Goal: Task Accomplishment & Management: Manage account settings

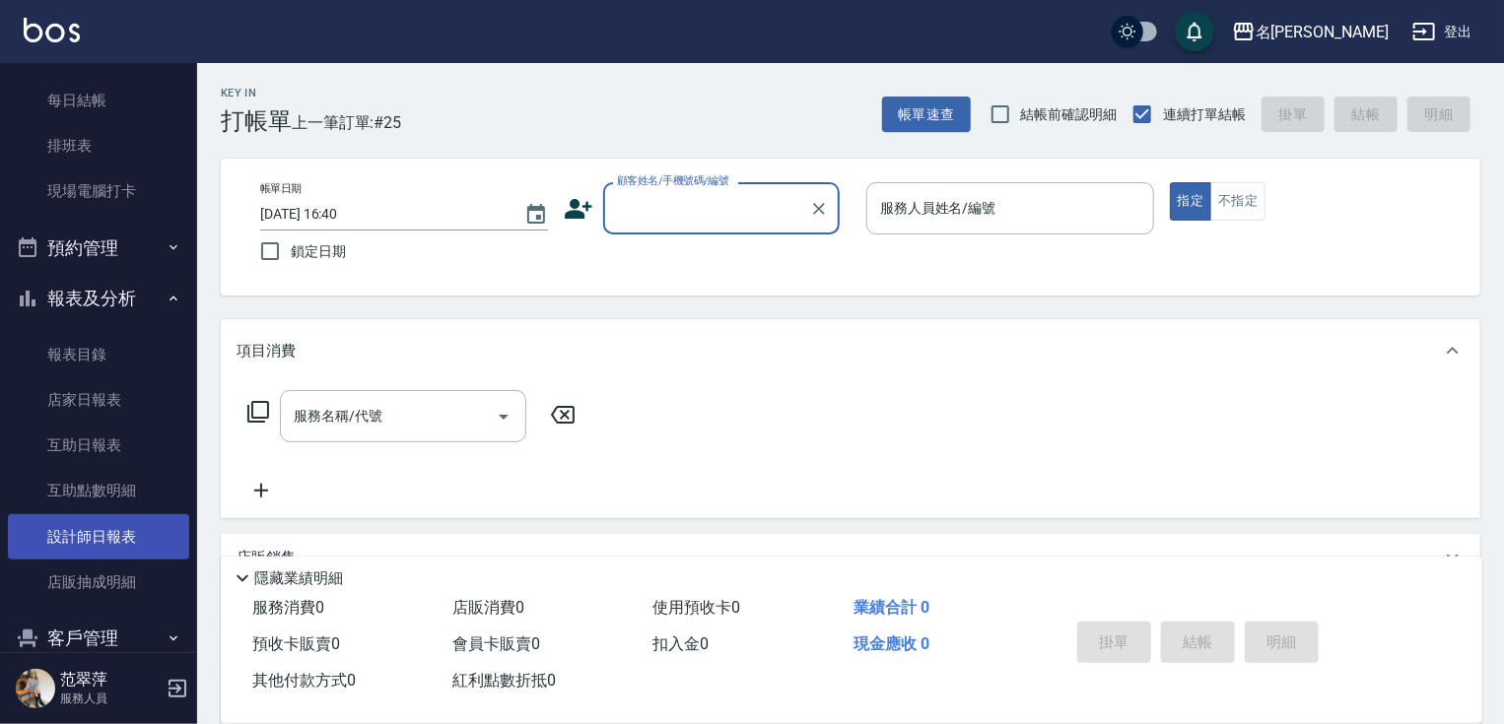
scroll to position [257, 0]
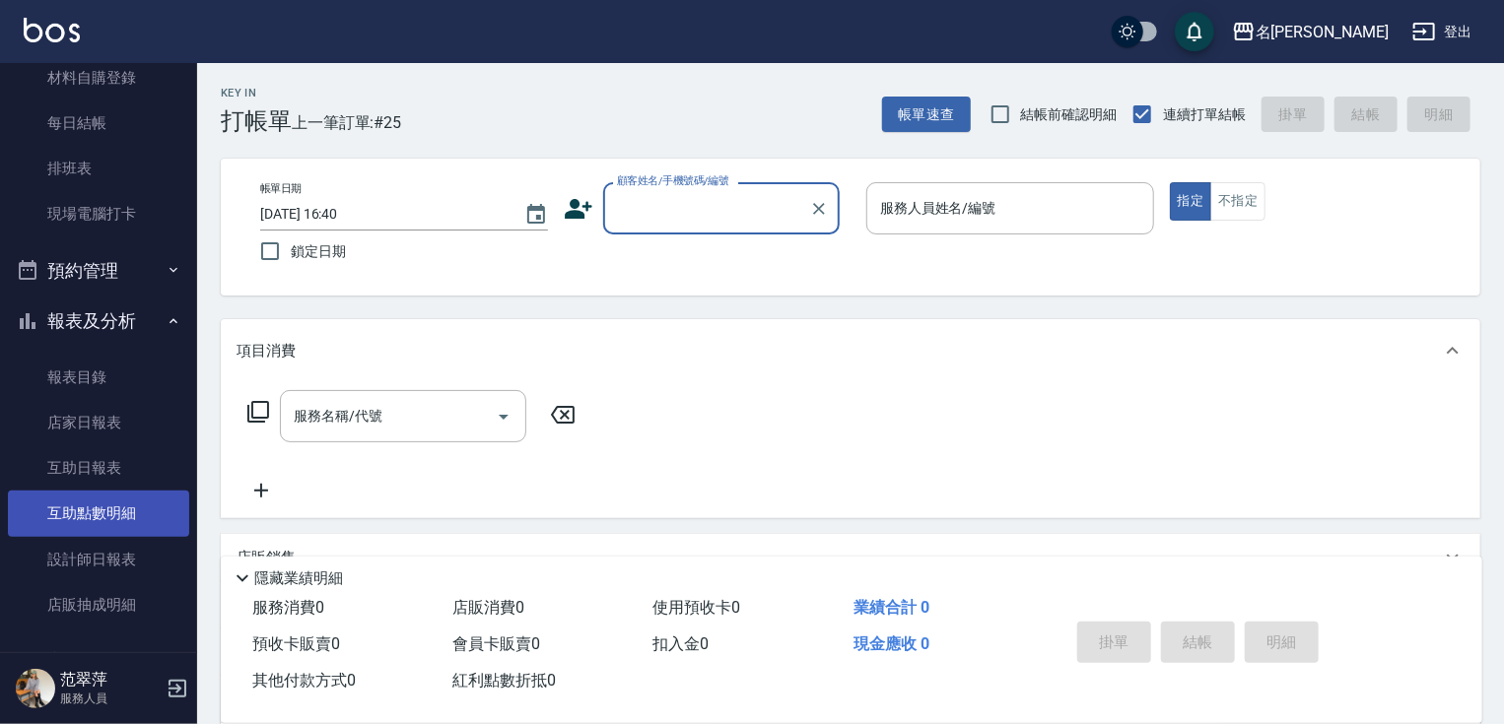
click at [142, 515] on link "互助點數明細" at bounding box center [98, 513] width 181 height 45
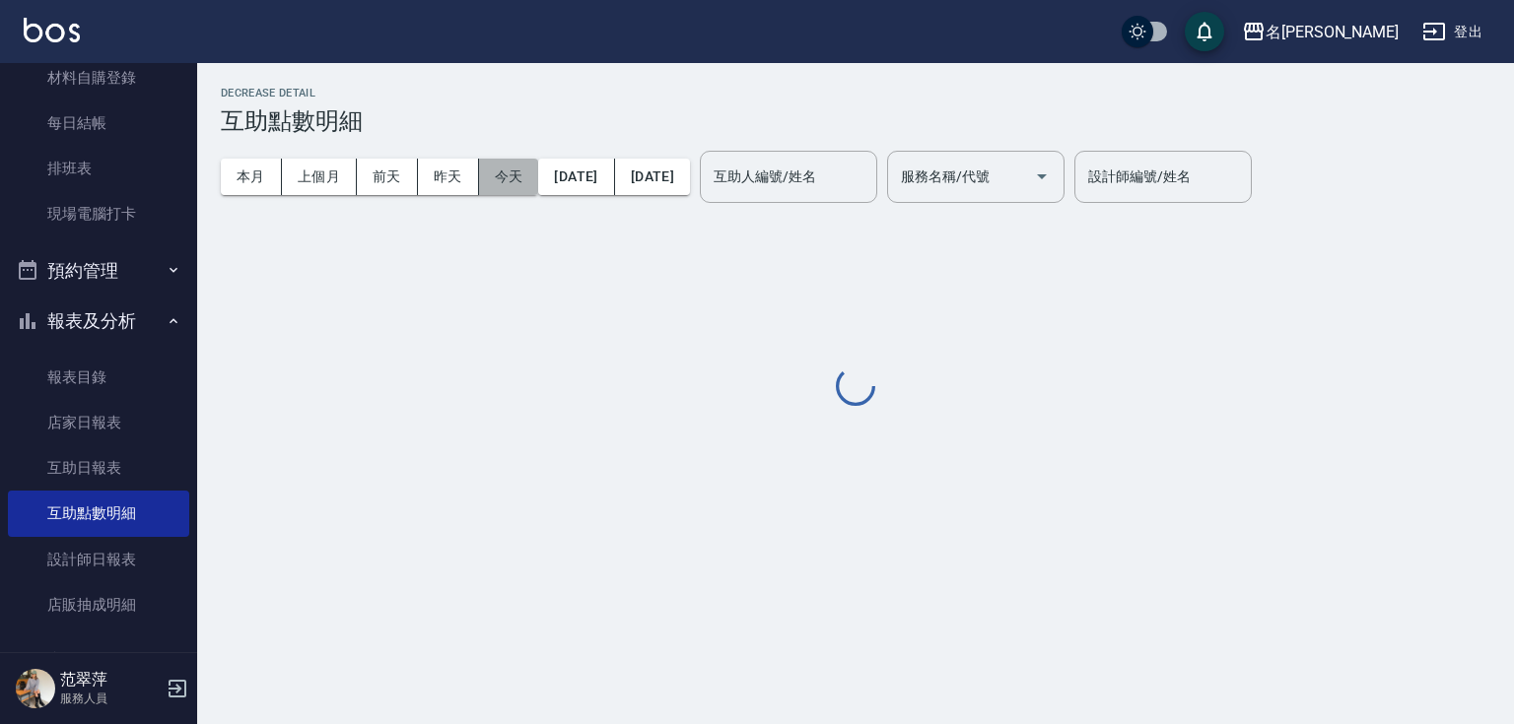
click at [501, 167] on button "今天" at bounding box center [509, 177] width 60 height 36
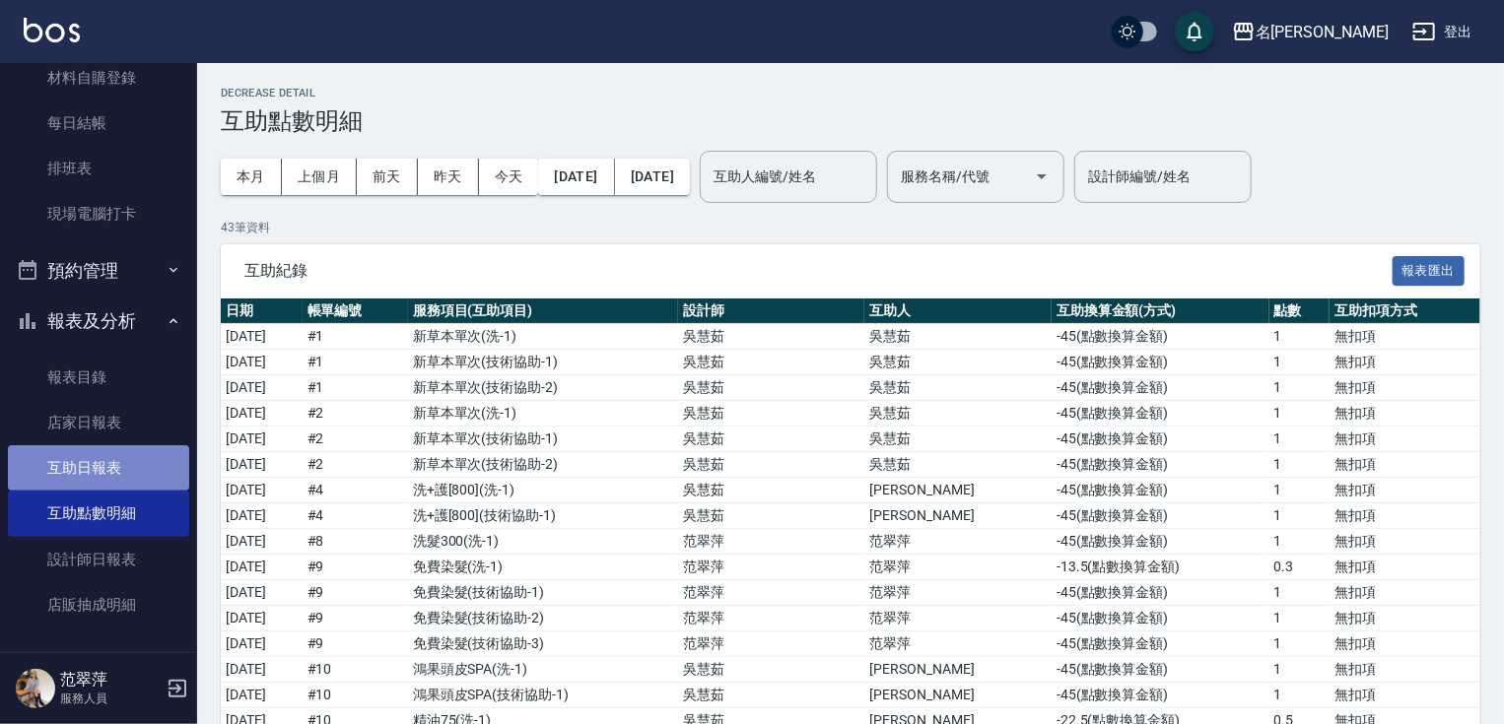
click at [148, 461] on link "互助日報表" at bounding box center [98, 467] width 181 height 45
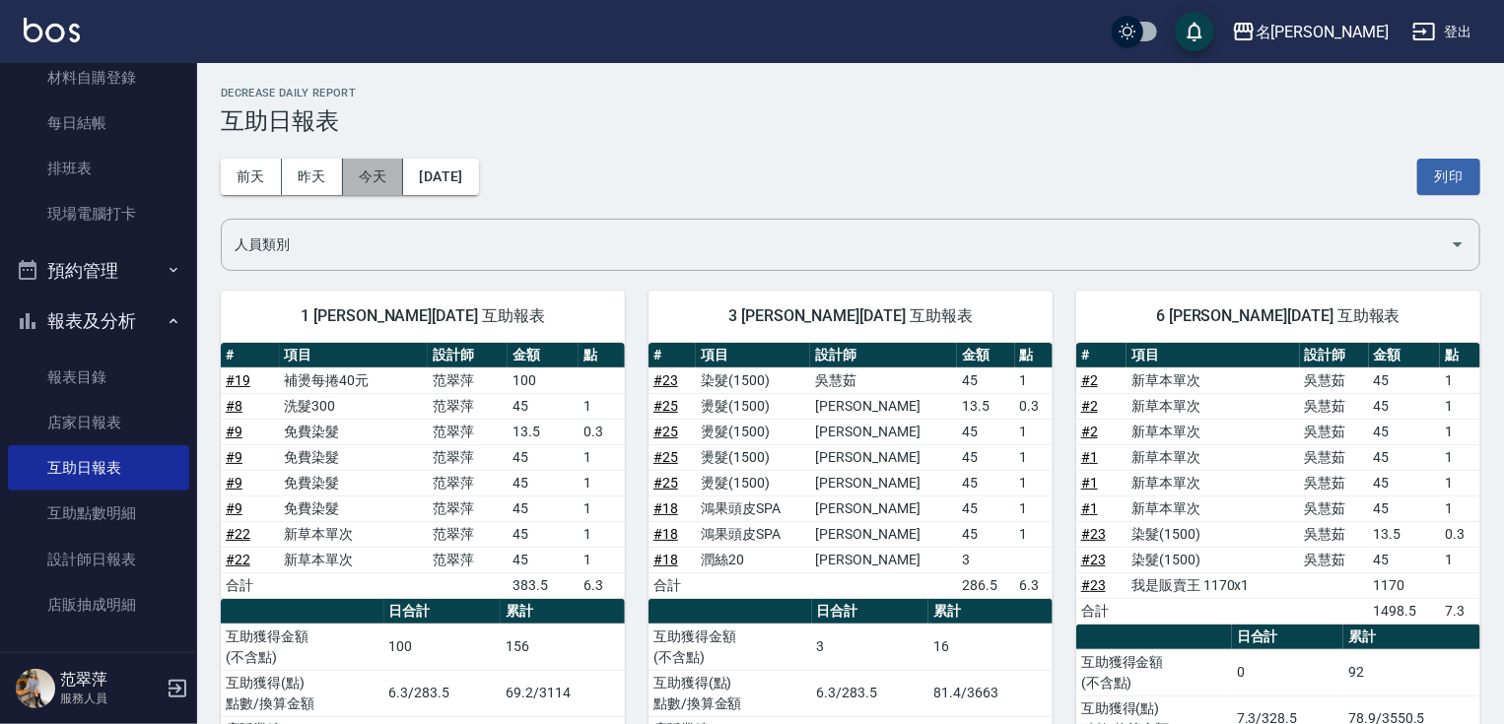
drag, startPoint x: 351, startPoint y: 181, endPoint x: 362, endPoint y: 181, distance: 10.8
click at [352, 181] on button "今天" at bounding box center [373, 177] width 61 height 36
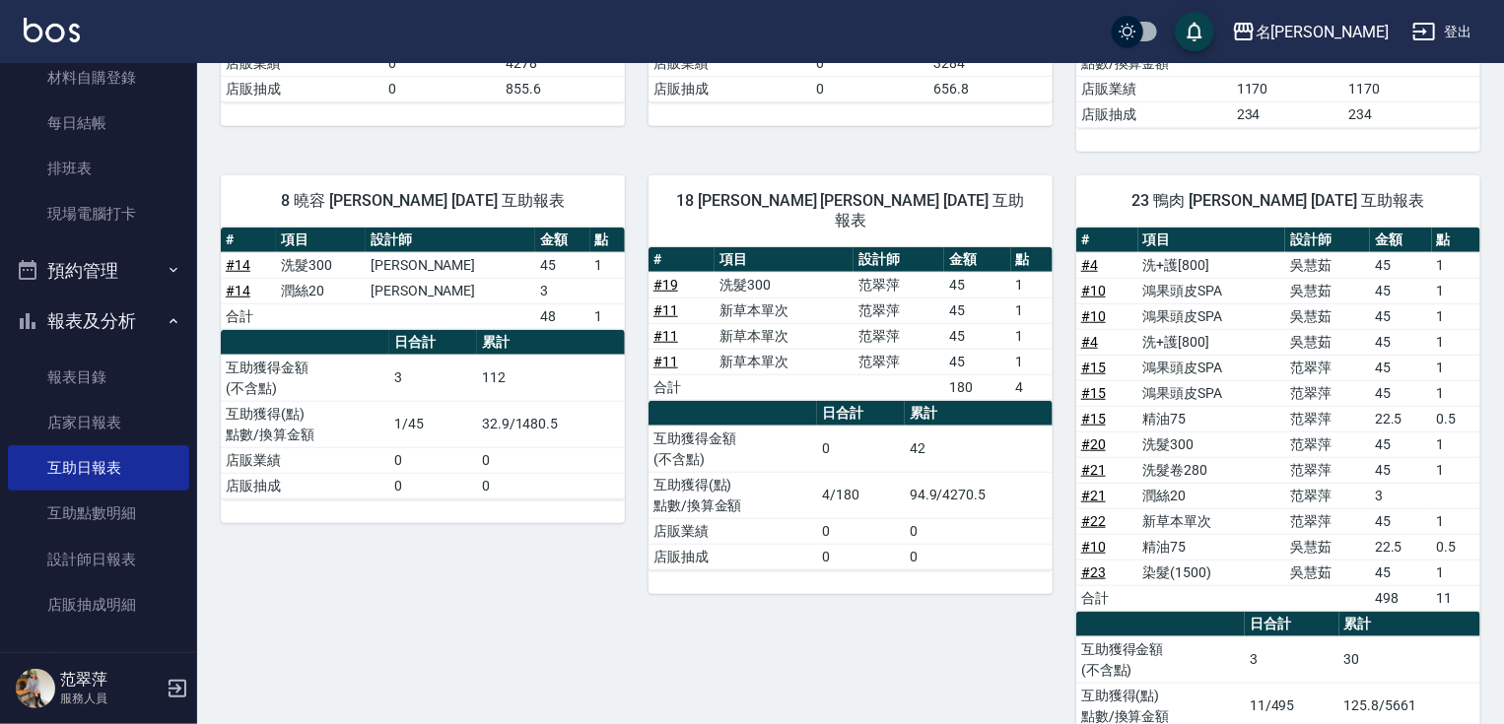
scroll to position [660, 0]
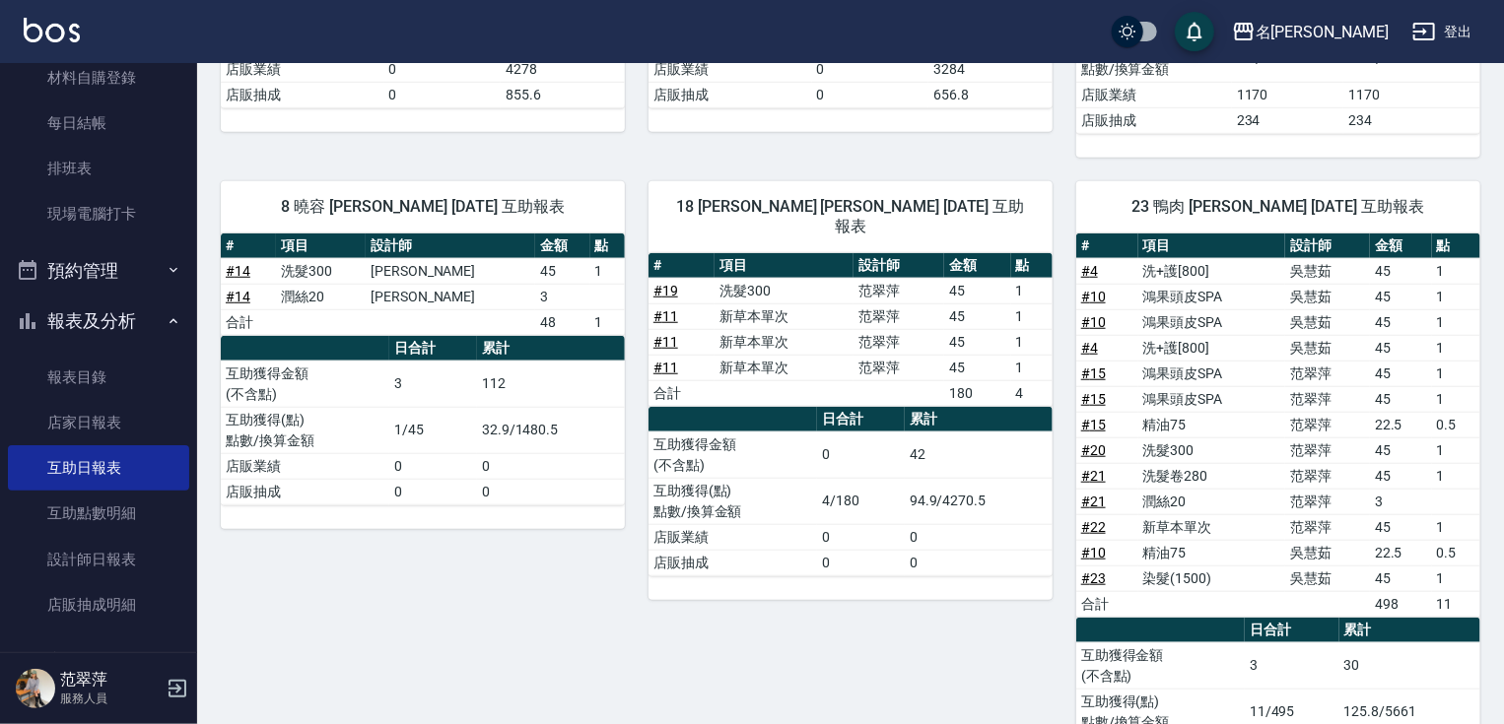
drag, startPoint x: 1500, startPoint y: 386, endPoint x: 1511, endPoint y: 378, distance: 13.4
click at [1503, 378] on html "名留竹林 登出 櫃檯作業 打帳單 帳單列表 現金收支登錄 高階收支登錄 材料自購登錄 每日結帳 排班表 現場電腦打卡 預約管理 預約管理 單日預約紀錄 單週預…" at bounding box center [752, 87] width 1504 height 1495
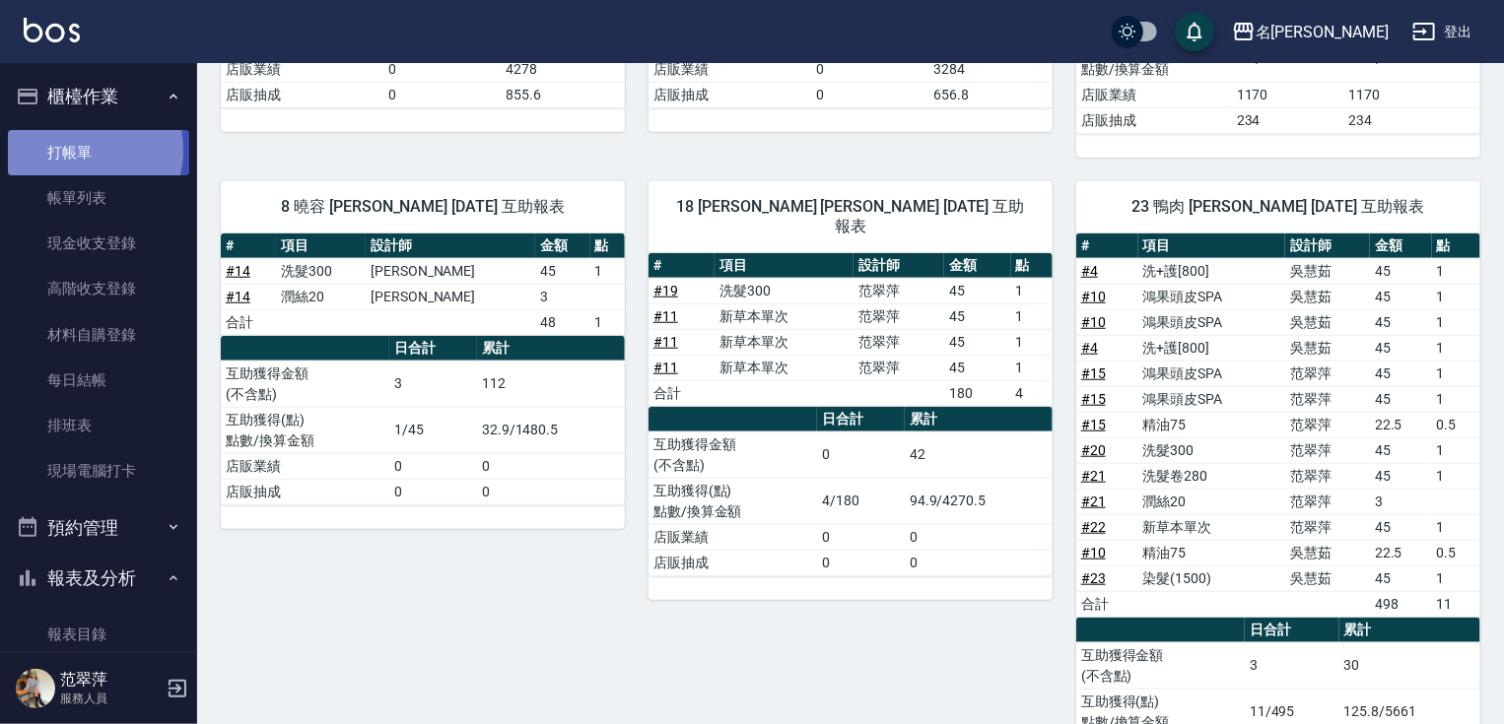
click at [81, 150] on link "打帳單" at bounding box center [98, 152] width 181 height 45
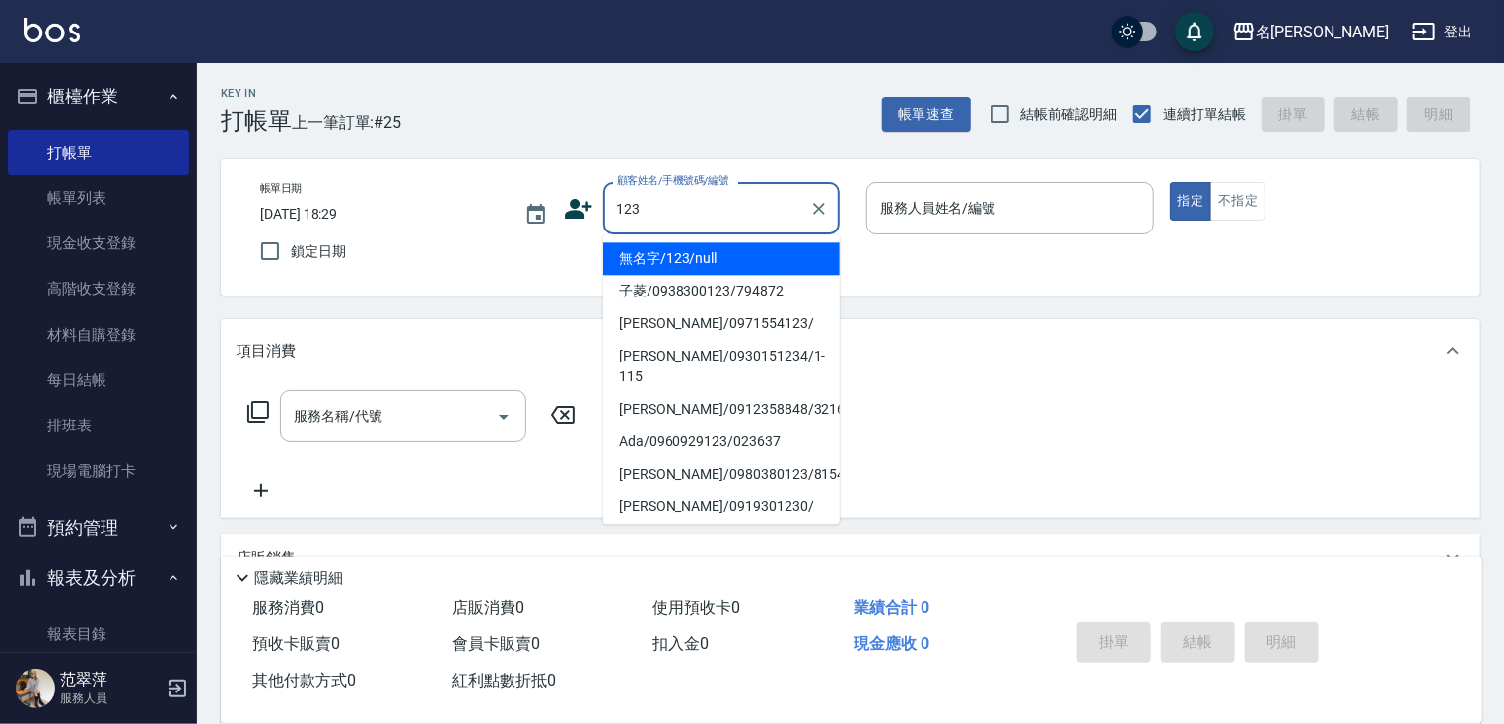
click at [682, 244] on li "無名字/123/null" at bounding box center [721, 258] width 237 height 33
type input "無名字/123/null"
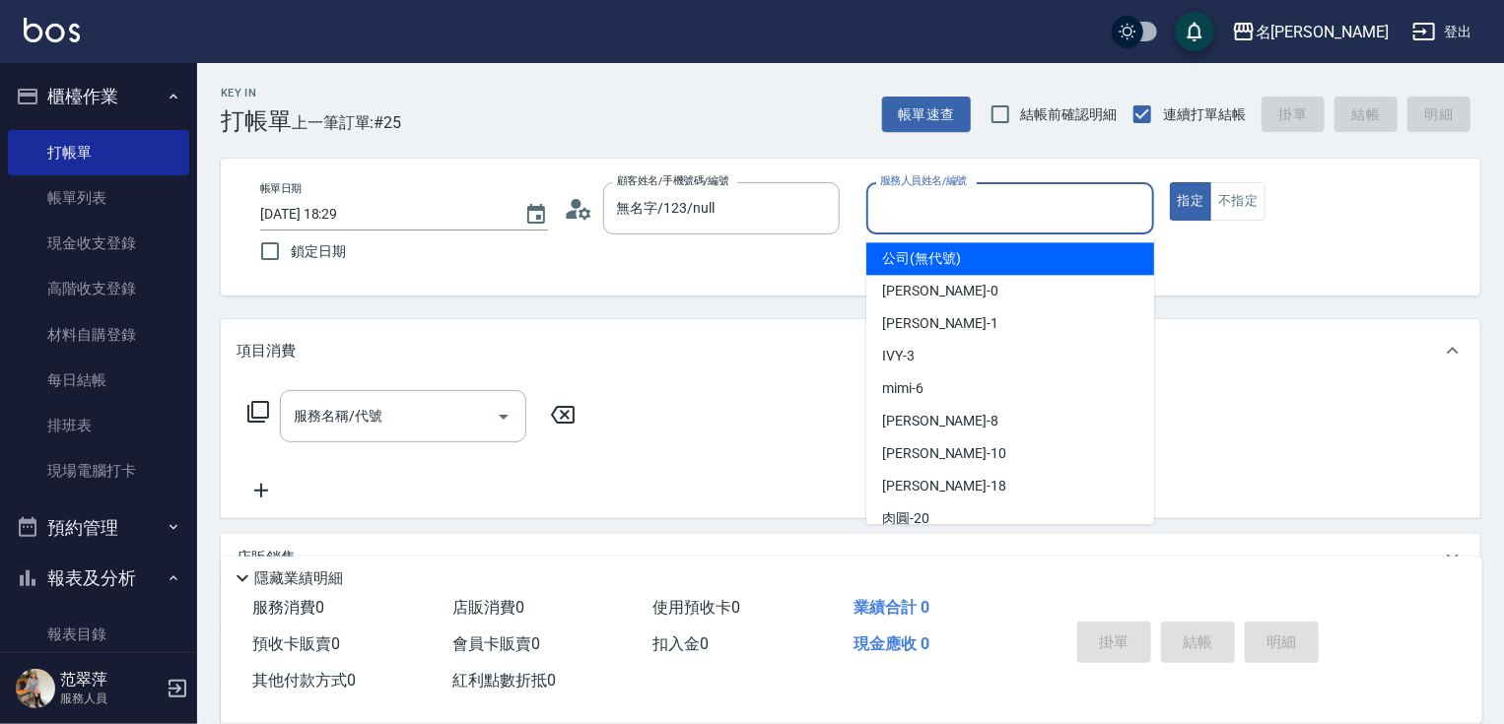
click at [925, 219] on input "服務人員姓名/編號" at bounding box center [1010, 208] width 270 height 34
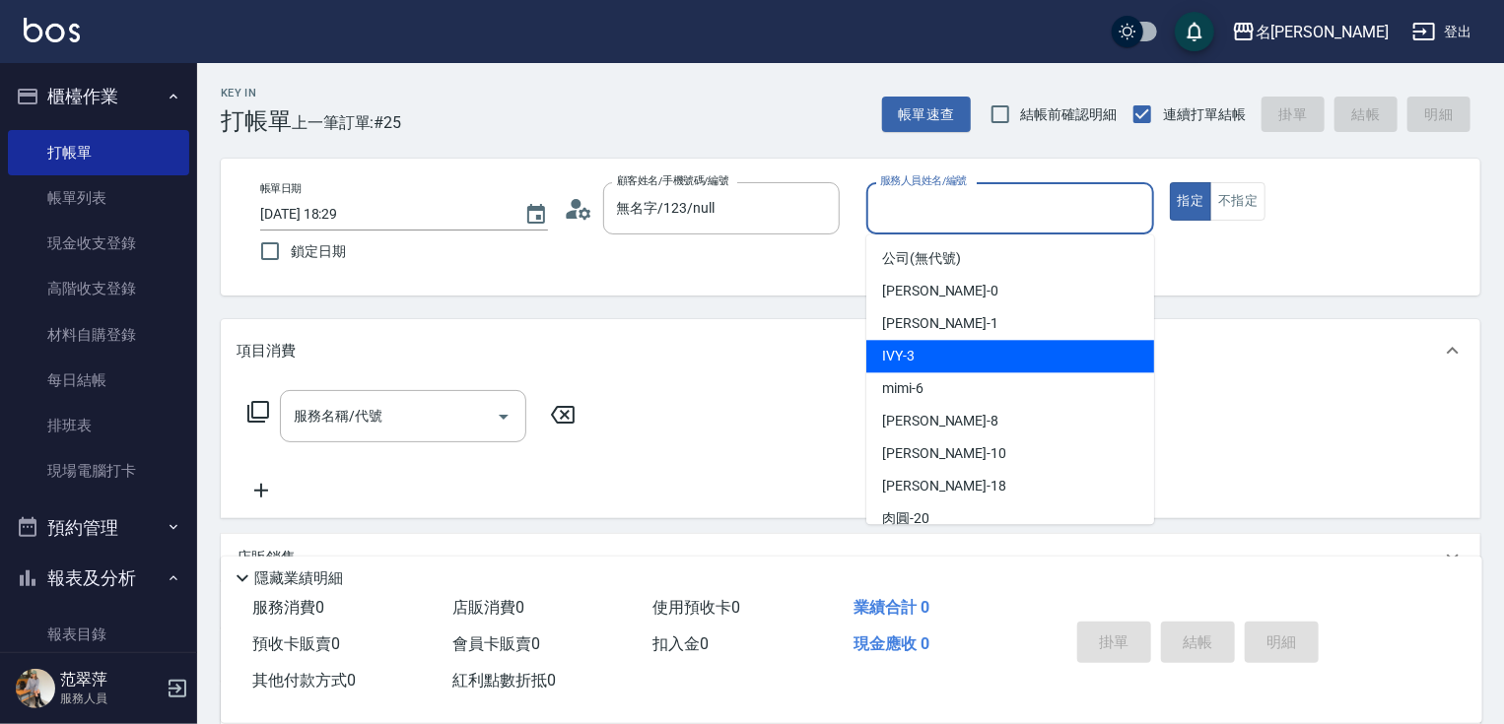
click at [941, 362] on div "IVY -3" at bounding box center [1010, 356] width 288 height 33
type input "IVY-3"
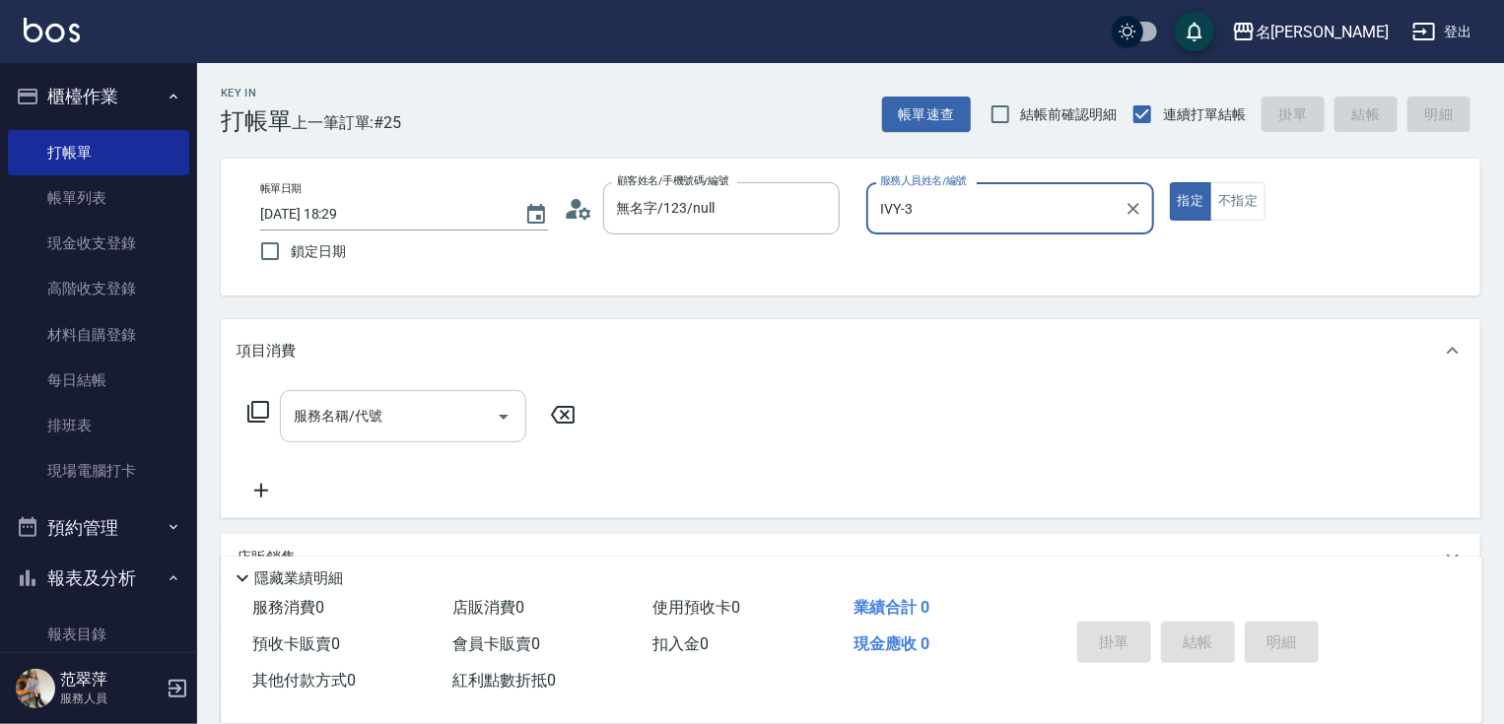
click at [426, 426] on input "服務名稱/代號" at bounding box center [388, 416] width 199 height 34
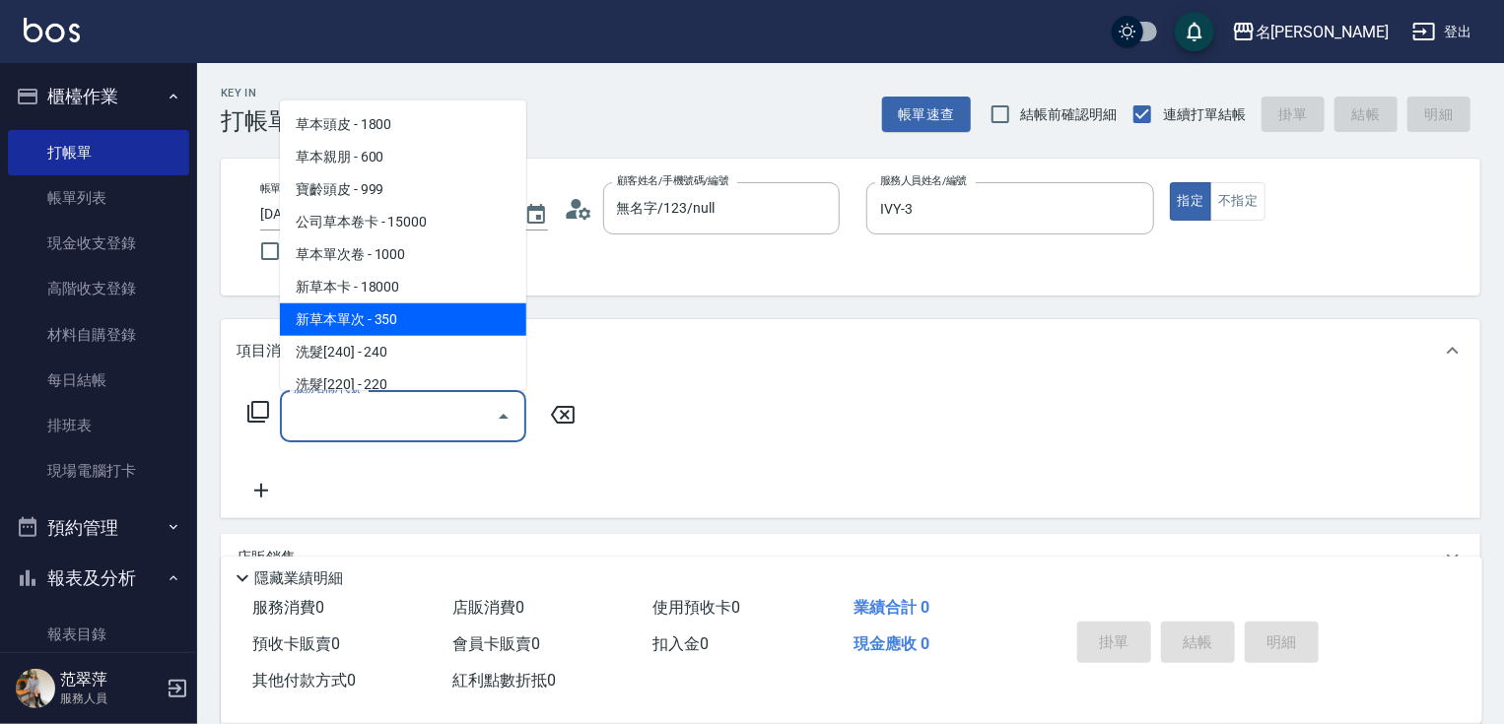
drag, startPoint x: 430, startPoint y: 317, endPoint x: 524, endPoint y: 363, distance: 104.9
click at [434, 319] on span "新草本單次 - 350" at bounding box center [403, 320] width 246 height 33
type input "新草本單次(109)"
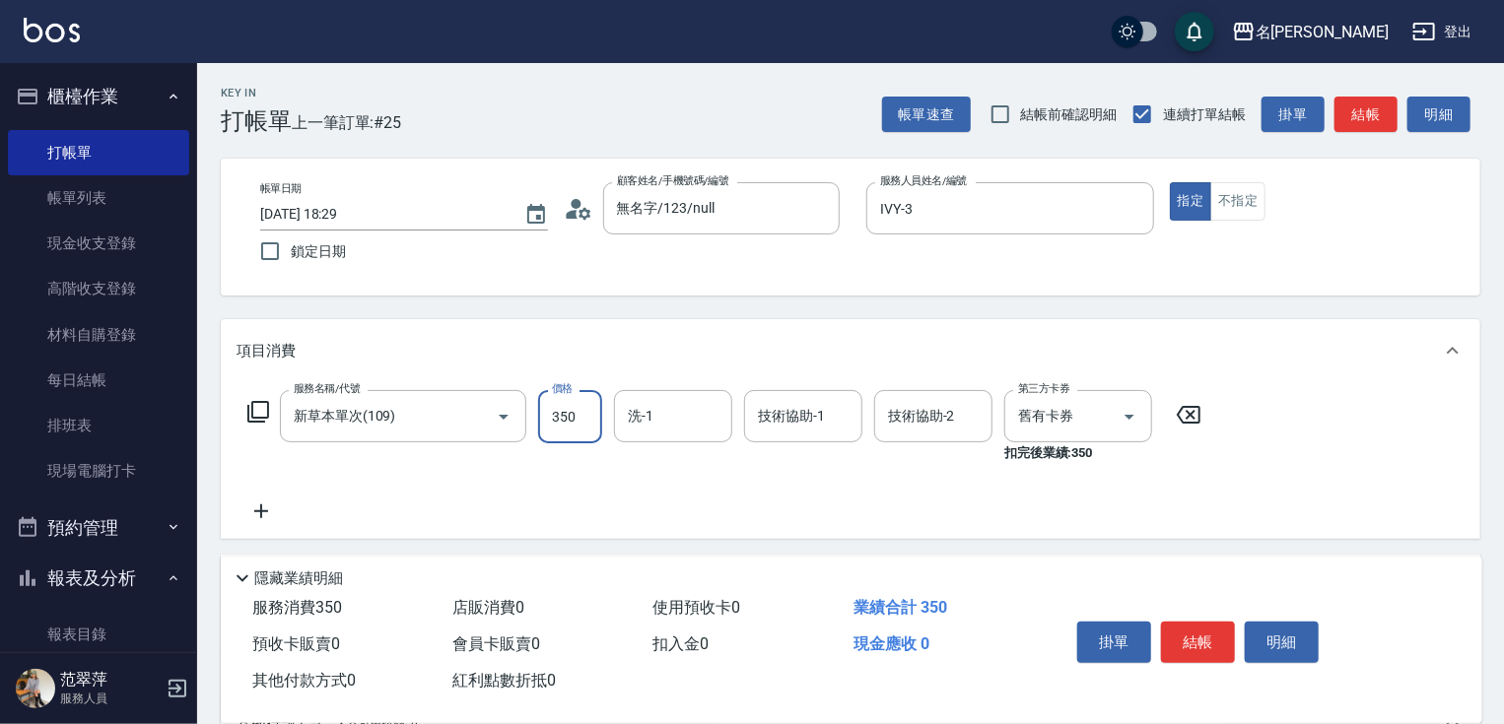
click at [565, 415] on input "350" at bounding box center [570, 416] width 64 height 53
type input "525"
type input "小慧-18"
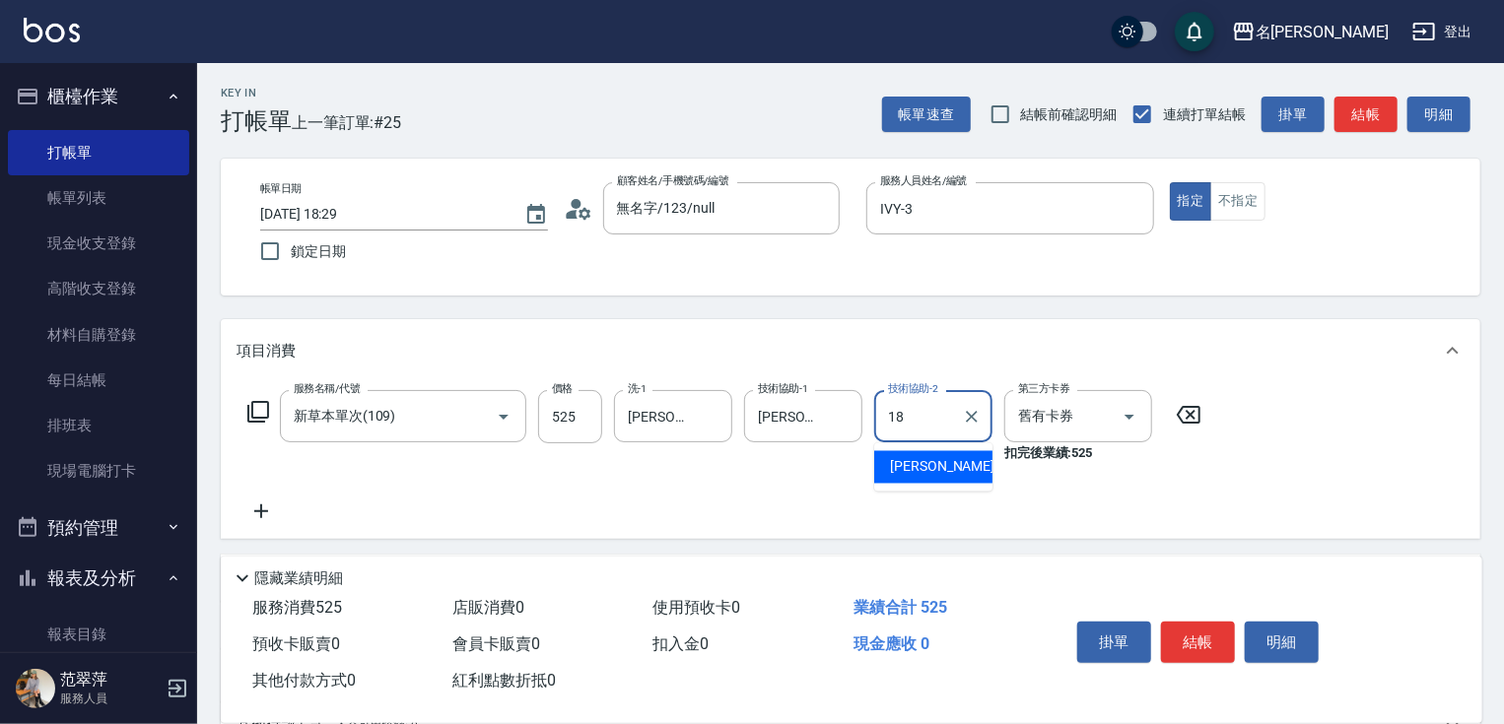
type input "小慧-18"
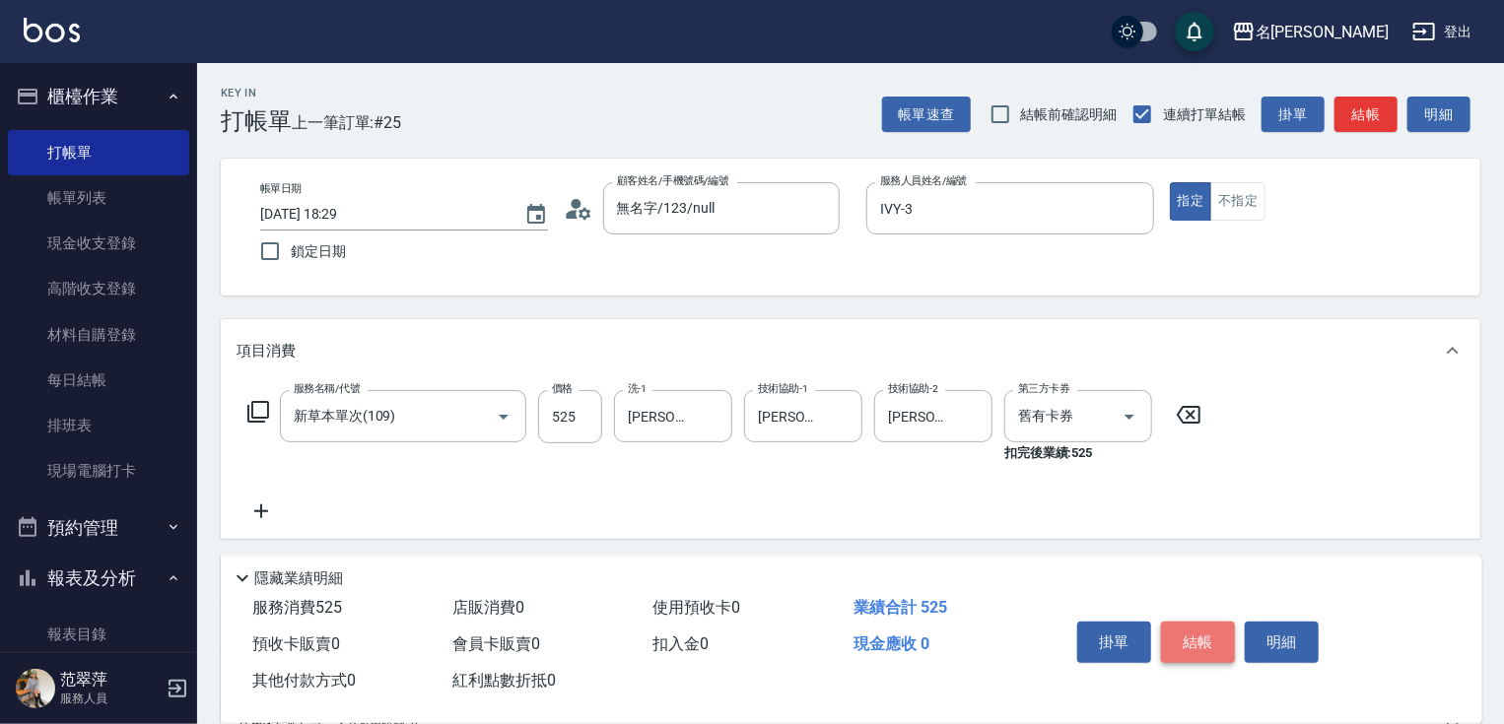
click at [1199, 632] on button "結帳" at bounding box center [1198, 642] width 74 height 41
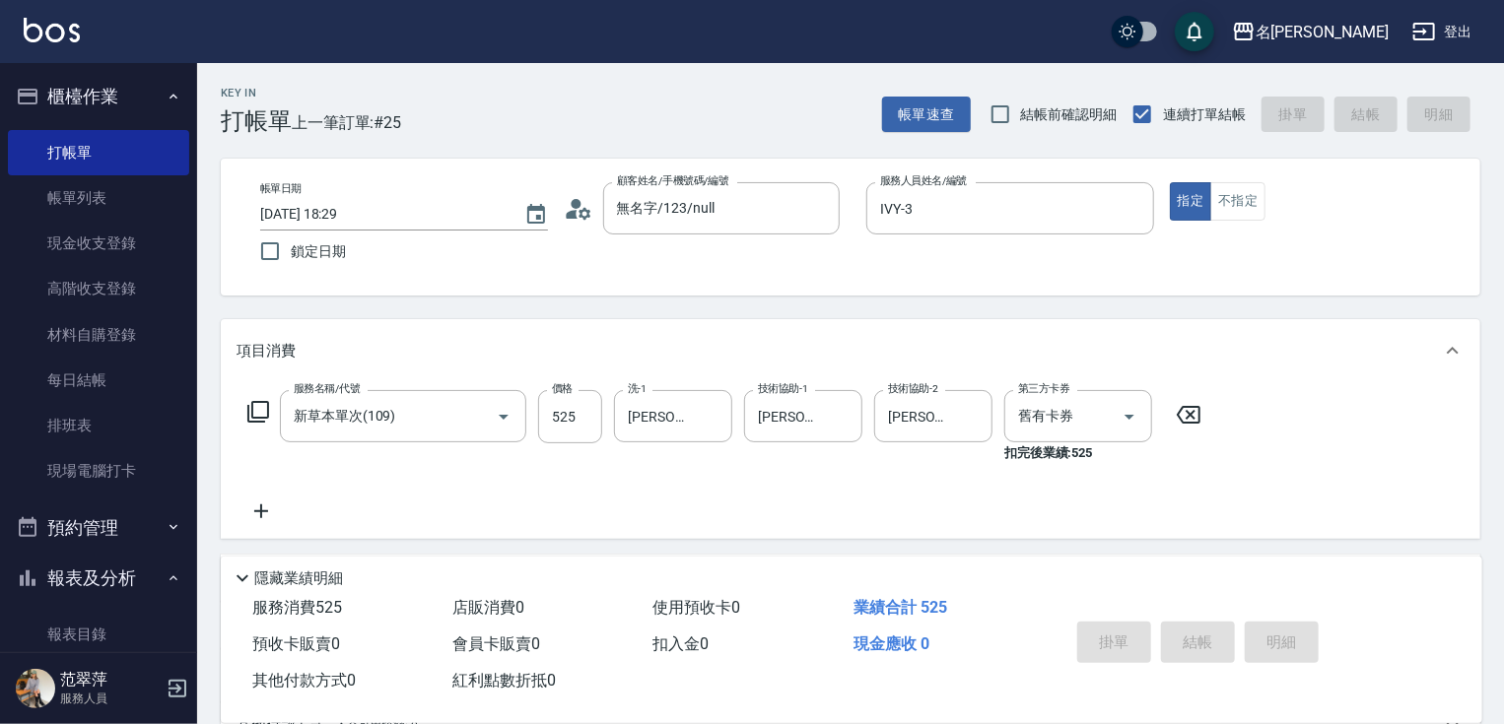
type input "2025/08/15 18:30"
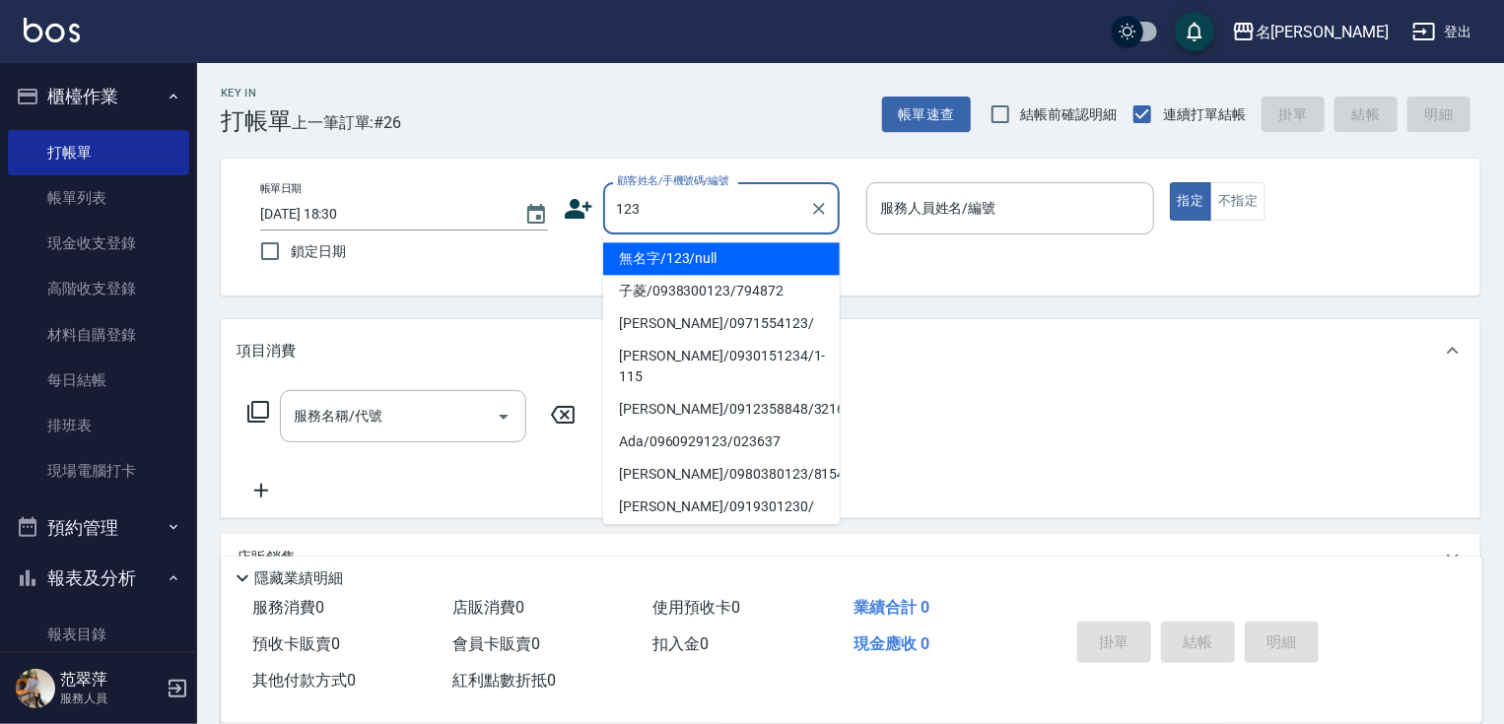
click at [689, 258] on li "無名字/123/null" at bounding box center [721, 258] width 237 height 33
type input "無名字/123/null"
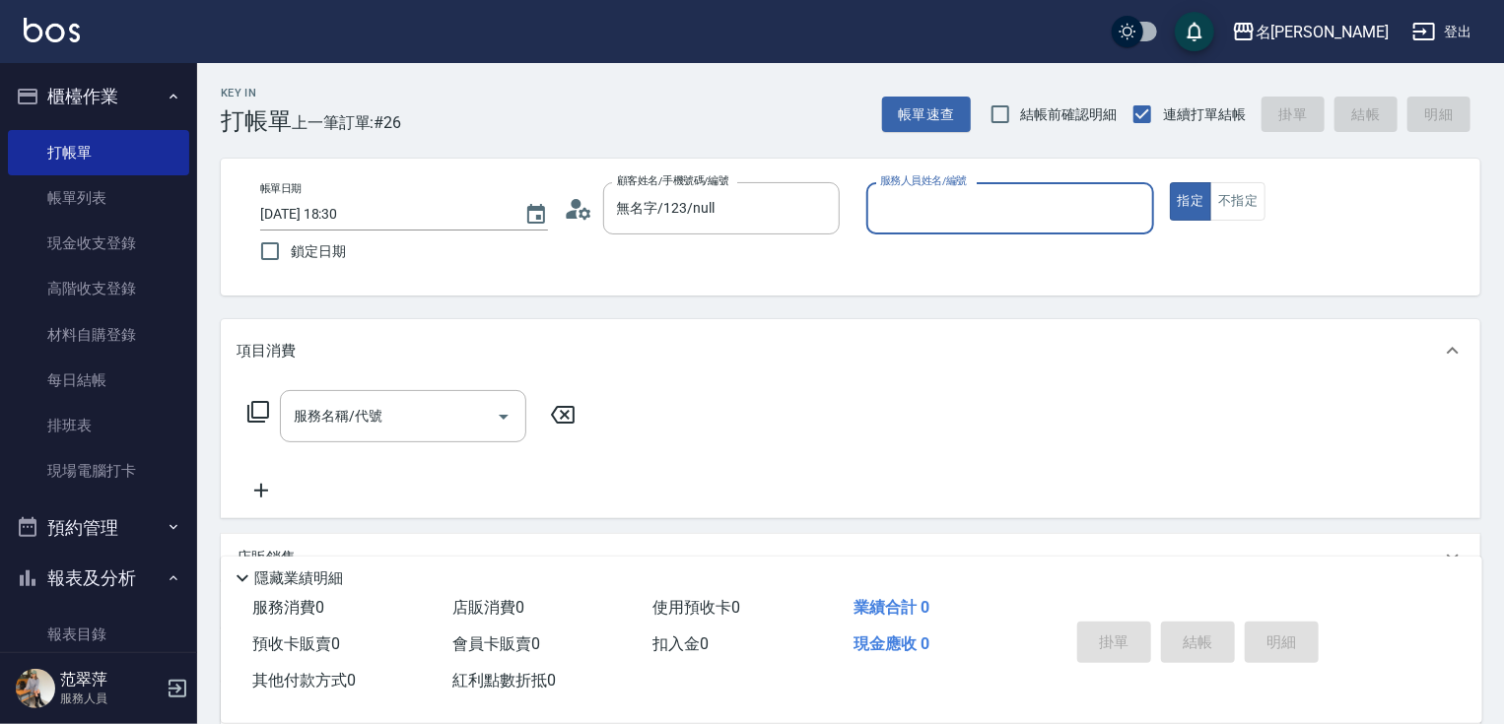
click at [958, 209] on input "服務人員姓名/編號" at bounding box center [1010, 208] width 270 height 34
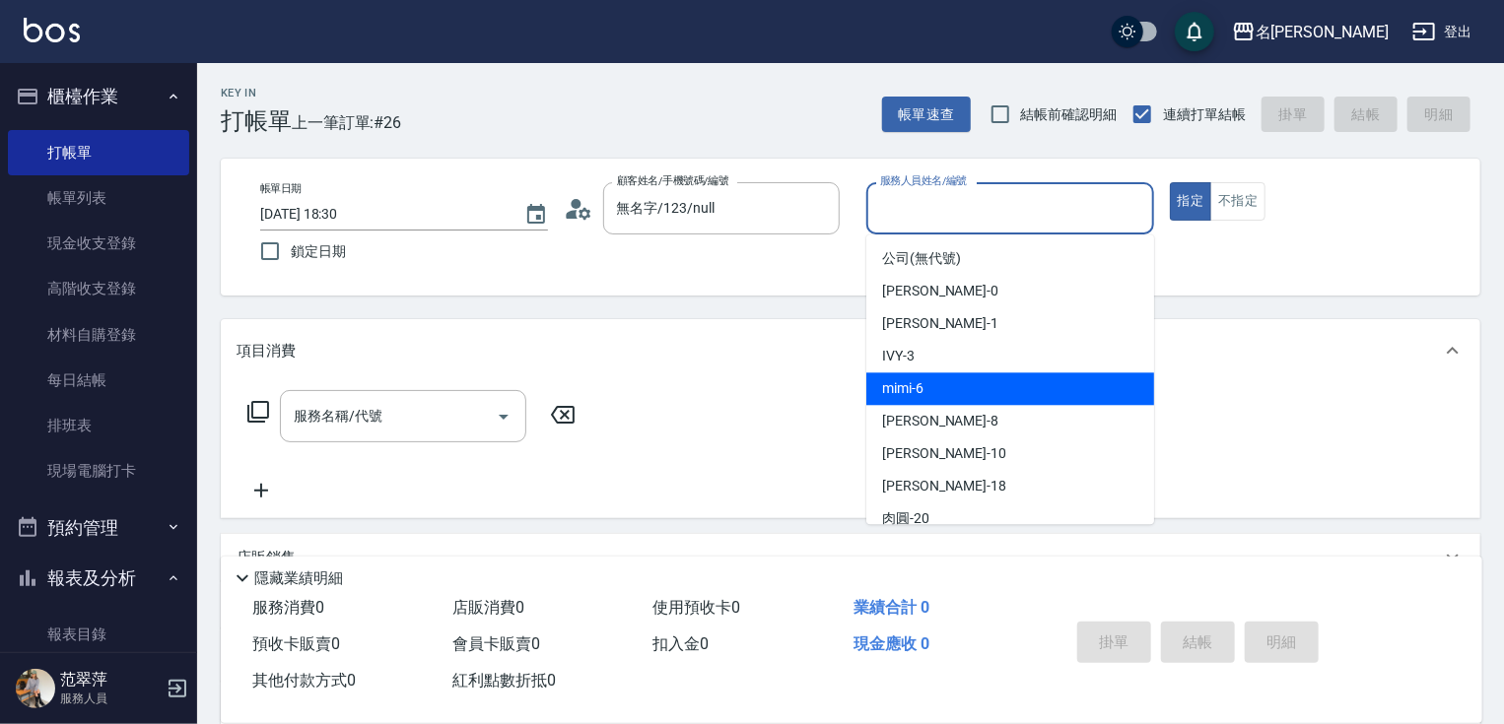
click at [946, 388] on div "mimi -6" at bounding box center [1010, 388] width 288 height 33
type input "mimi-6"
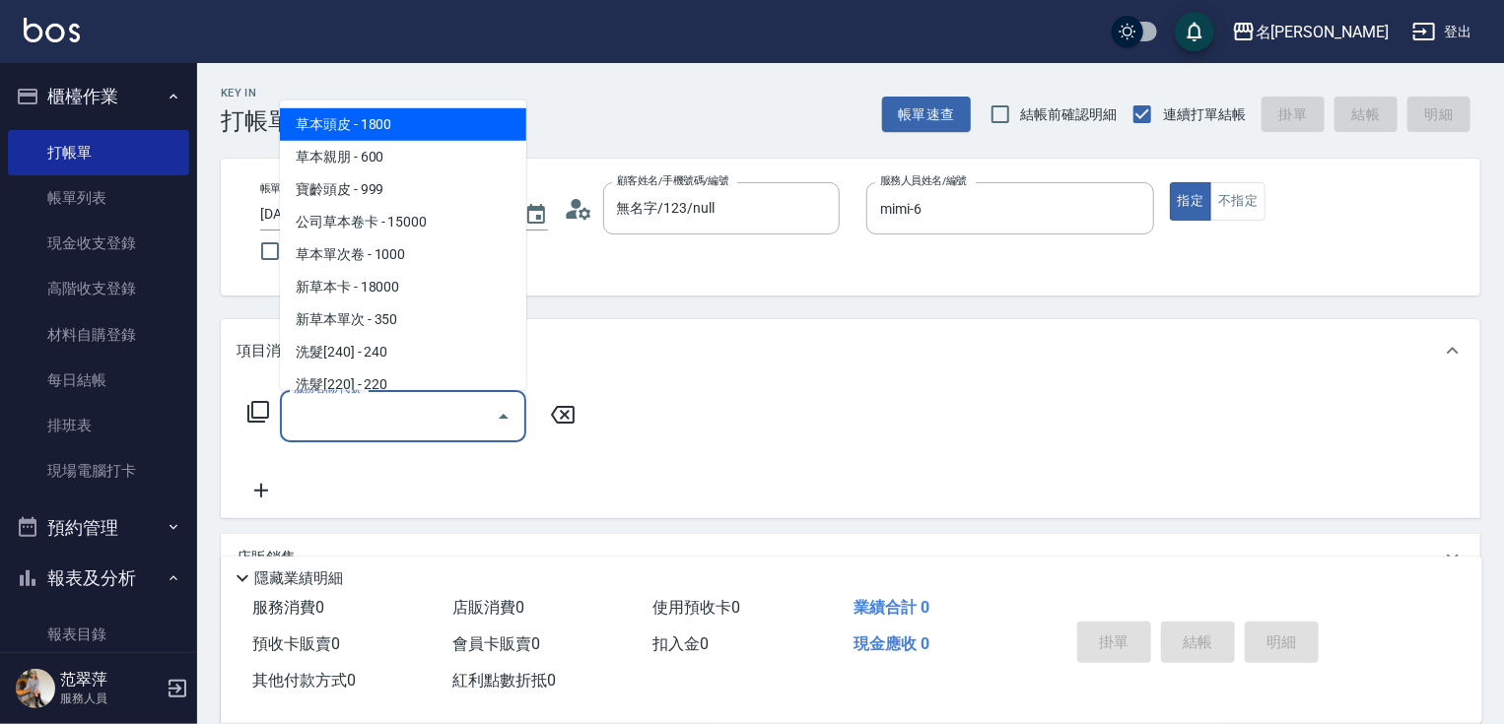
click at [429, 422] on input "服務名稱/代號" at bounding box center [388, 416] width 199 height 34
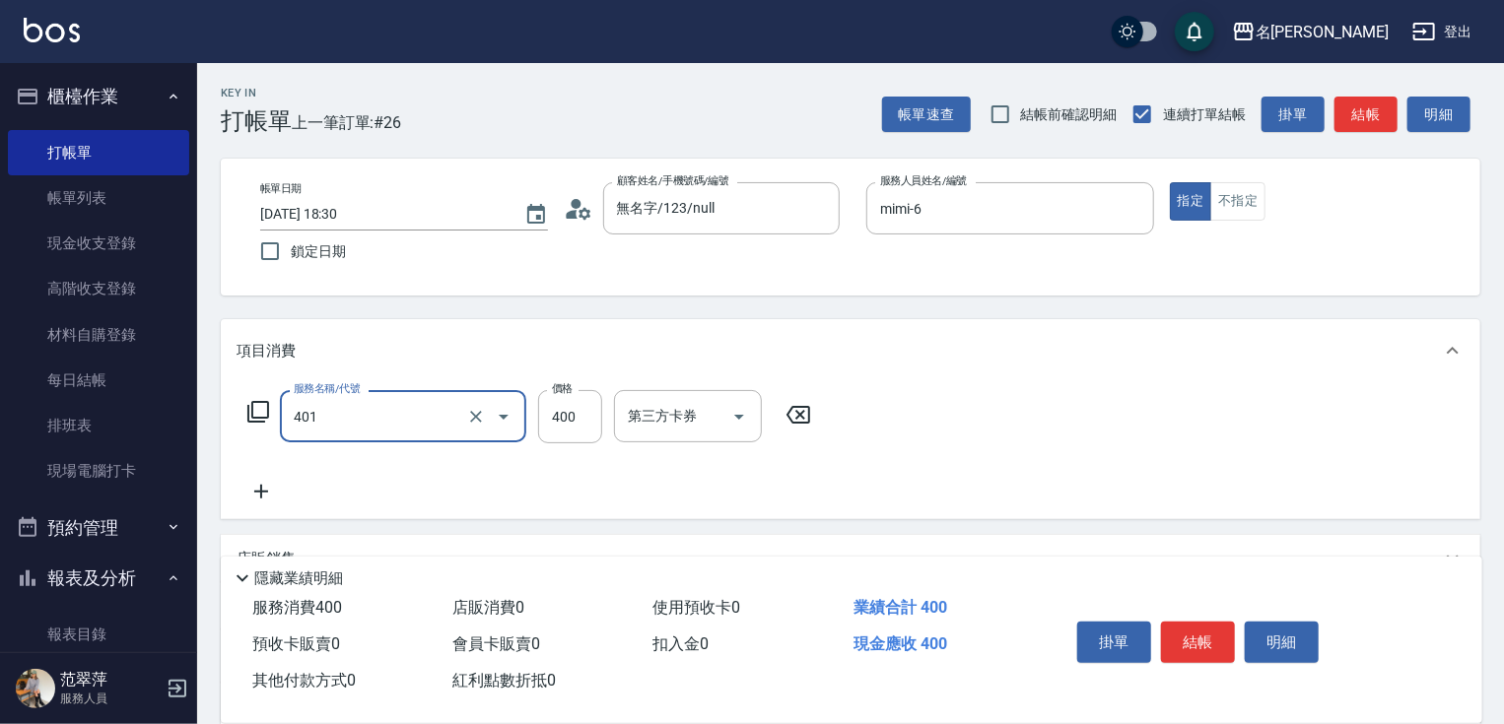
type input "剪髮(400)(401)"
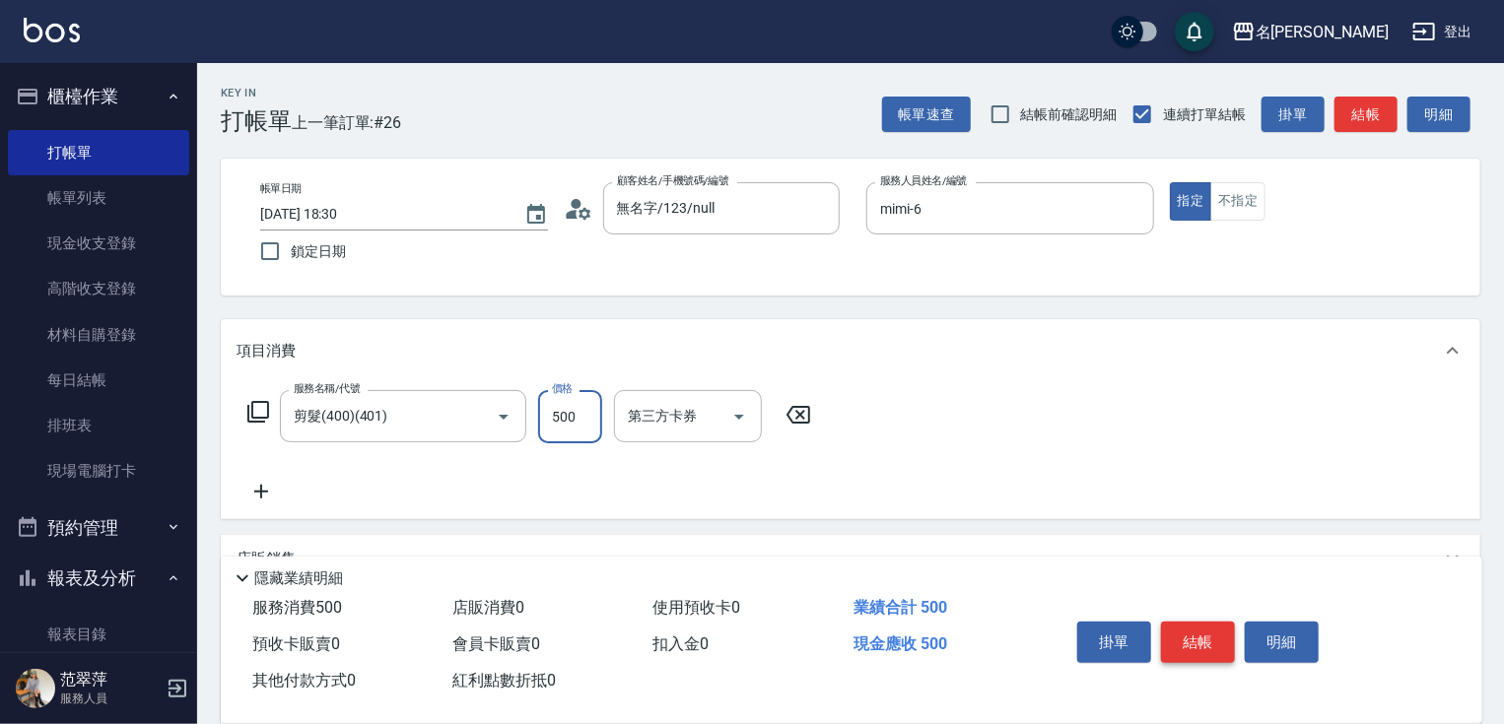
type input "500"
click at [1189, 628] on button "結帳" at bounding box center [1198, 642] width 74 height 41
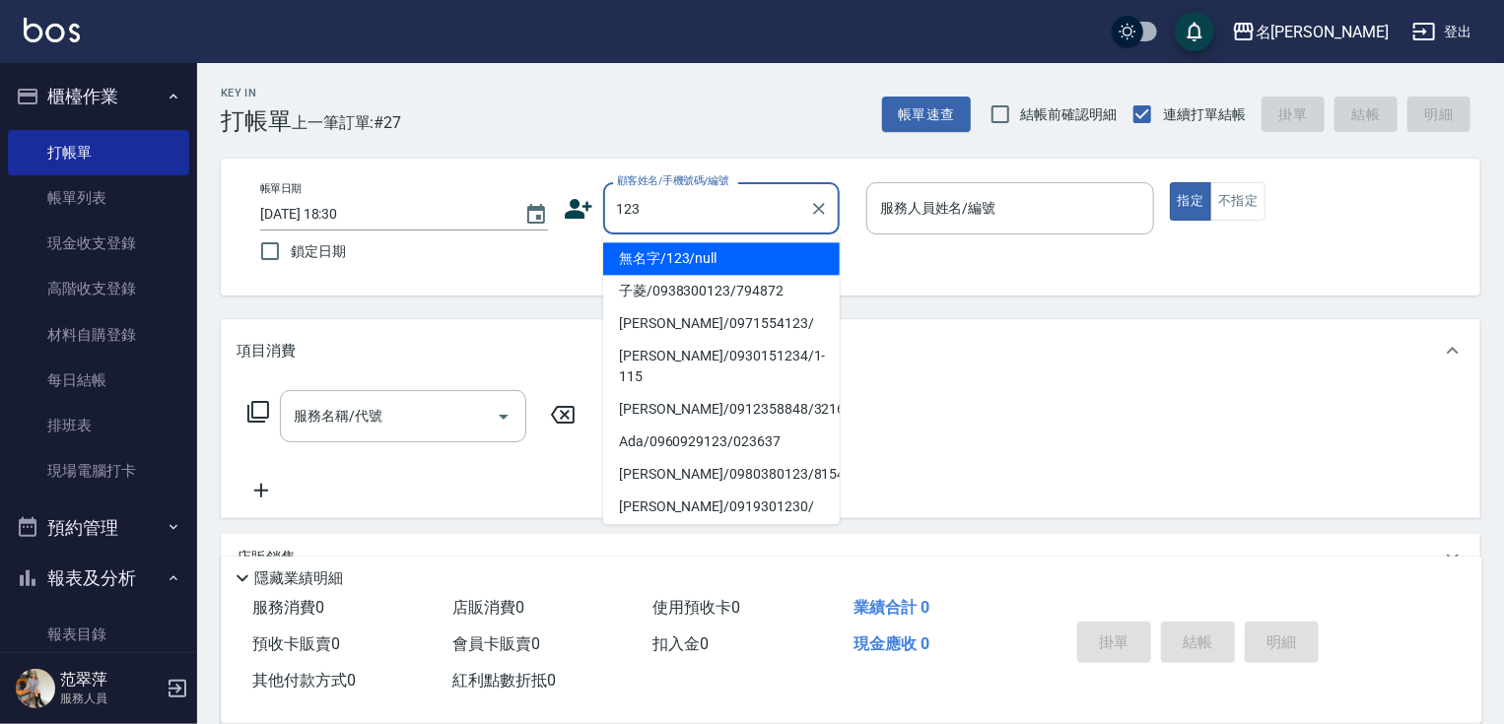
click at [737, 240] on ul "無名字/123/null 子菱/0938300123/794872 蘇秀琴/0971554123/ 鍾玲/0930151234/1-115 吳薏明/09123…" at bounding box center [721, 380] width 237 height 290
click at [741, 248] on li "無名字/123/null" at bounding box center [721, 258] width 237 height 33
type input "無名字/123/null"
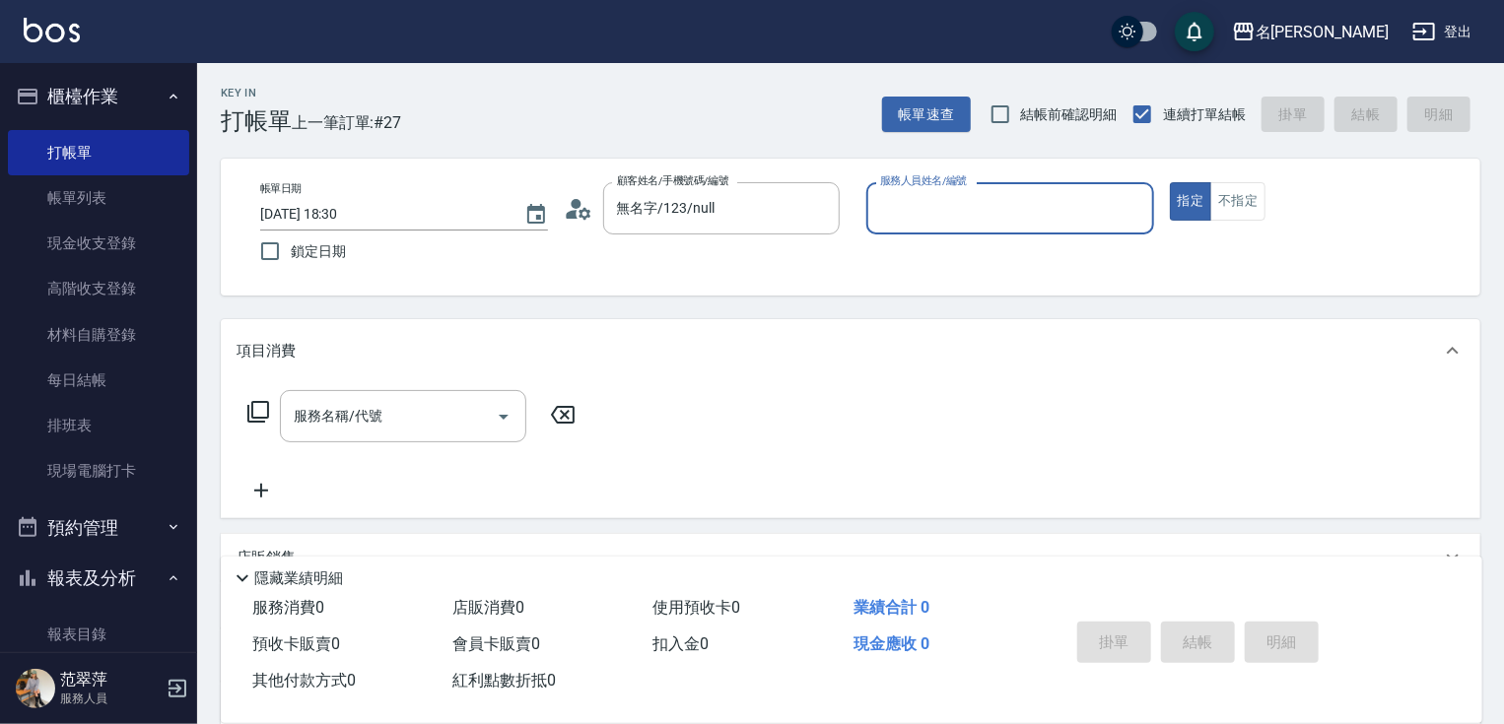
click at [926, 208] on input "服務人員姓名/編號" at bounding box center [1010, 208] width 270 height 34
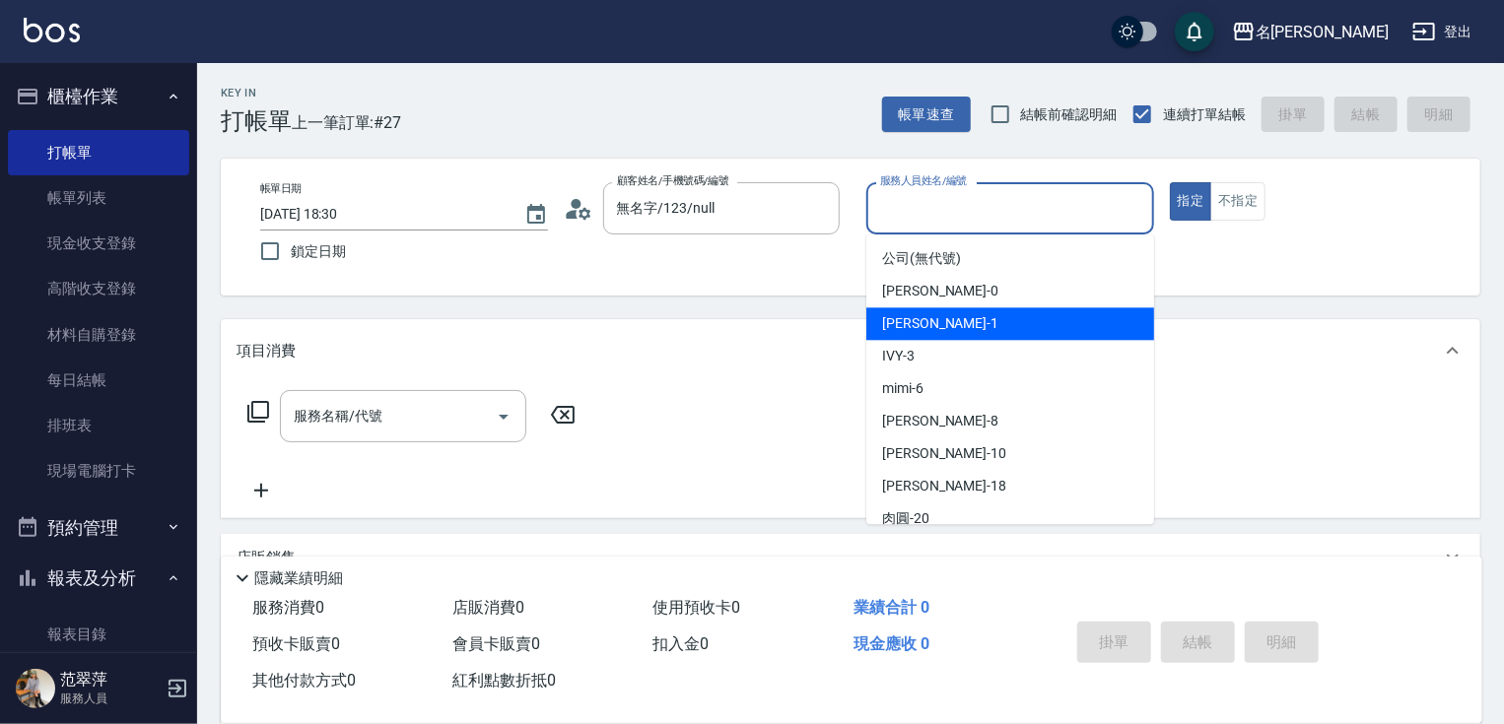
click at [928, 317] on span "Joanne -1" at bounding box center [940, 323] width 116 height 21
type input "Joanne-1"
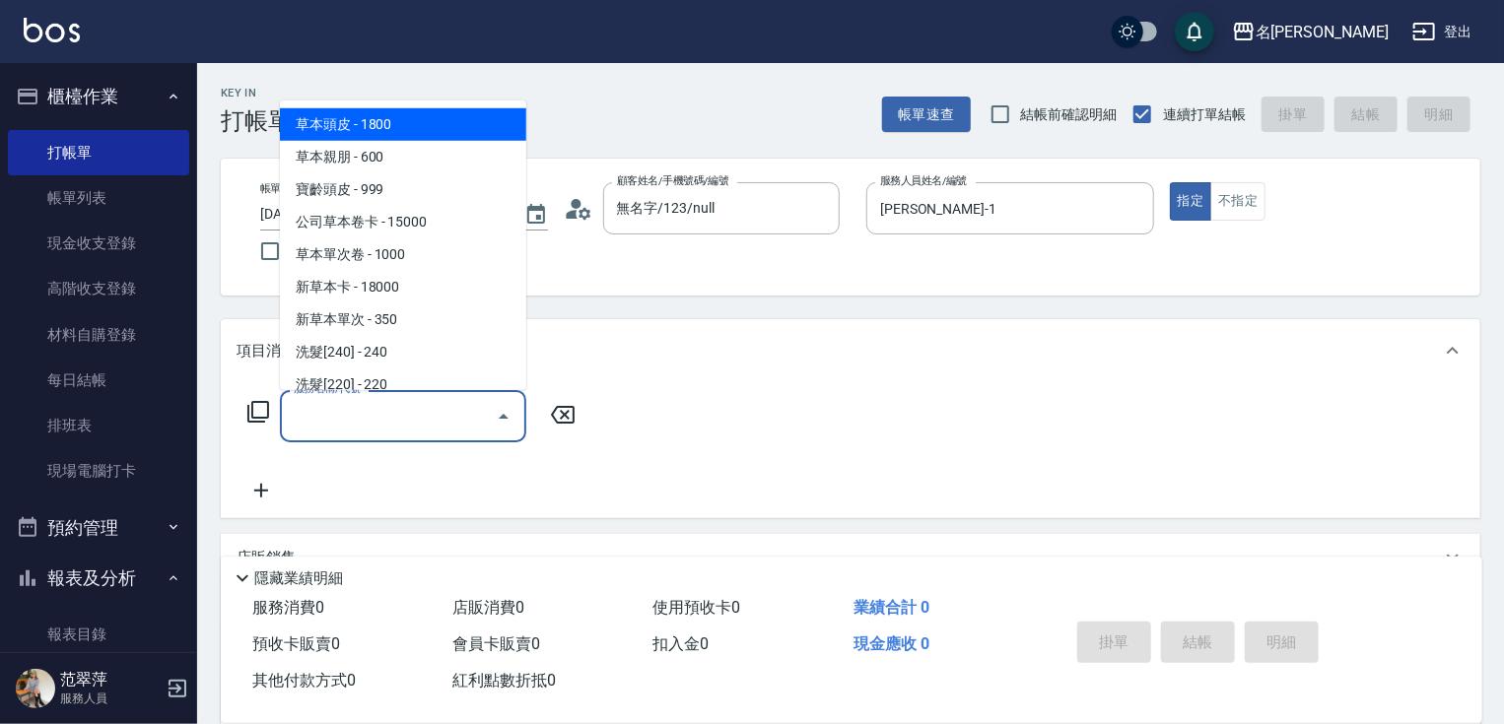
click at [424, 418] on input "服務名稱/代號" at bounding box center [388, 416] width 199 height 34
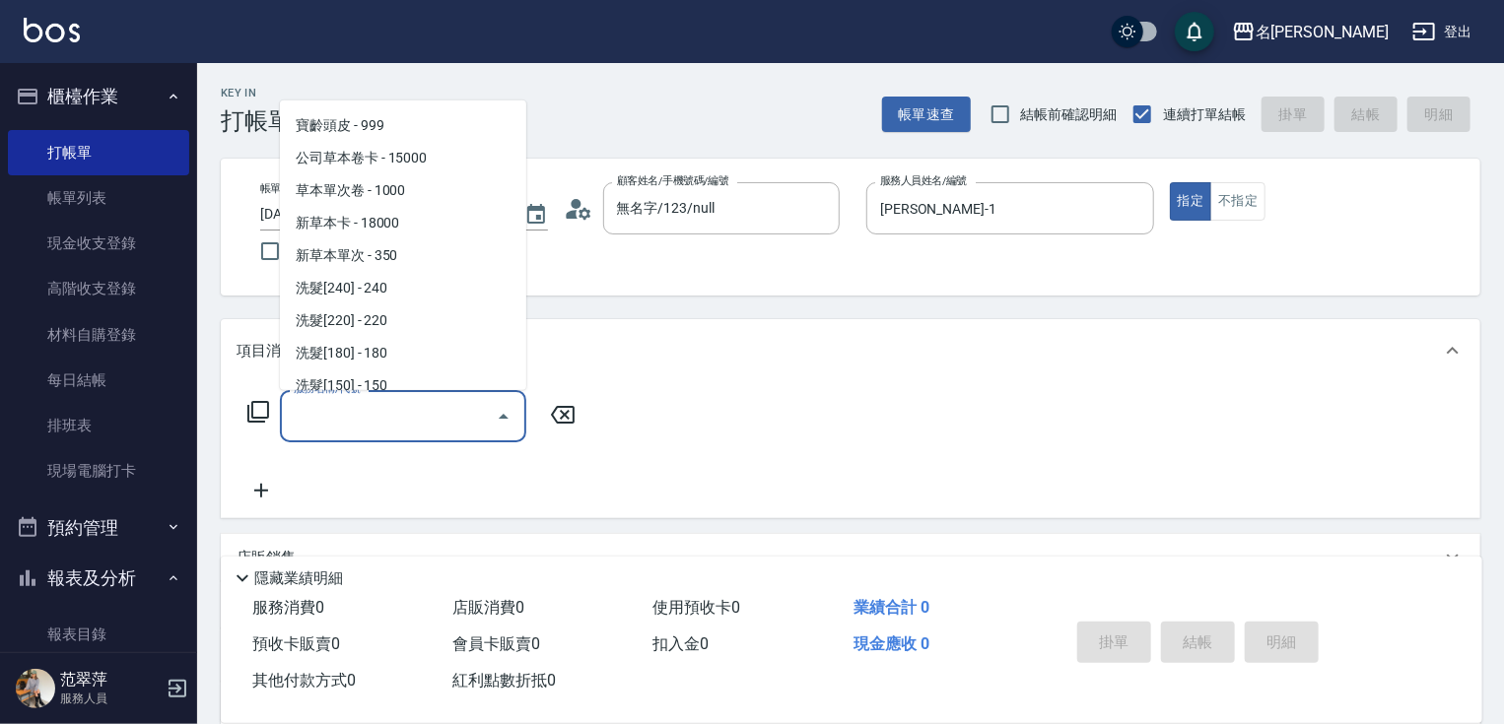
scroll to position [107, 0]
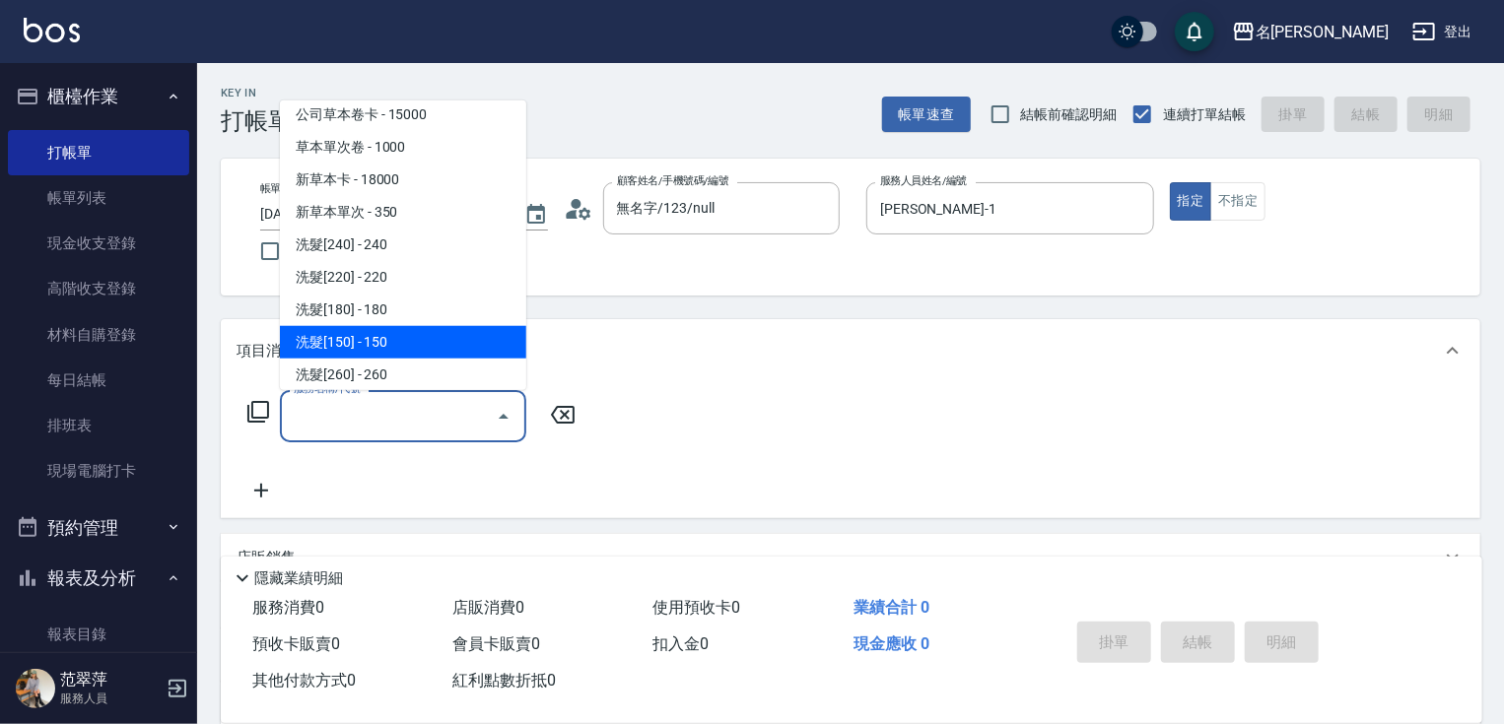
click at [373, 333] on span "洗髮[150] - 150" at bounding box center [403, 342] width 246 height 33
type input "洗髮[150](203)"
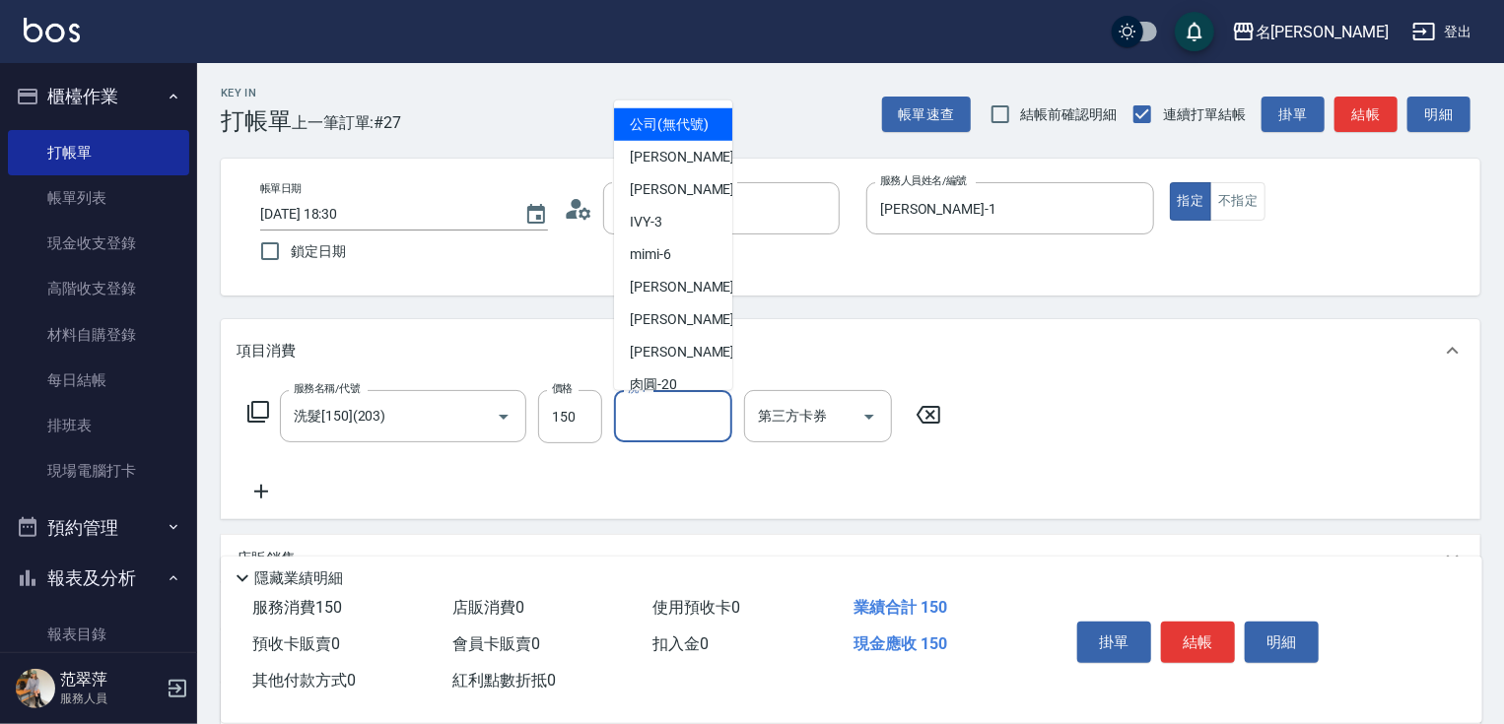
click at [685, 418] on input "洗-1" at bounding box center [673, 416] width 101 height 34
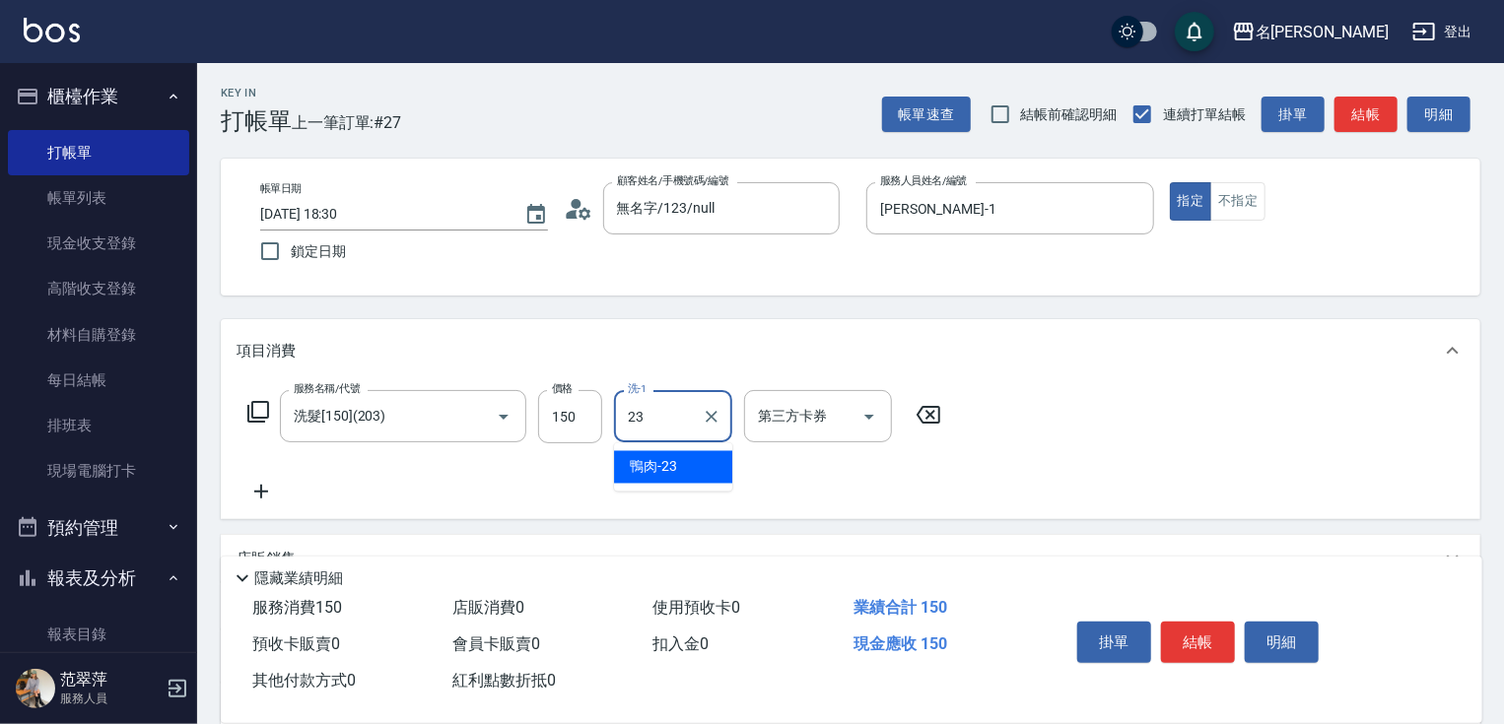
type input "鴨肉-23"
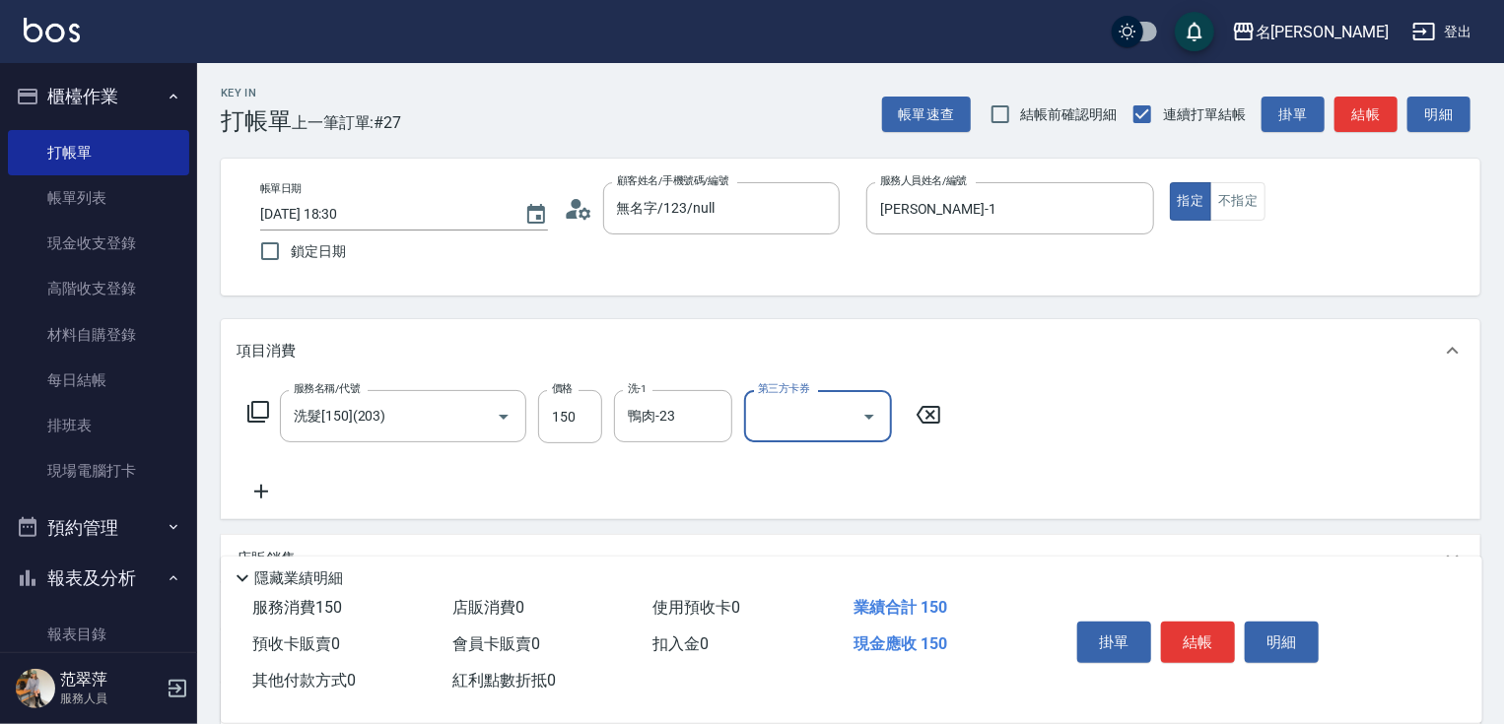
click at [264, 489] on icon at bounding box center [261, 492] width 49 height 24
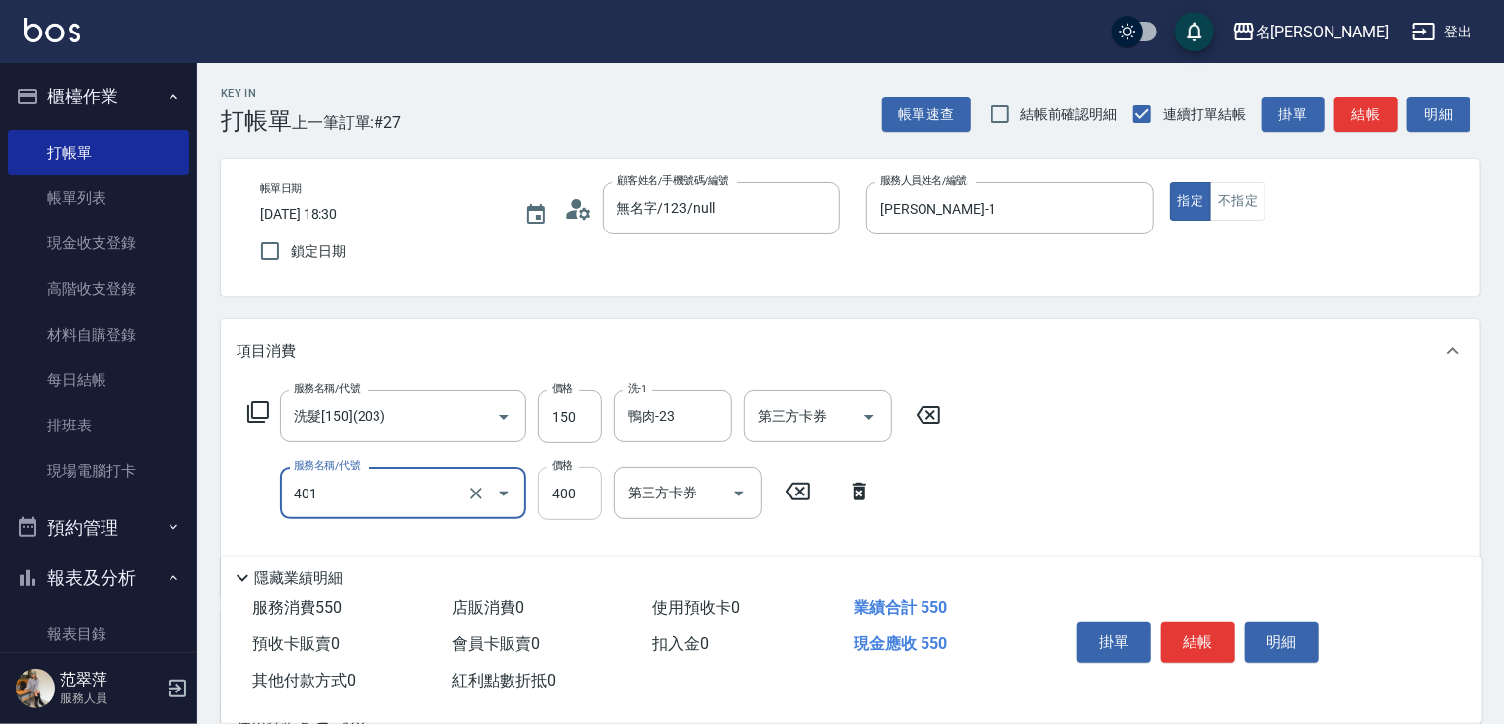
type input "剪髮(400)(401)"
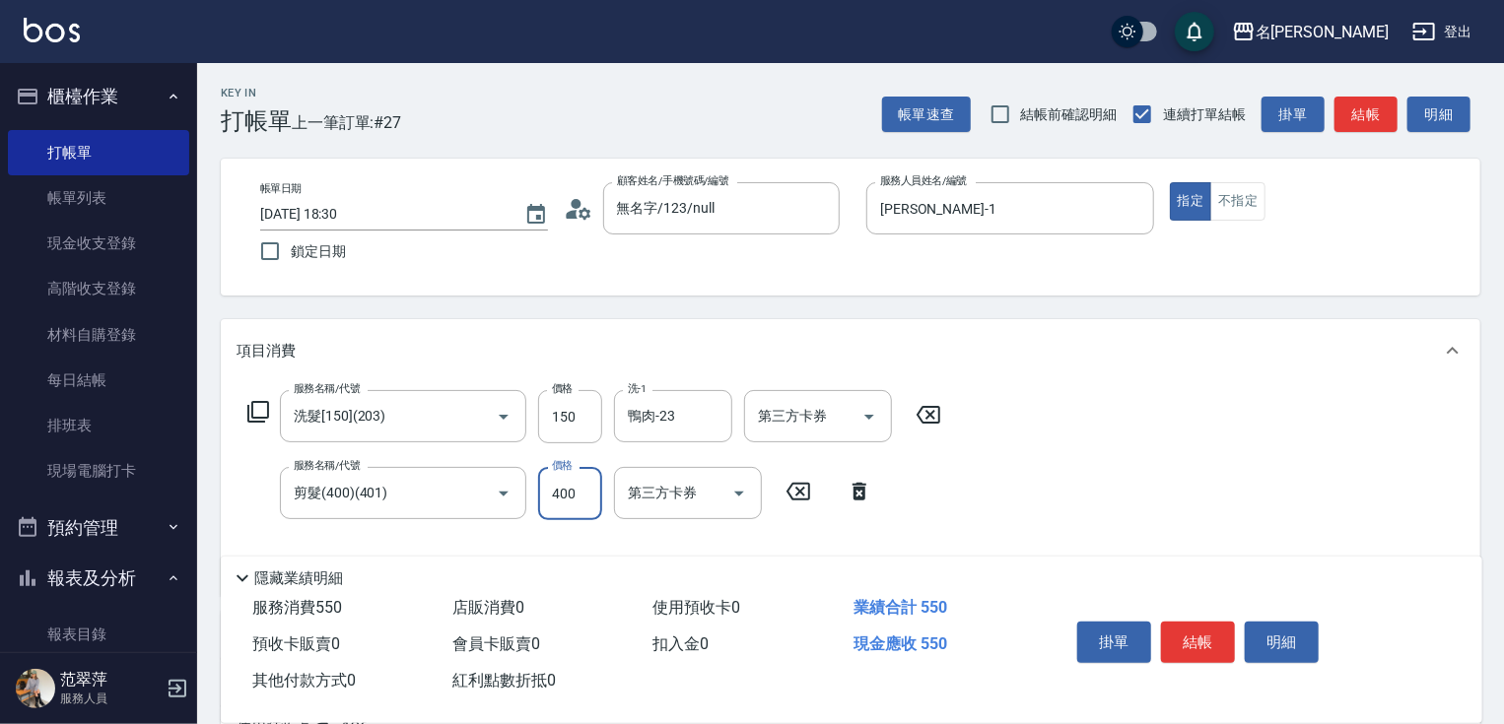
click at [549, 505] on input "400" at bounding box center [570, 493] width 64 height 53
type input "100"
click at [1205, 643] on button "結帳" at bounding box center [1198, 642] width 74 height 41
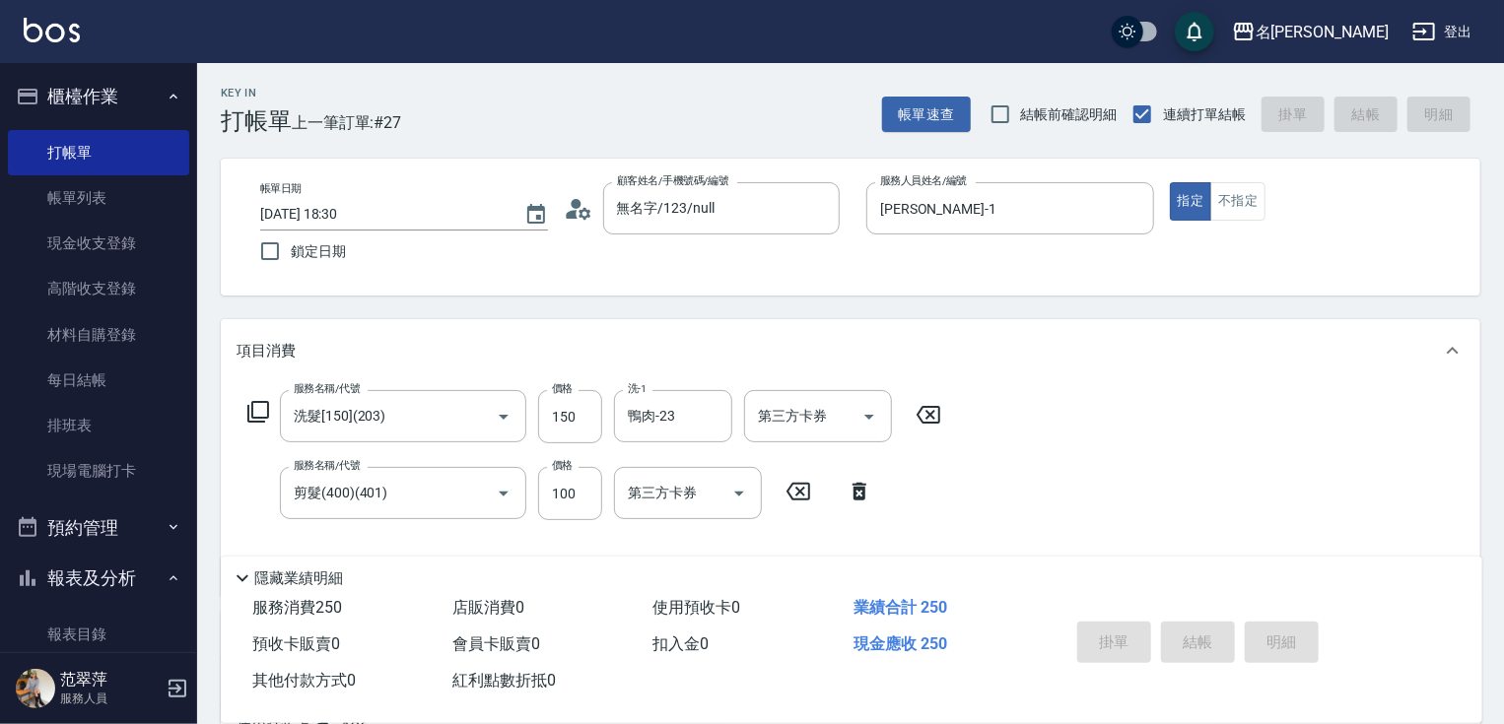
type input "2025/08/15 18:31"
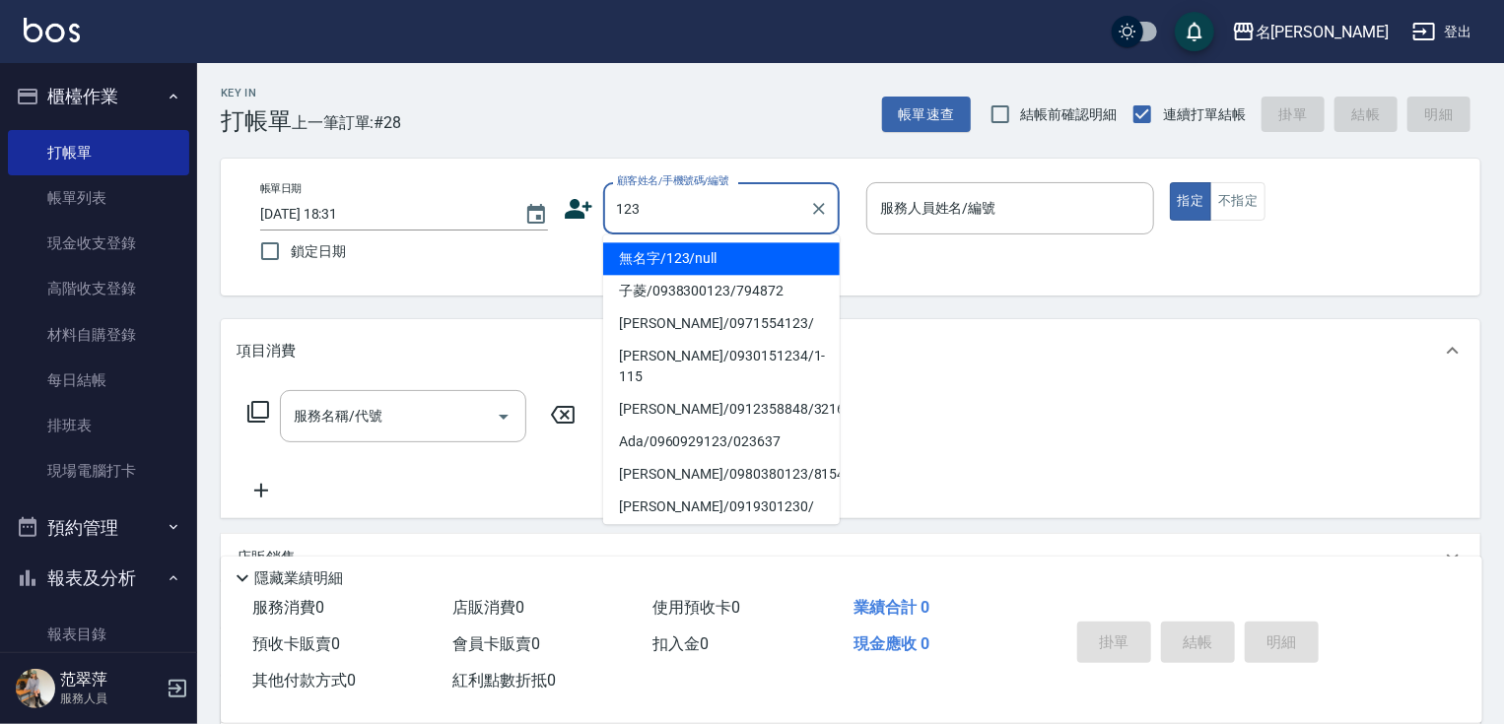
click at [720, 264] on li "無名字/123/null" at bounding box center [721, 258] width 237 height 33
type input "無名字/123/null"
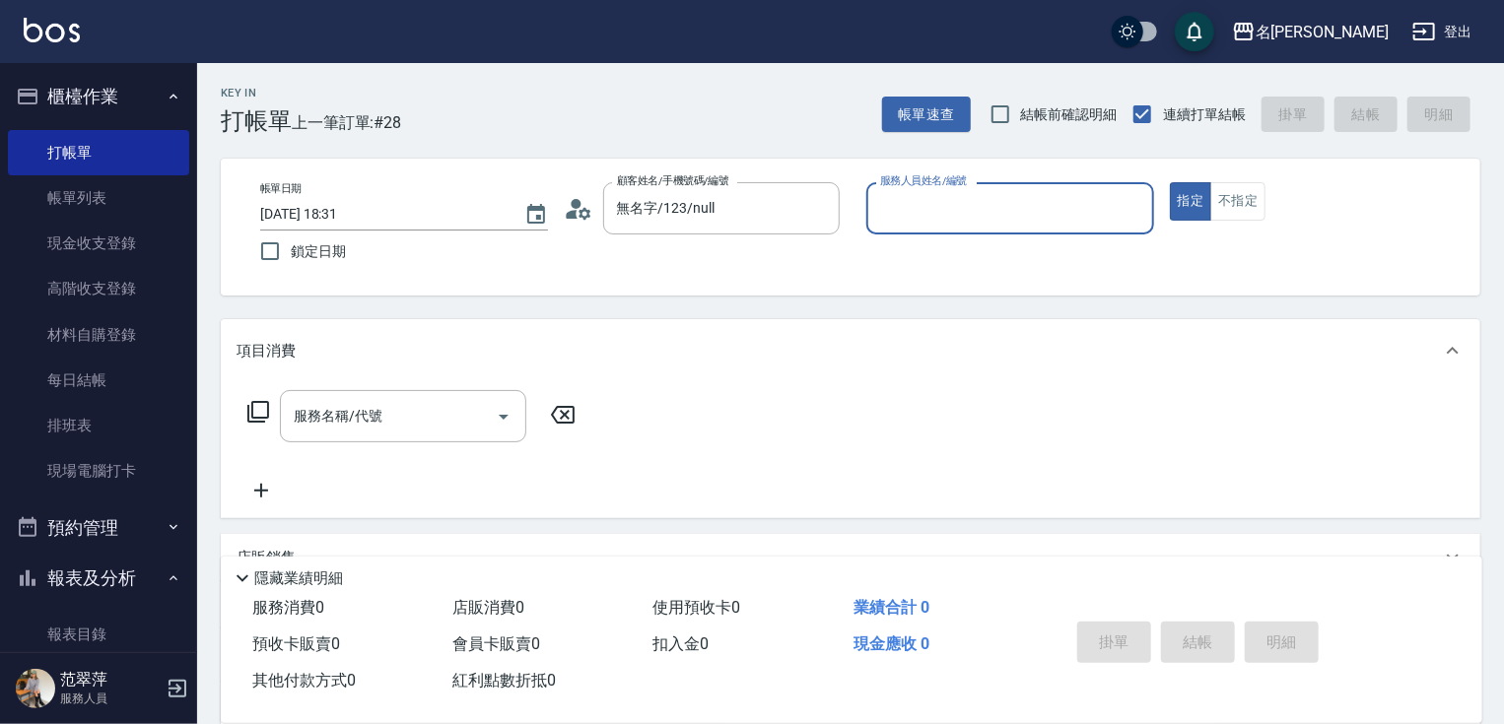
click at [887, 201] on input "服務人員姓名/編號" at bounding box center [1010, 208] width 270 height 34
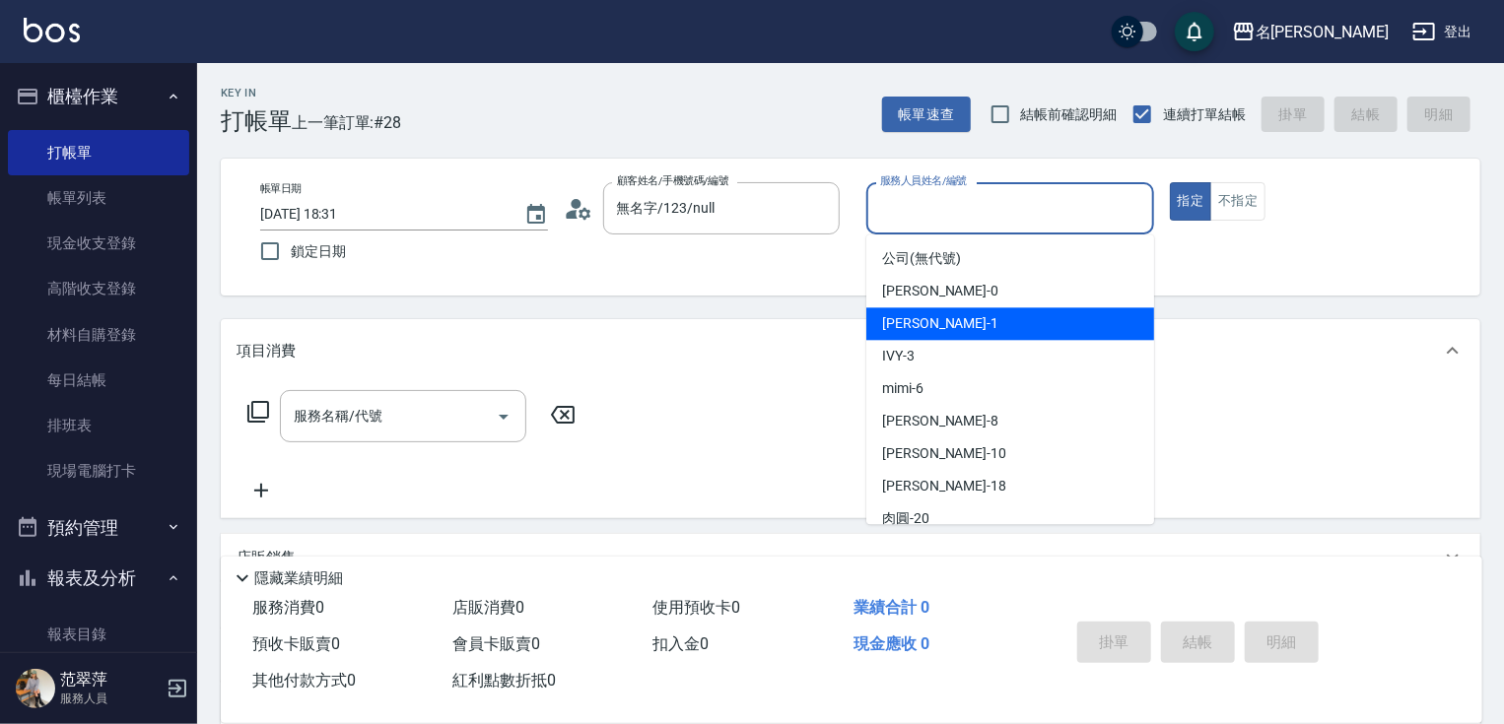
click at [926, 315] on span "Joanne -1" at bounding box center [940, 323] width 116 height 21
type input "Joanne-1"
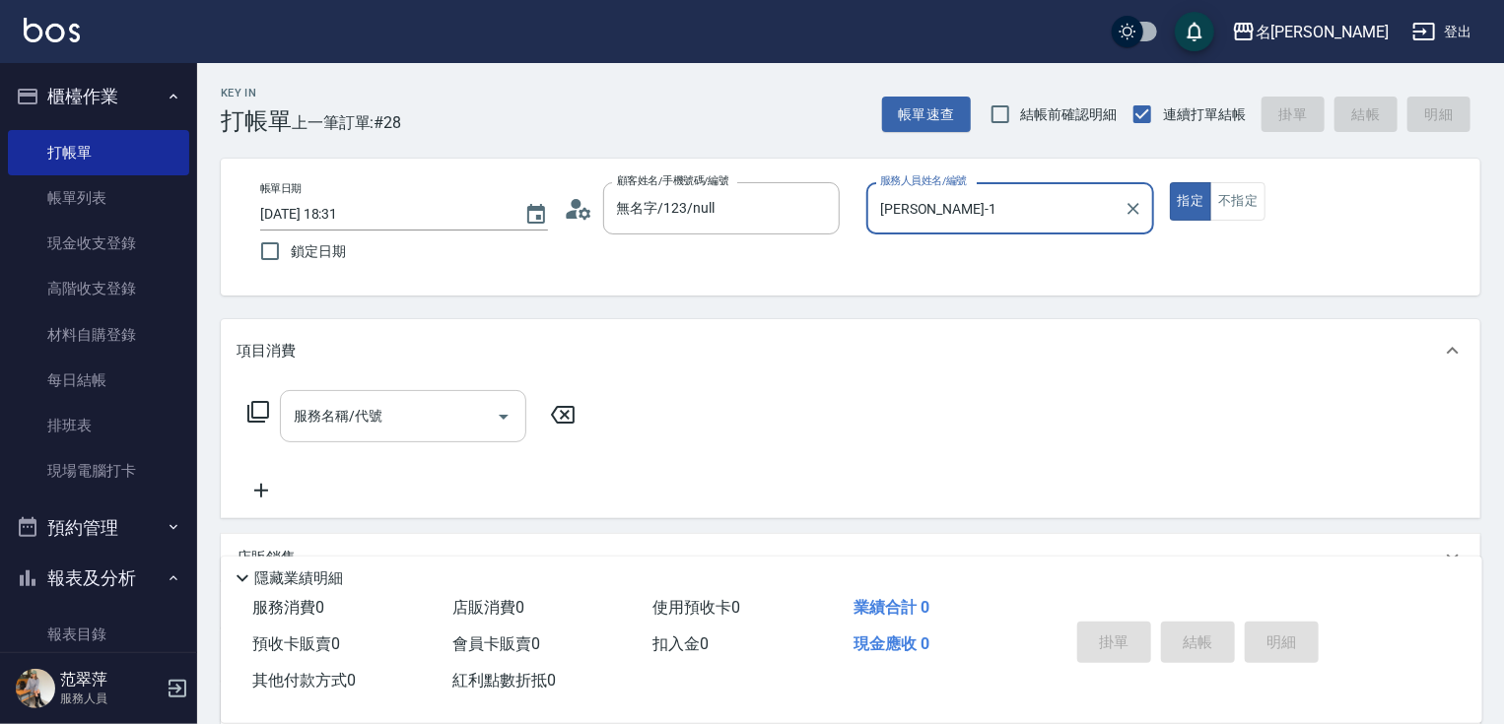
click at [422, 418] on input "服務名稱/代號" at bounding box center [388, 416] width 199 height 34
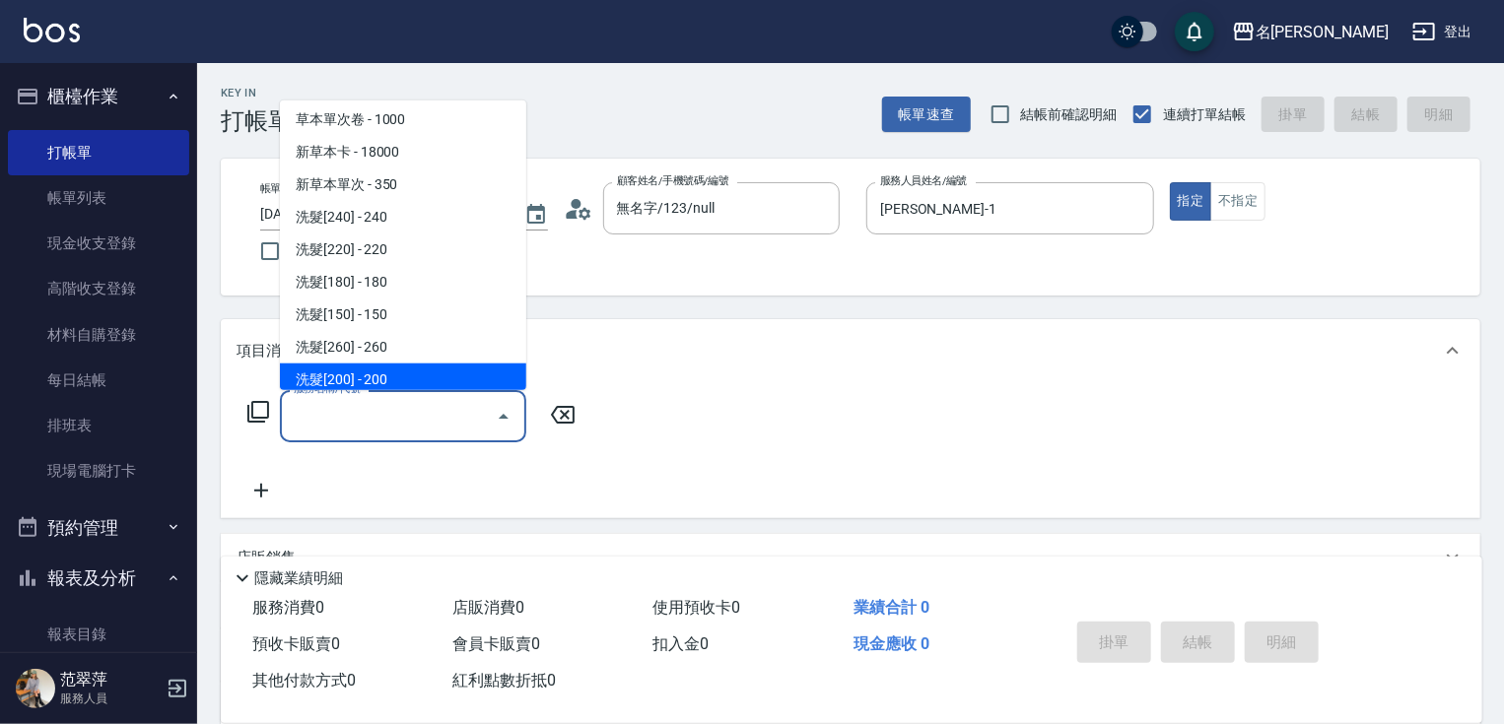
scroll to position [158, 0]
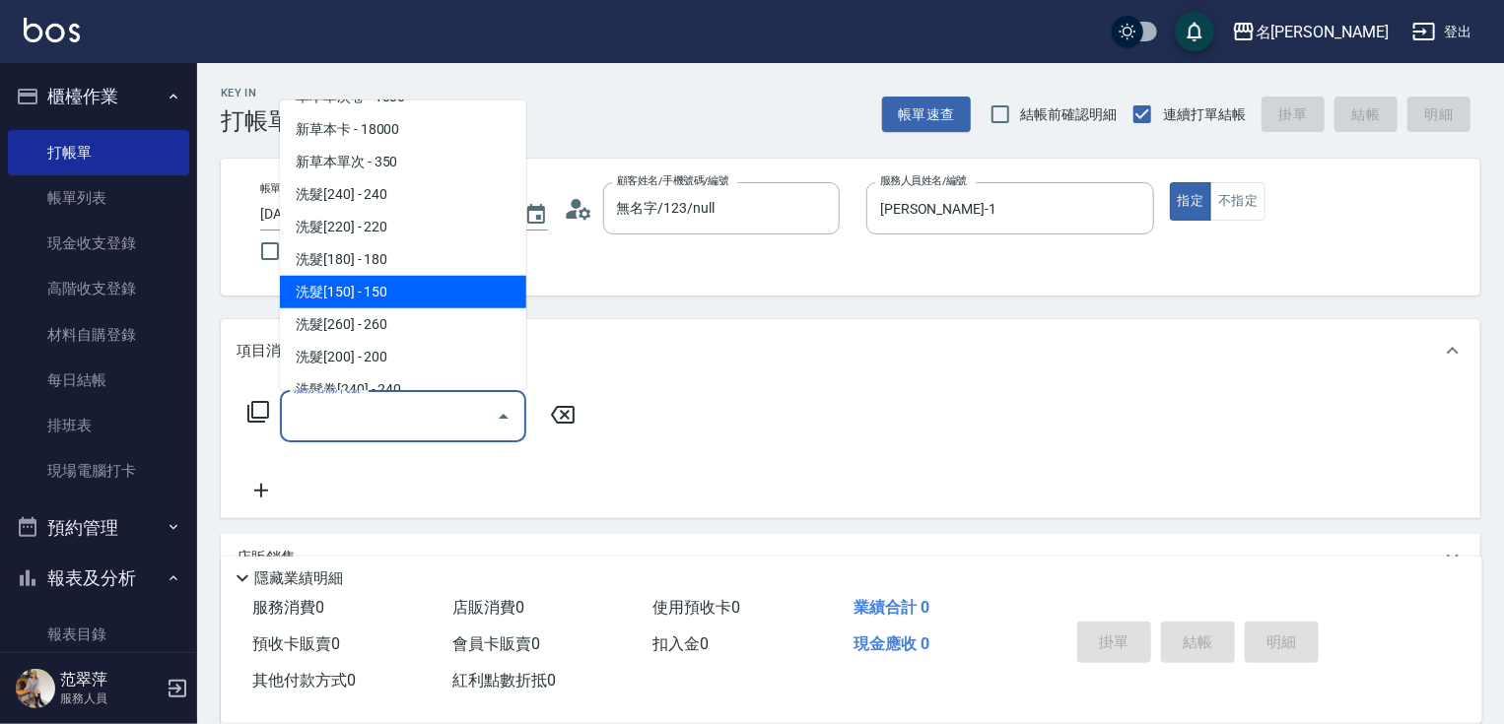
click at [397, 287] on span "洗髮[150] - 150" at bounding box center [403, 292] width 246 height 33
type input "洗髮[150](203)"
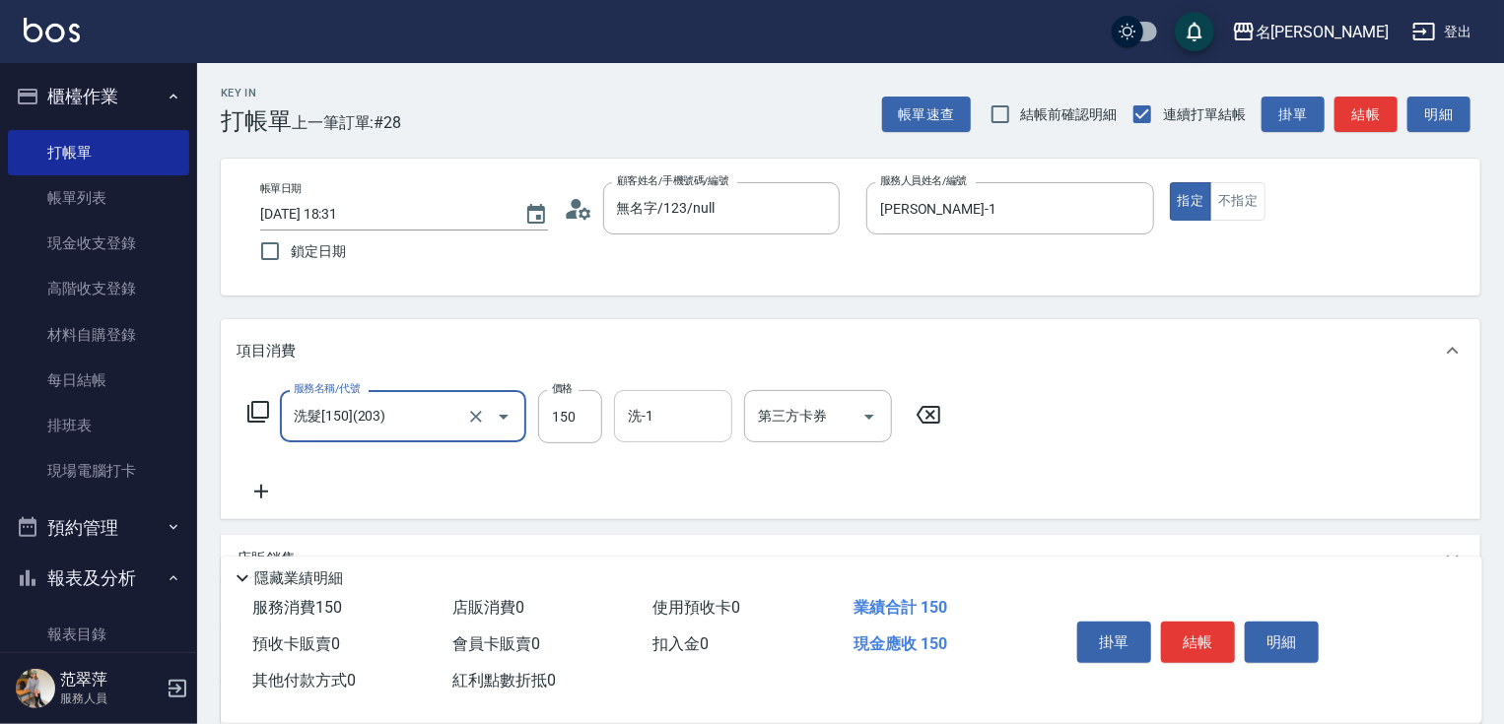
click at [642, 406] on div "洗-1 洗-1" at bounding box center [673, 416] width 118 height 52
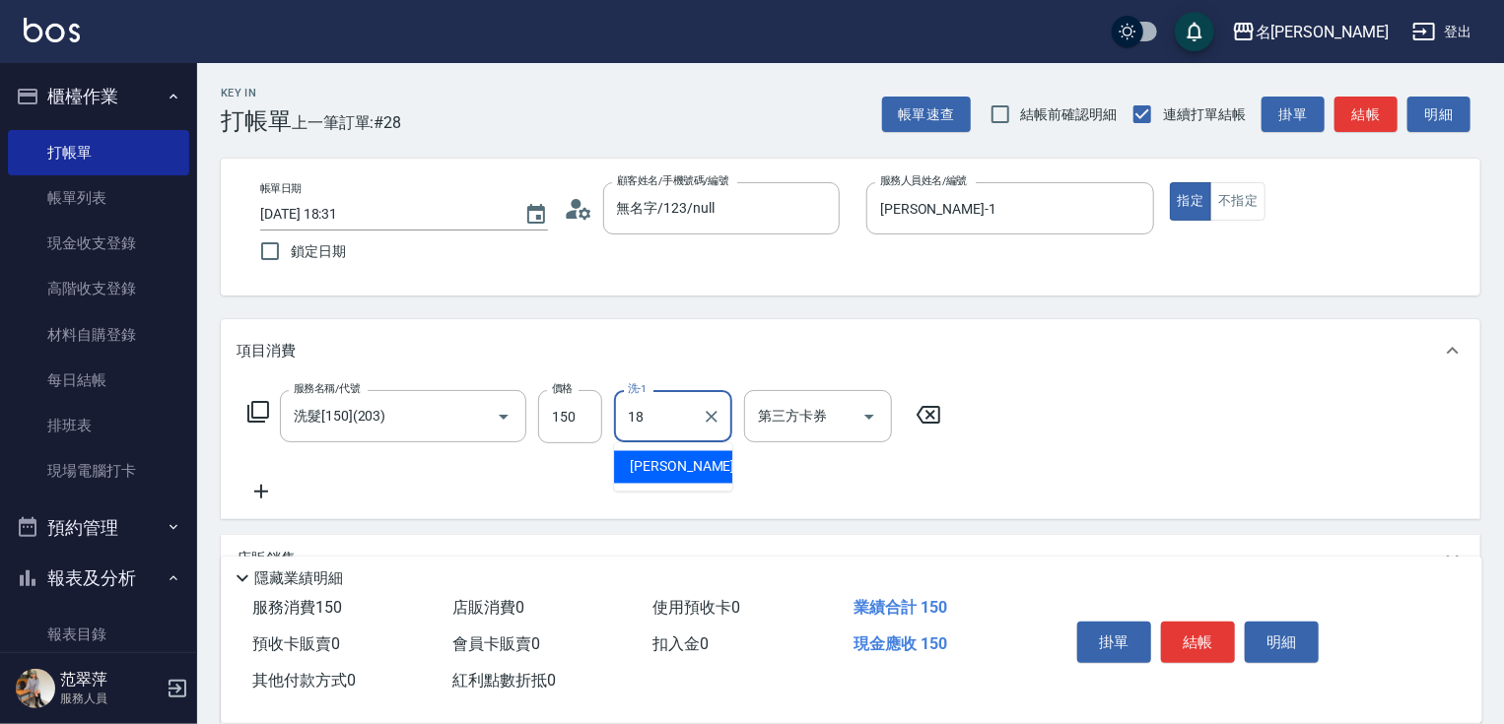
type input "小慧-18"
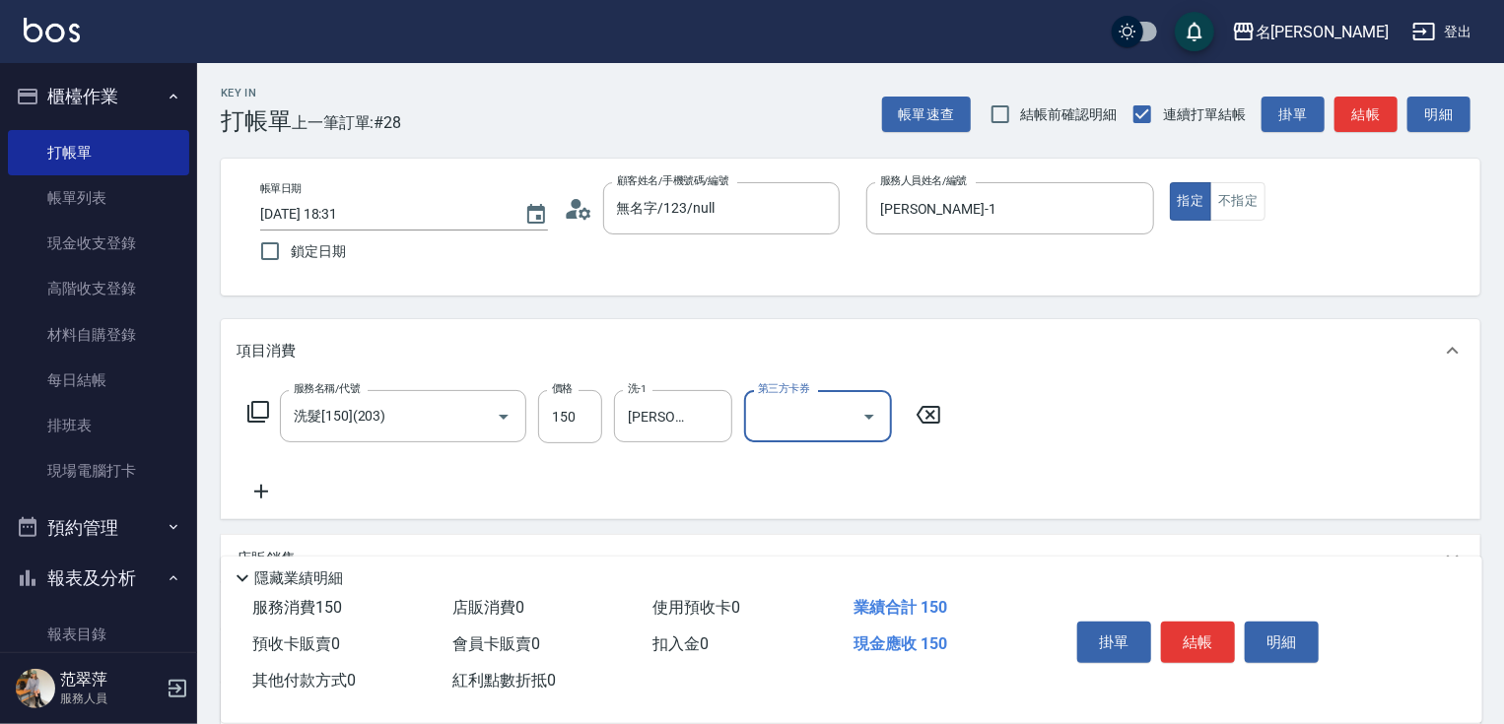
click at [262, 492] on icon at bounding box center [261, 492] width 14 height 14
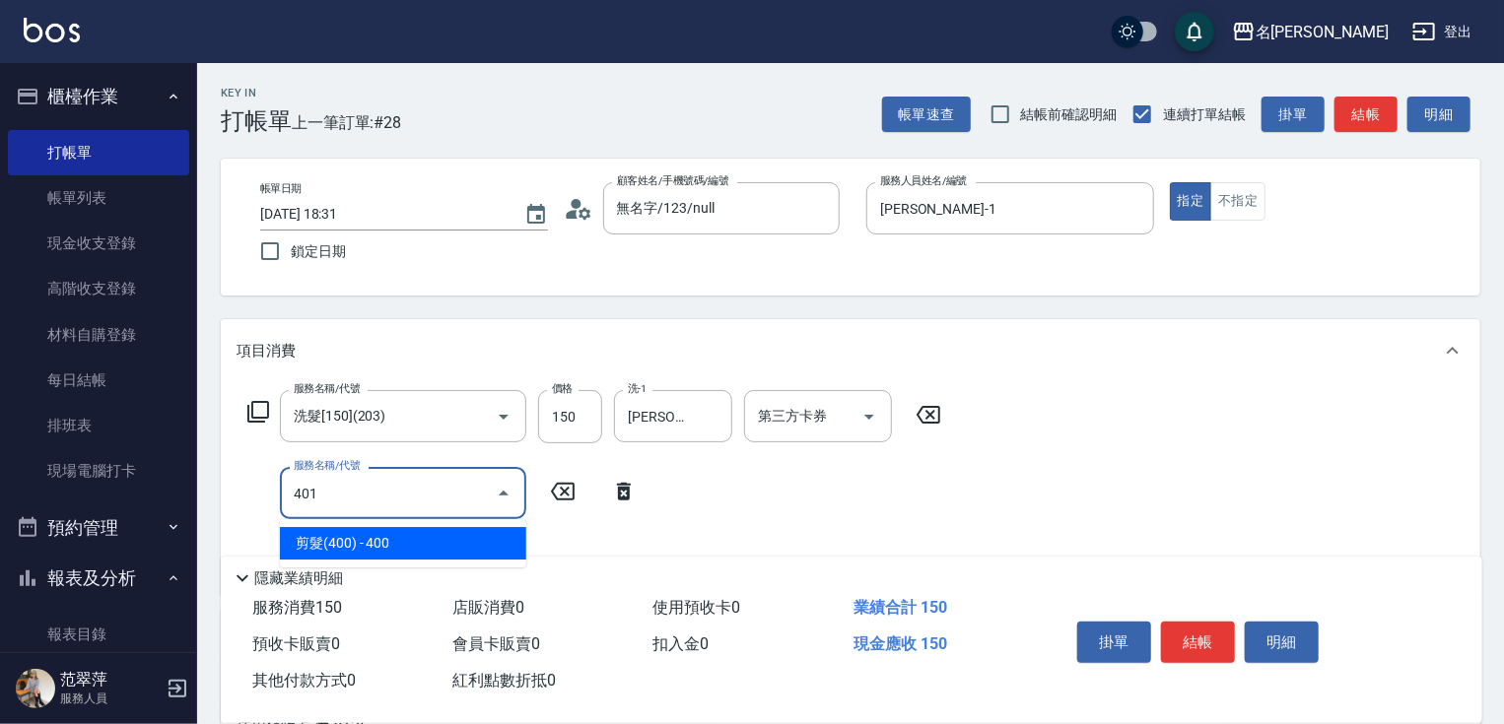
type input "剪髮(400)(401)"
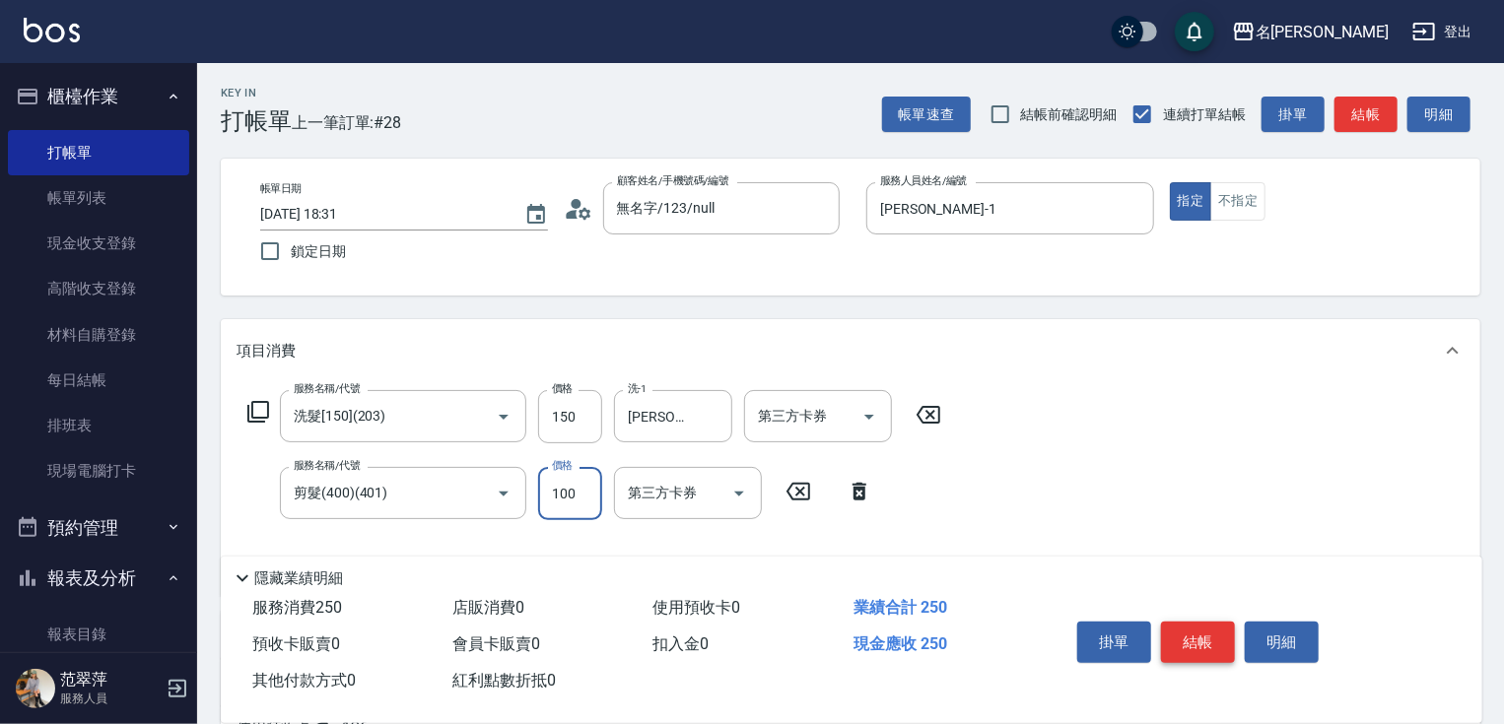
type input "100"
click at [1201, 638] on button "結帳" at bounding box center [1198, 642] width 74 height 41
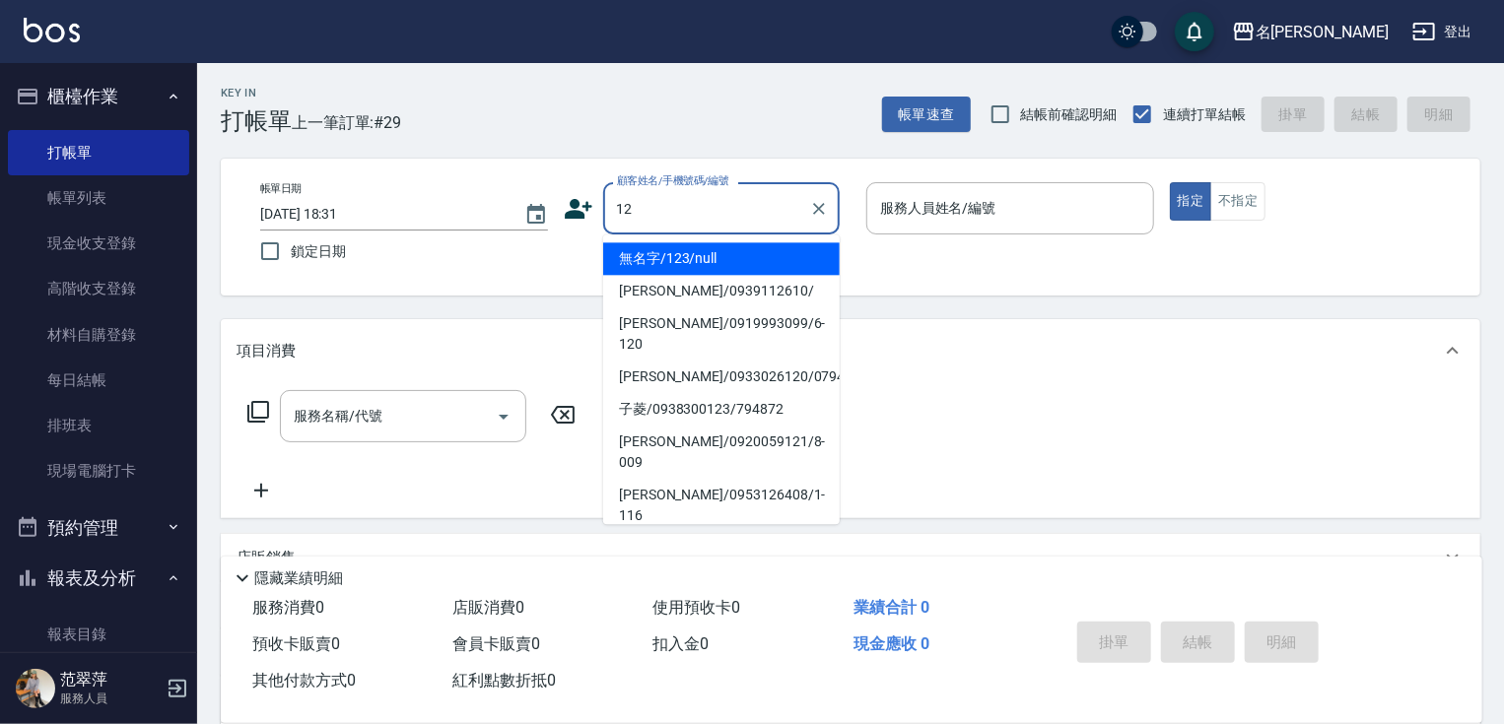
click at [722, 263] on li "無名字/123/null" at bounding box center [721, 258] width 237 height 33
type input "無名字/123/null"
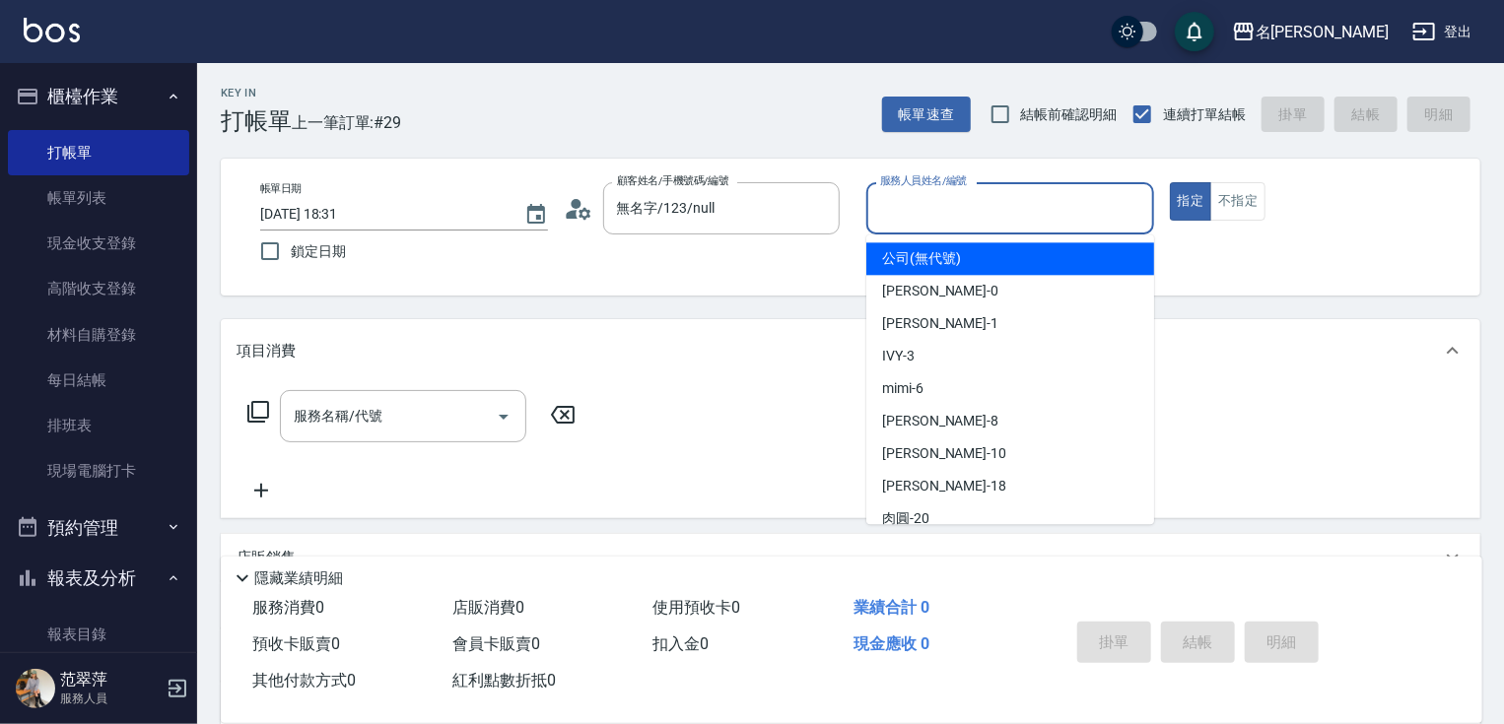
drag, startPoint x: 918, startPoint y: 216, endPoint x: 930, endPoint y: 296, distance: 80.7
click at [919, 227] on div "服務人員姓名/編號" at bounding box center [1010, 208] width 288 height 52
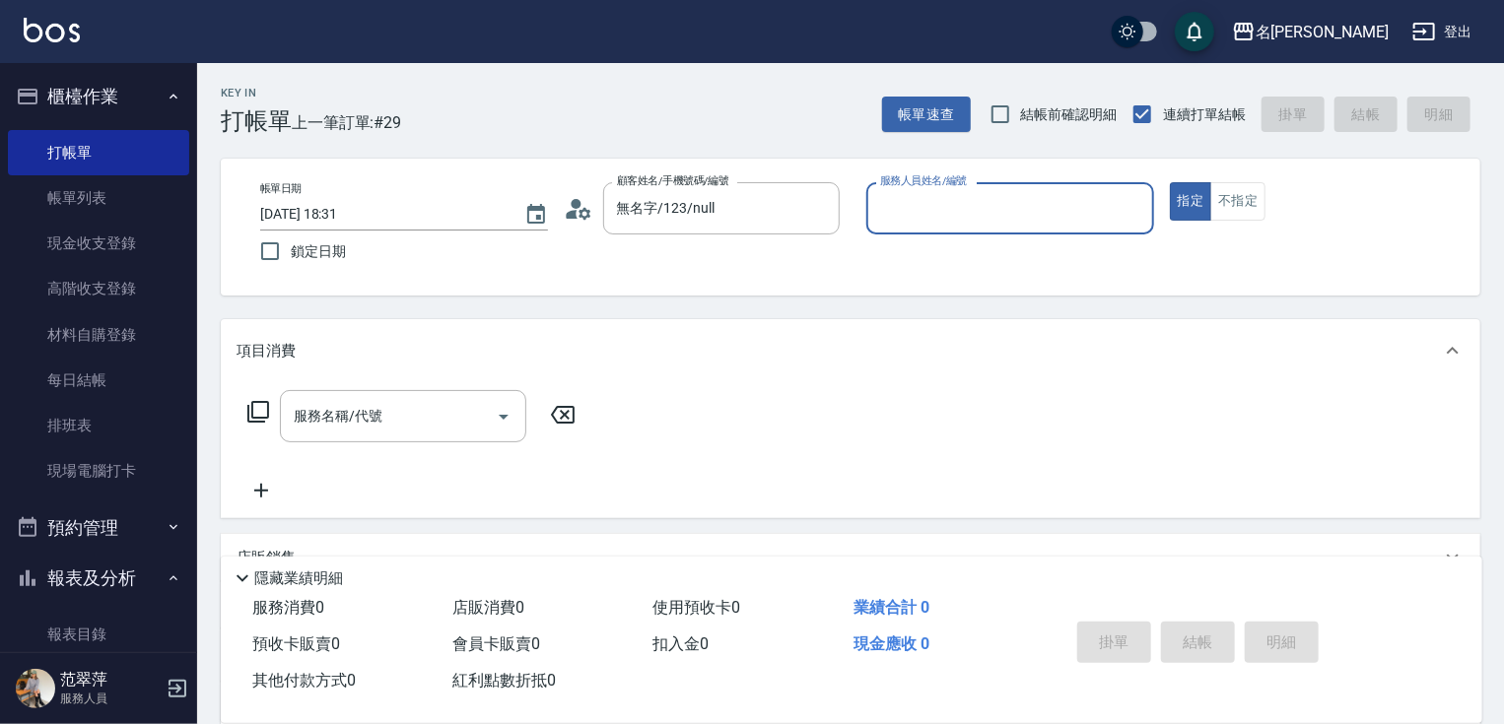
click at [913, 201] on input "服務人員姓名/編號" at bounding box center [1010, 208] width 270 height 34
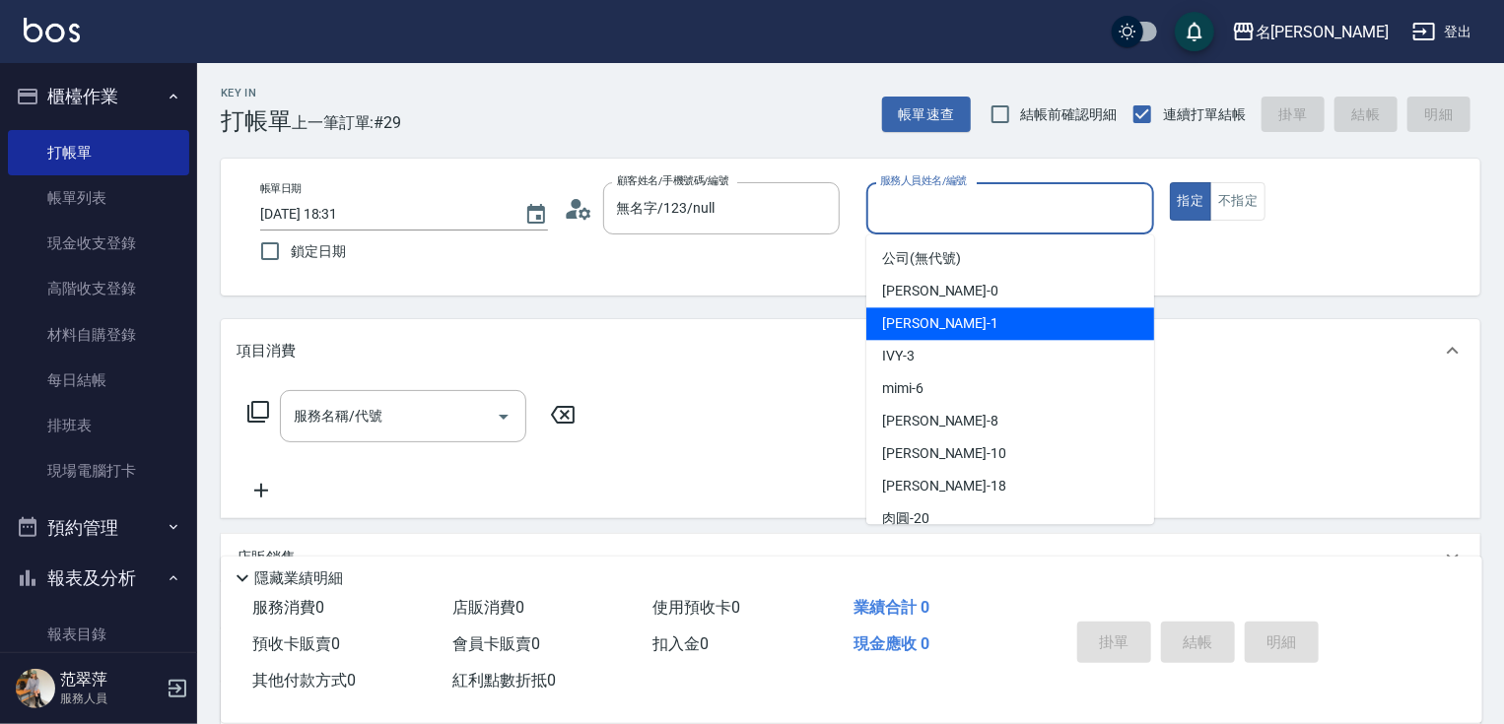
click at [913, 326] on span "Joanne -1" at bounding box center [940, 323] width 116 height 21
type input "Joanne-1"
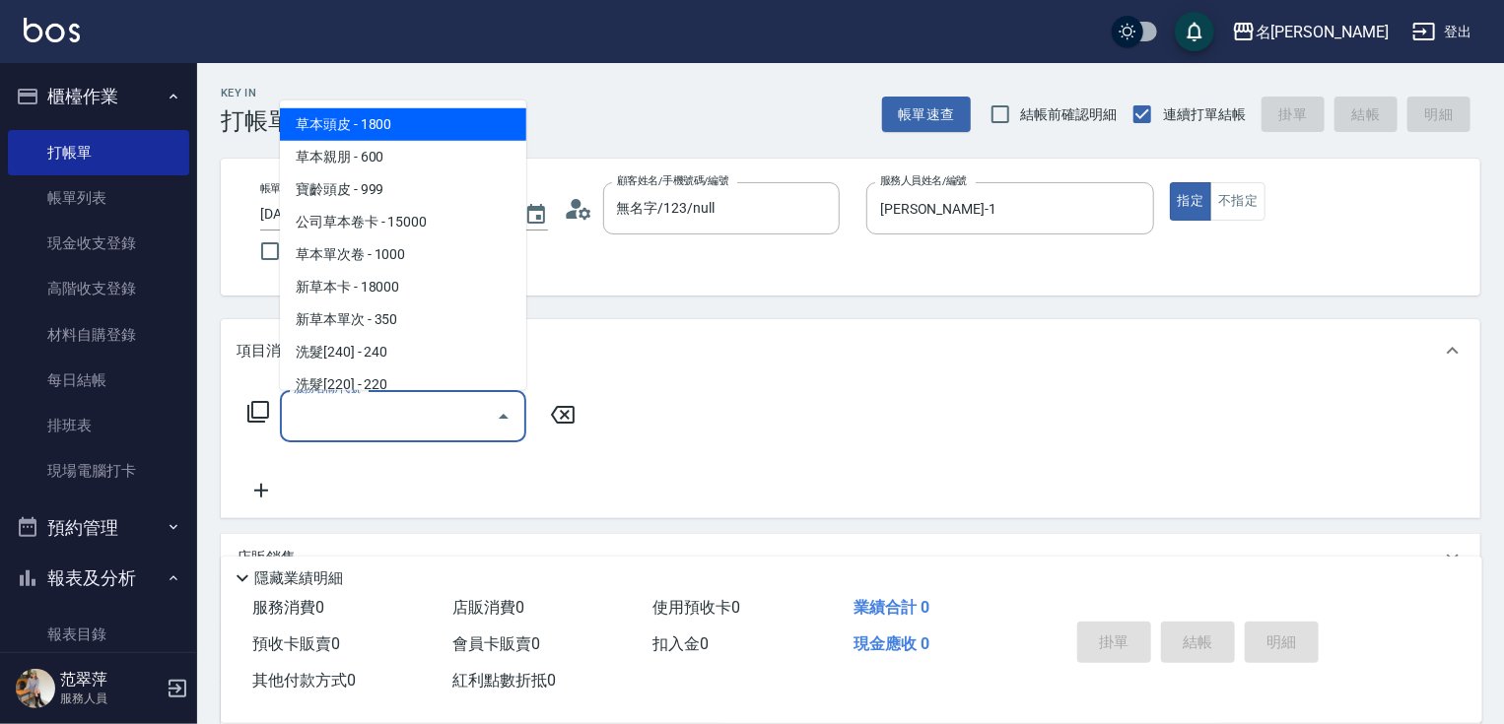
click at [391, 423] on input "服務名稱/代號" at bounding box center [388, 416] width 199 height 34
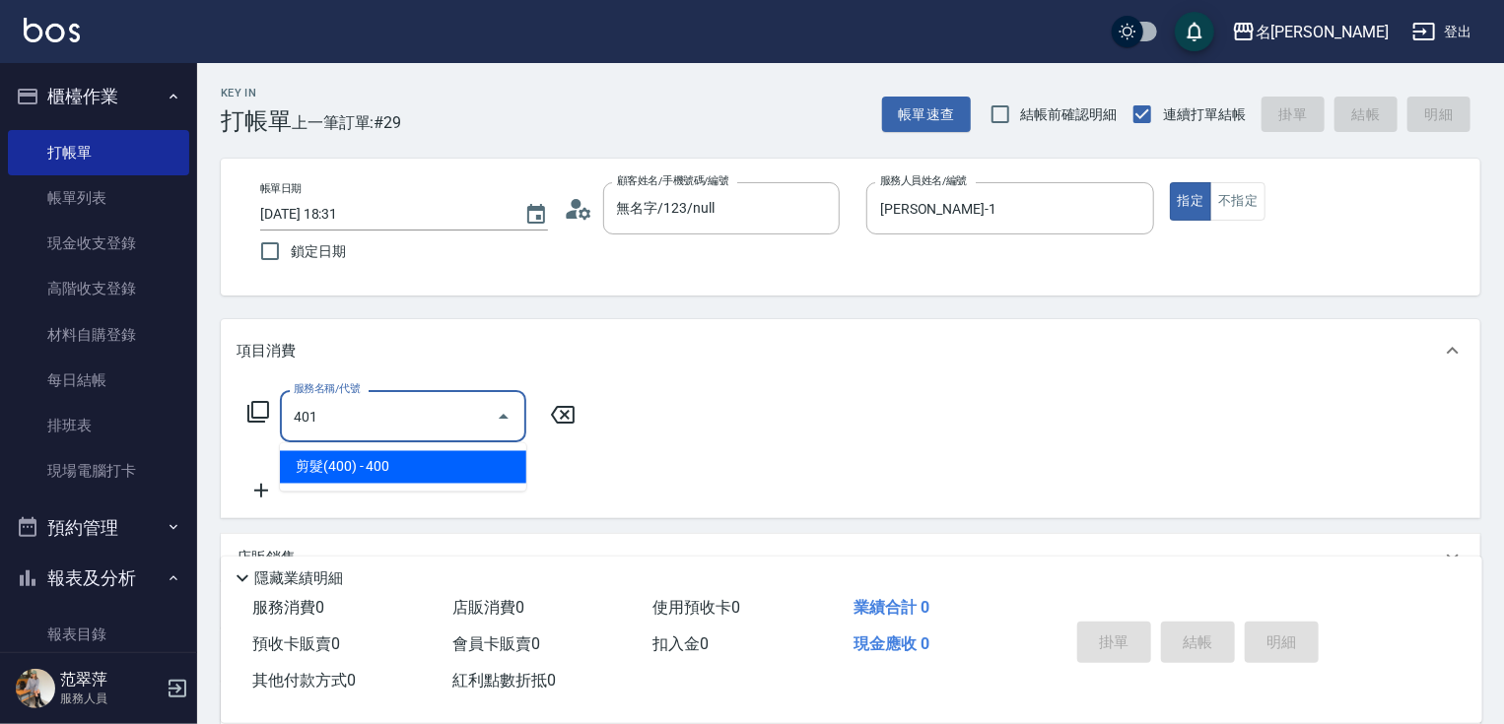
type input "剪髮(400)(401)"
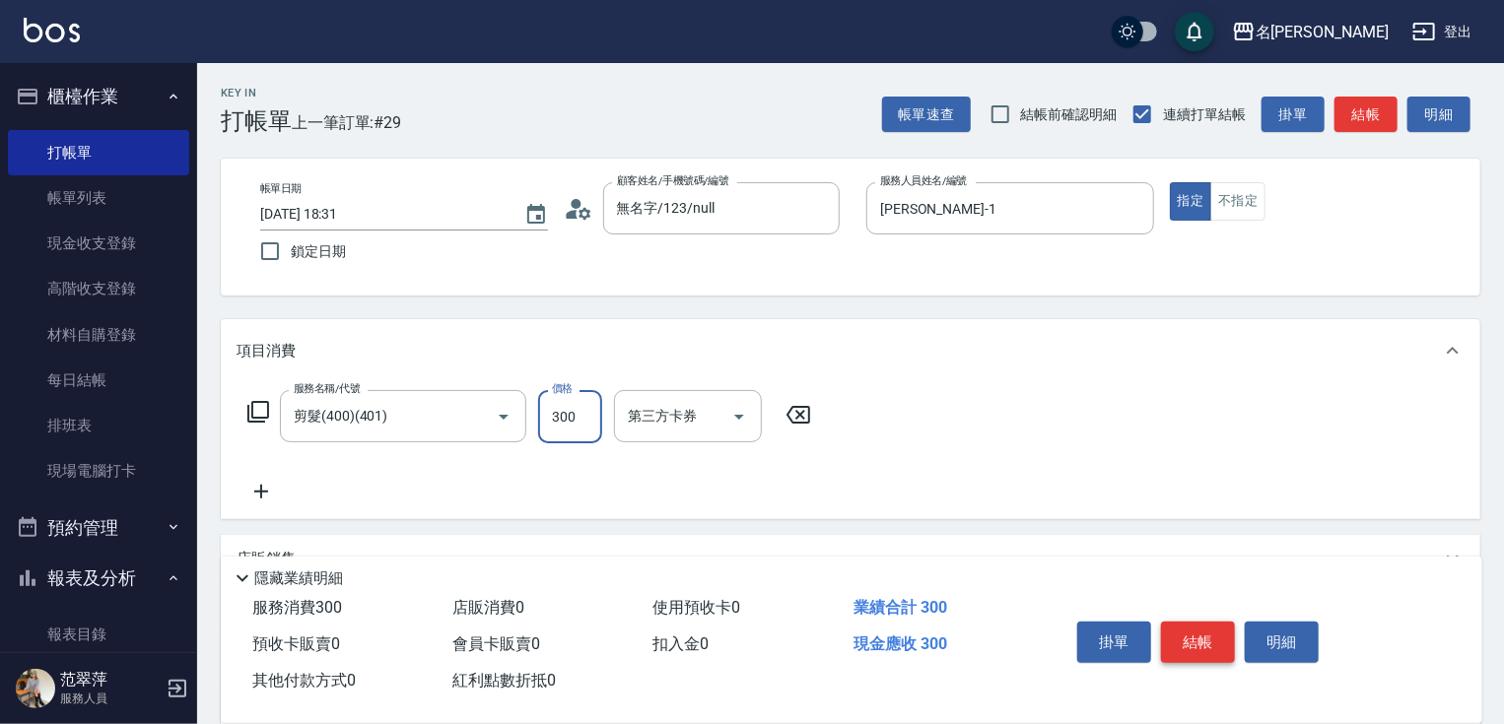
type input "300"
click at [1186, 632] on button "結帳" at bounding box center [1198, 642] width 74 height 41
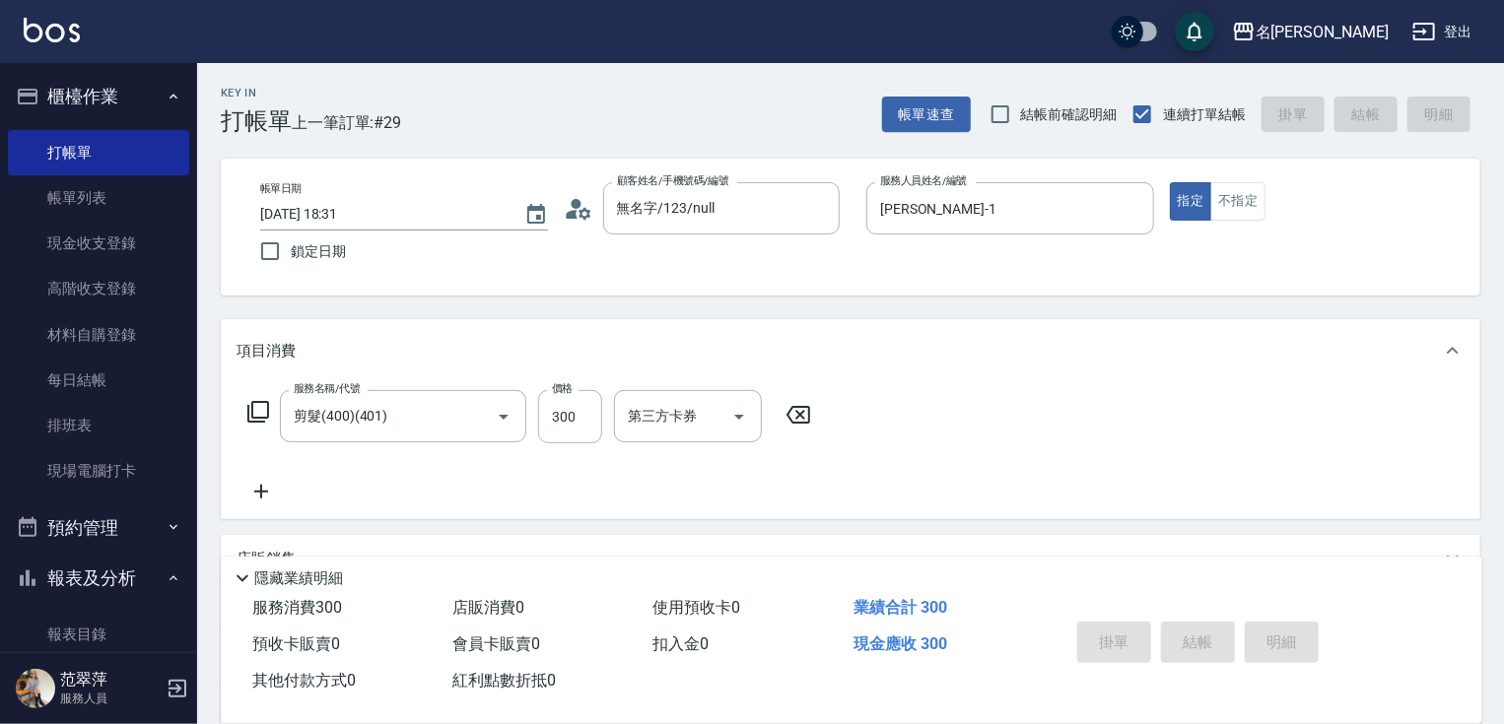
type input "2025/08/15 18:32"
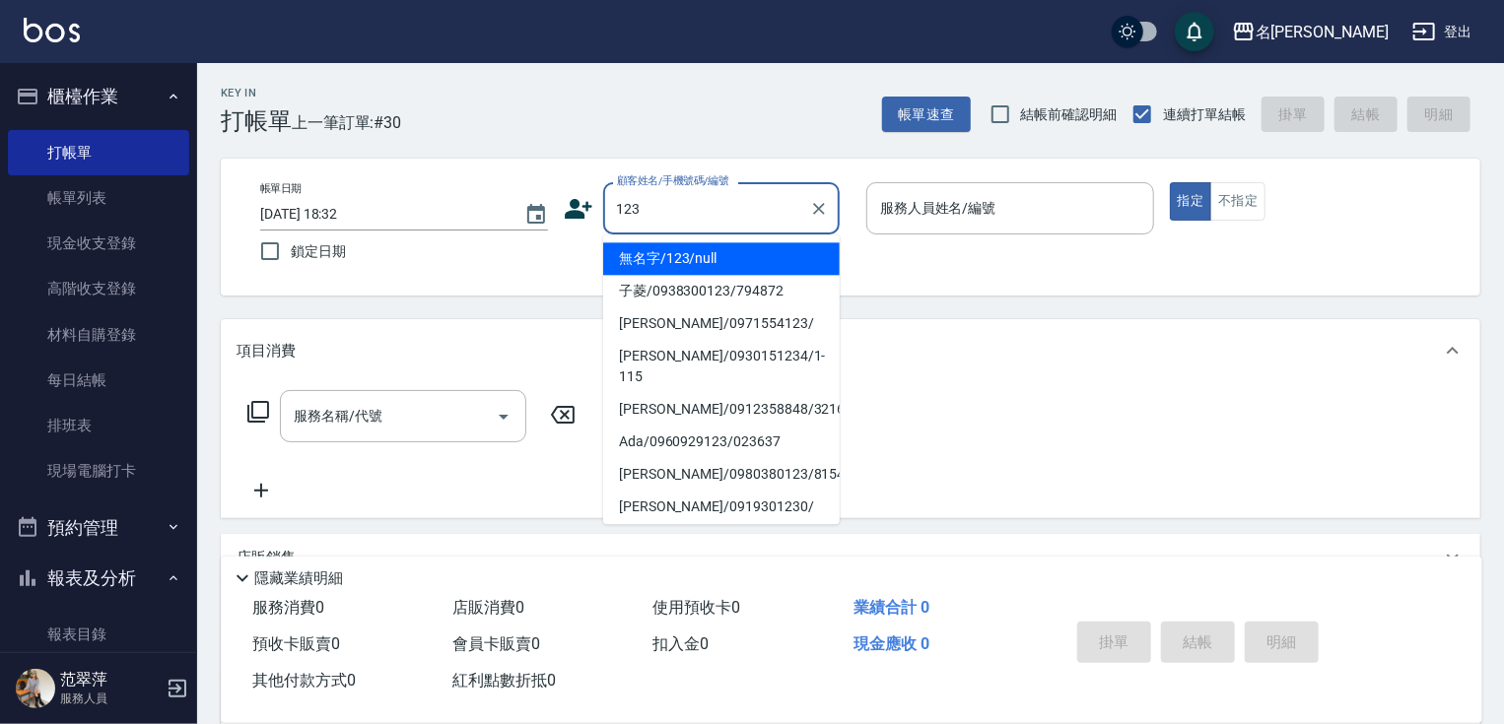
click at [719, 256] on li "無名字/123/null" at bounding box center [721, 258] width 237 height 33
type input "無名字/123/null"
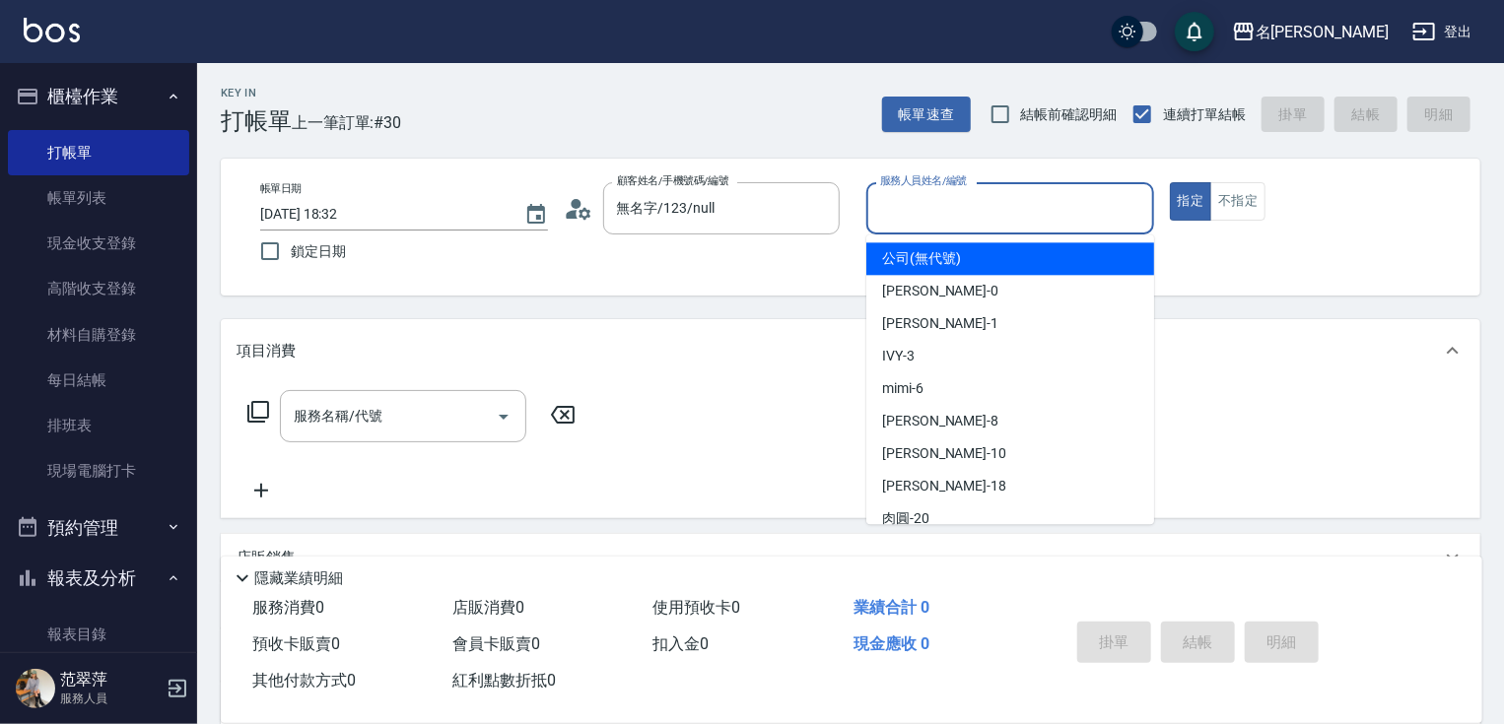
drag, startPoint x: 946, startPoint y: 217, endPoint x: 947, endPoint y: 274, distance: 57.2
click at [946, 236] on body "名留竹林 登出 櫃檯作業 打帳單 帳單列表 現金收支登錄 高階收支登錄 材料自購登錄 每日結帳 排班表 現場電腦打卡 預約管理 預約管理 單日預約紀錄 單週預…" at bounding box center [752, 482] width 1504 height 964
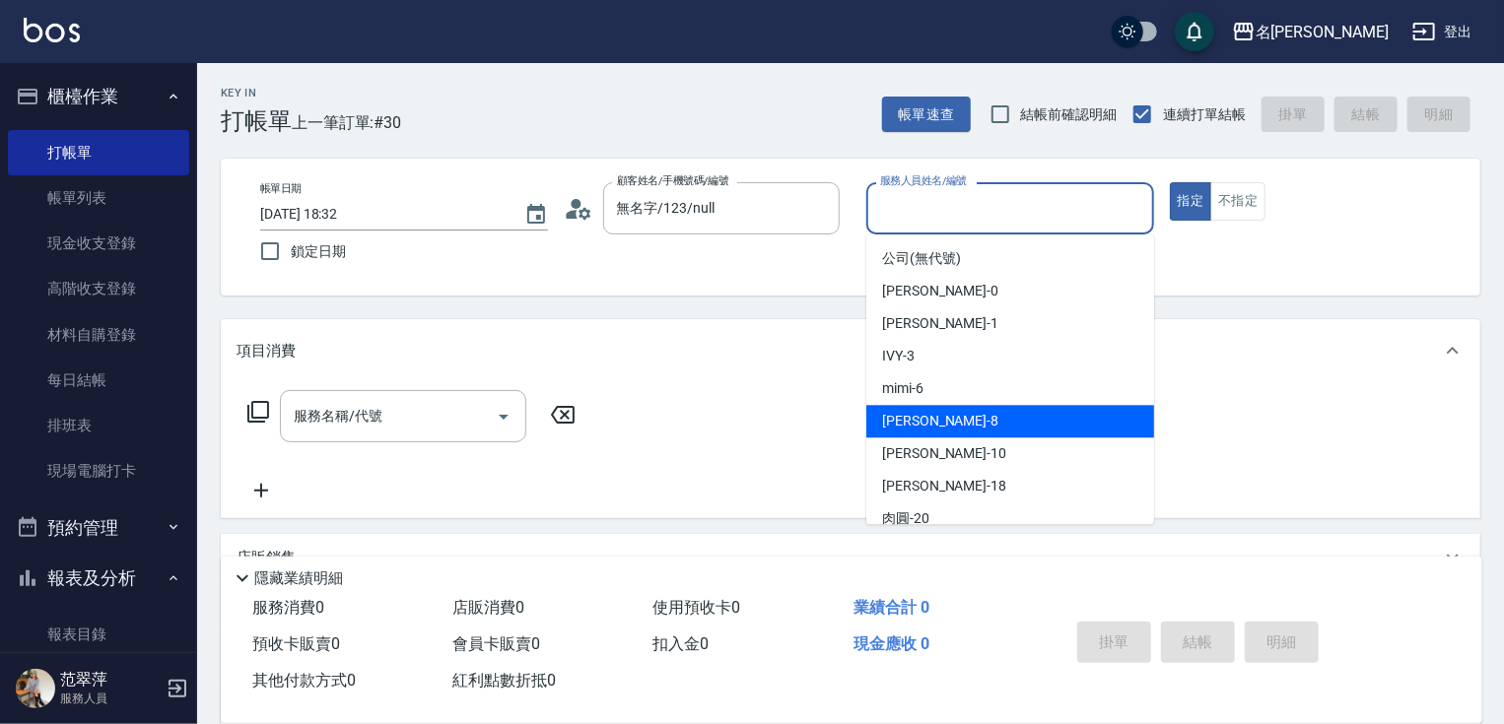
click at [926, 432] on div "曉容 -8" at bounding box center [1010, 421] width 288 height 33
type input "曉容-8"
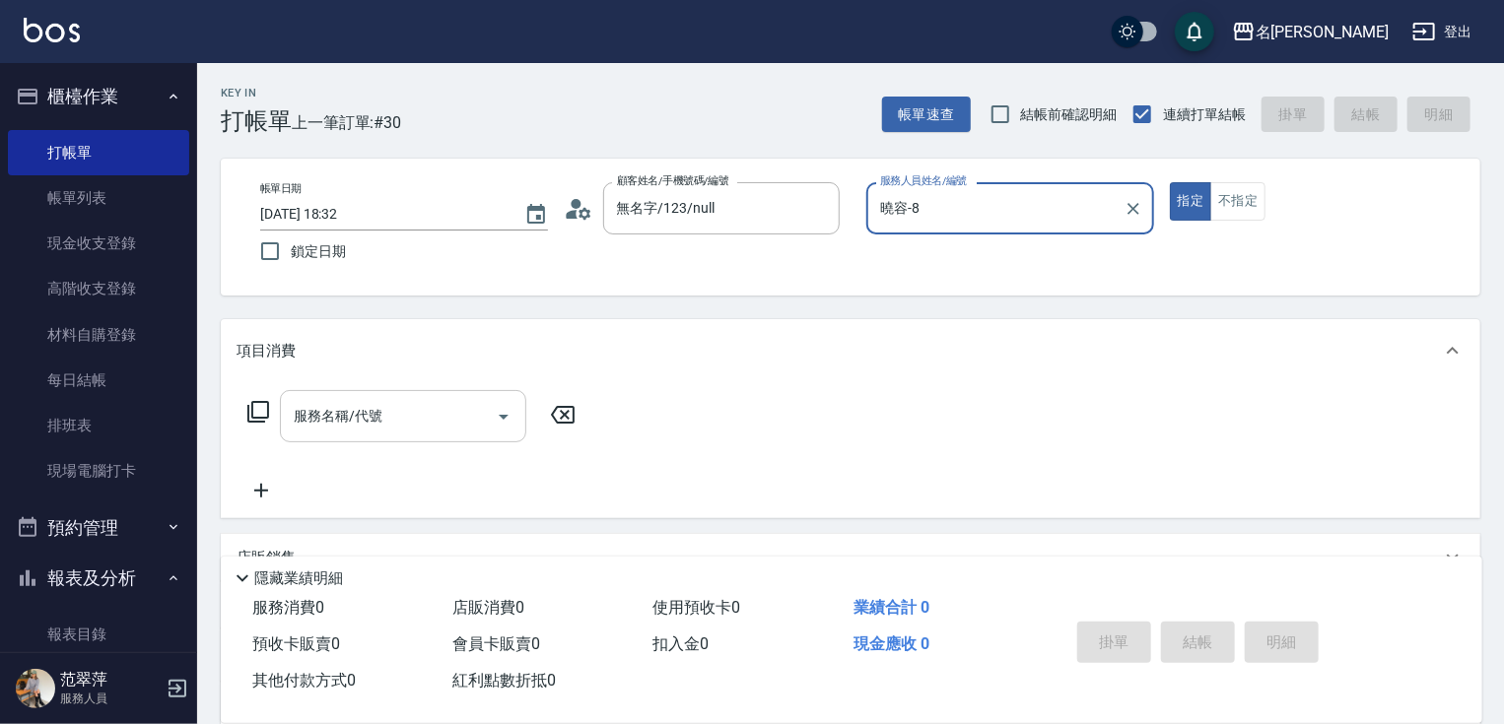
drag, startPoint x: 354, startPoint y: 397, endPoint x: 371, endPoint y: 395, distance: 16.9
click at [359, 394] on div "服務名稱/代號" at bounding box center [403, 416] width 246 height 52
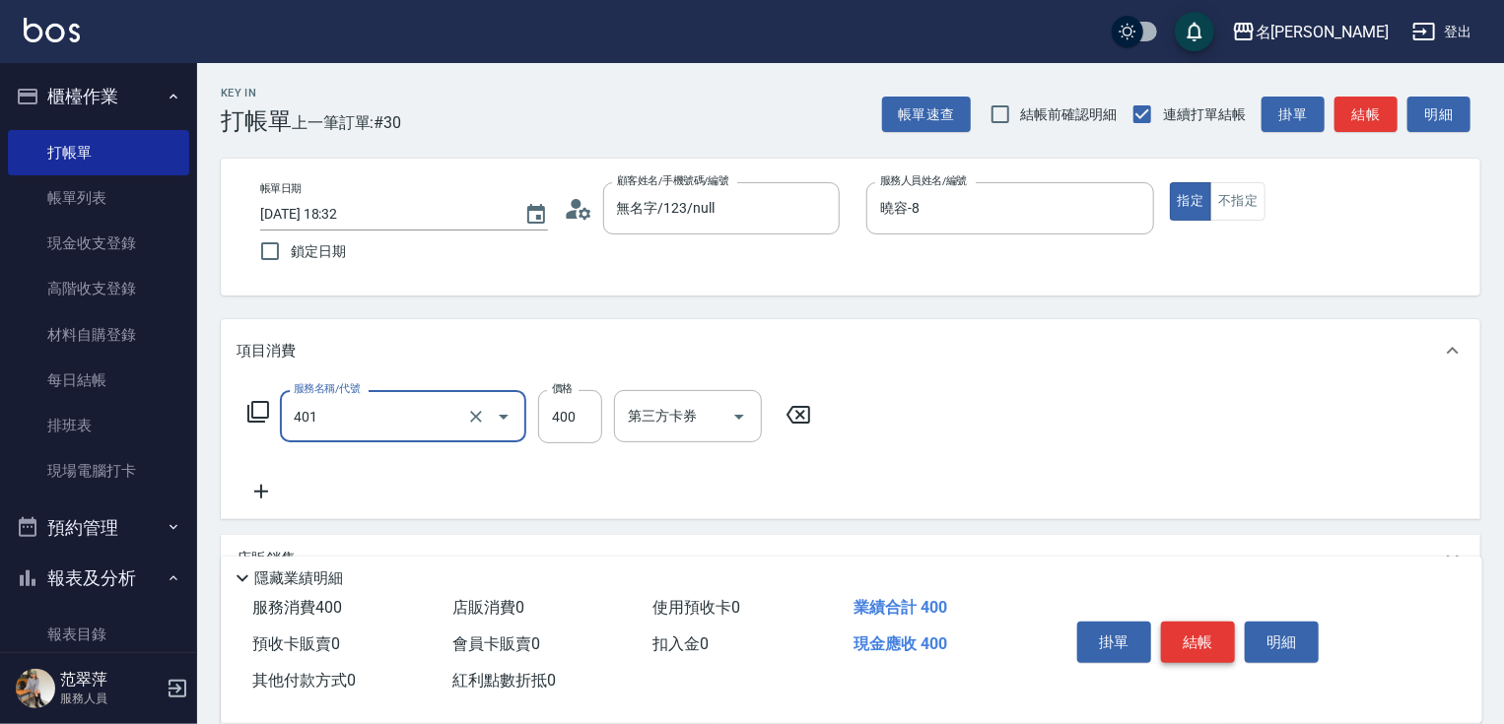
type input "剪髮(400)(401)"
click at [1190, 631] on button "結帳" at bounding box center [1198, 642] width 74 height 41
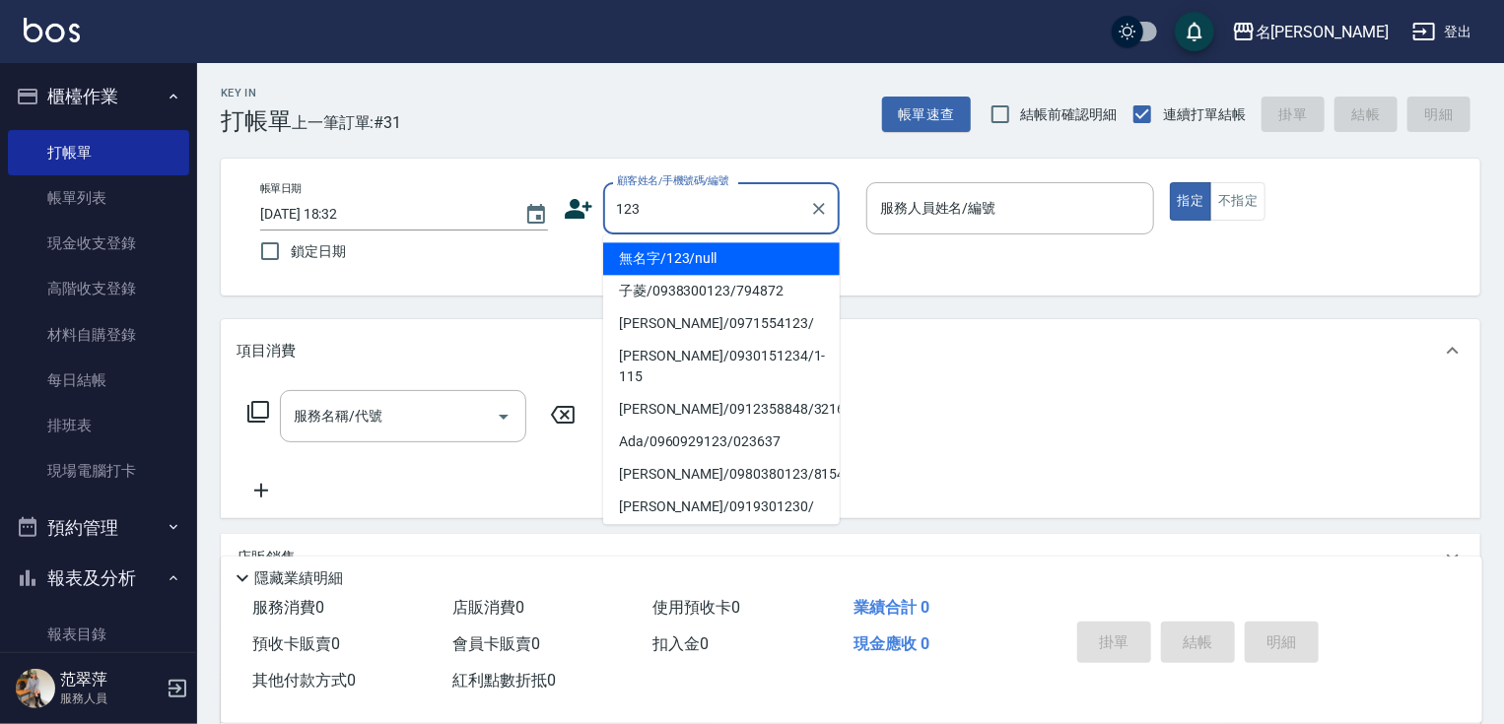
click at [737, 257] on li "無名字/123/null" at bounding box center [721, 258] width 237 height 33
type input "無名字/123/null"
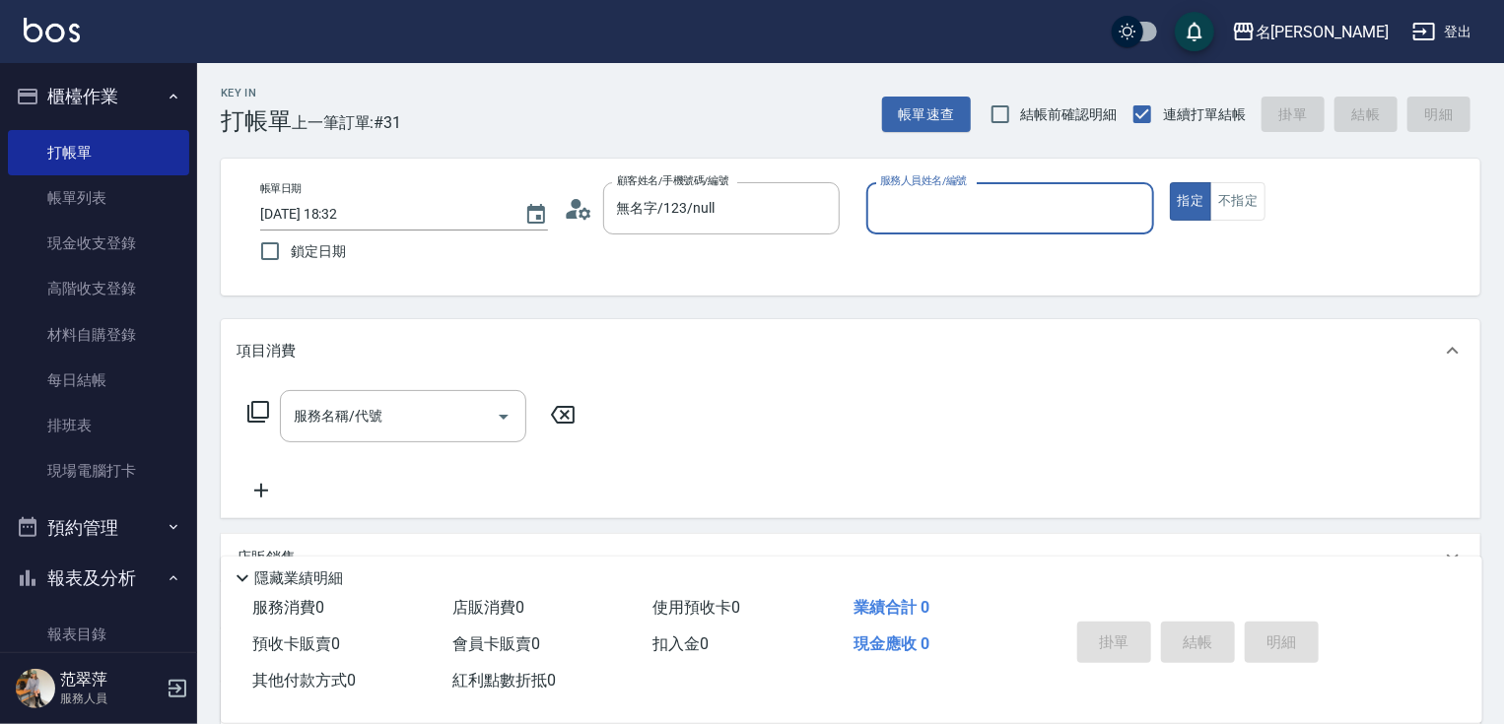
click at [920, 207] on input "服務人員姓名/編號" at bounding box center [1010, 208] width 270 height 34
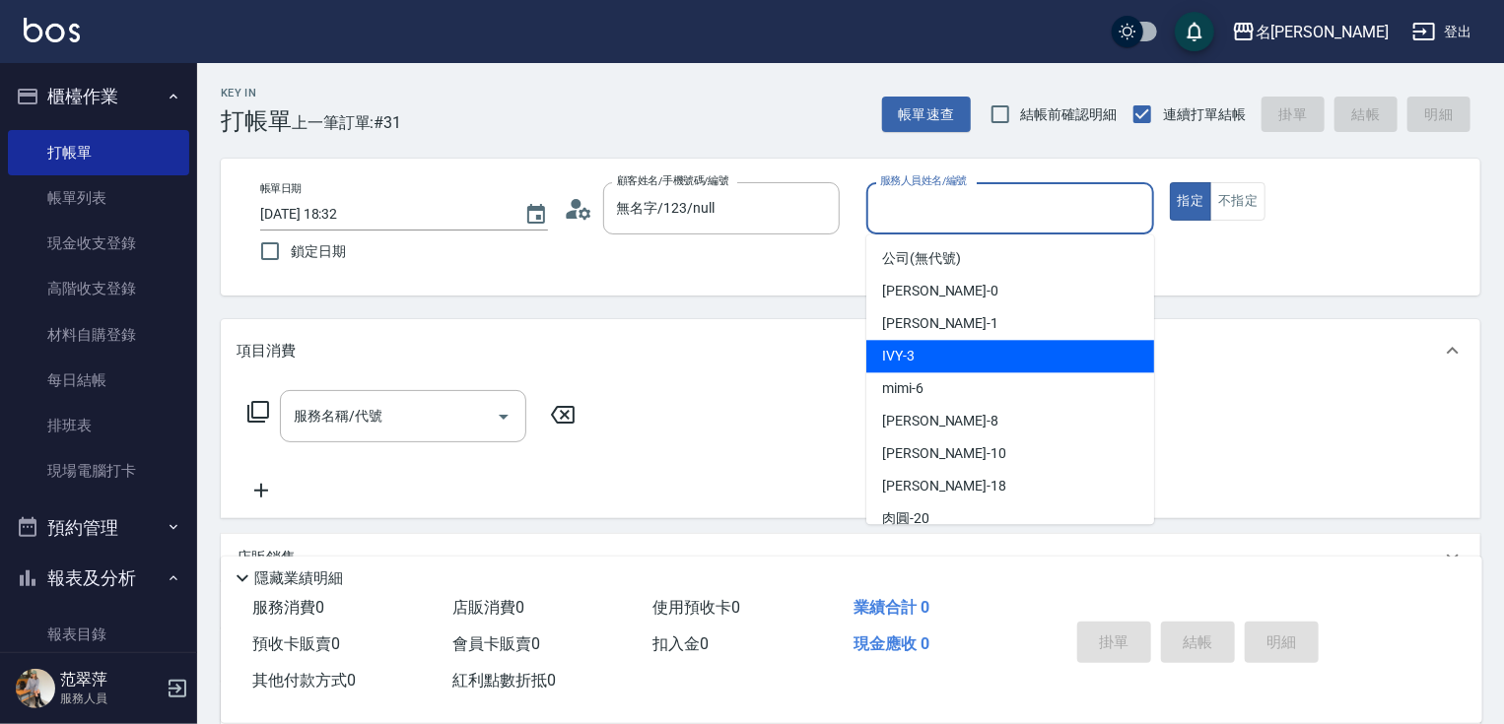
drag, startPoint x: 953, startPoint y: 361, endPoint x: 934, endPoint y: 362, distance: 18.7
click at [956, 364] on div "IVY -3" at bounding box center [1010, 356] width 288 height 33
type input "IVY-3"
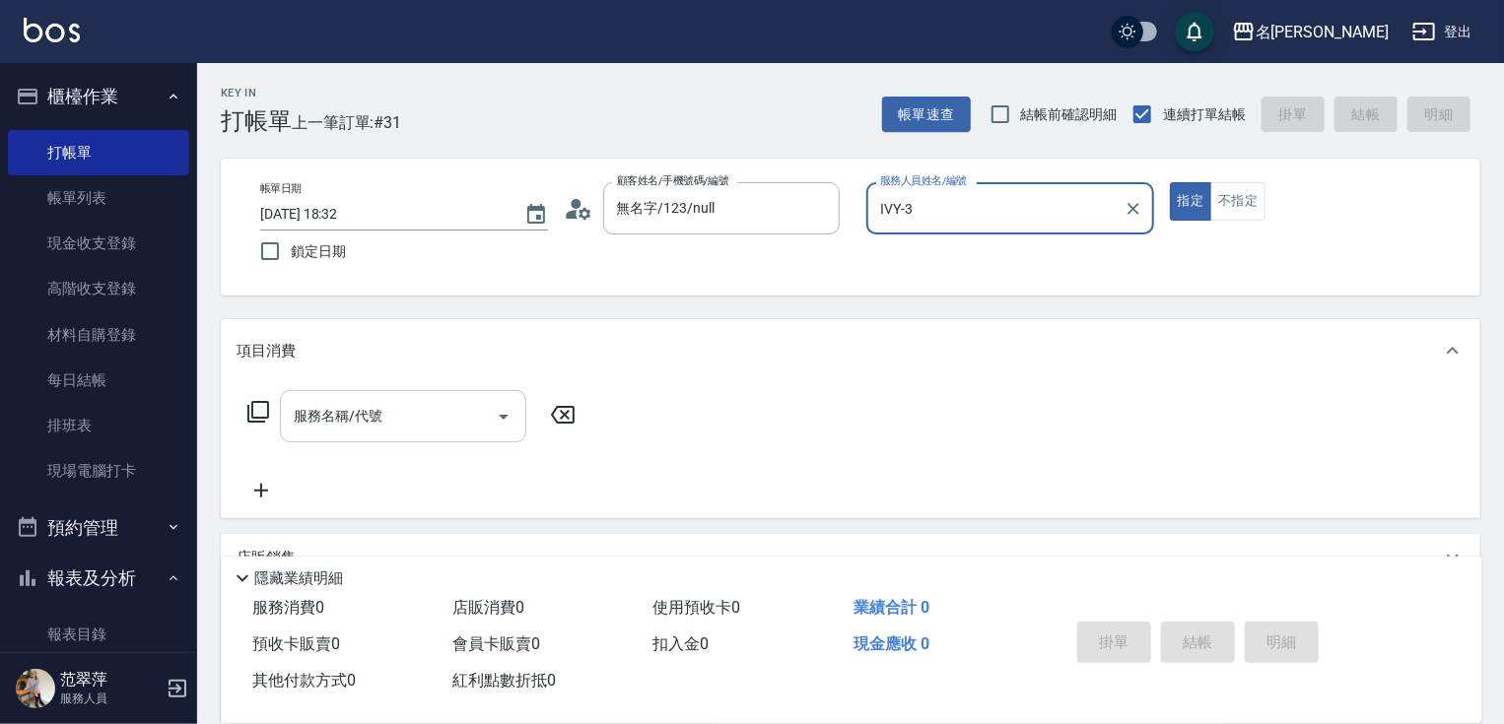
click at [428, 413] on input "服務名稱/代號" at bounding box center [388, 416] width 199 height 34
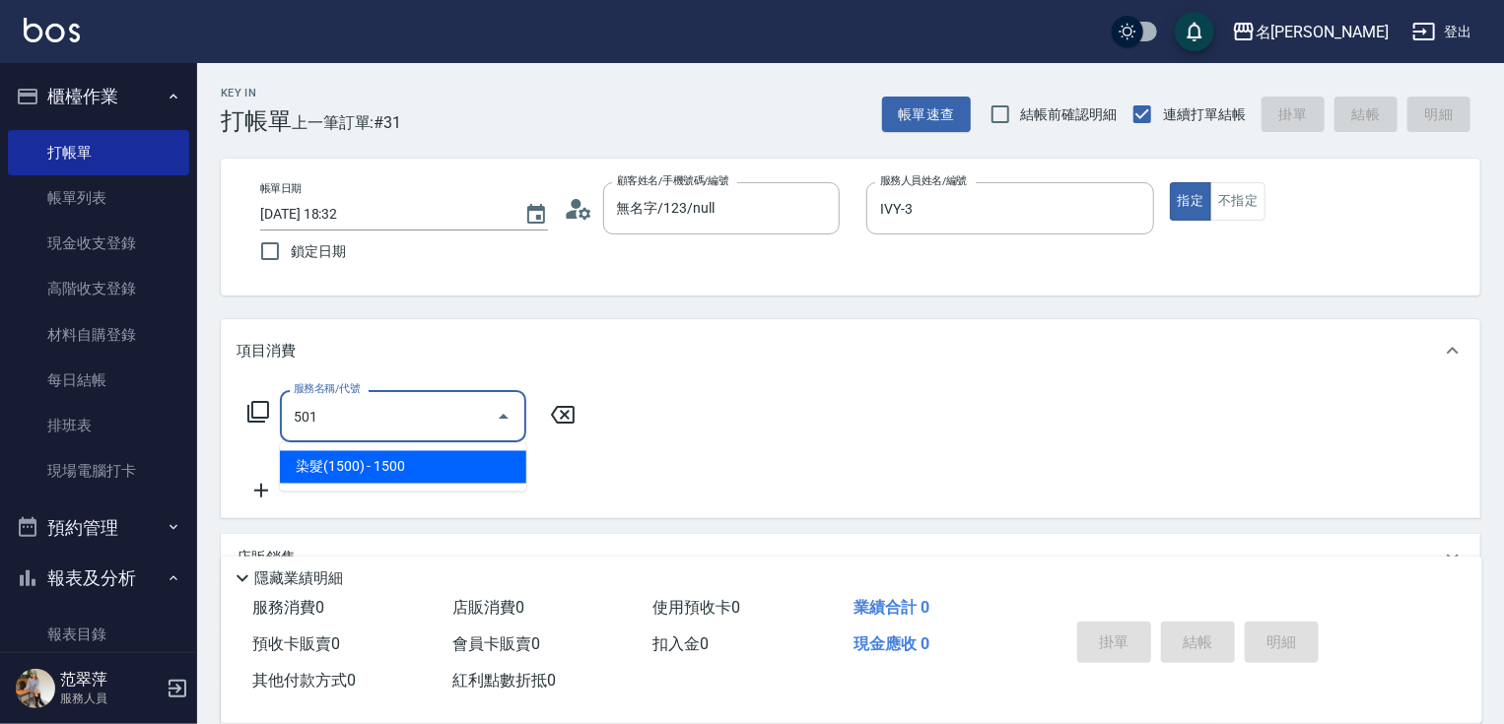
type input "染髮(1500)(501)"
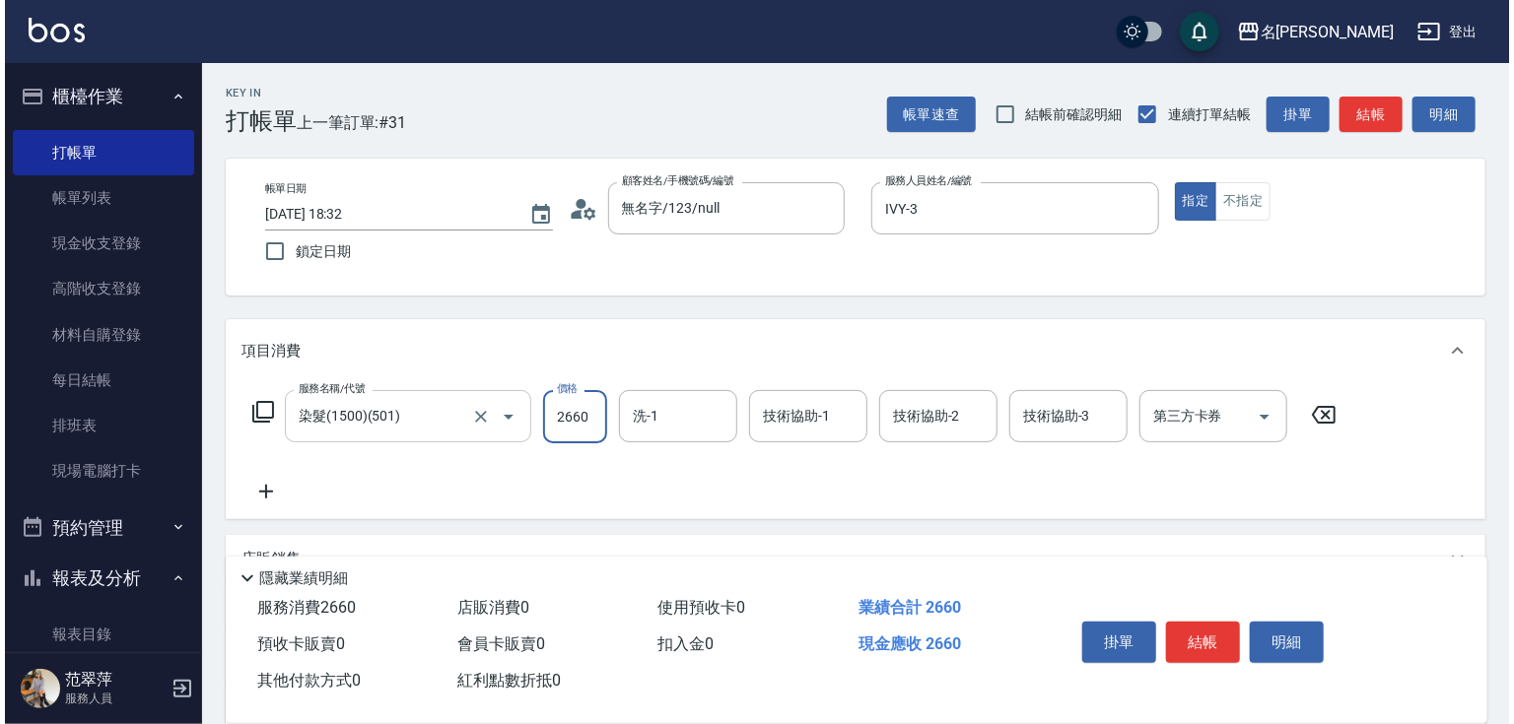
scroll to position [0, 0]
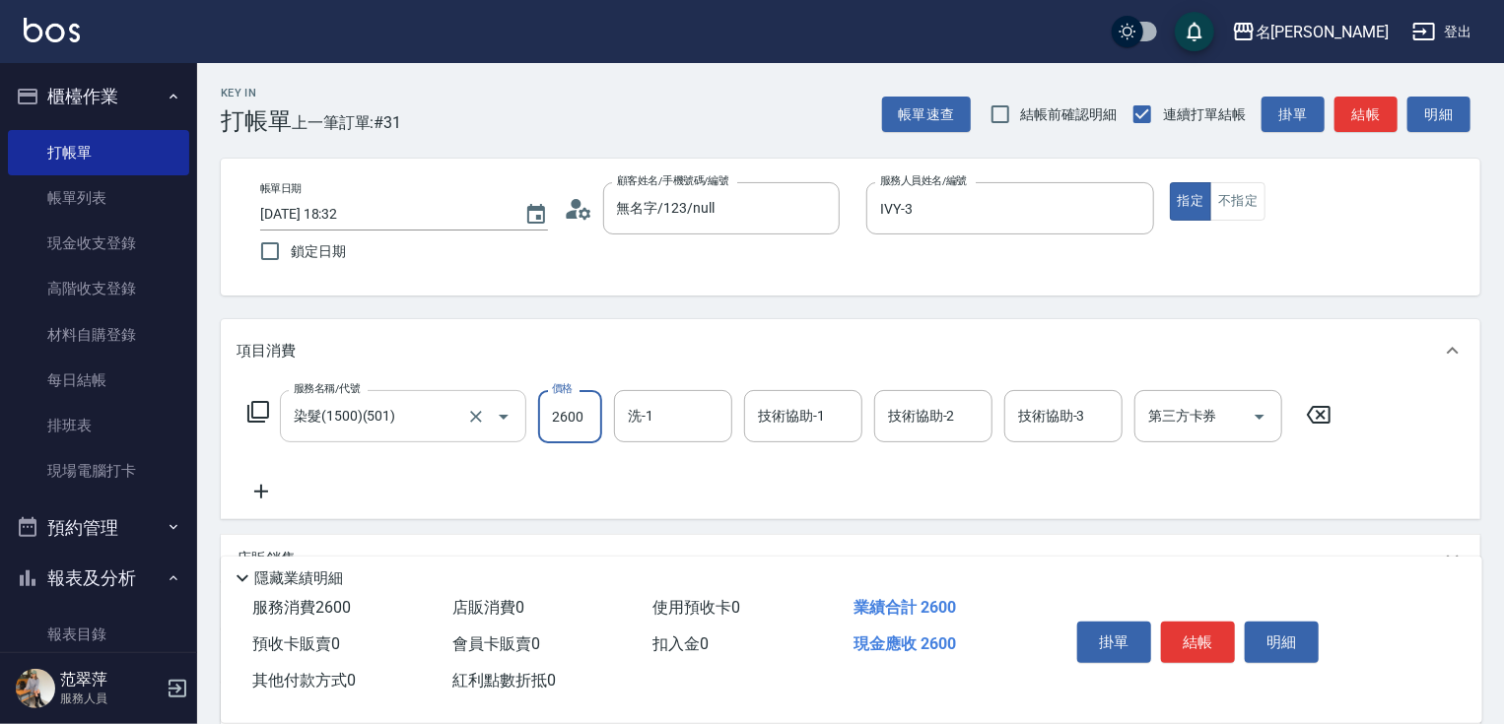
type input "2600"
type input "鴨肉-23"
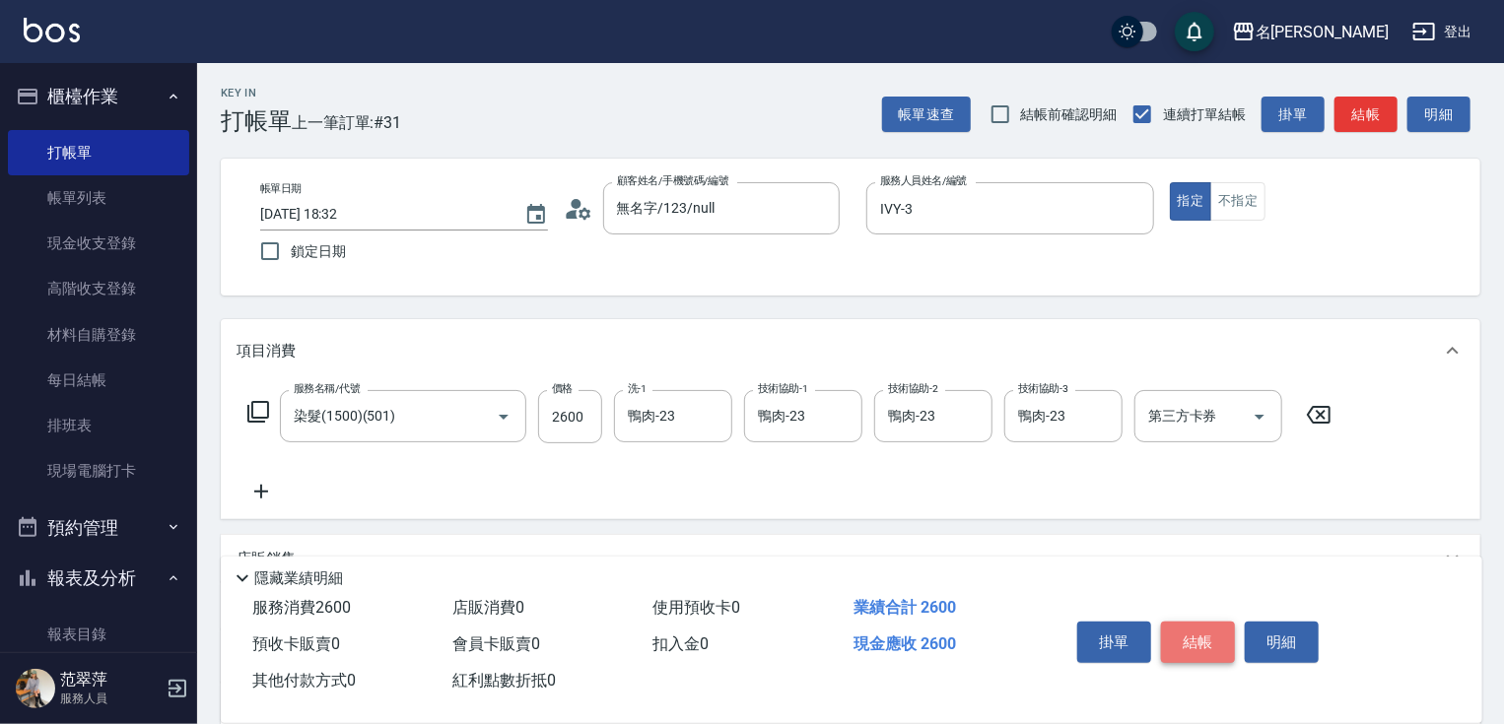
click at [1192, 630] on button "結帳" at bounding box center [1198, 642] width 74 height 41
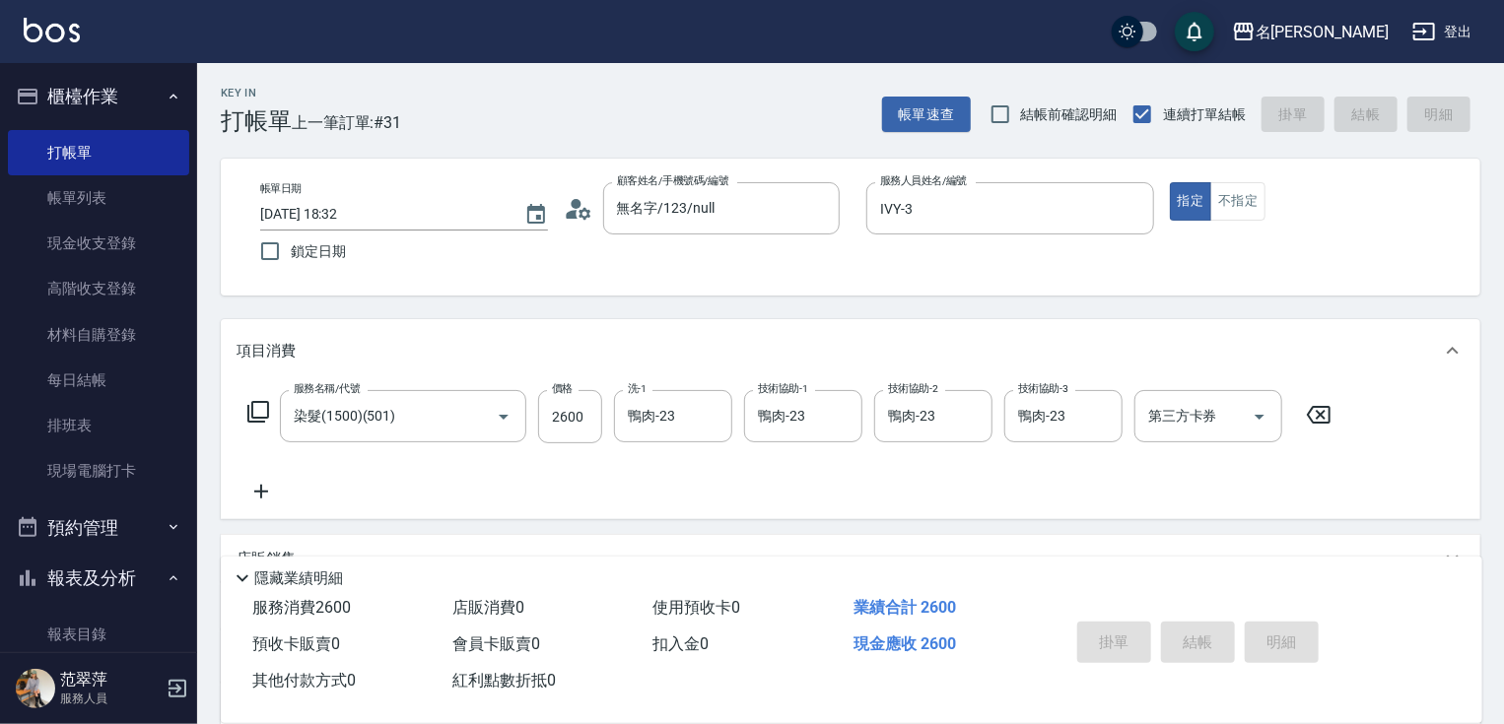
type input "2025/08/15 18:33"
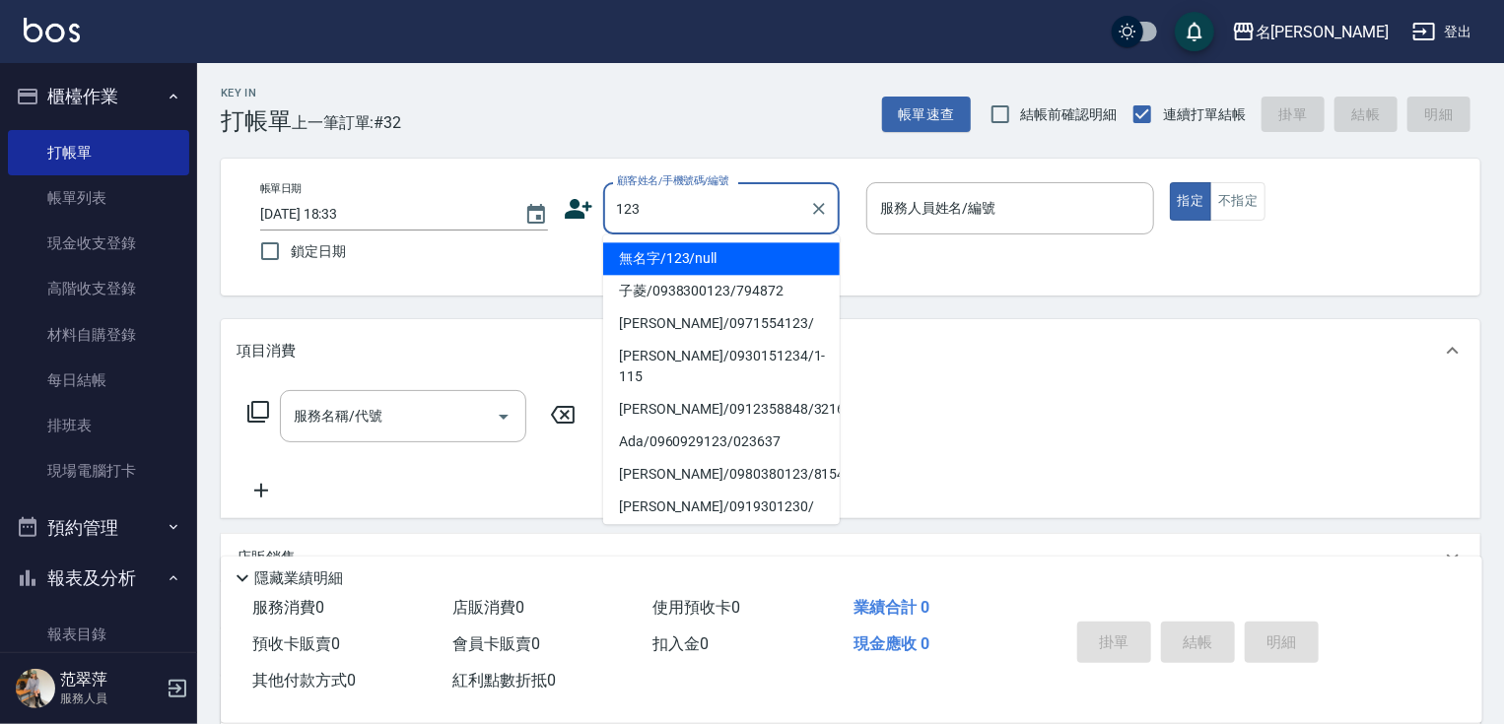
click at [654, 256] on li "無名字/123/null" at bounding box center [721, 258] width 237 height 33
type input "無名字/123/null"
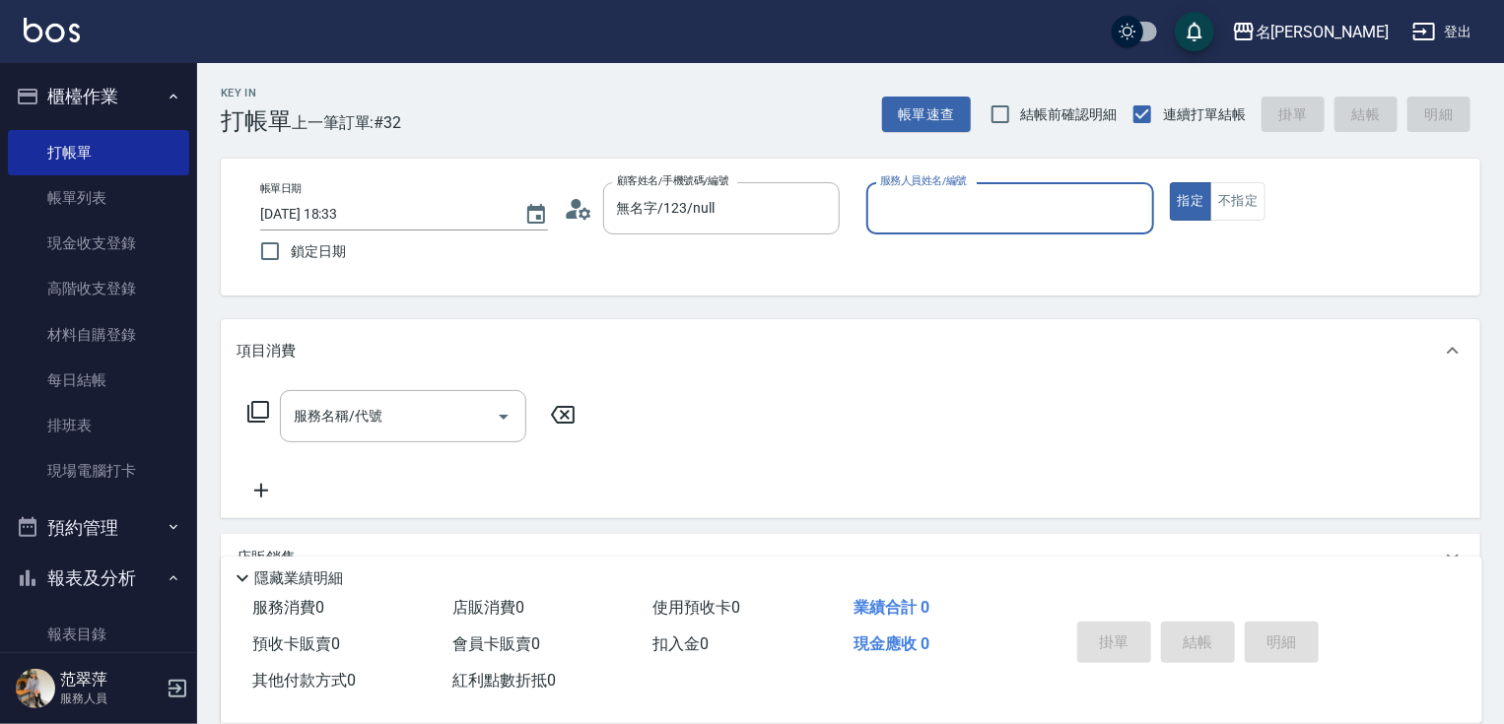
click at [905, 213] on input "服務人員姓名/編號" at bounding box center [1010, 208] width 270 height 34
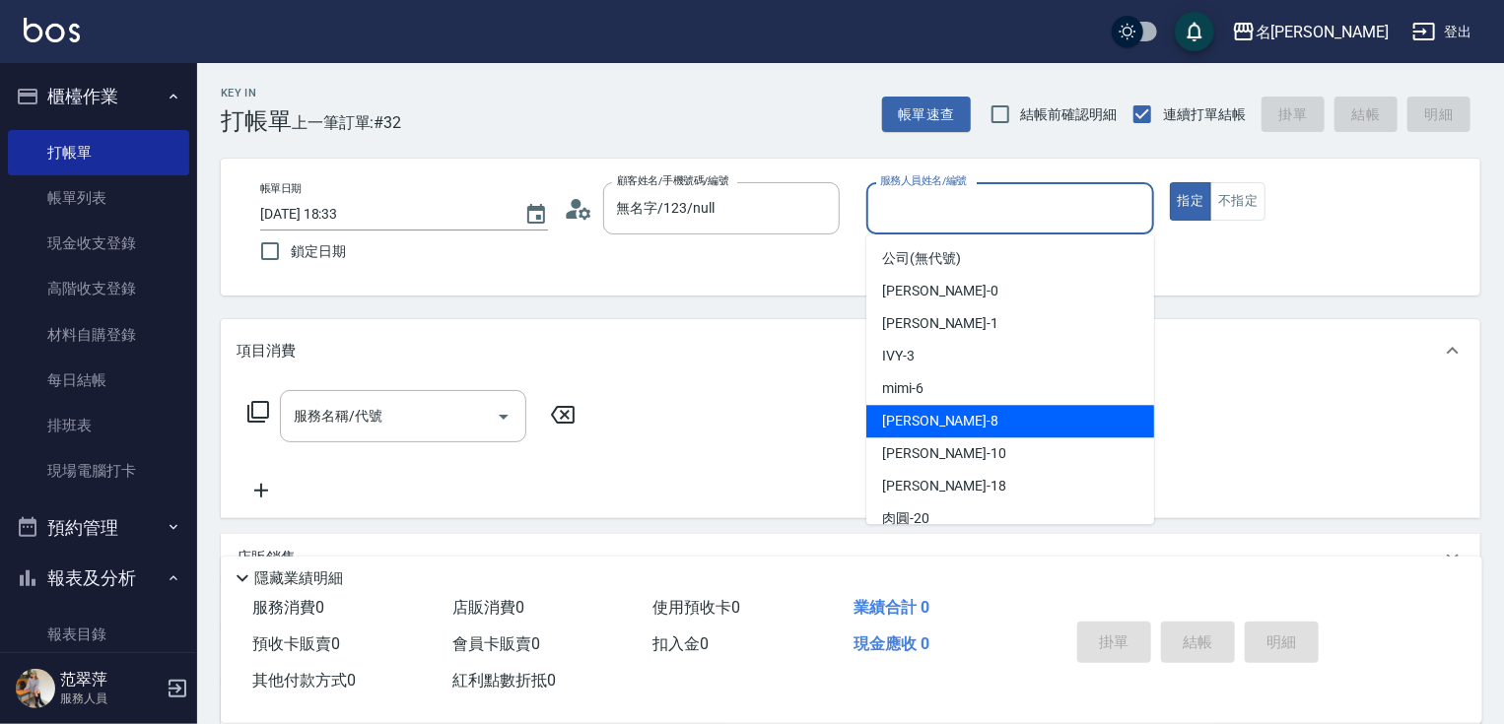
click at [942, 418] on div "曉容 -8" at bounding box center [1010, 421] width 288 height 33
type input "曉容-8"
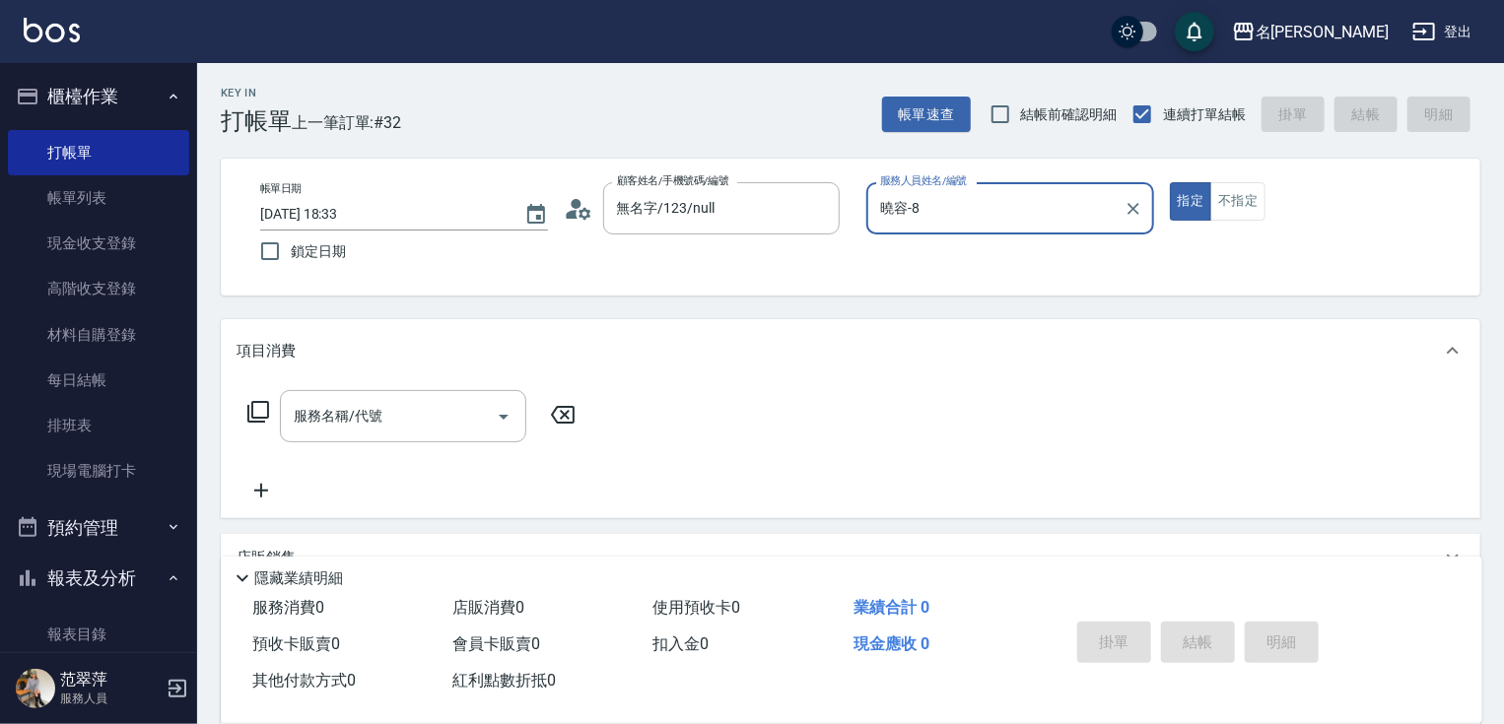
click at [264, 410] on icon at bounding box center [258, 412] width 24 height 24
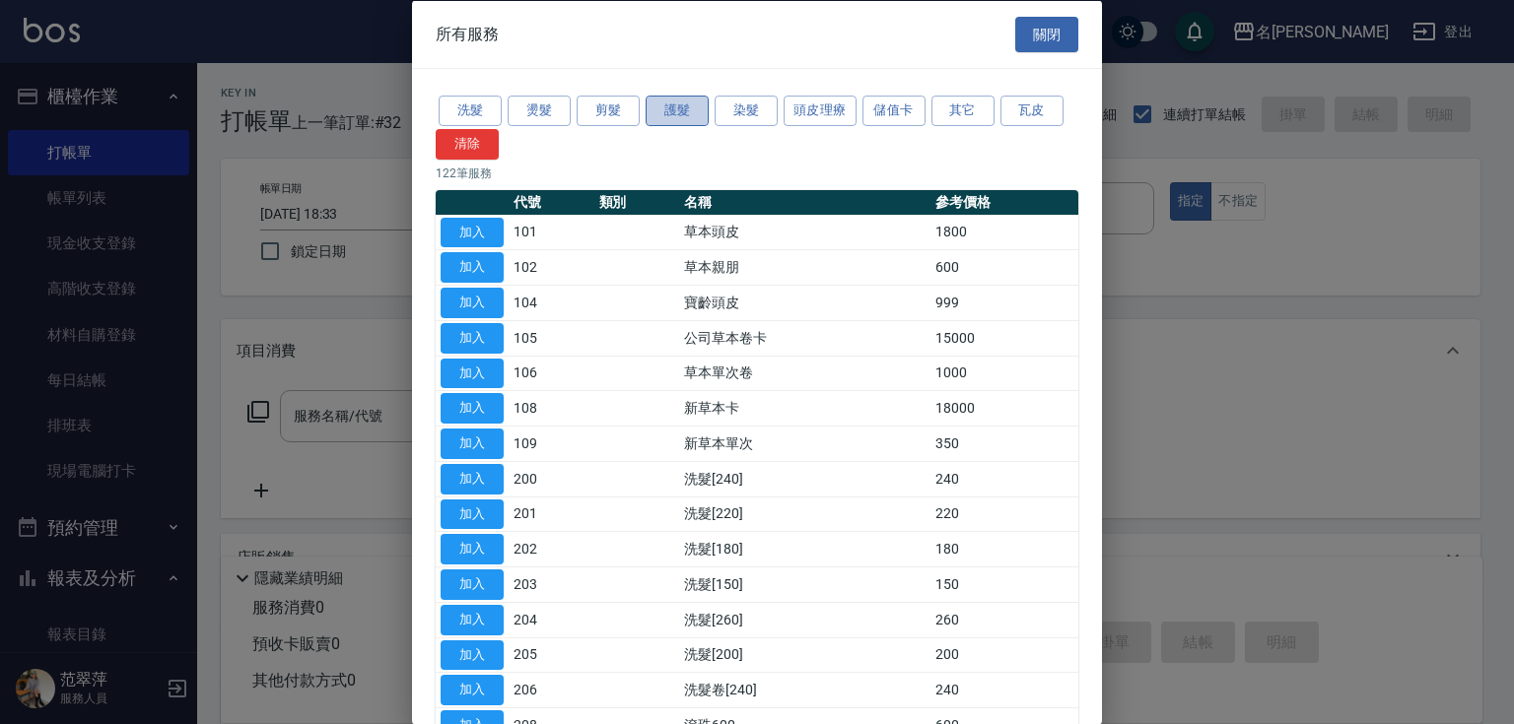
click at [672, 111] on button "護髮" at bounding box center [676, 111] width 63 height 31
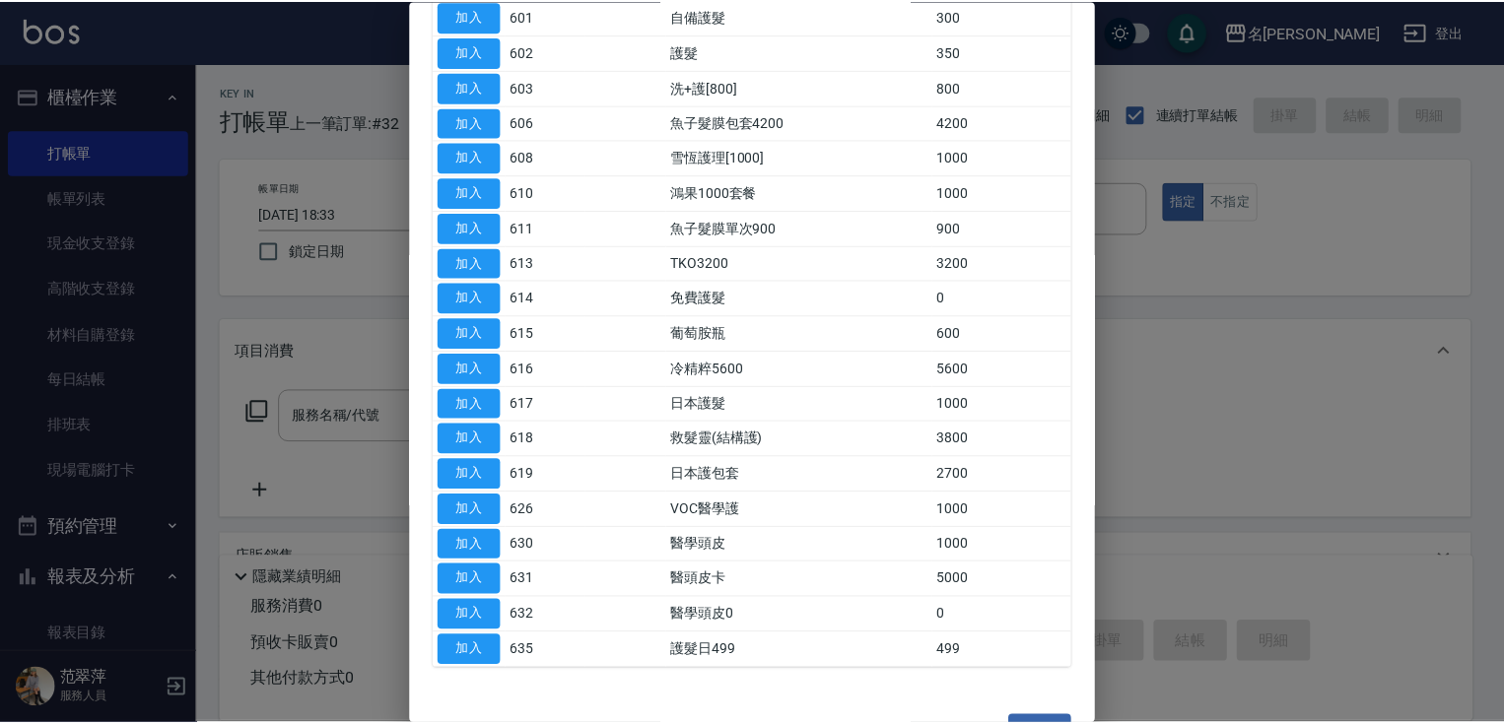
scroll to position [260, 0]
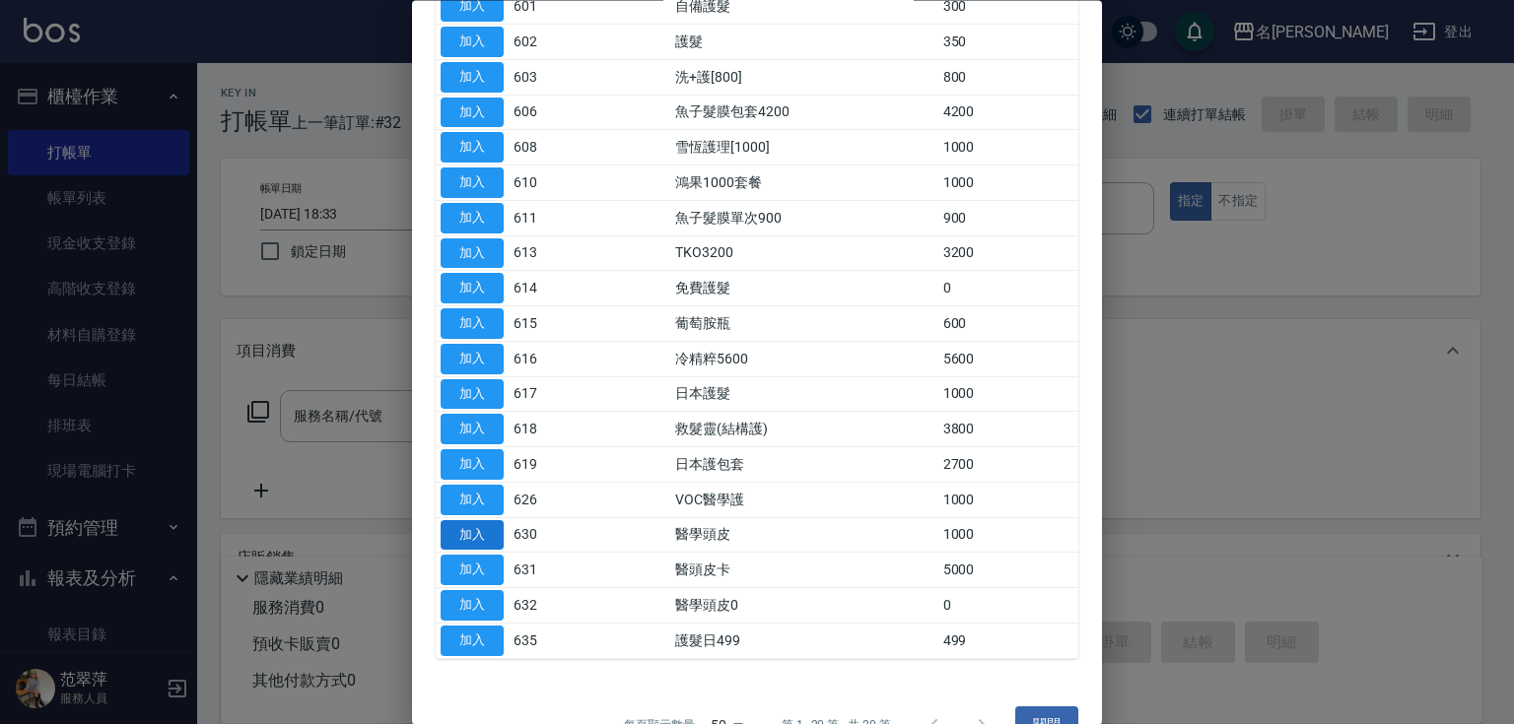
click at [493, 534] on button "加入" at bounding box center [471, 535] width 63 height 31
type input "醫學頭皮(630)"
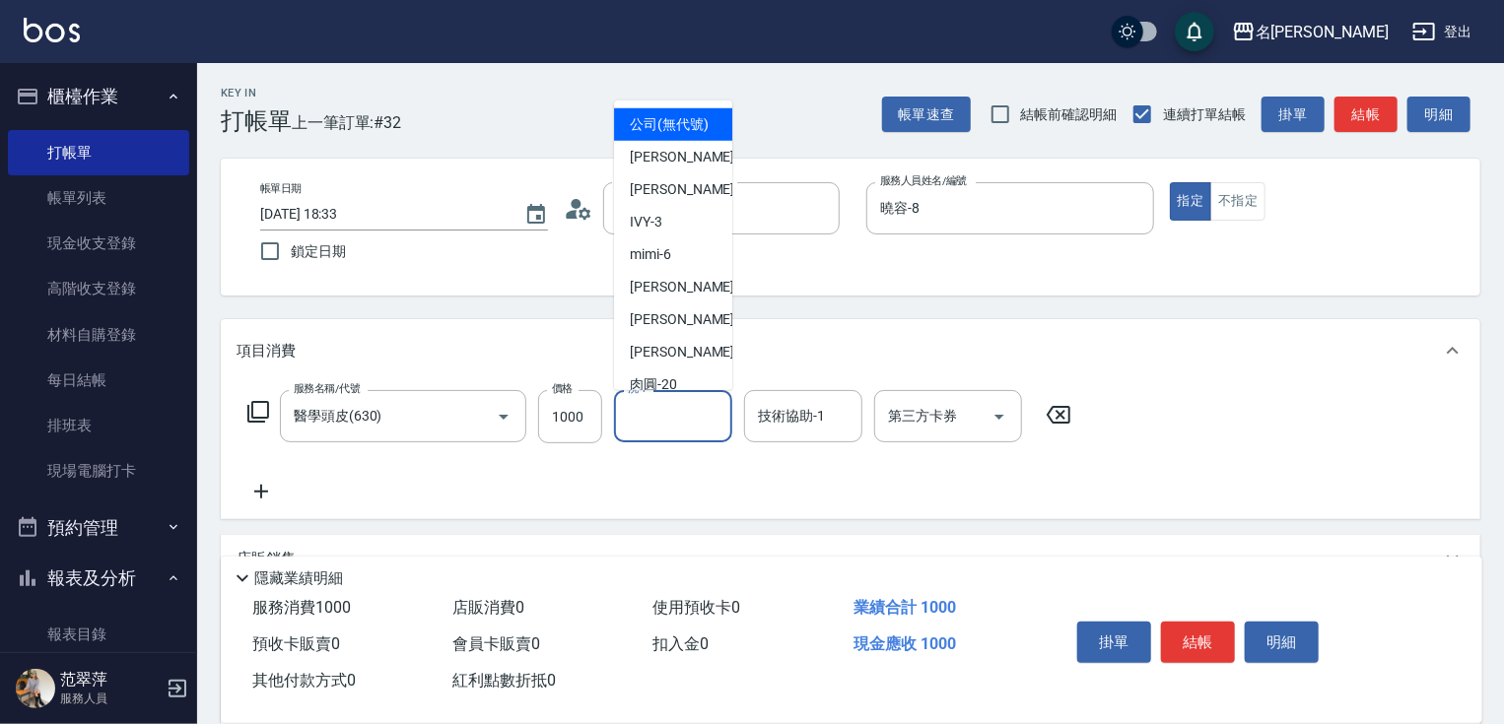
click at [679, 420] on input "洗-1" at bounding box center [673, 416] width 101 height 34
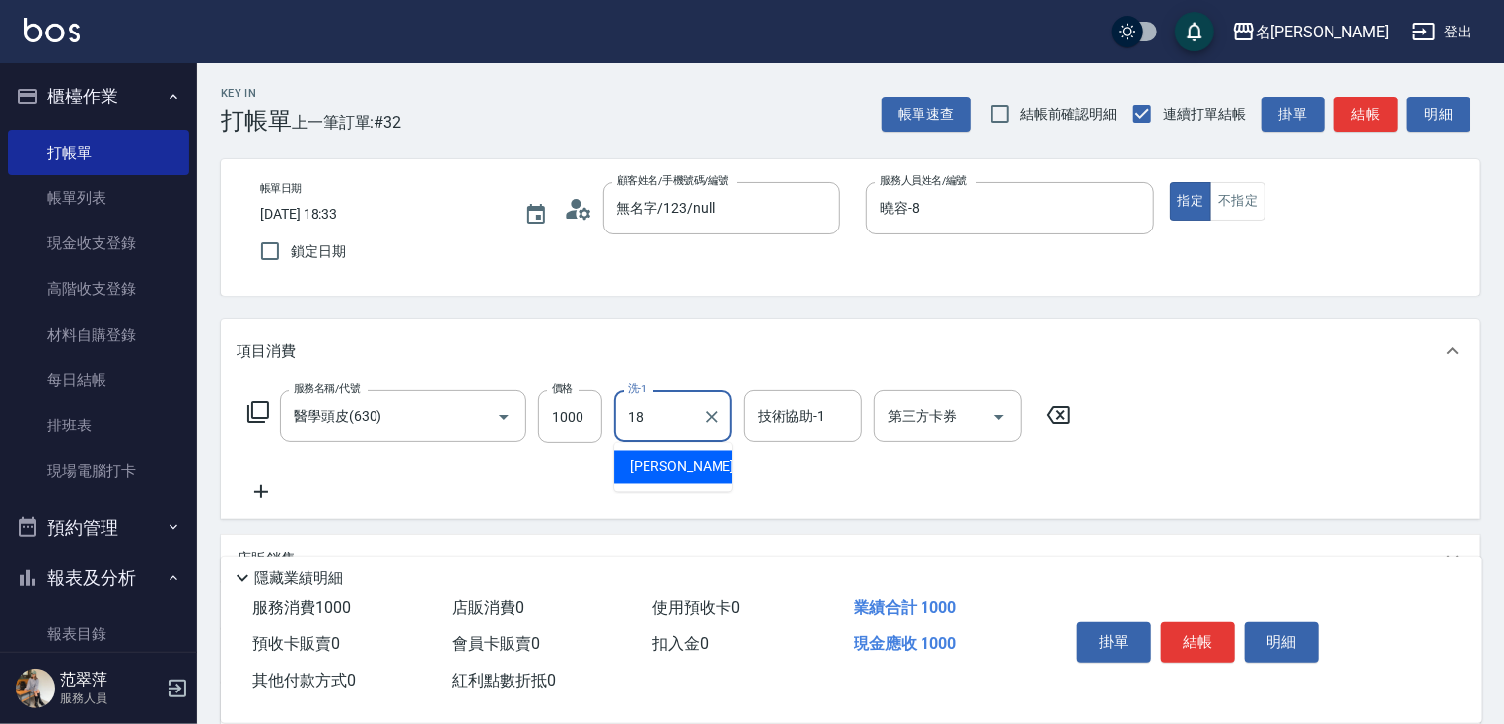
type input "小慧-18"
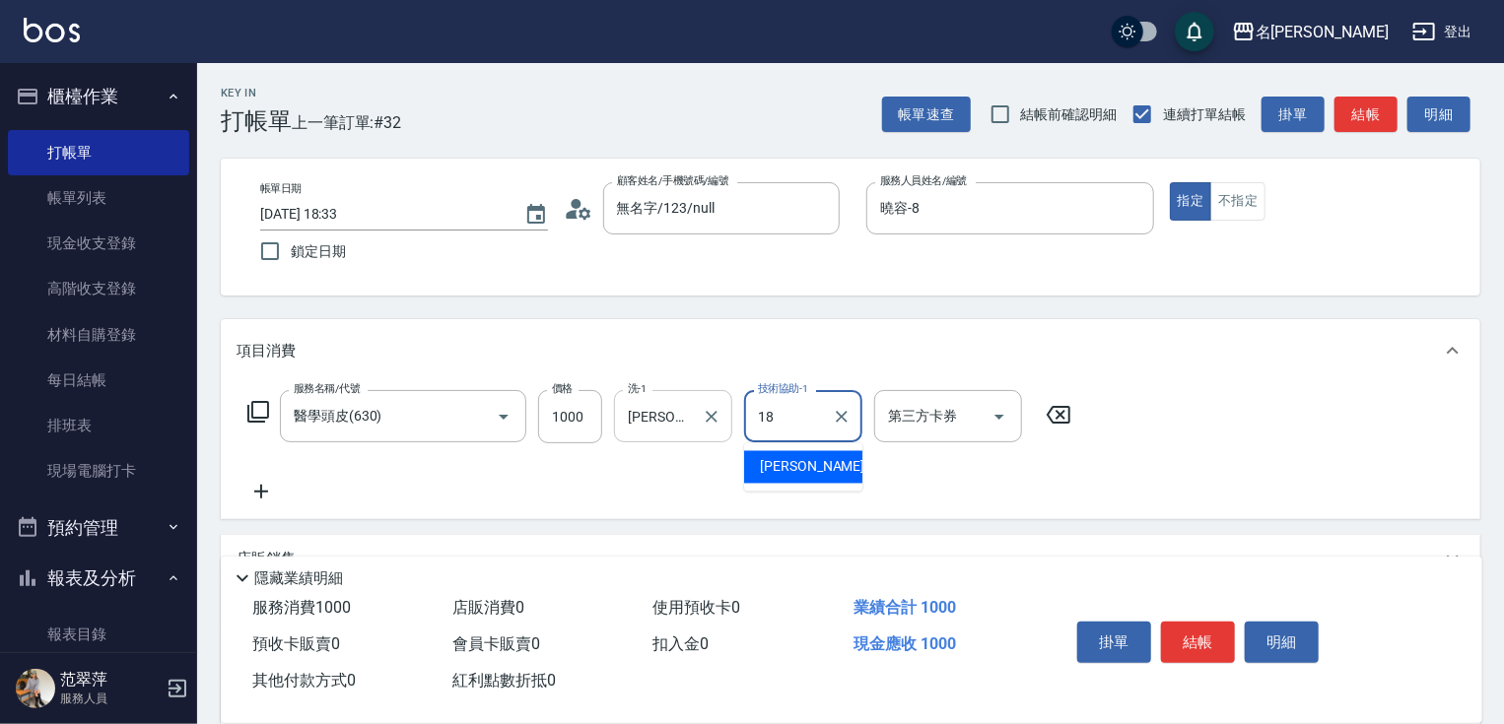
type input "小慧-18"
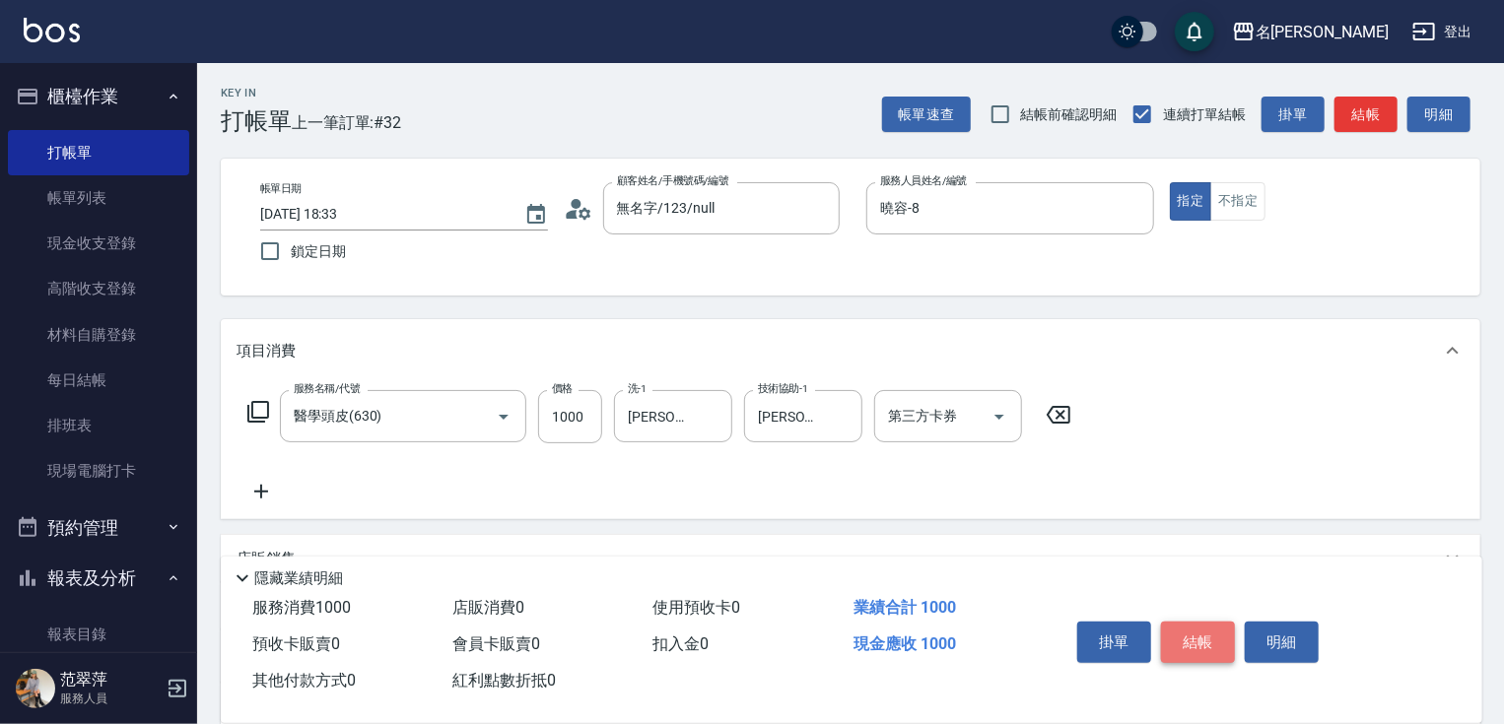
click at [1183, 640] on button "結帳" at bounding box center [1198, 642] width 74 height 41
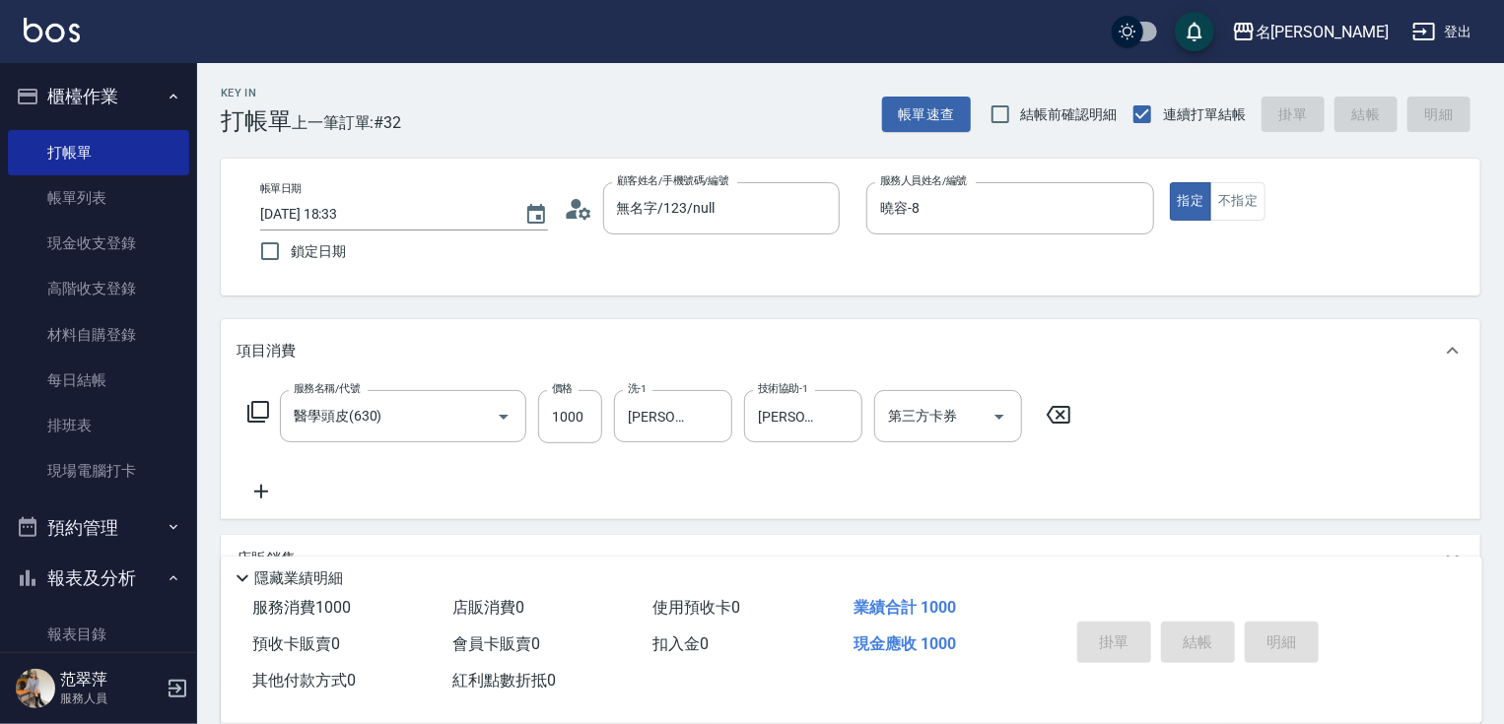
type input "2025/08/15 18:34"
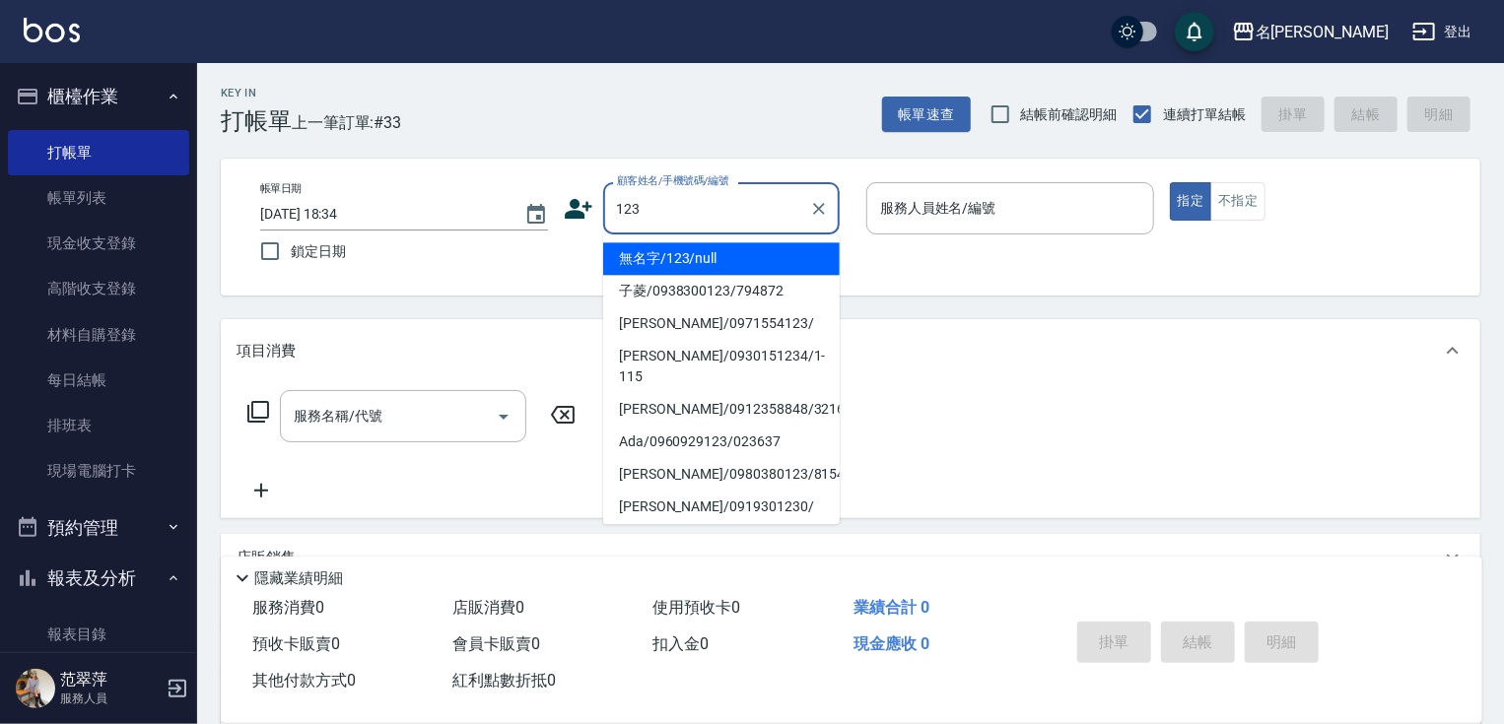
click at [699, 253] on li "無名字/123/null" at bounding box center [721, 258] width 237 height 33
type input "無名字/123/null"
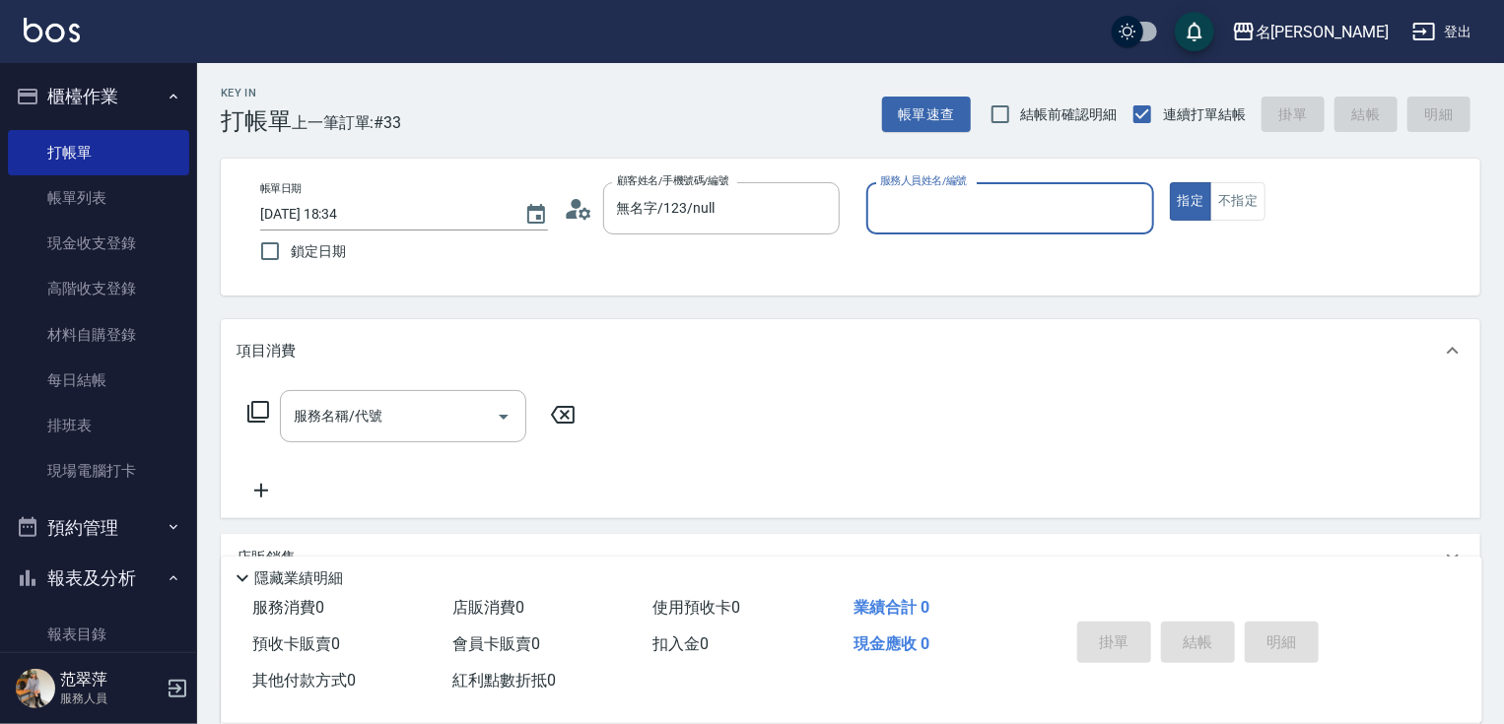
click at [944, 207] on input "服務人員姓名/編號" at bounding box center [1010, 208] width 270 height 34
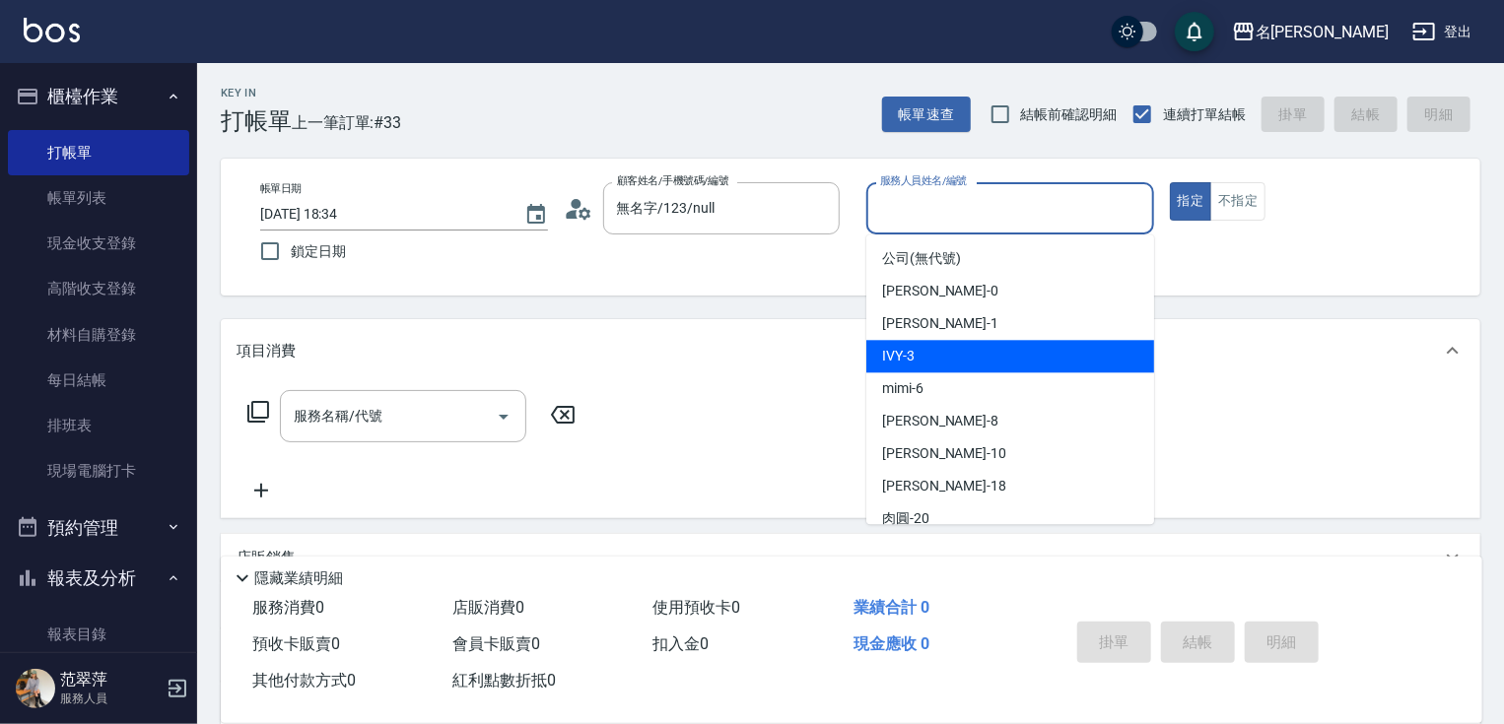
click at [912, 354] on span "IVY -3" at bounding box center [898, 356] width 33 height 21
type input "IVY-3"
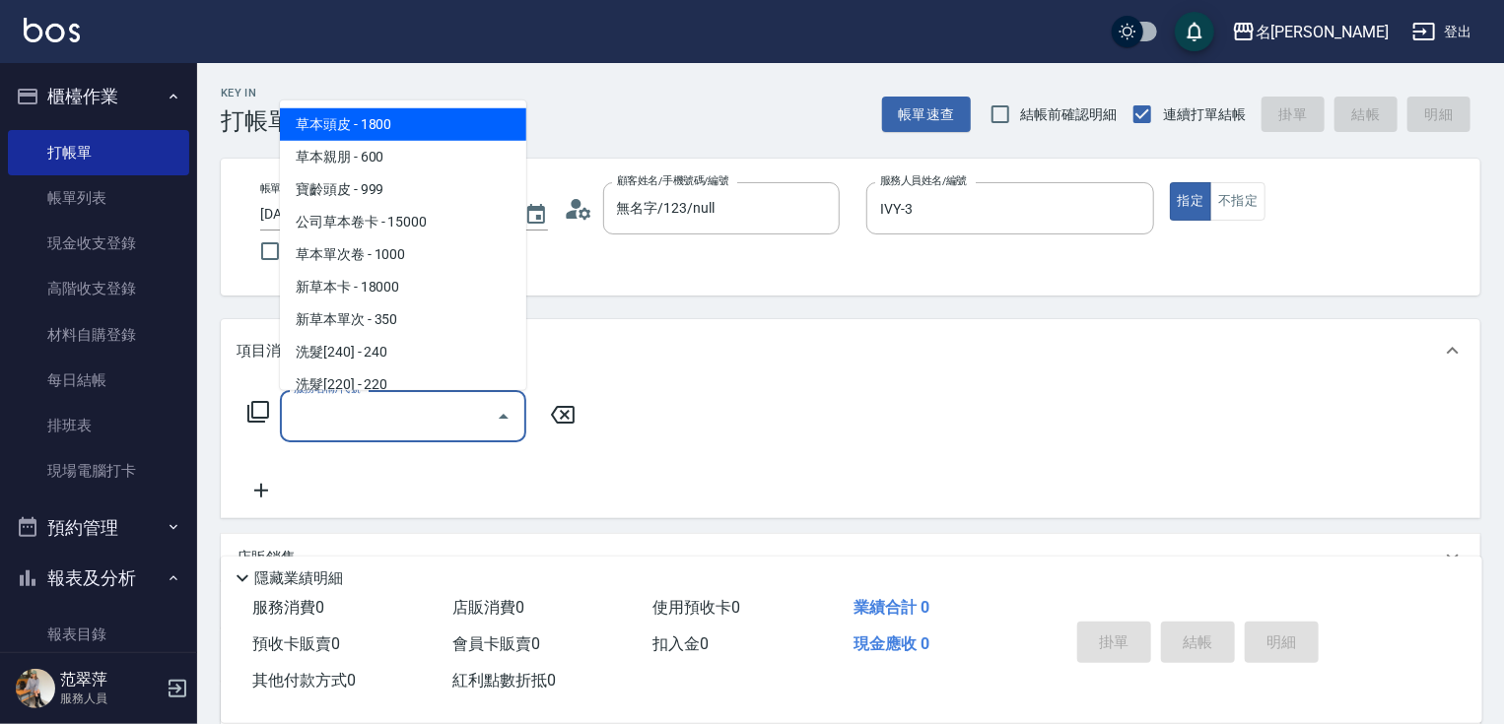
click at [383, 413] on input "服務名稱/代號" at bounding box center [388, 416] width 199 height 34
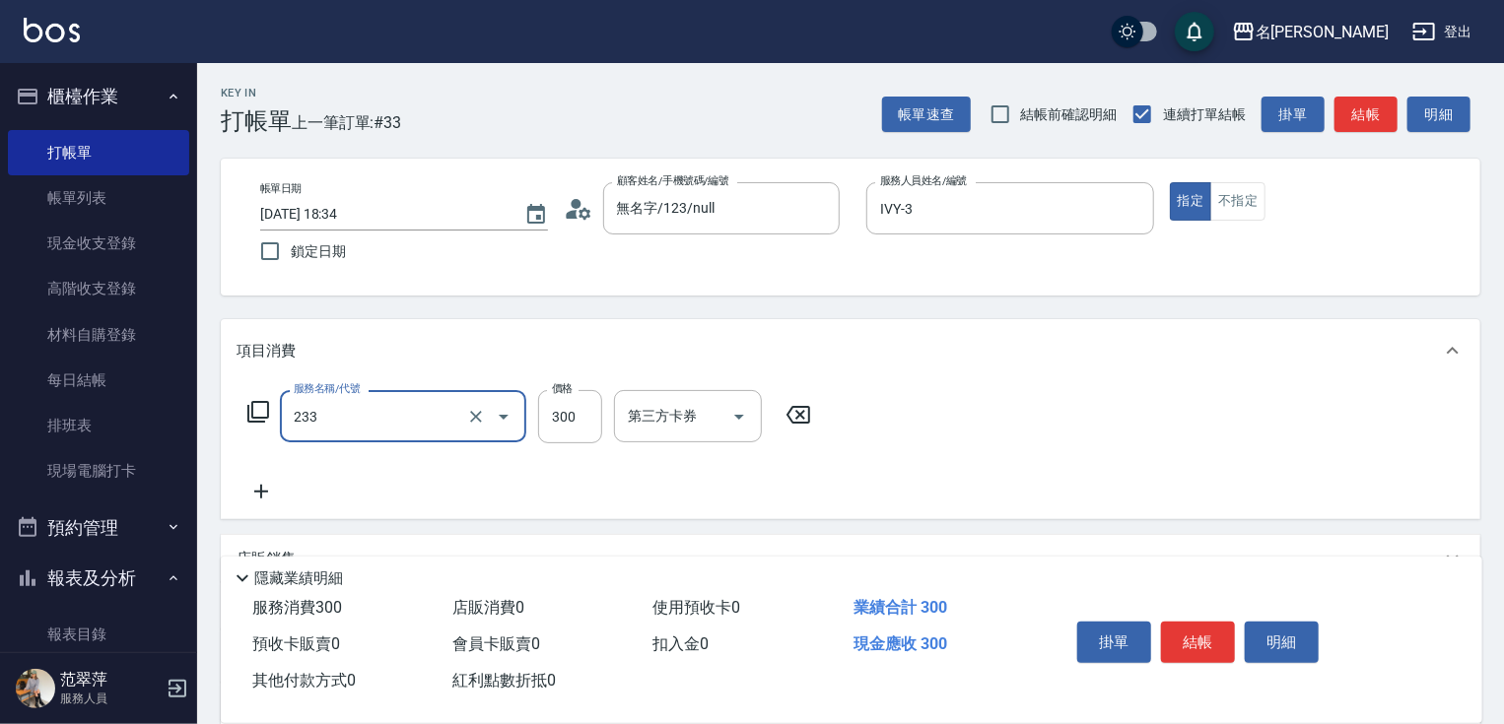
type input "洗髮300(233)"
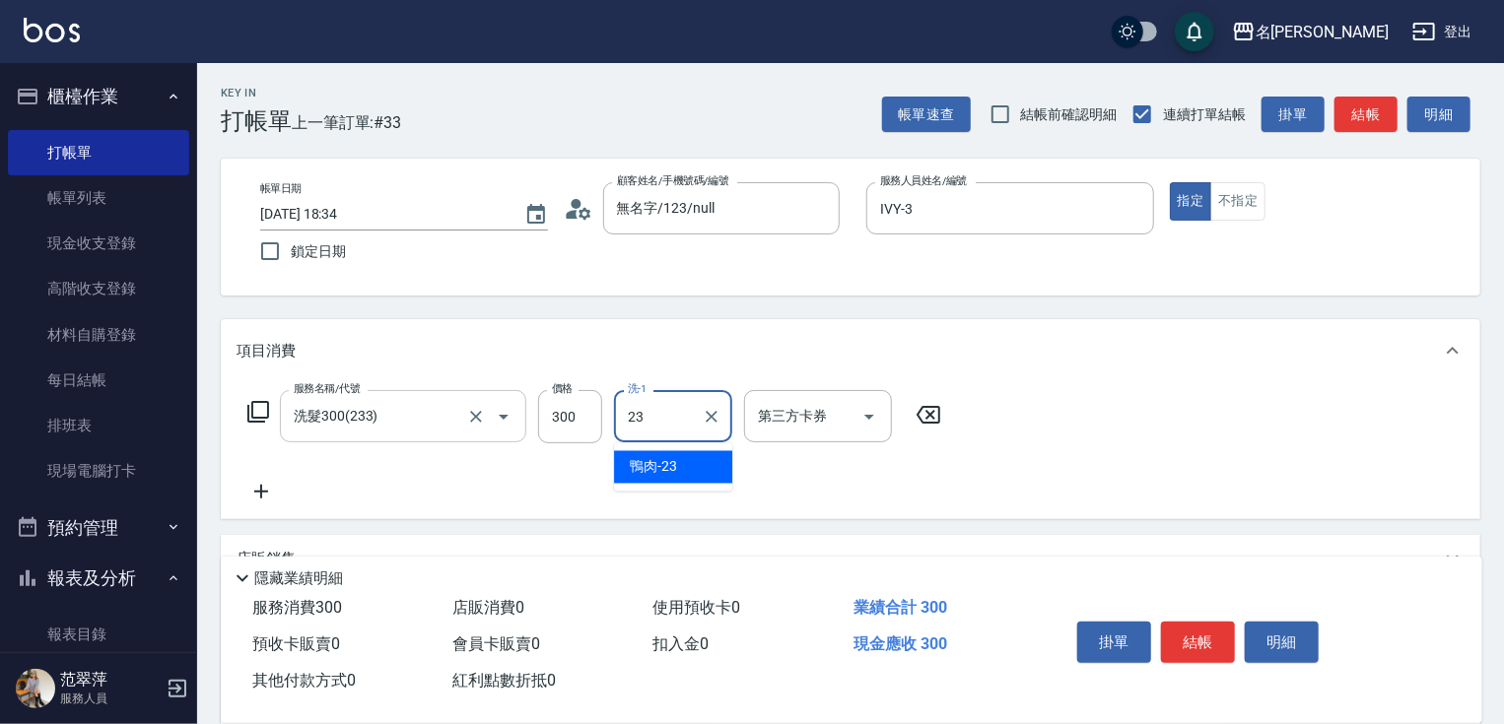
type input "鴨肉-23"
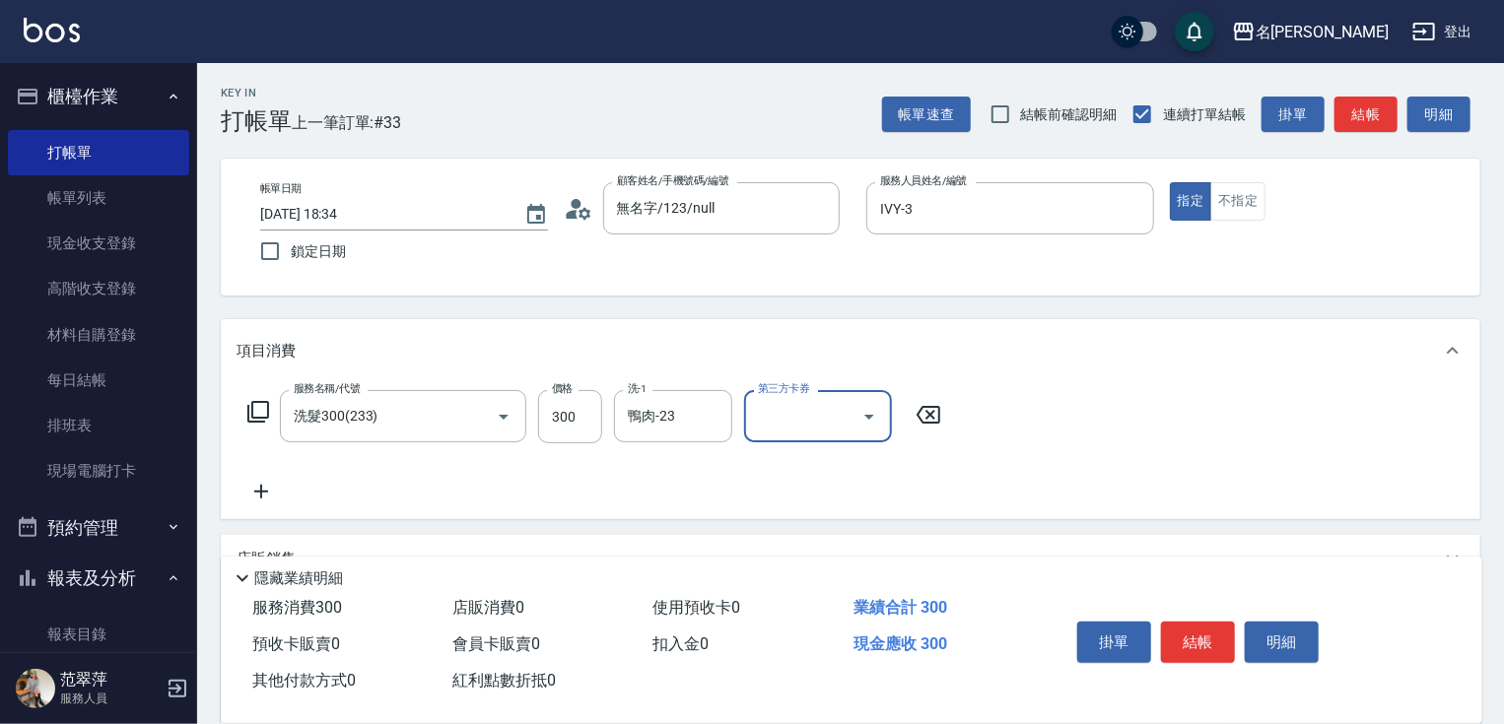
click at [260, 490] on icon at bounding box center [261, 492] width 14 height 14
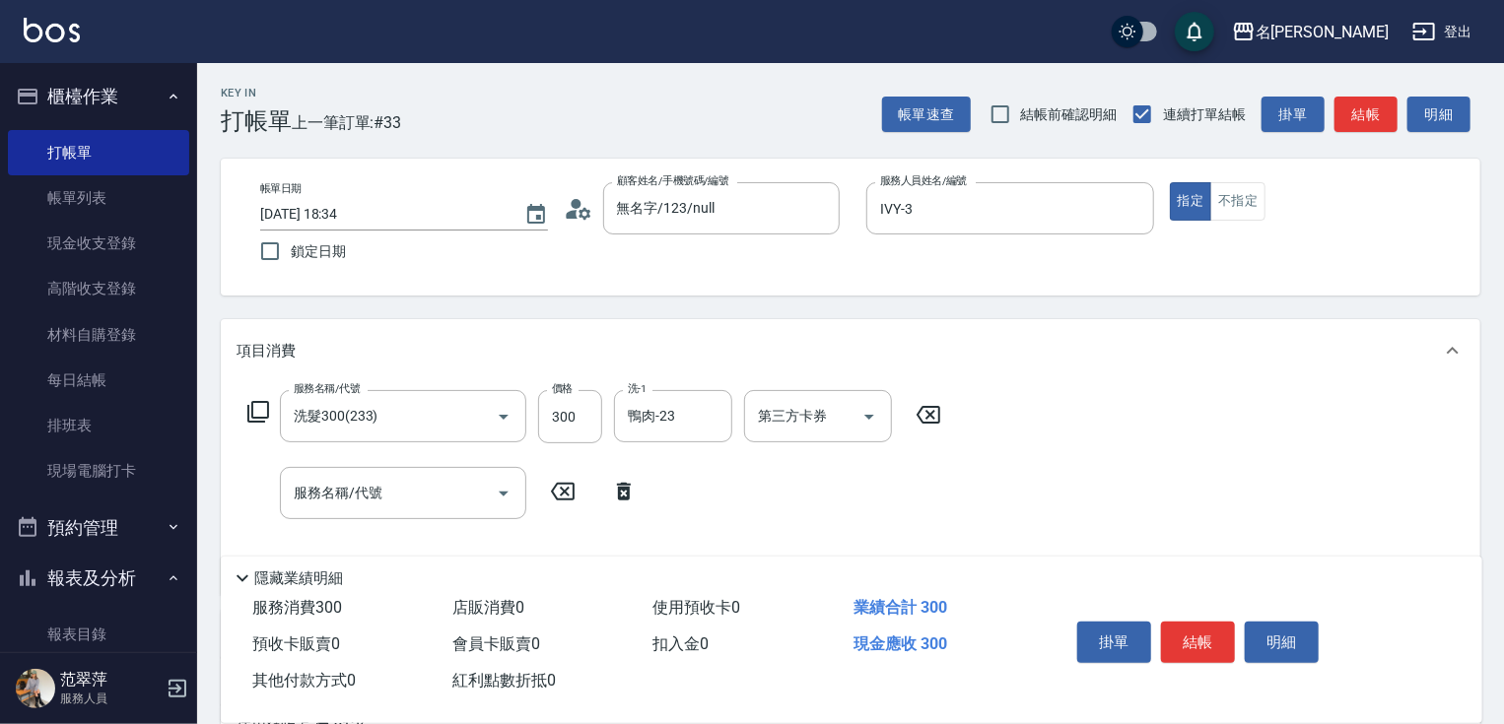
click at [254, 412] on icon at bounding box center [258, 412] width 24 height 24
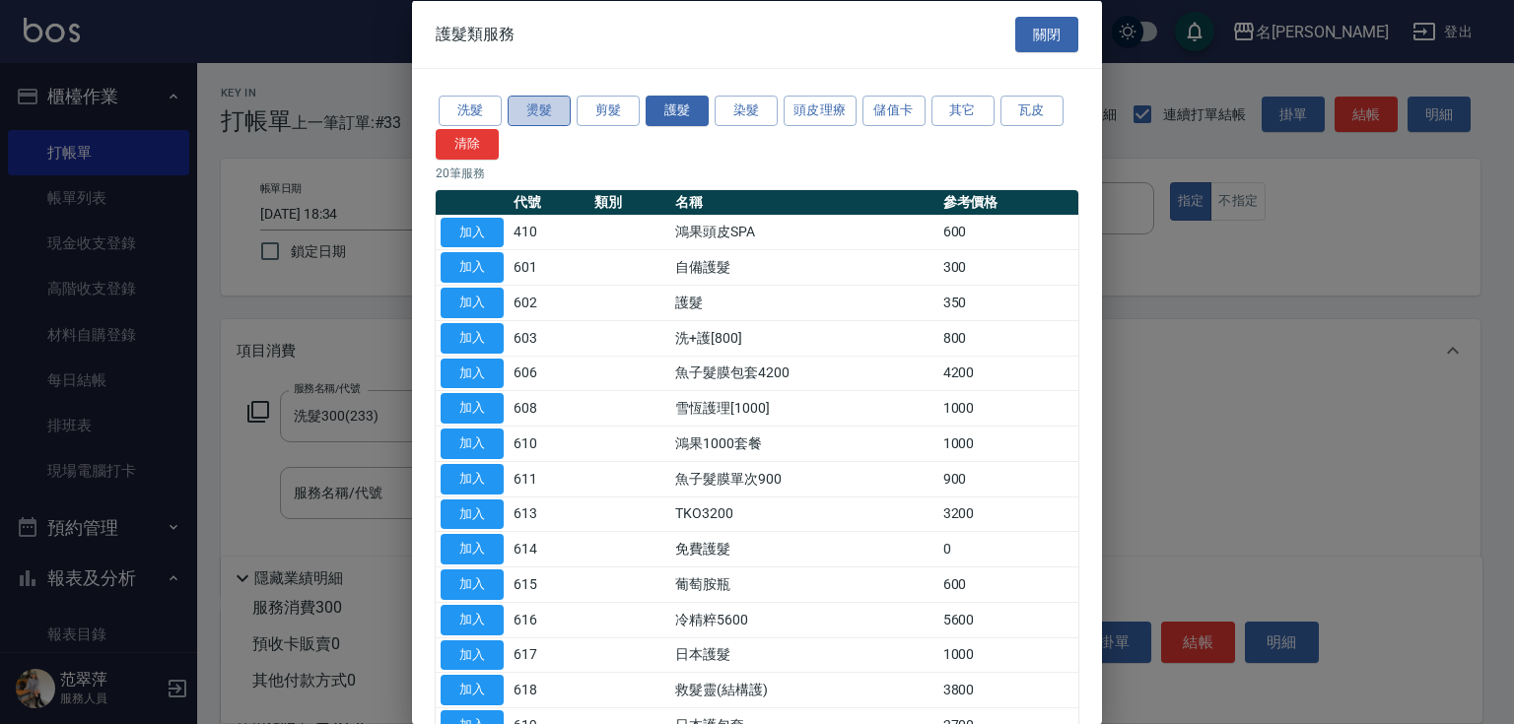
click at [548, 109] on button "燙髮" at bounding box center [538, 111] width 63 height 31
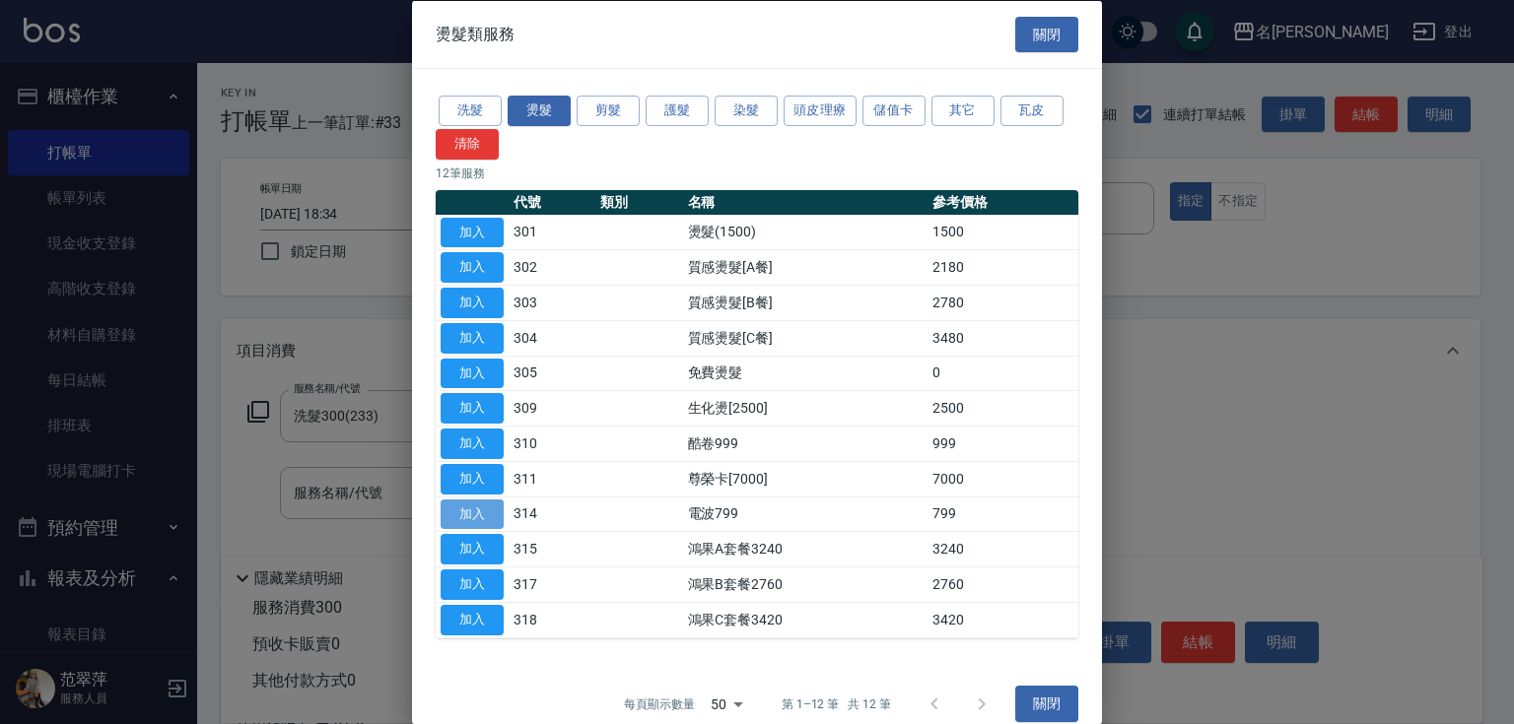
click at [461, 511] on button "加入" at bounding box center [471, 514] width 63 height 31
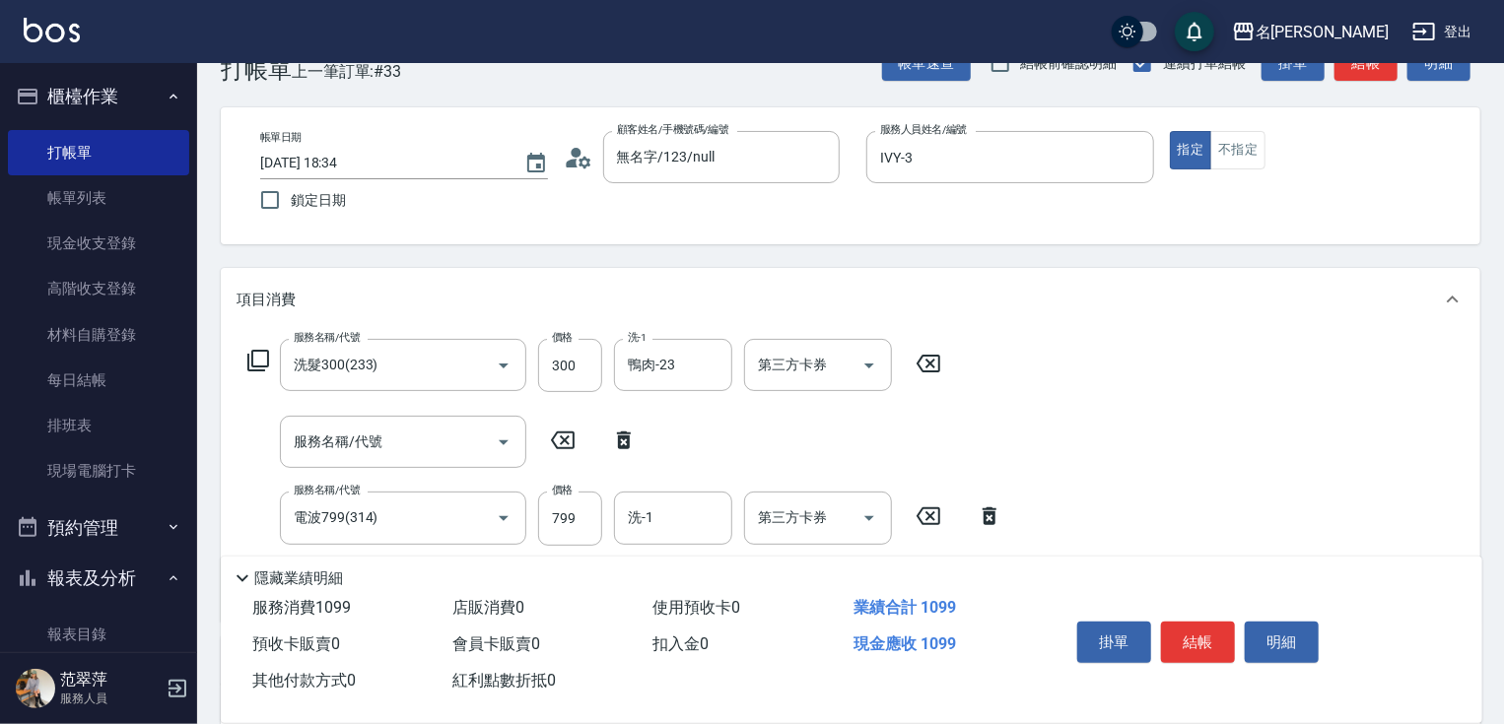
scroll to position [79, 0]
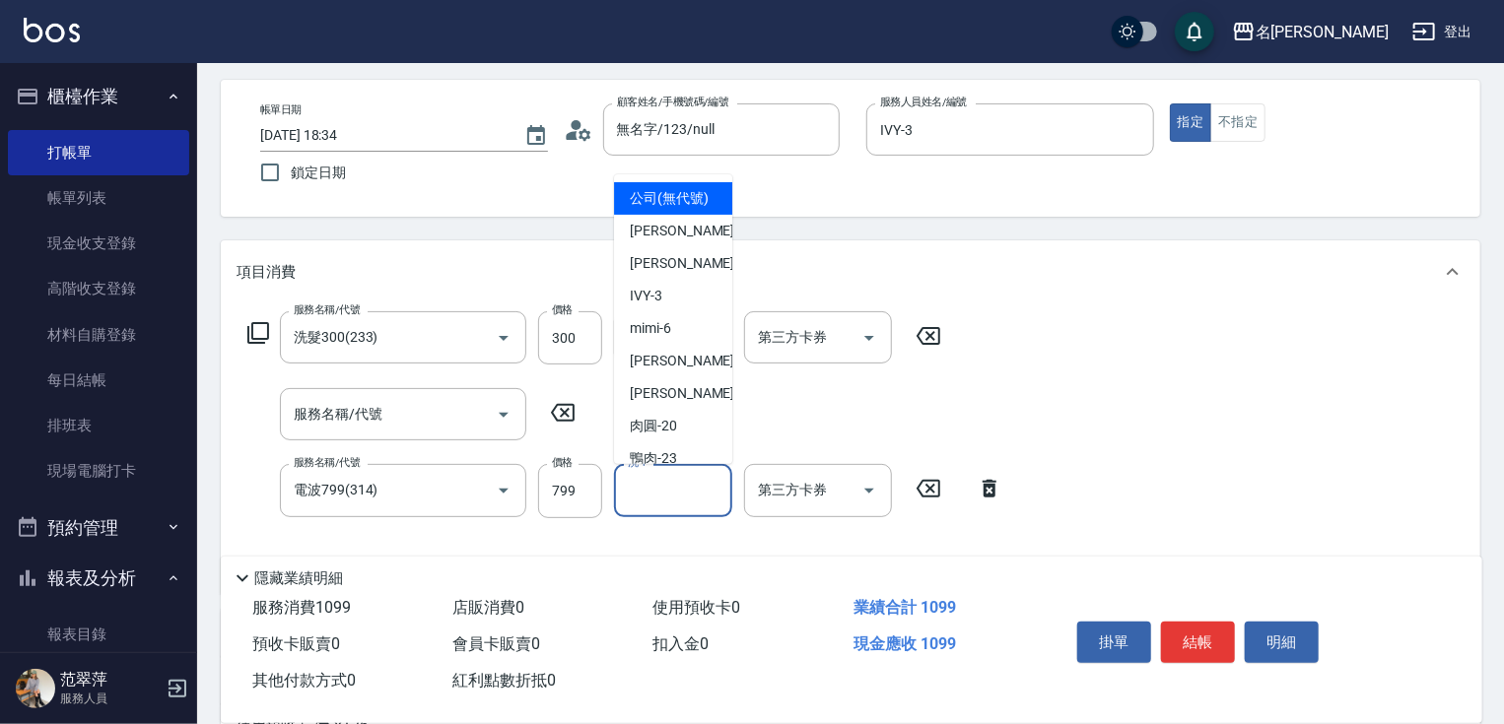
click at [652, 505] on input "洗-1" at bounding box center [673, 490] width 101 height 34
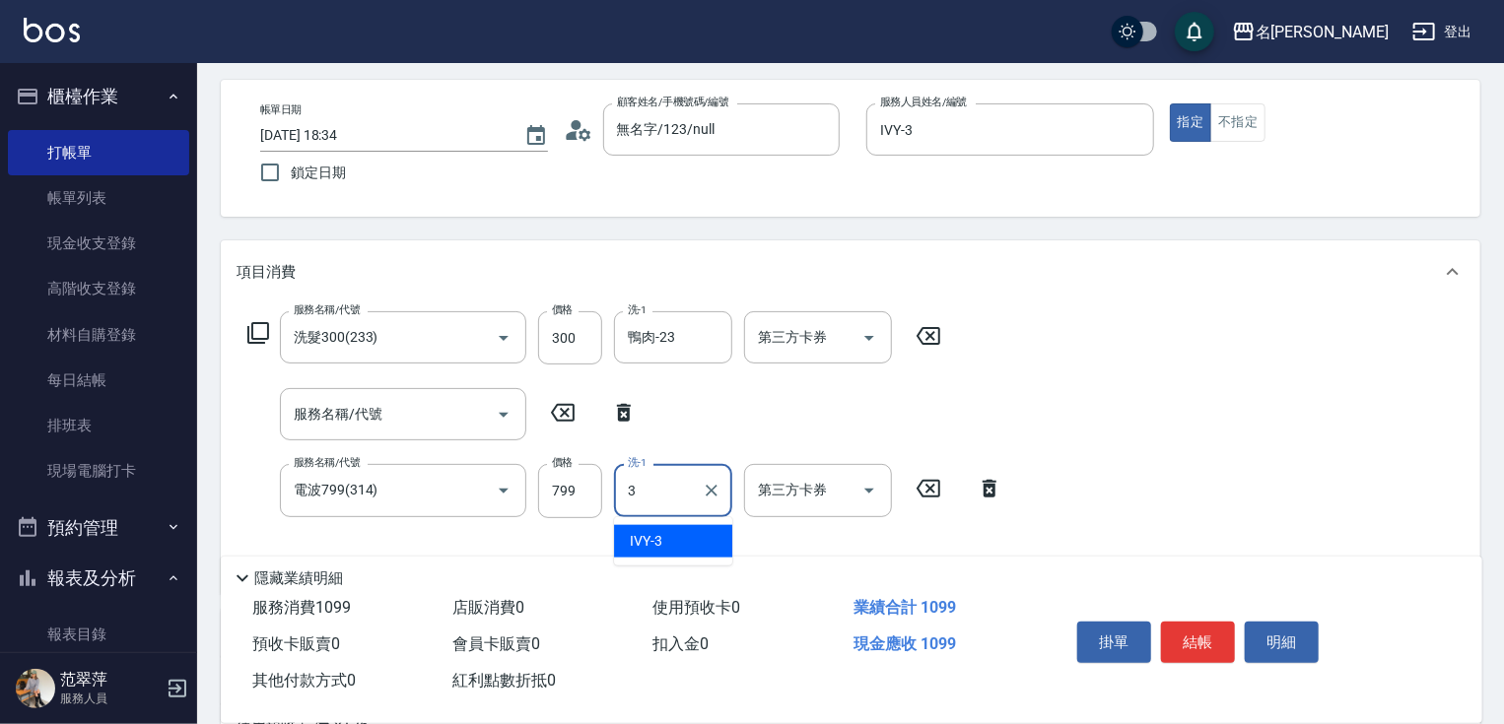
type input "IVY-3"
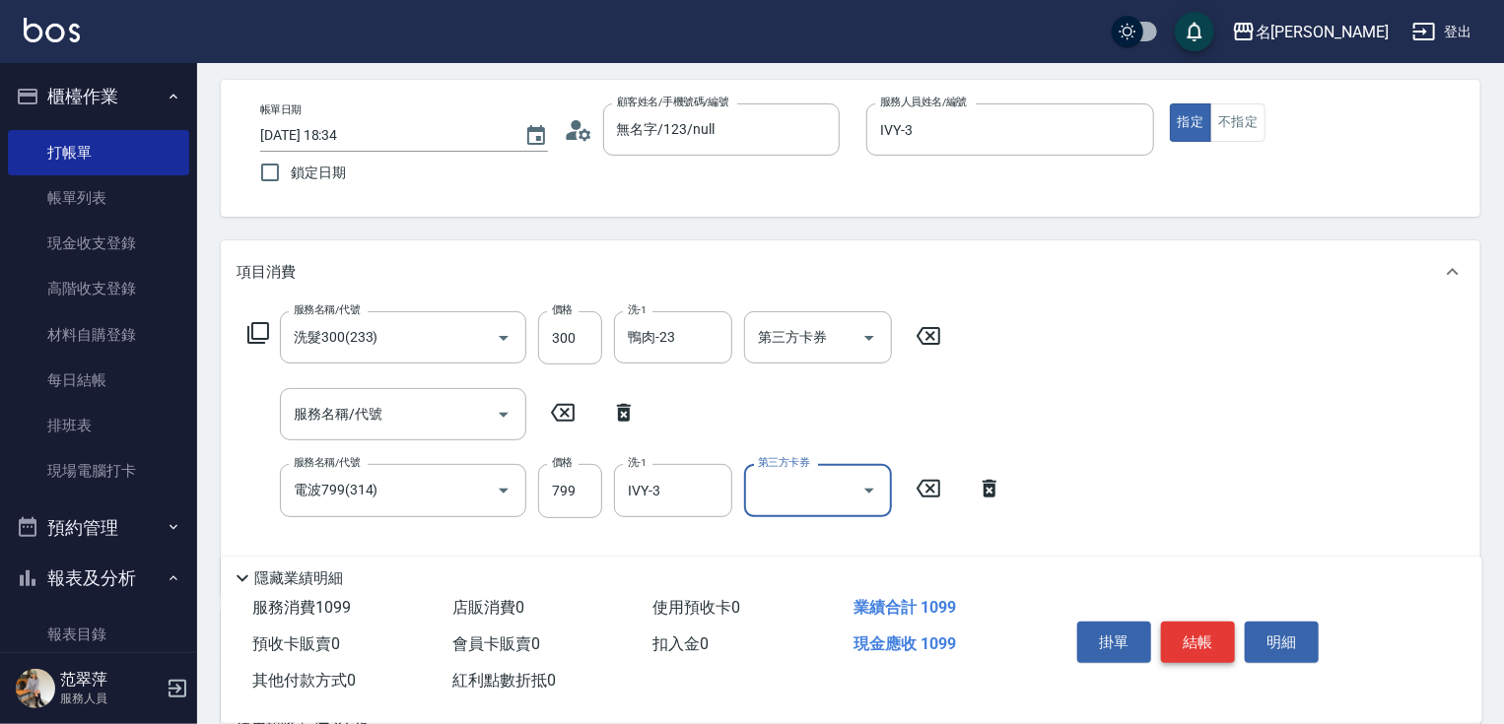
click at [1202, 631] on button "結帳" at bounding box center [1198, 642] width 74 height 41
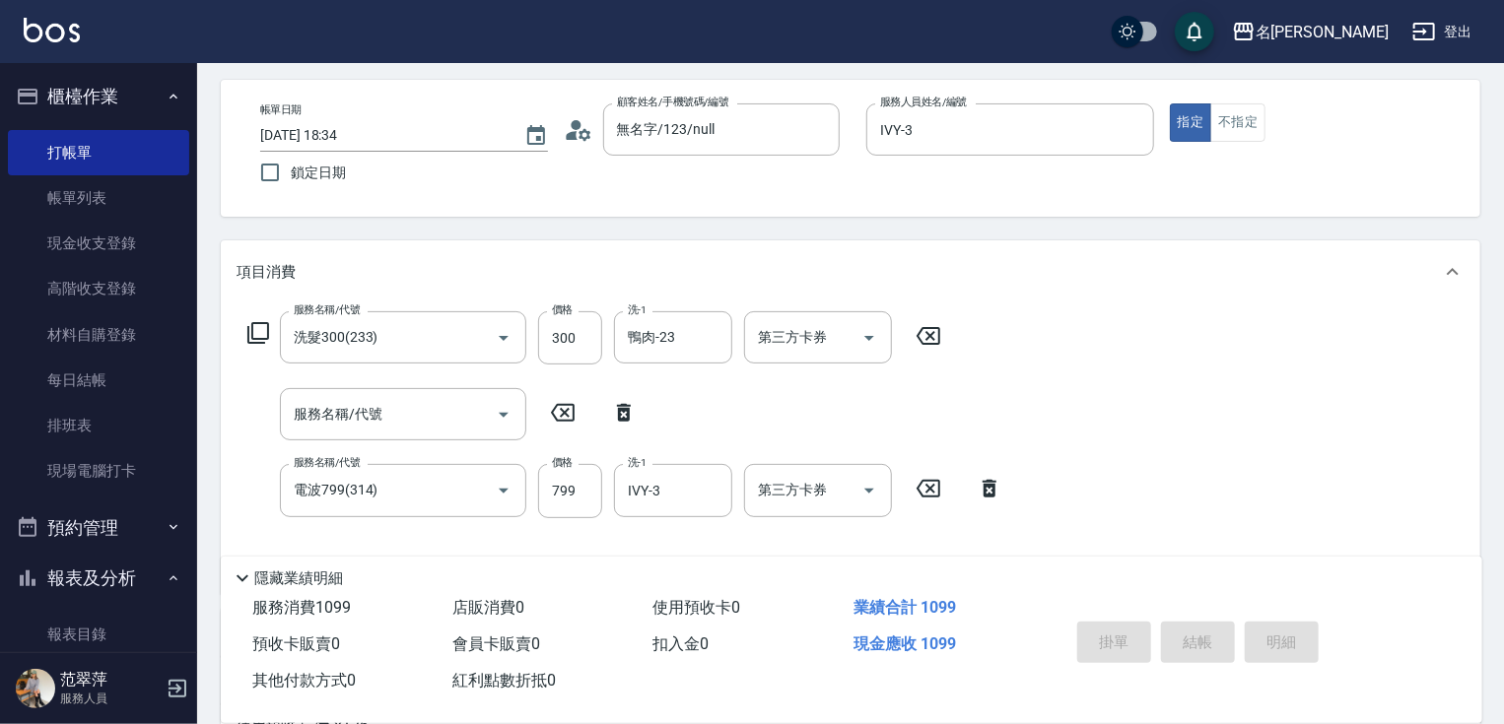
type input "2025/08/15 19:04"
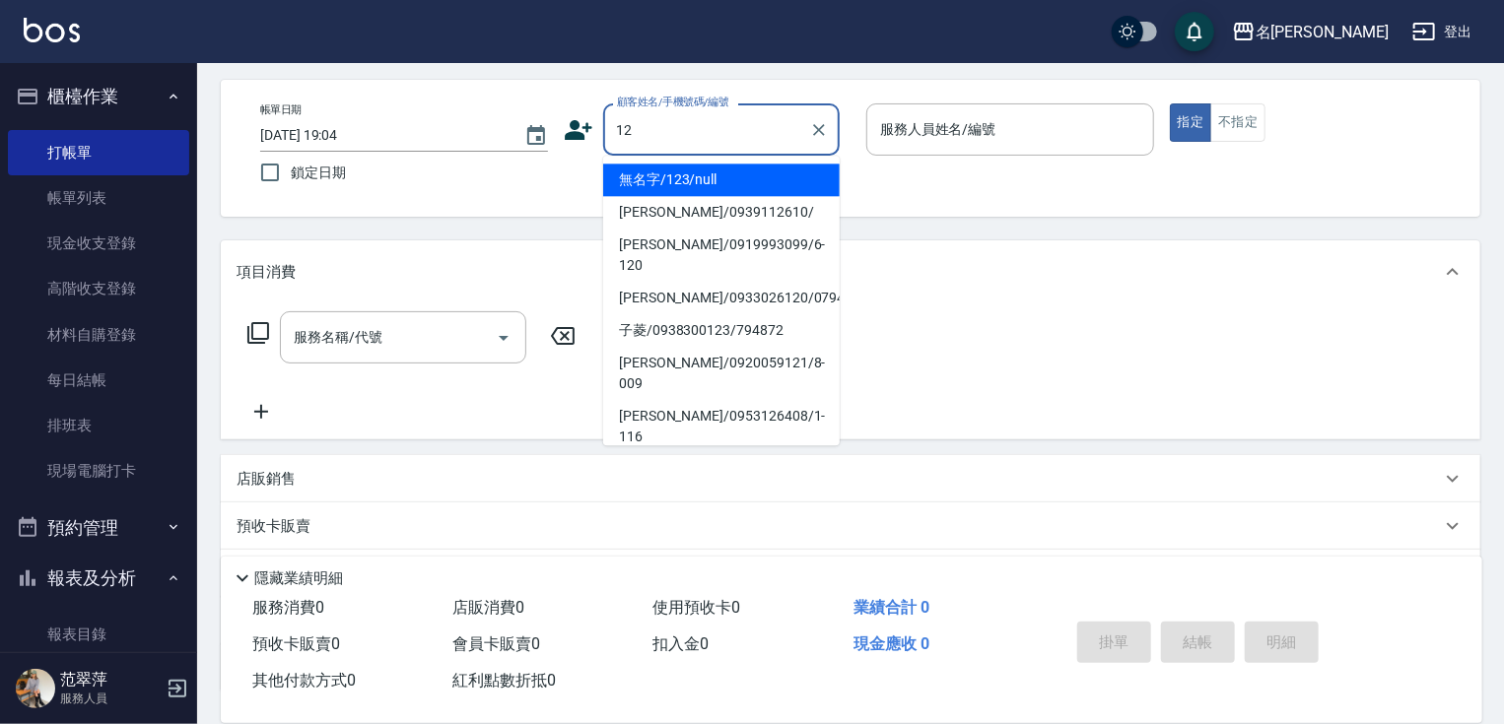
click at [647, 169] on li "無名字/123/null" at bounding box center [721, 180] width 237 height 33
type input "無名字/123/null"
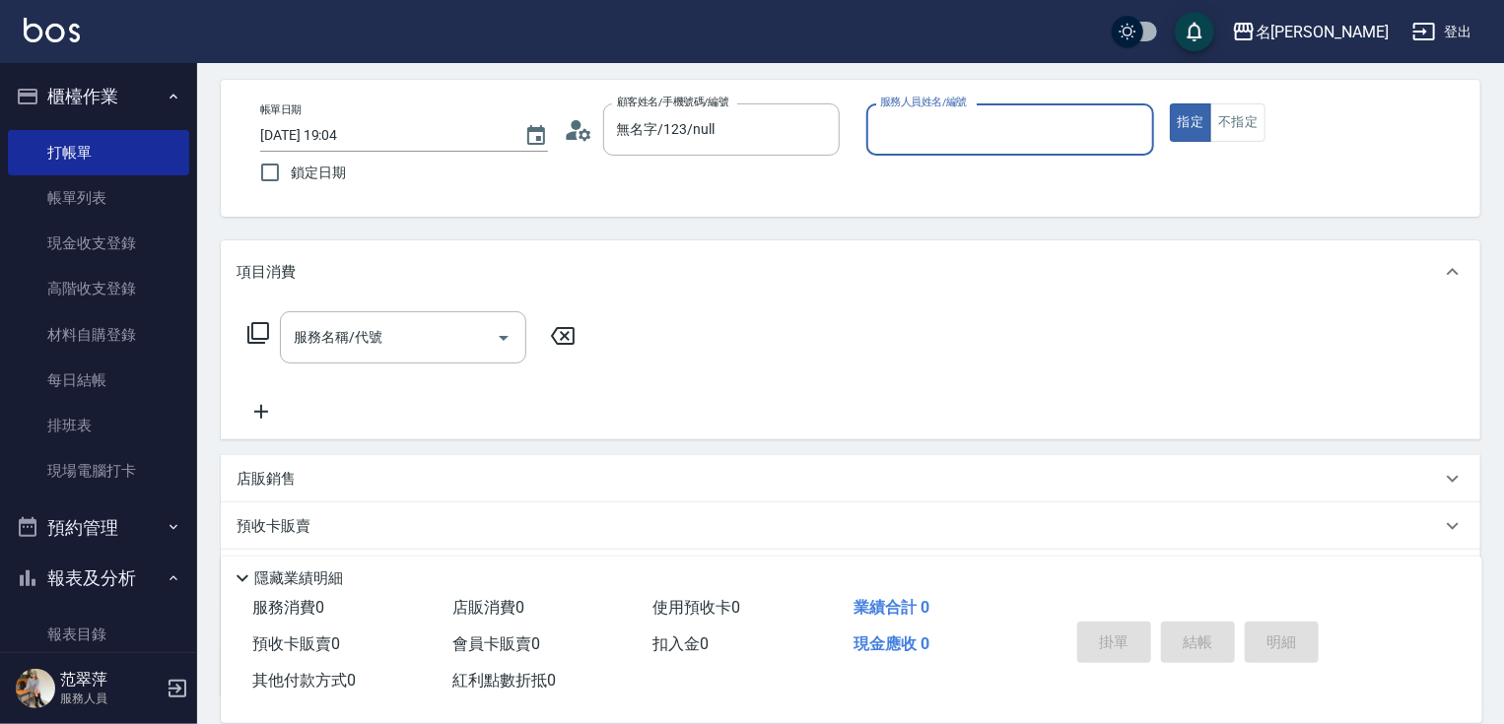
click at [949, 134] on input "服務人員姓名/編號" at bounding box center [1010, 129] width 270 height 34
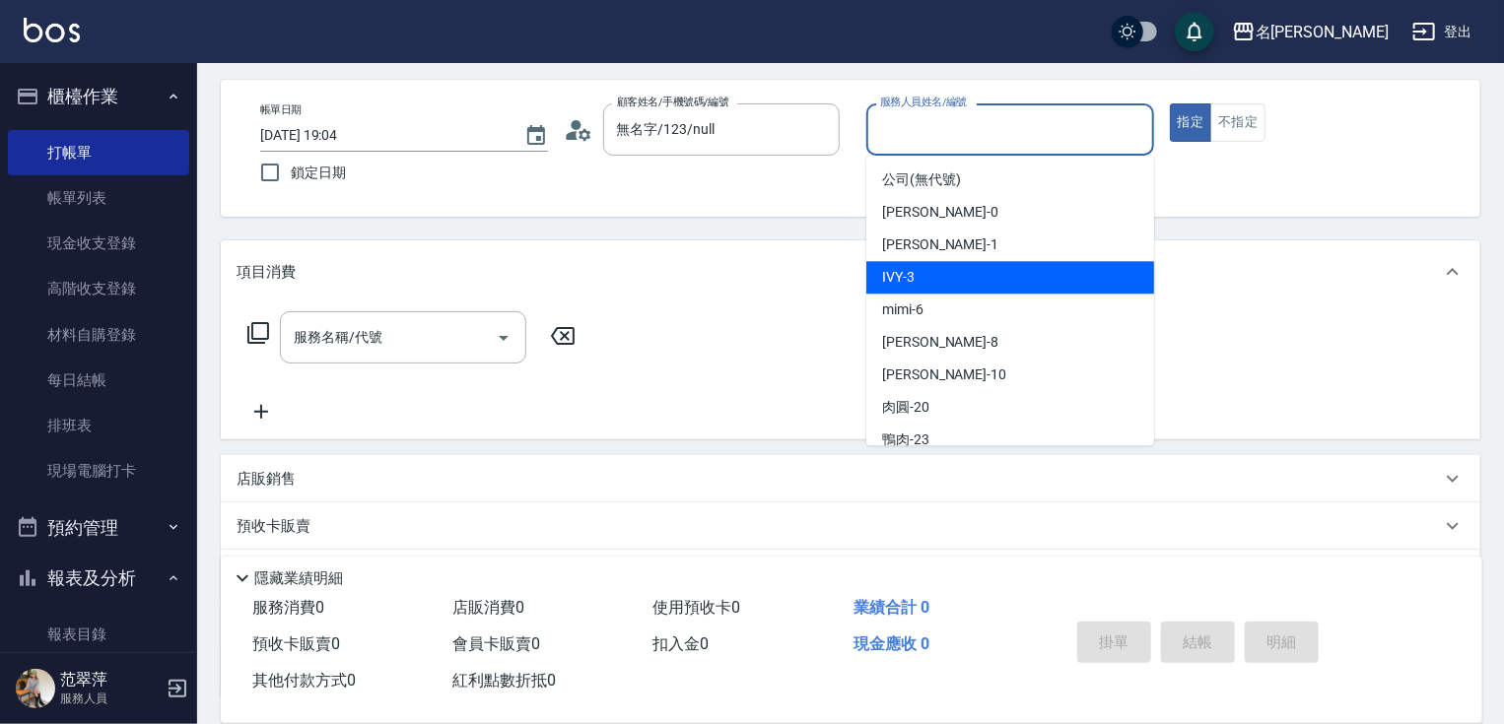
click at [940, 277] on div "IVY -3" at bounding box center [1010, 277] width 288 height 33
type input "IVY-3"
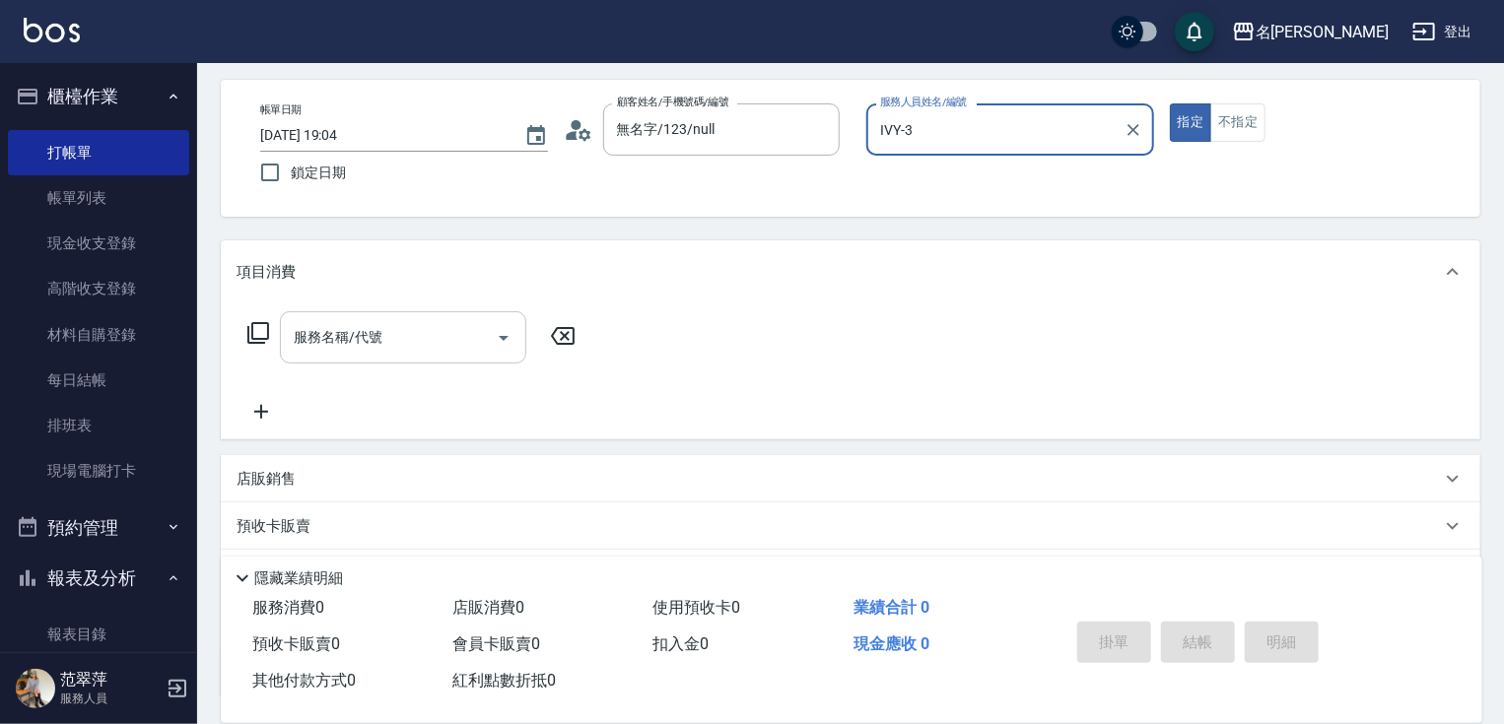
click at [411, 318] on div "服務名稱/代號" at bounding box center [403, 337] width 246 height 52
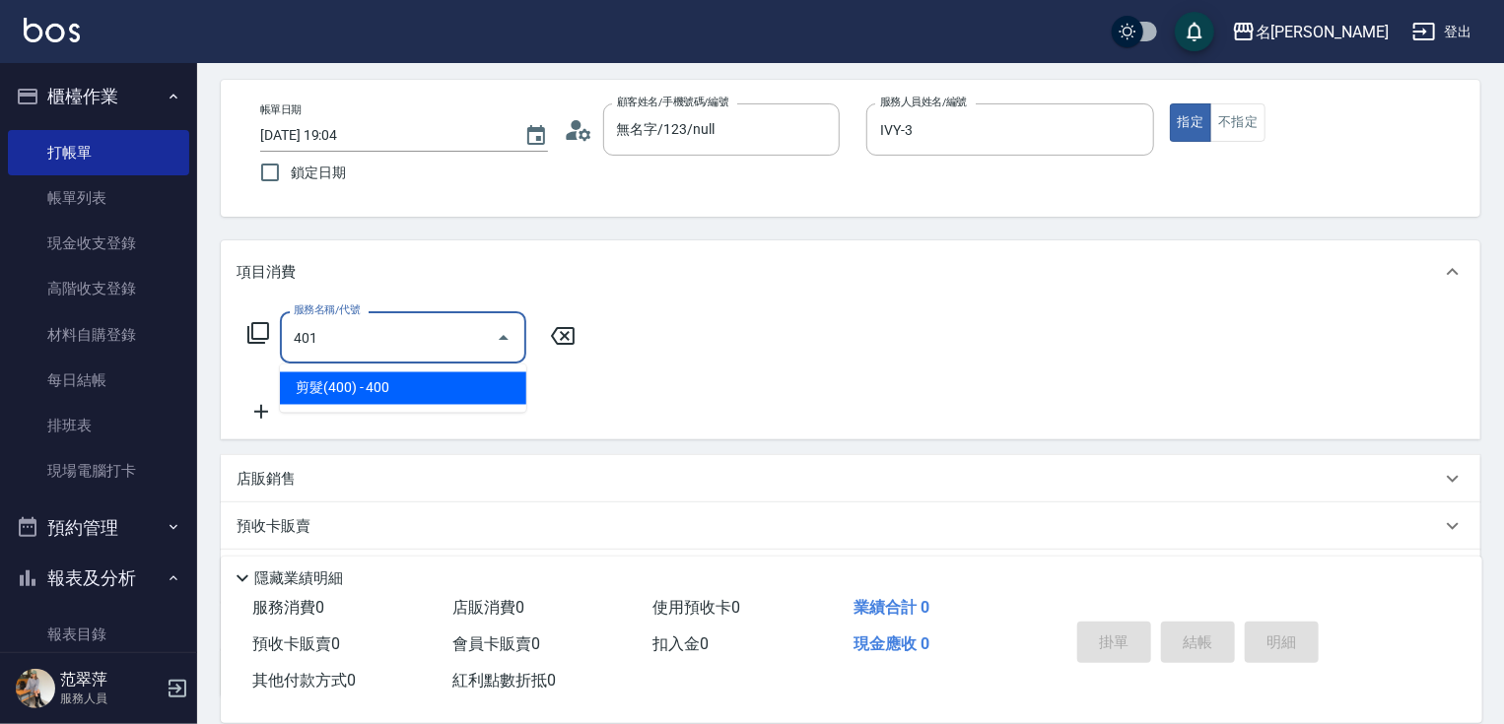
type input "剪髮(400)(401)"
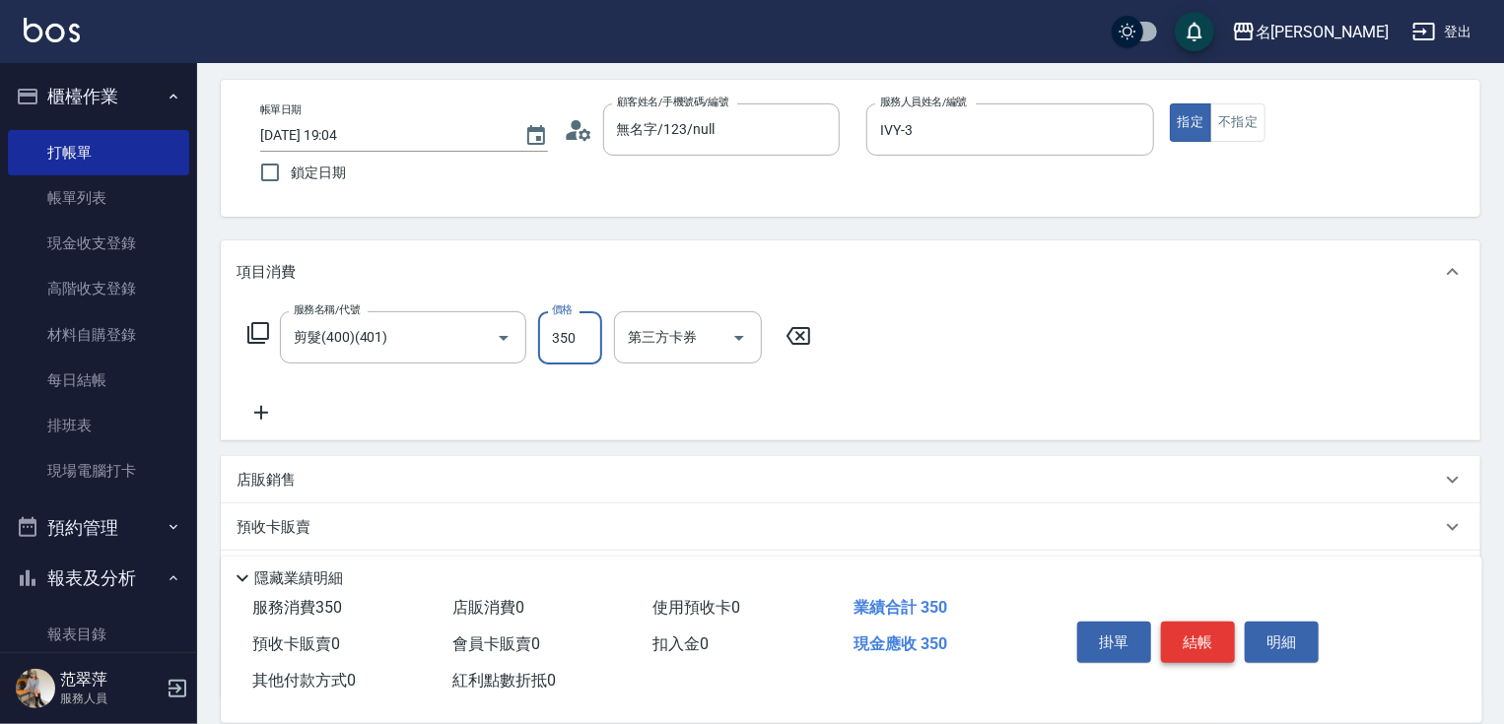
type input "350"
drag, startPoint x: 1205, startPoint y: 639, endPoint x: 1203, endPoint y: 629, distance: 10.0
click at [1205, 636] on button "結帳" at bounding box center [1198, 642] width 74 height 41
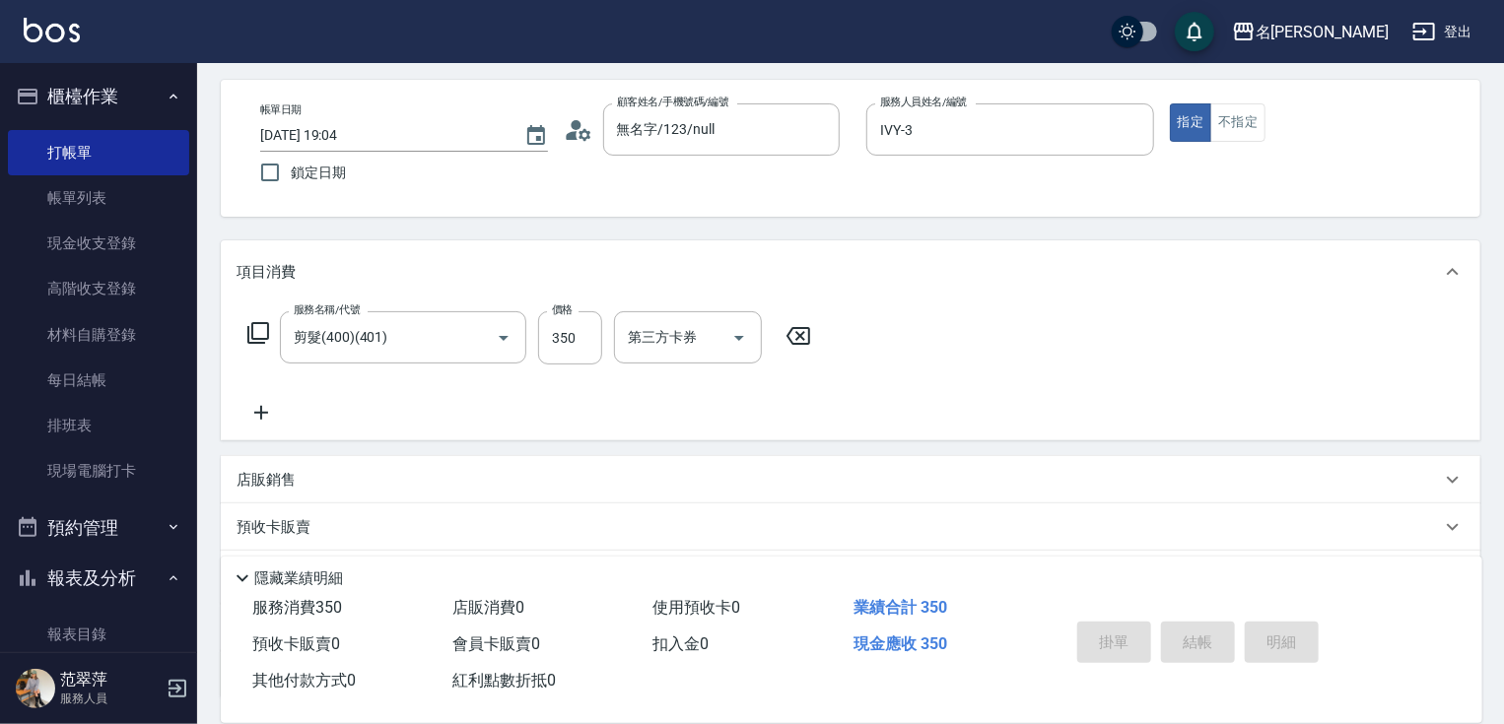
type input "2025/08/15 19:05"
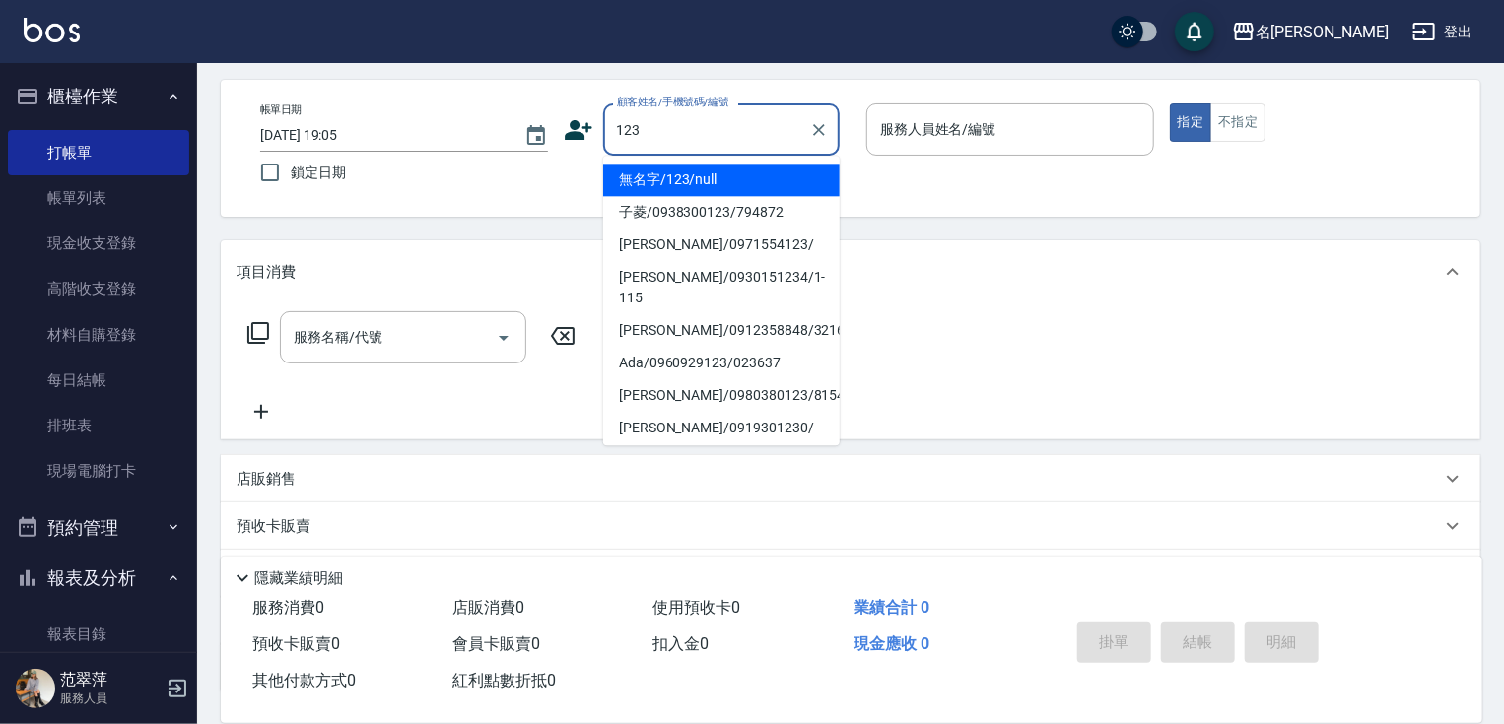
click at [740, 183] on li "無名字/123/null" at bounding box center [721, 180] width 237 height 33
type input "無名字/123/null"
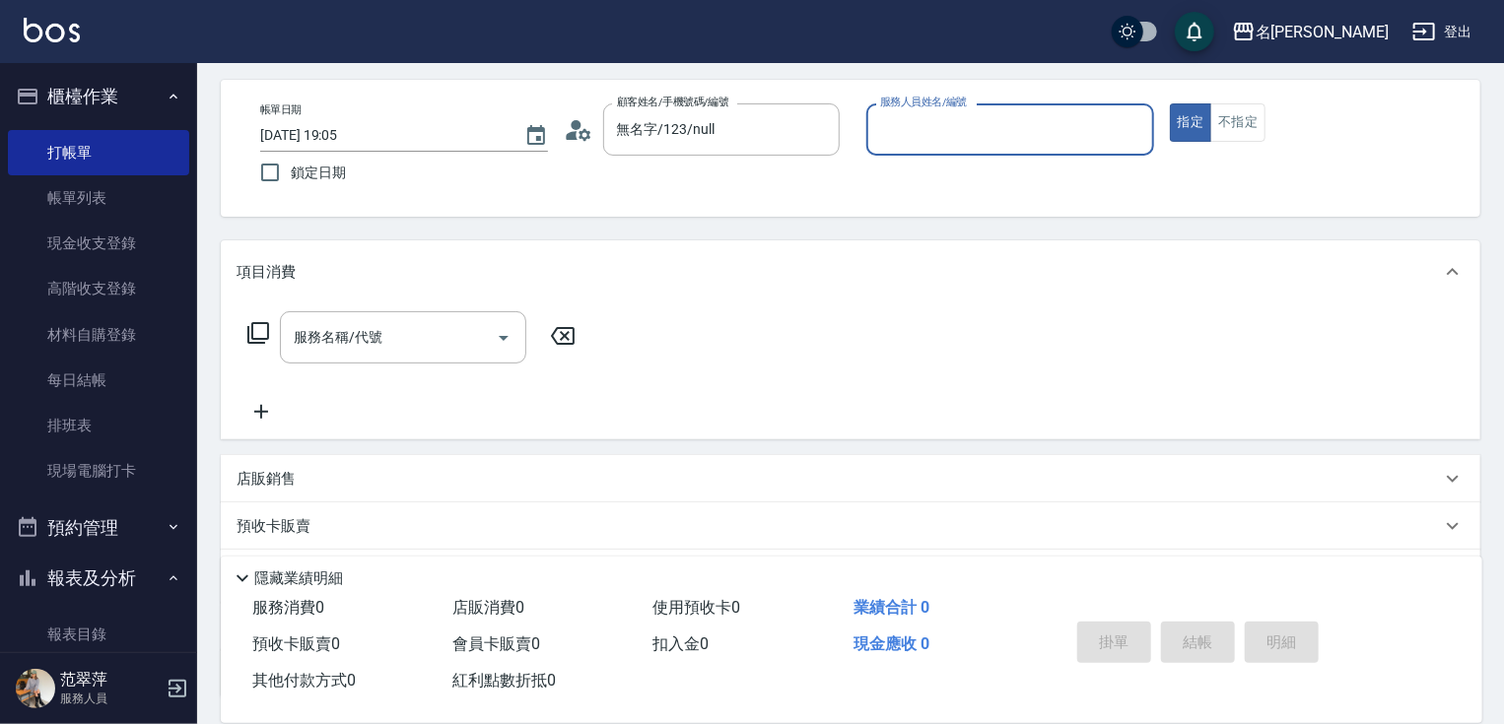
click at [910, 141] on input "服務人員姓名/編號" at bounding box center [1010, 129] width 270 height 34
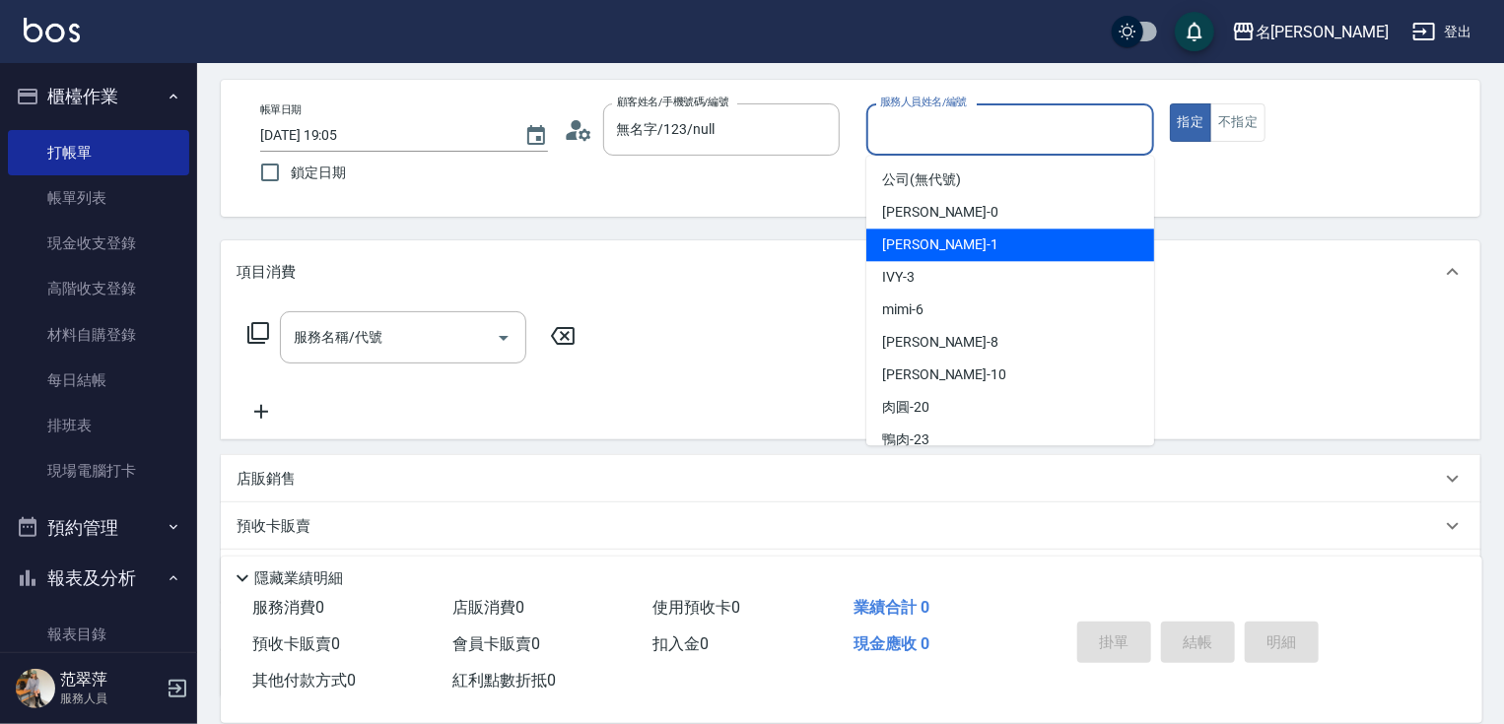
click at [914, 252] on span "Joanne -1" at bounding box center [940, 245] width 116 height 21
type input "Joanne-1"
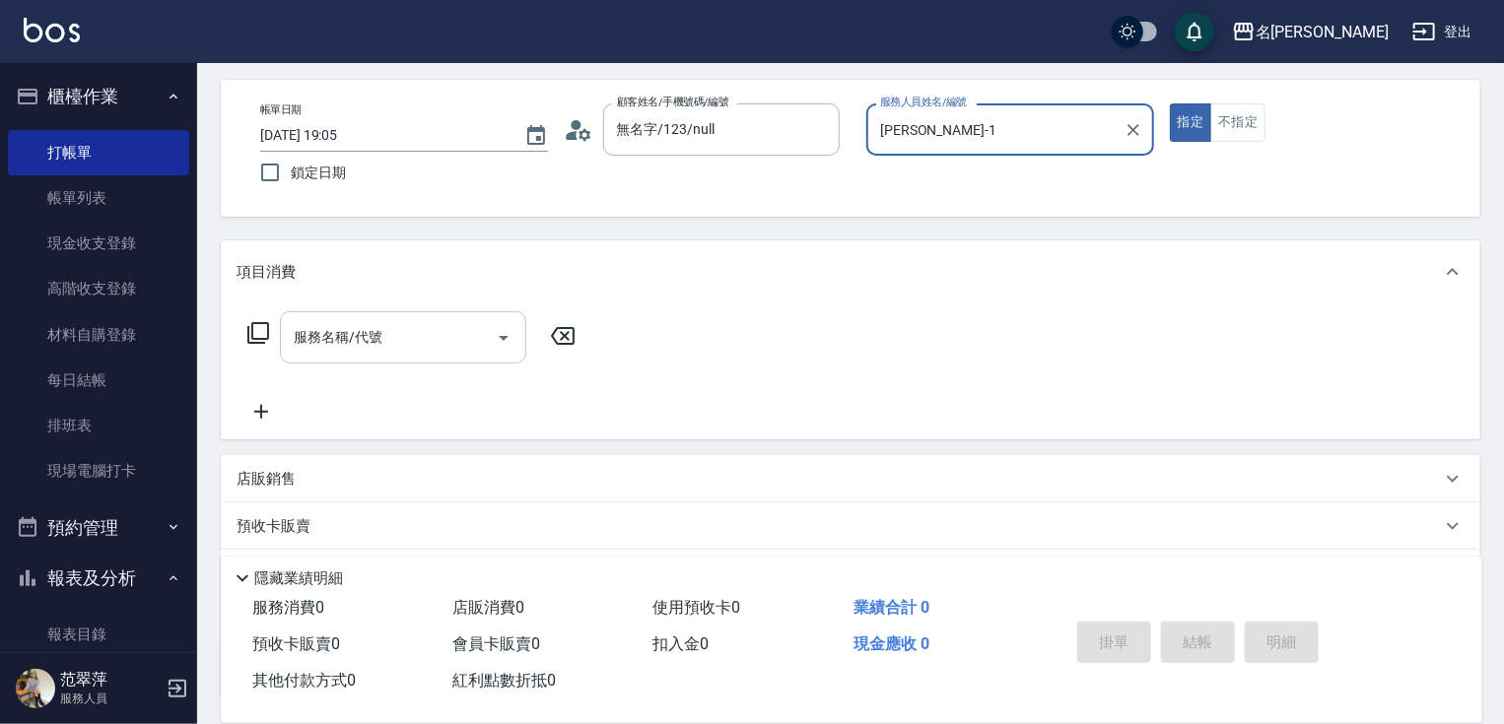
click at [455, 327] on input "服務名稱/代號" at bounding box center [388, 337] width 199 height 34
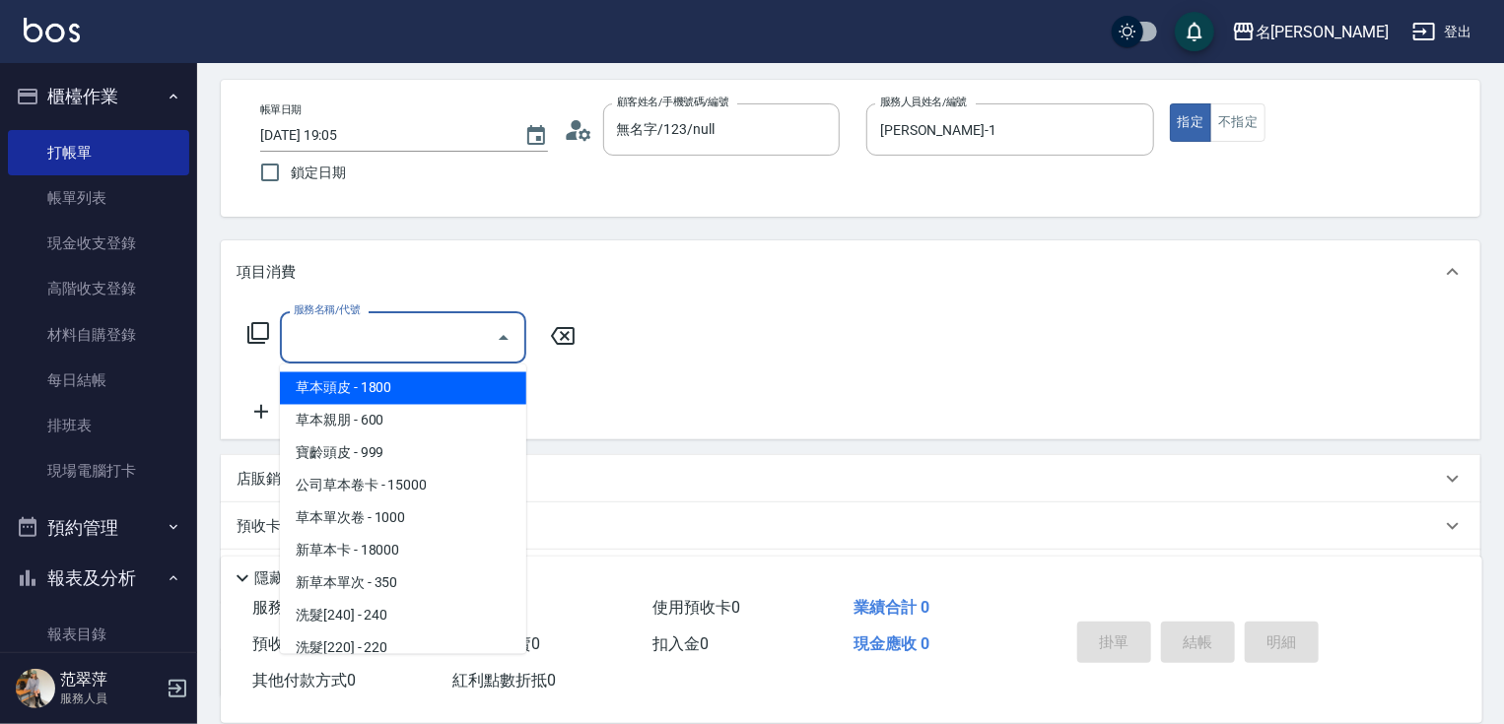
type input "0"
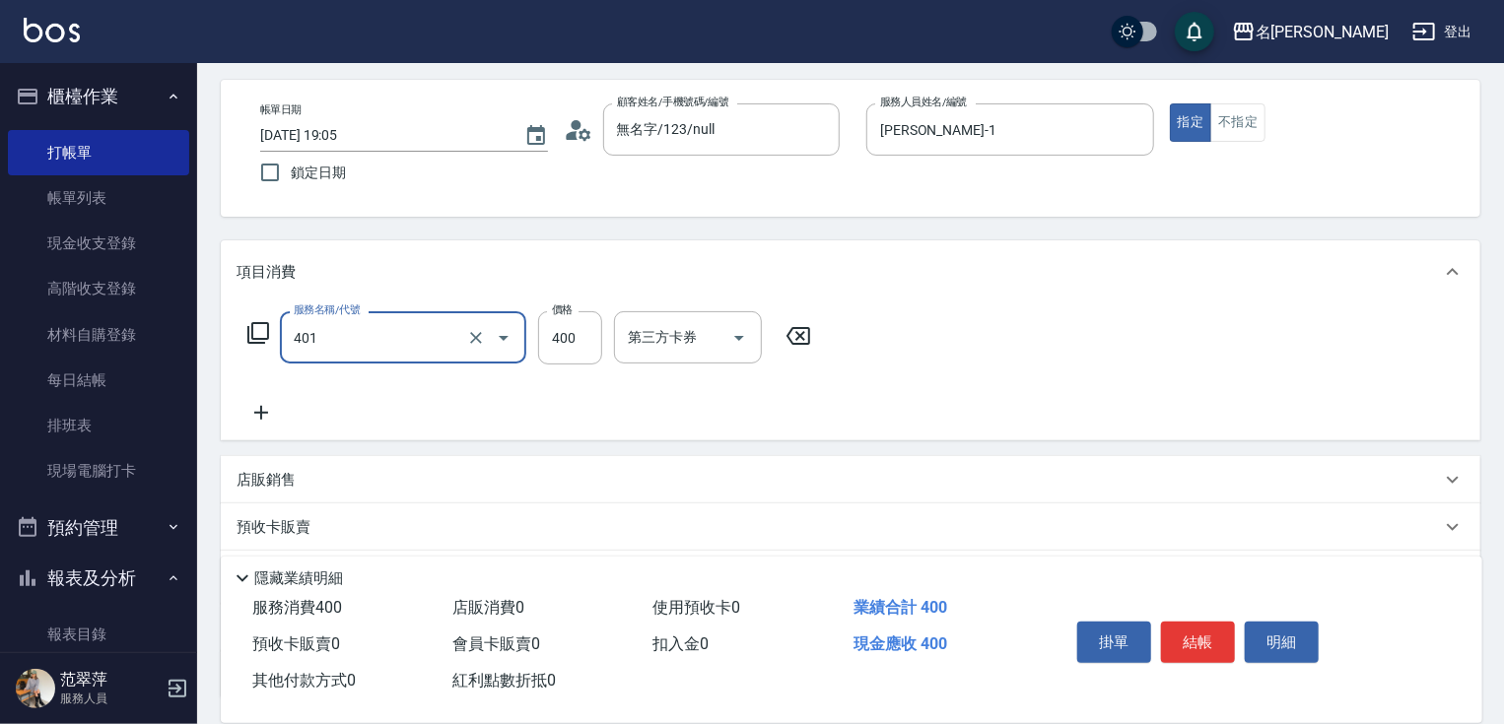
type input "剪髮(400)(401)"
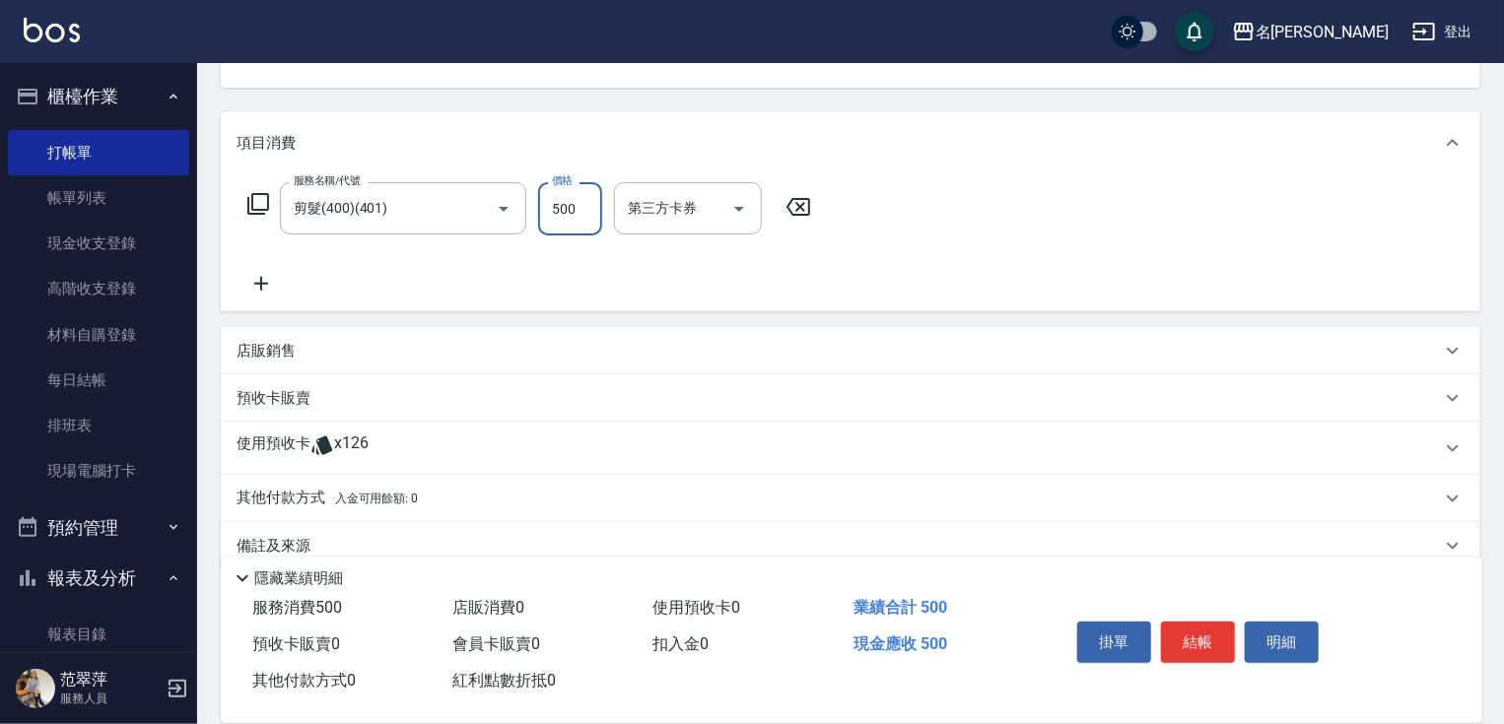
scroll to position [240, 0]
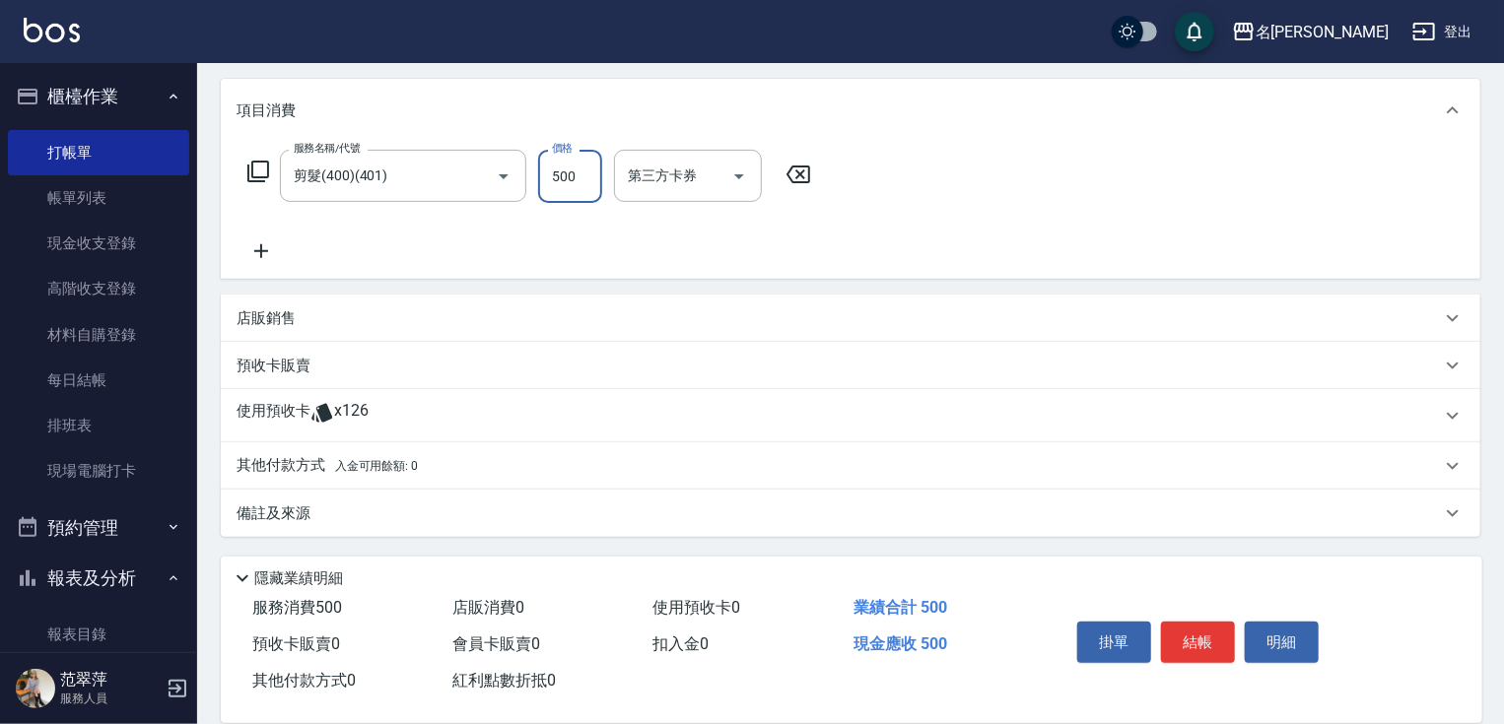
type input "500"
click at [293, 464] on p "其他付款方式 入金可用餘額: 0" at bounding box center [327, 466] width 181 height 22
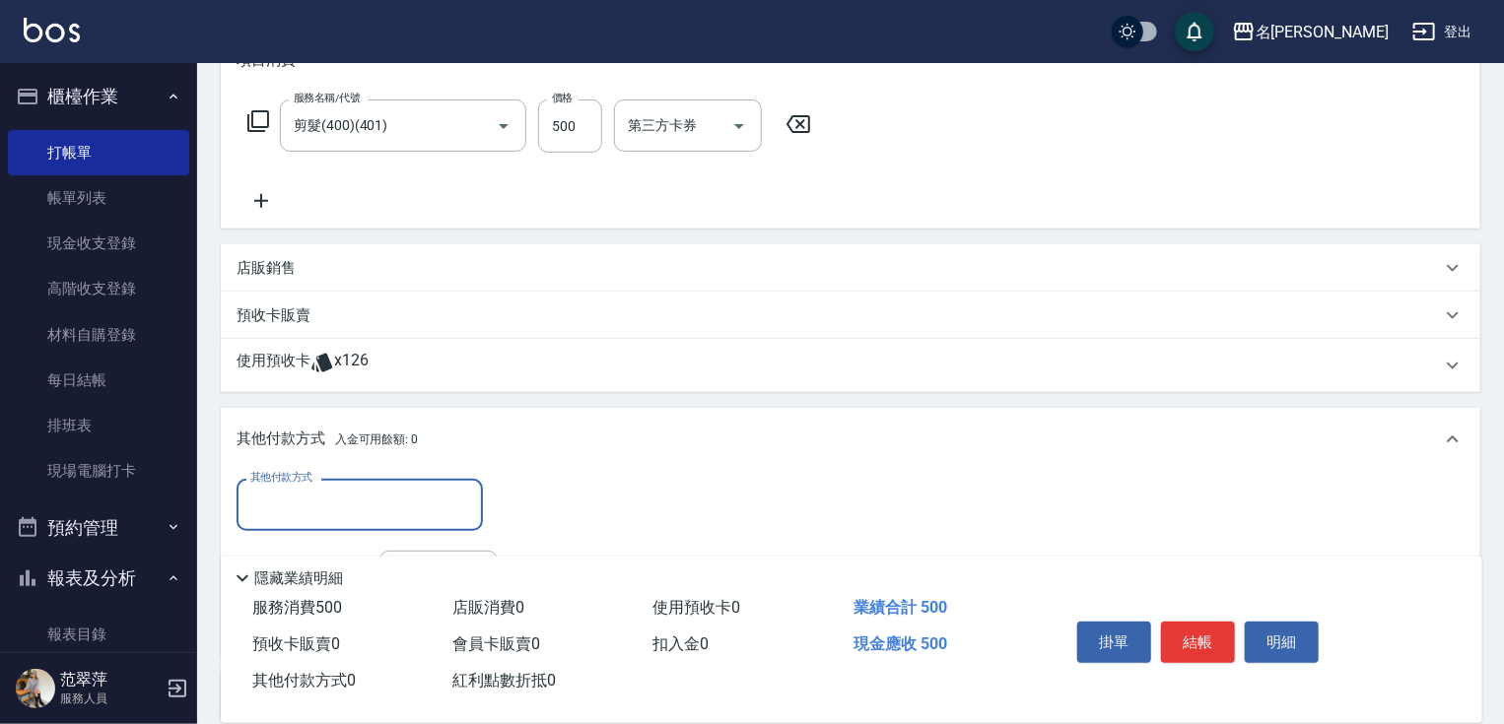
scroll to position [319, 0]
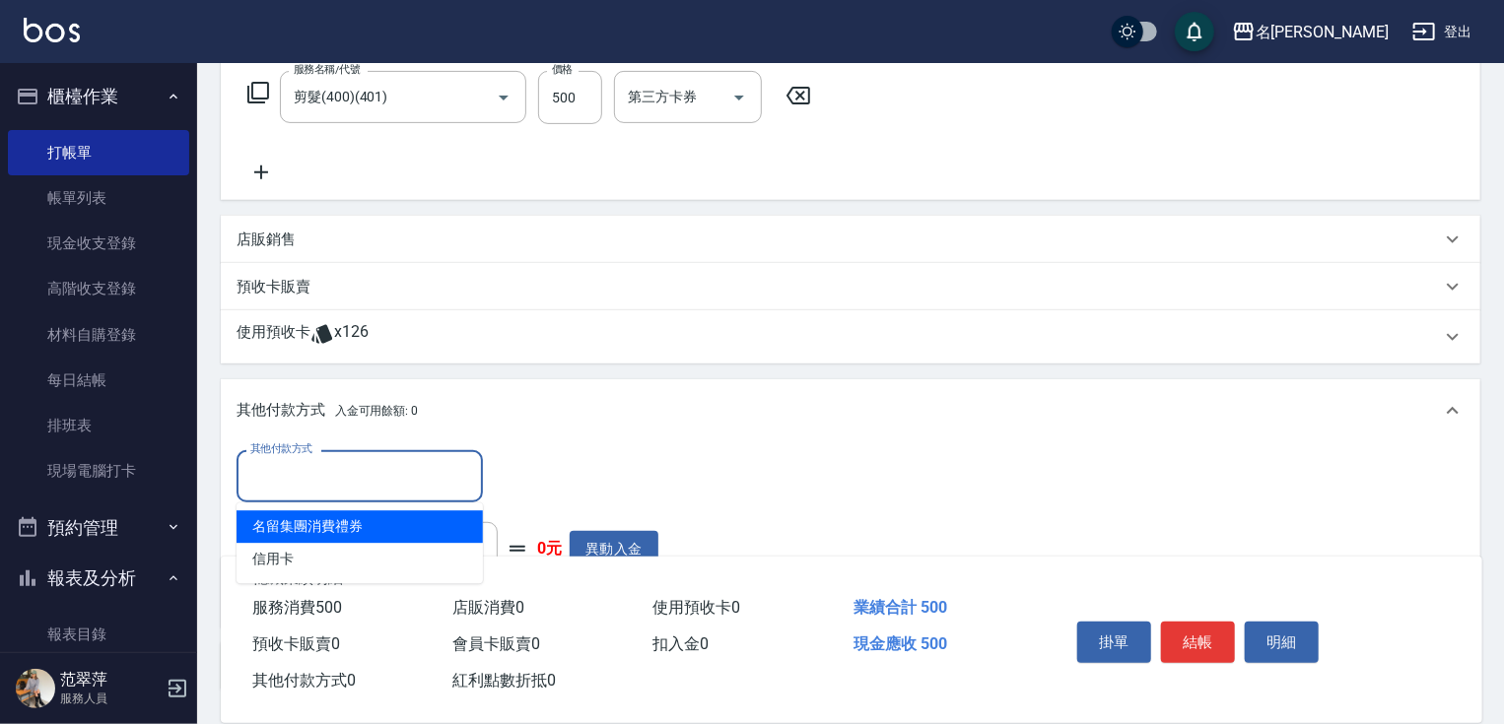
click at [353, 479] on input "其他付款方式" at bounding box center [359, 476] width 229 height 34
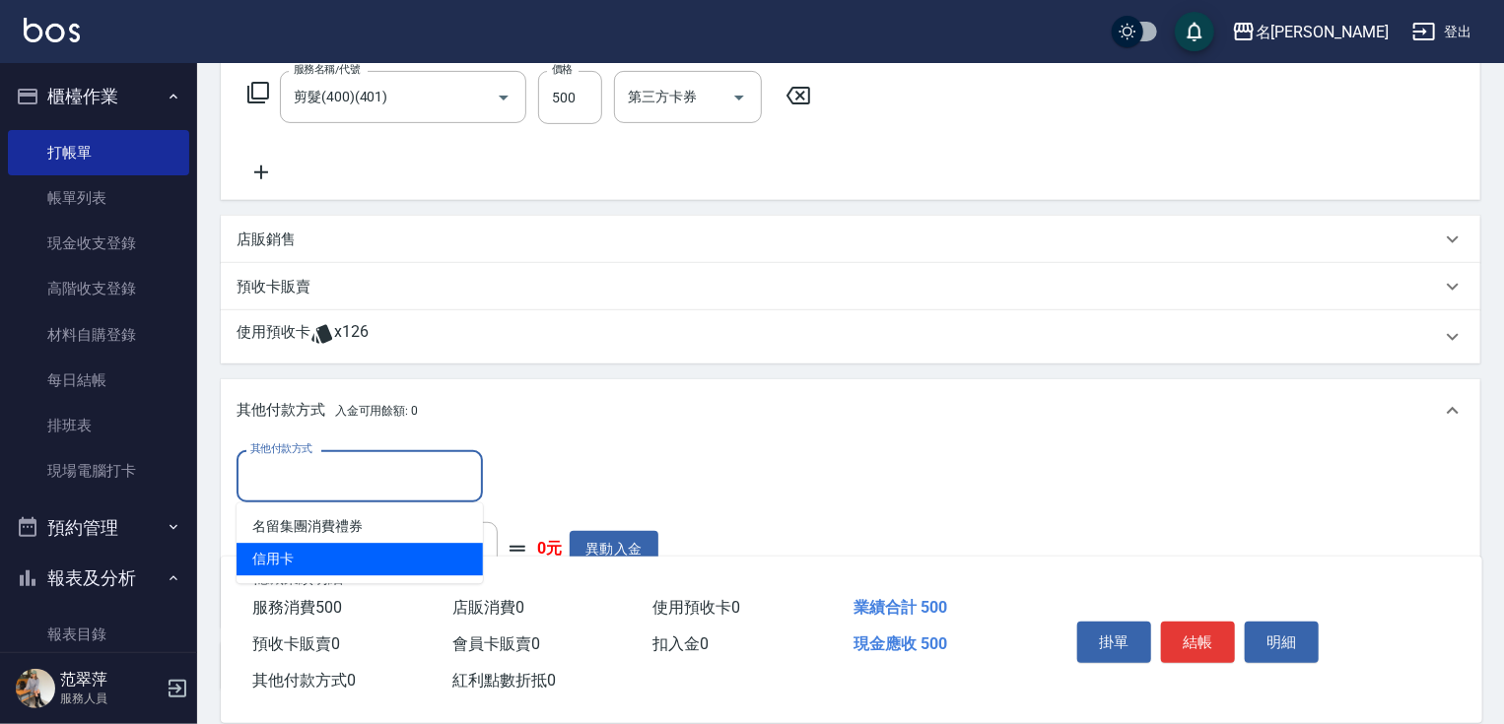
click at [342, 551] on span "信用卡" at bounding box center [360, 559] width 246 height 33
type input "信用卡"
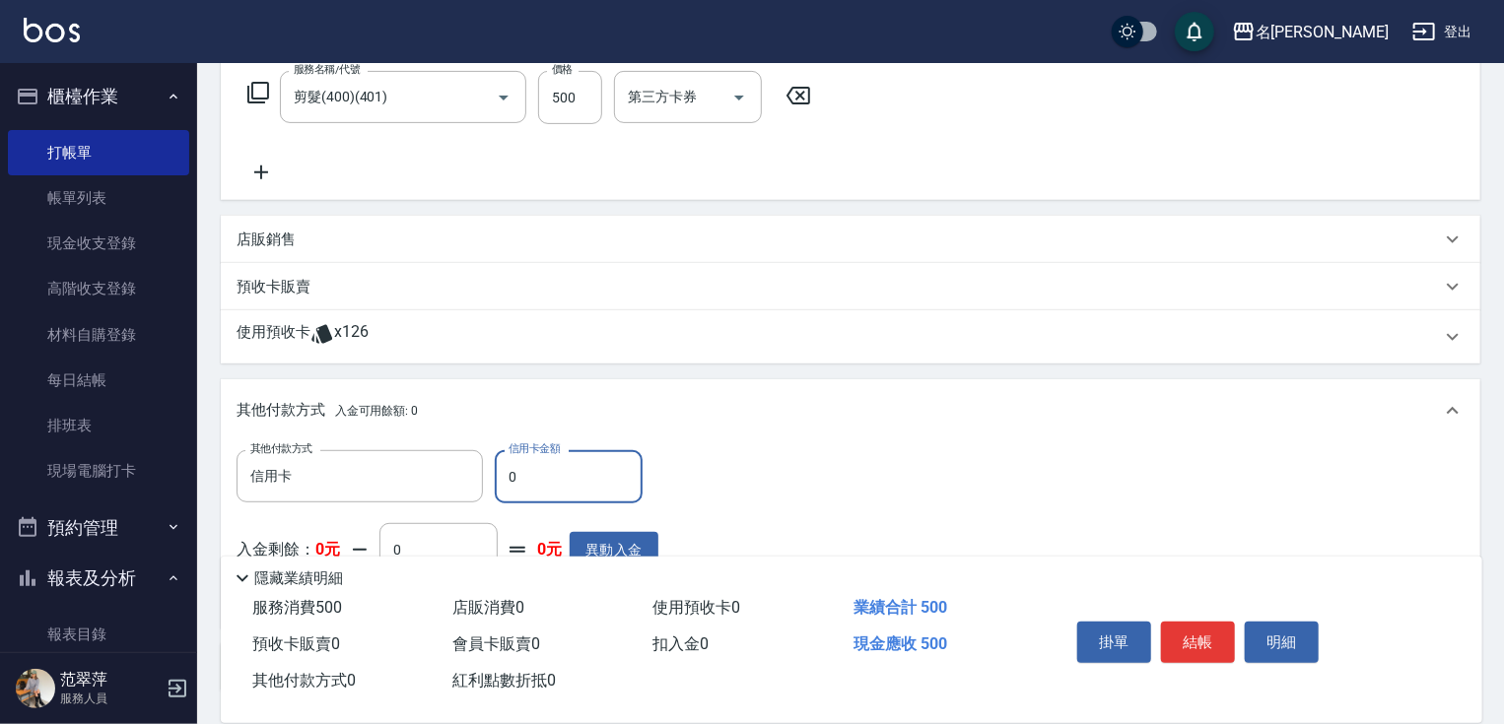
click at [496, 472] on input "0" at bounding box center [569, 476] width 148 height 53
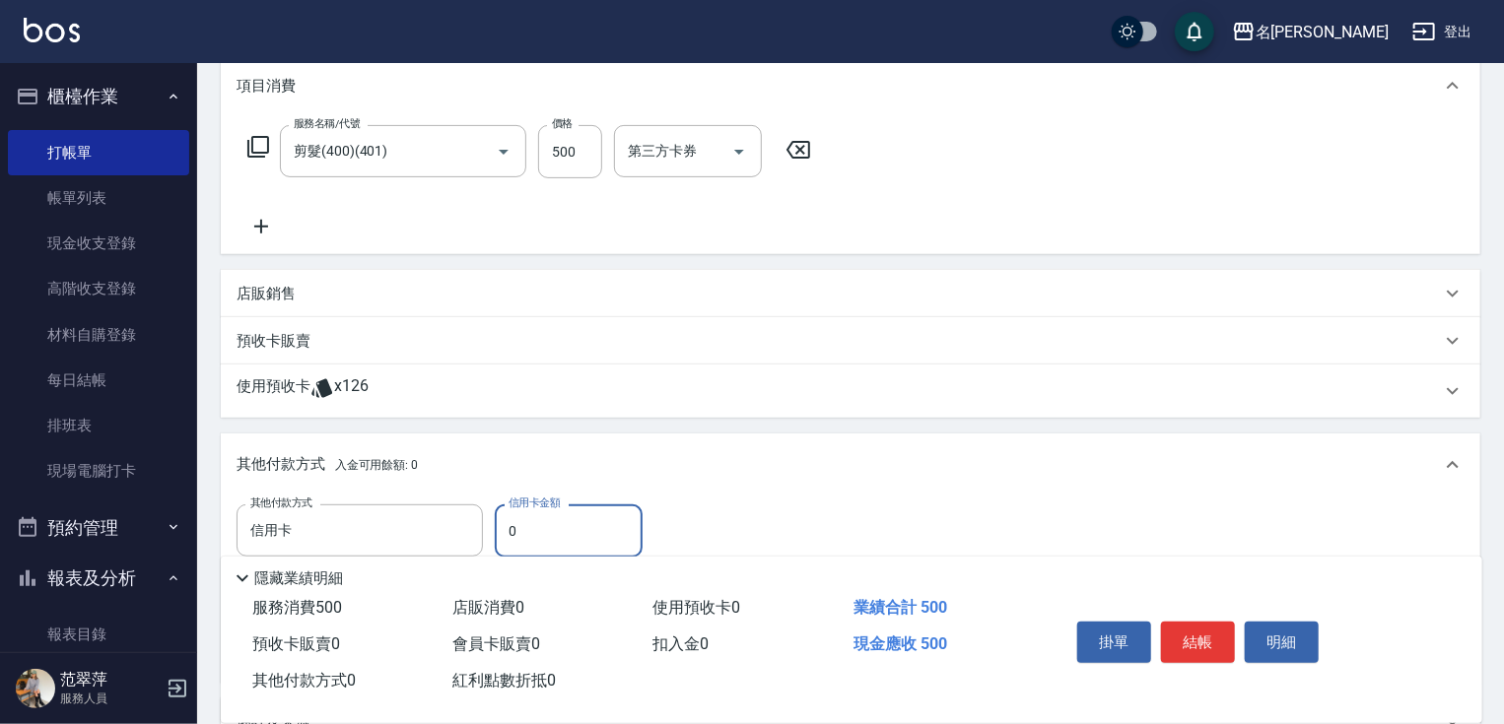
scroll to position [240, 0]
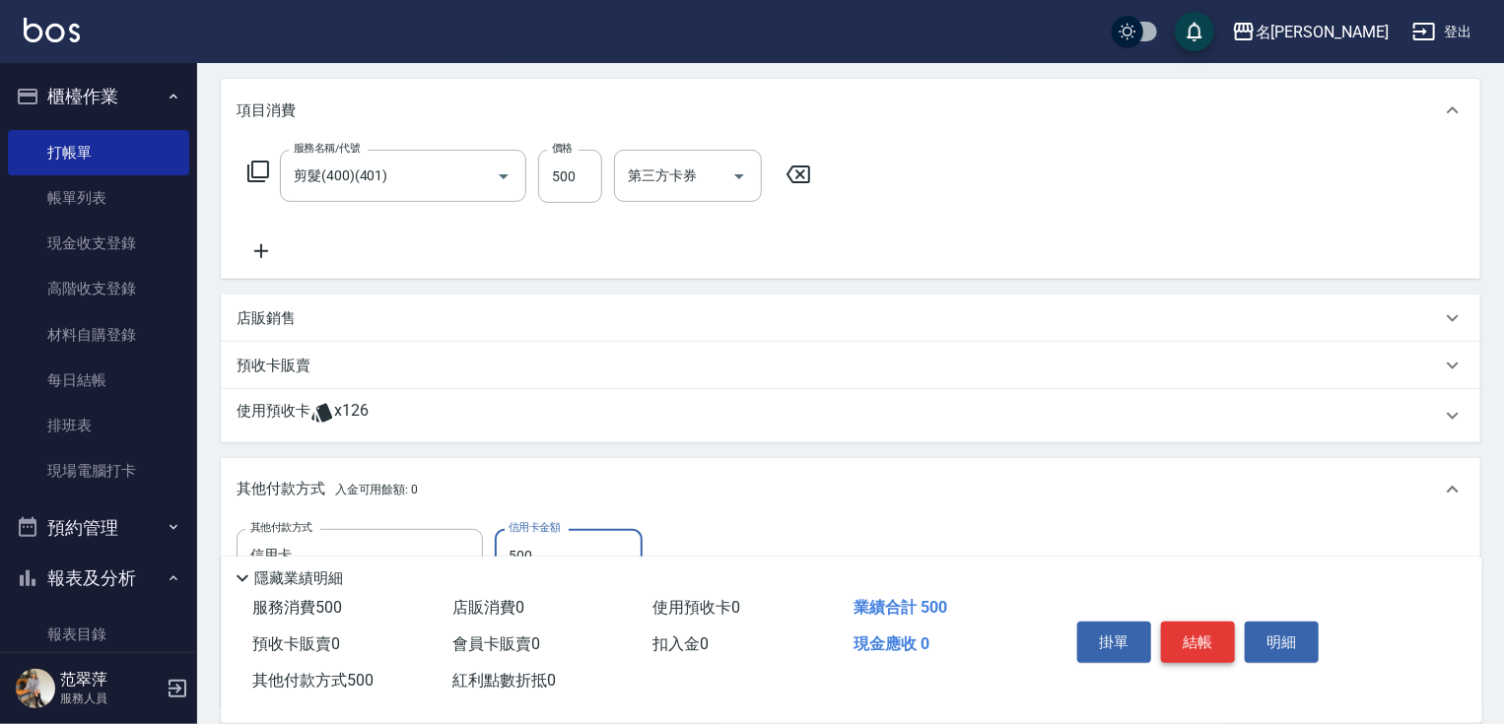
type input "500"
click at [1198, 638] on button "結帳" at bounding box center [1198, 642] width 74 height 41
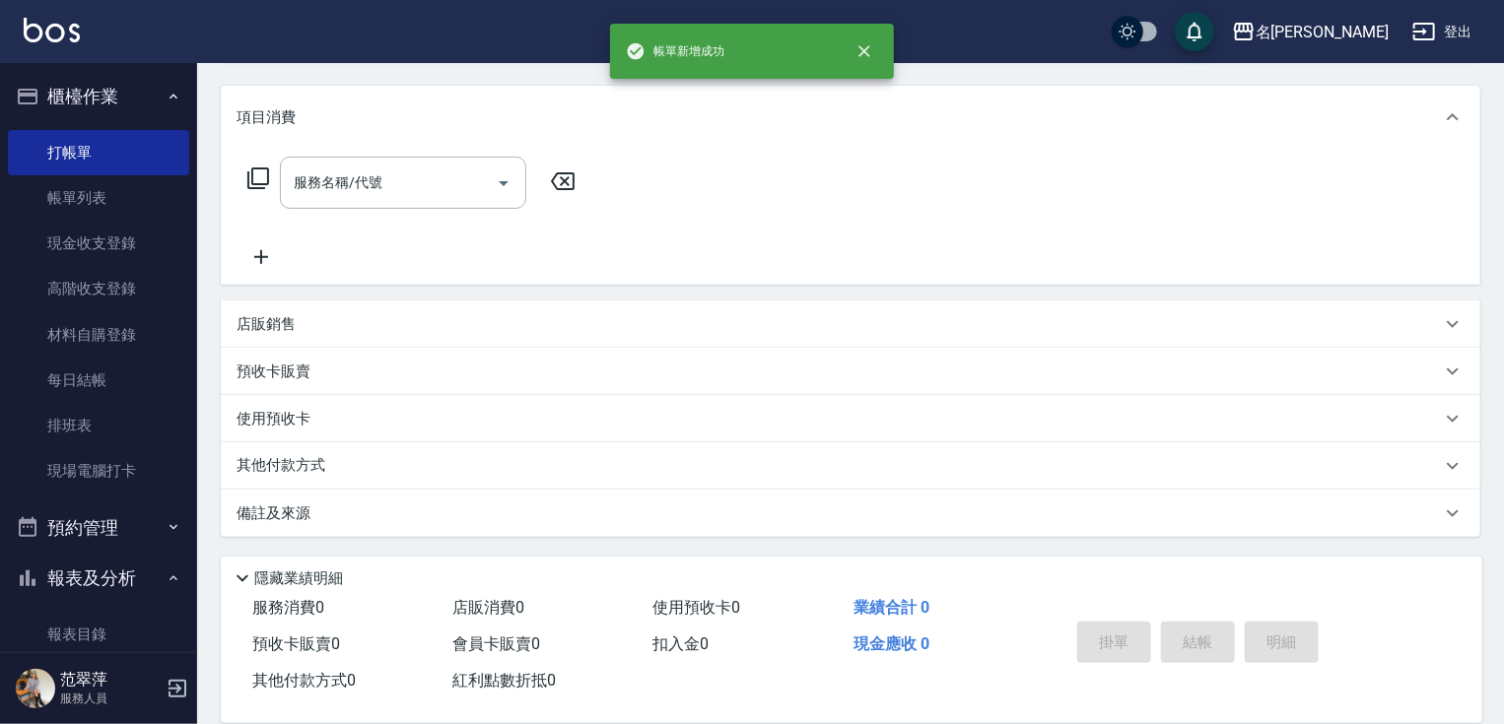
scroll to position [0, 0]
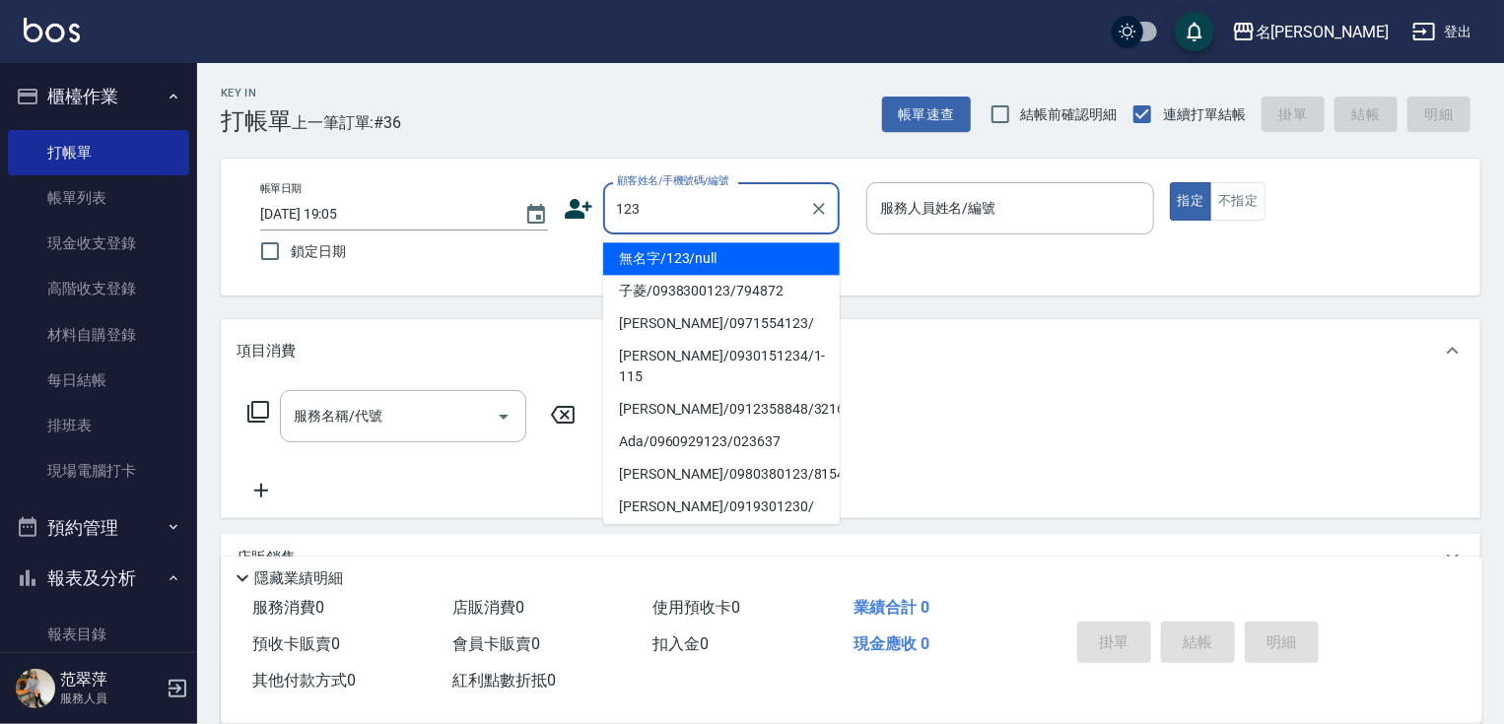
click at [724, 264] on li "無名字/123/null" at bounding box center [721, 258] width 237 height 33
type input "無名字/123/null"
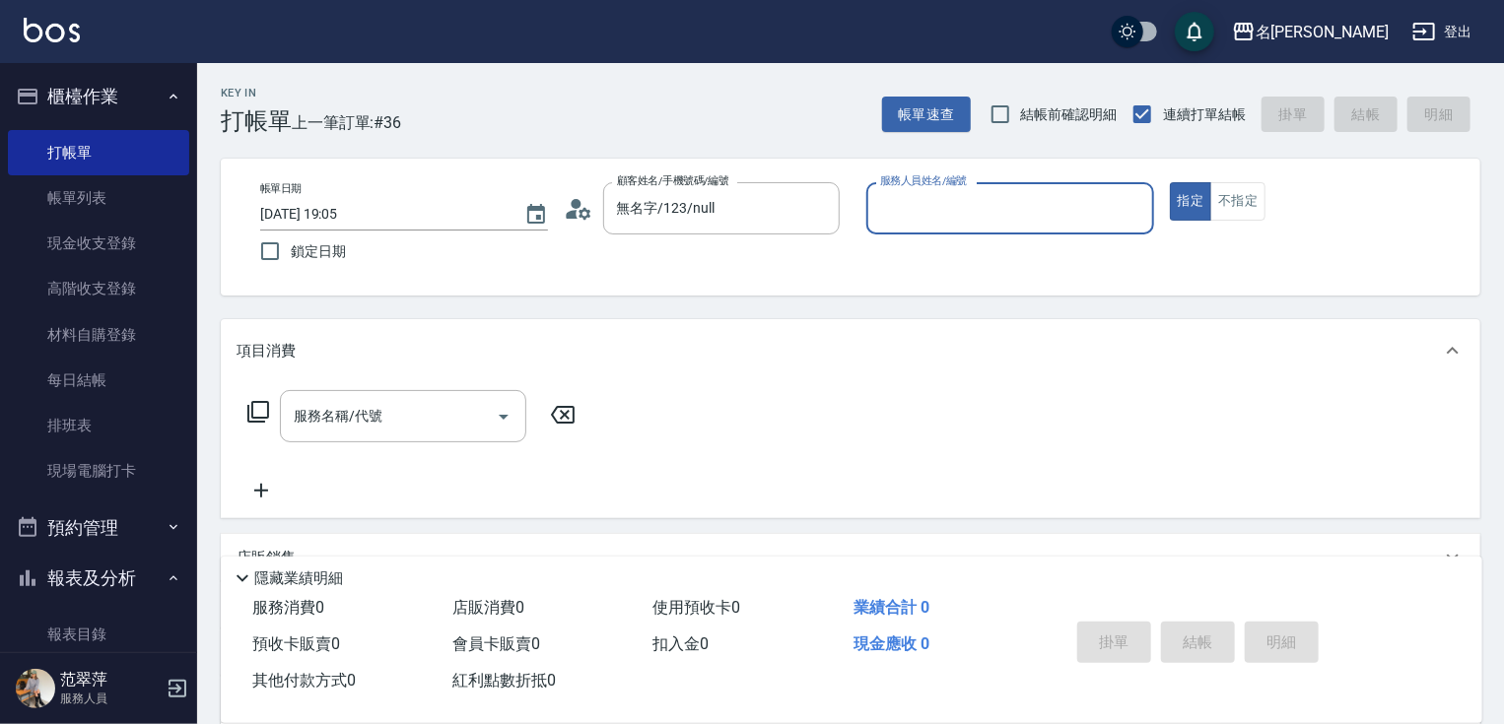
click at [946, 213] on input "服務人員姓名/編號" at bounding box center [1010, 208] width 270 height 34
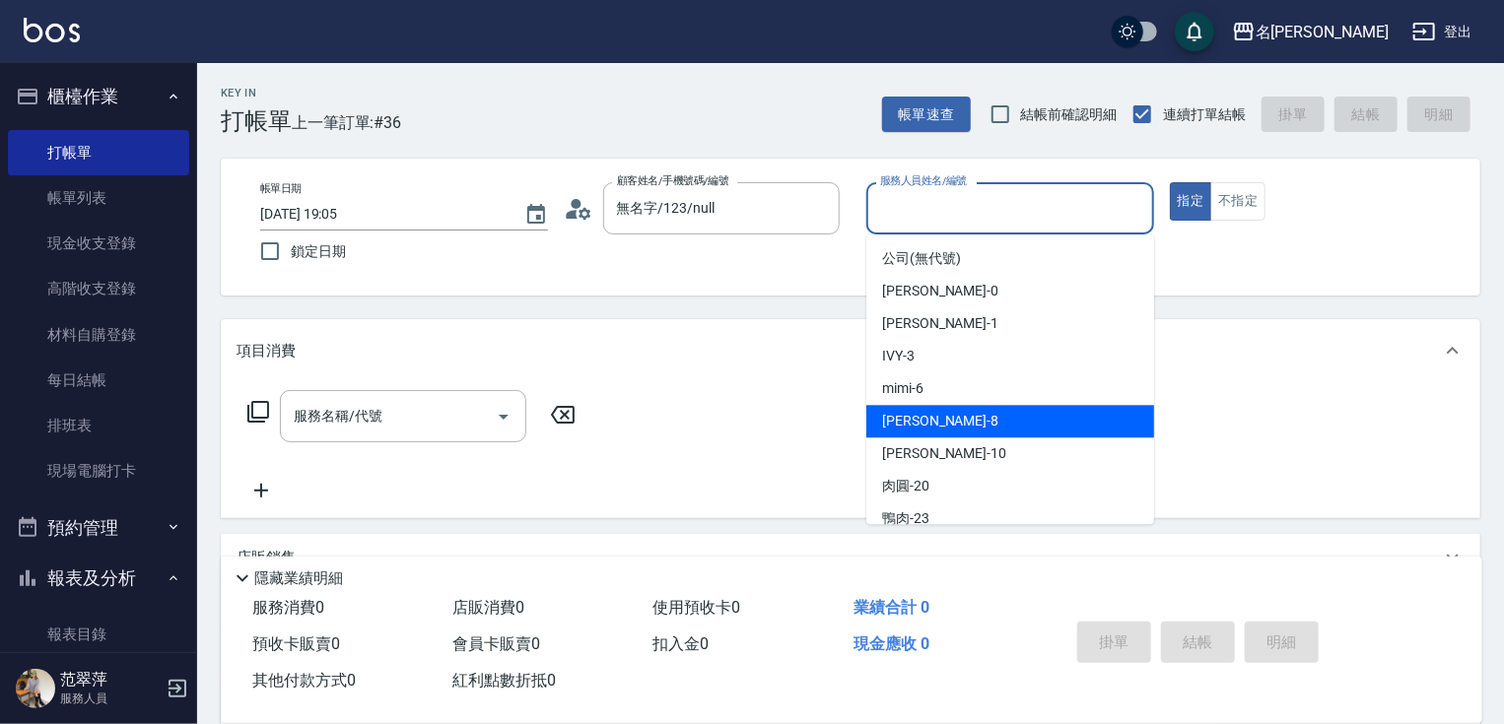
click at [931, 417] on div "曉容 -8" at bounding box center [1010, 421] width 288 height 33
type input "曉容-8"
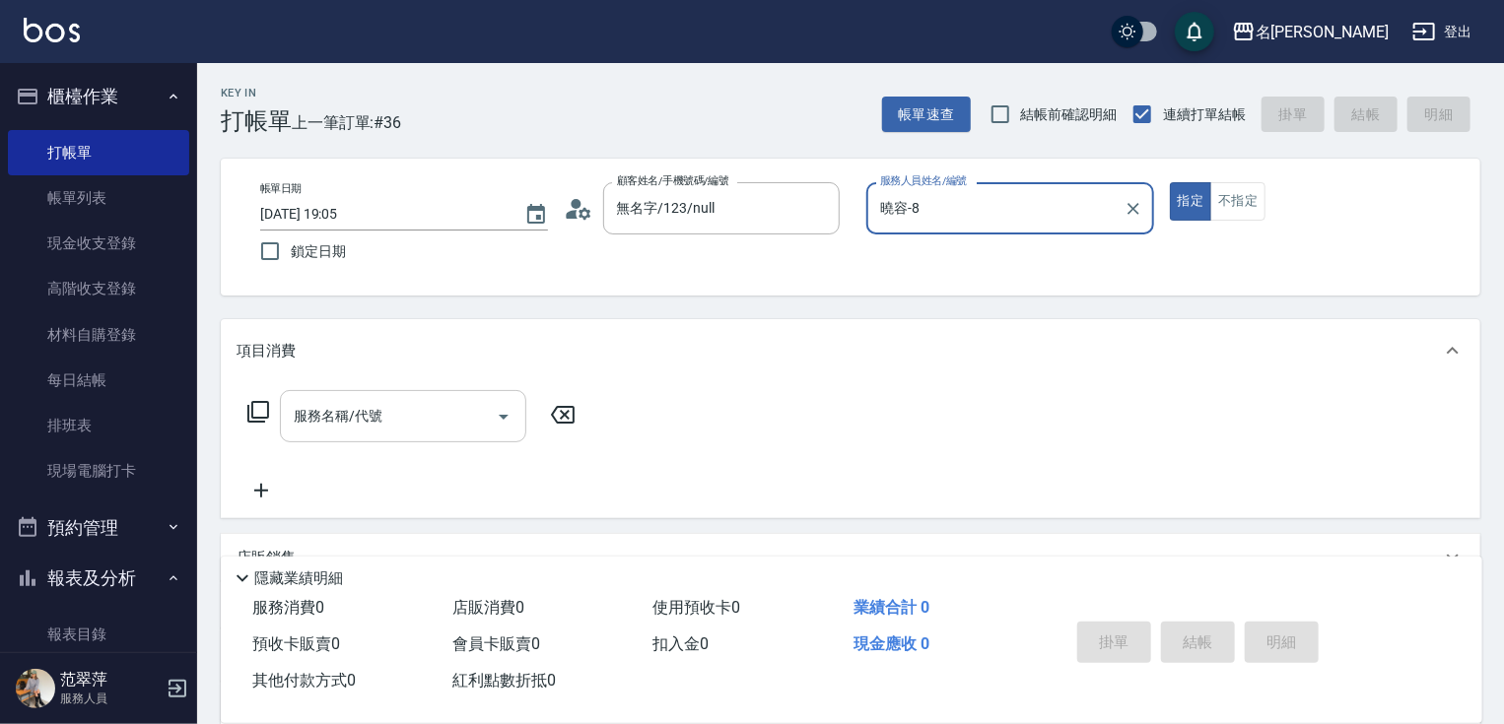
drag, startPoint x: 390, startPoint y: 394, endPoint x: 386, endPoint y: 413, distance: 19.1
click at [388, 403] on div "服務名稱/代號" at bounding box center [403, 416] width 246 height 52
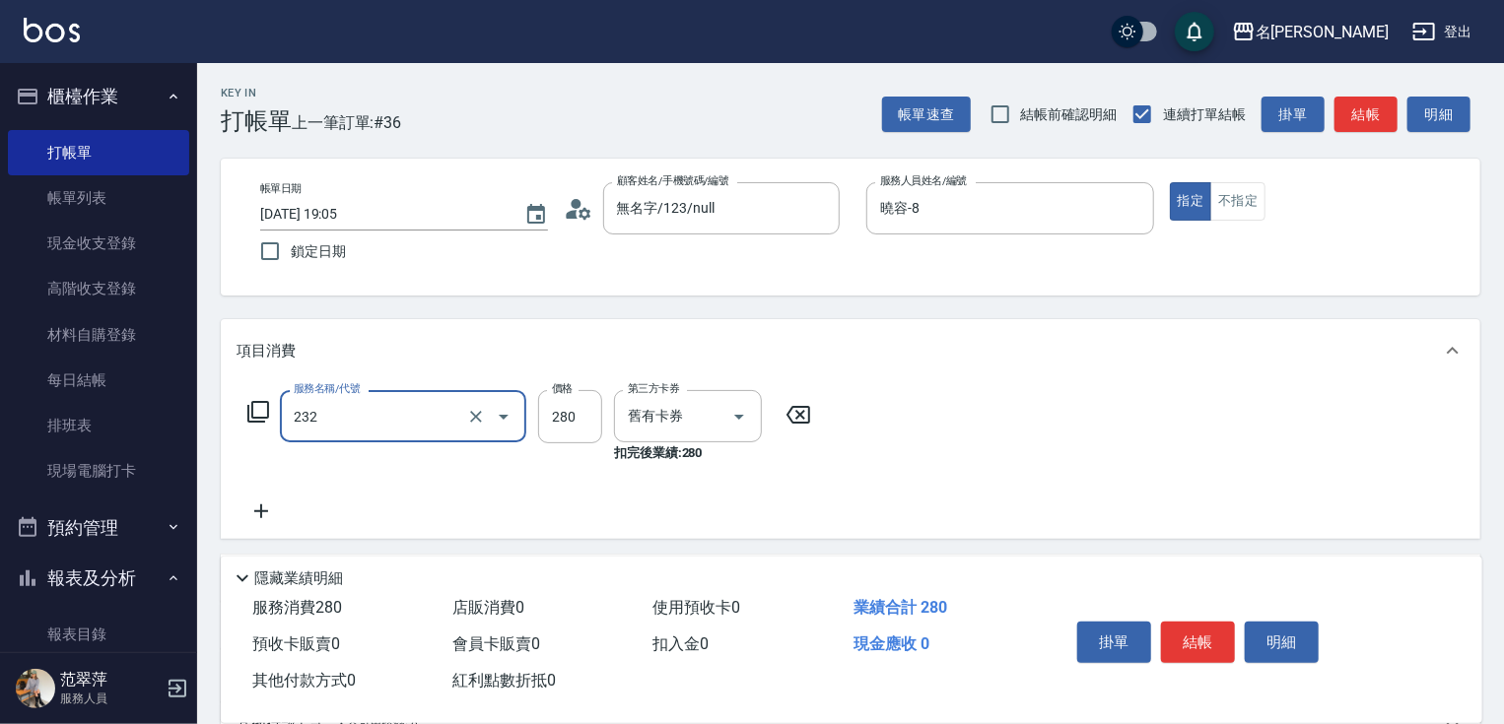
type input "洗髮卷280(232)"
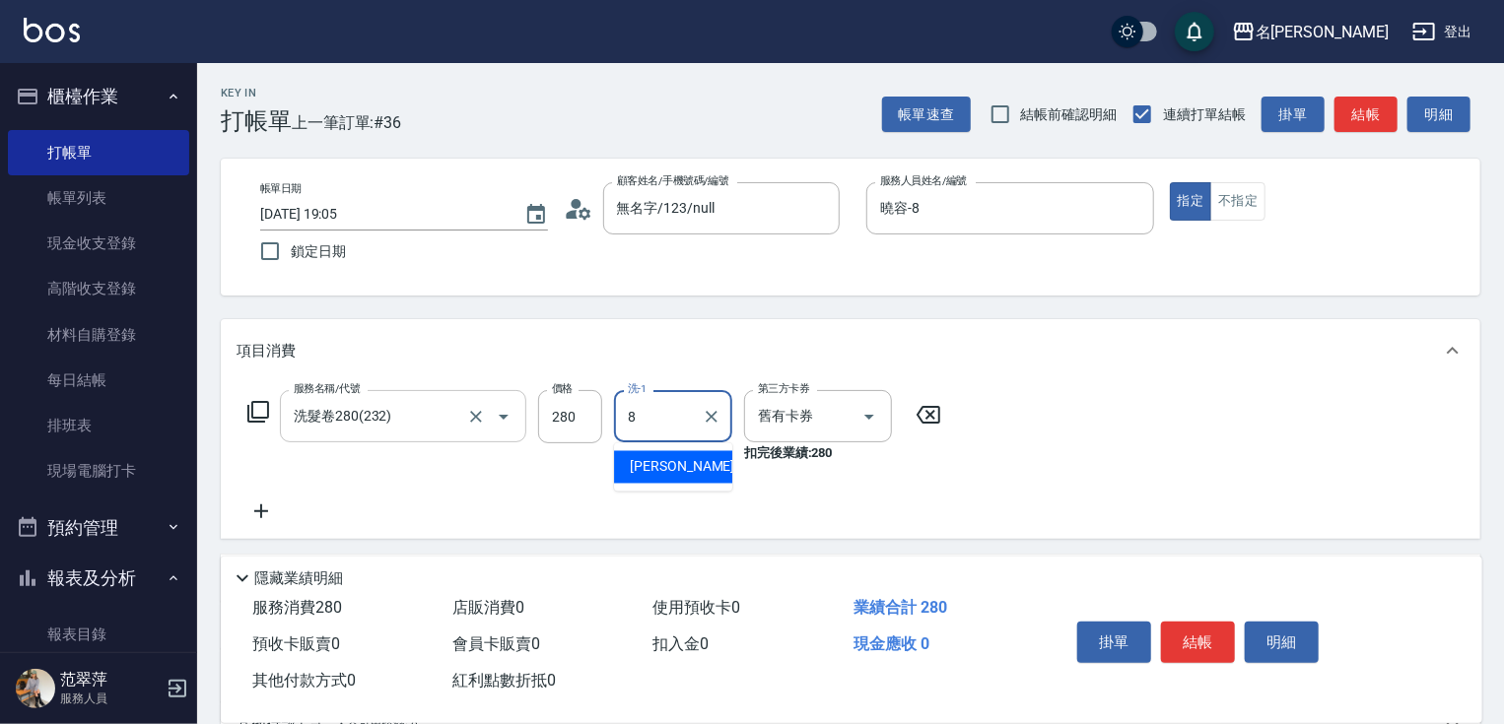
type input "曉容-8"
click at [260, 508] on icon at bounding box center [261, 512] width 14 height 14
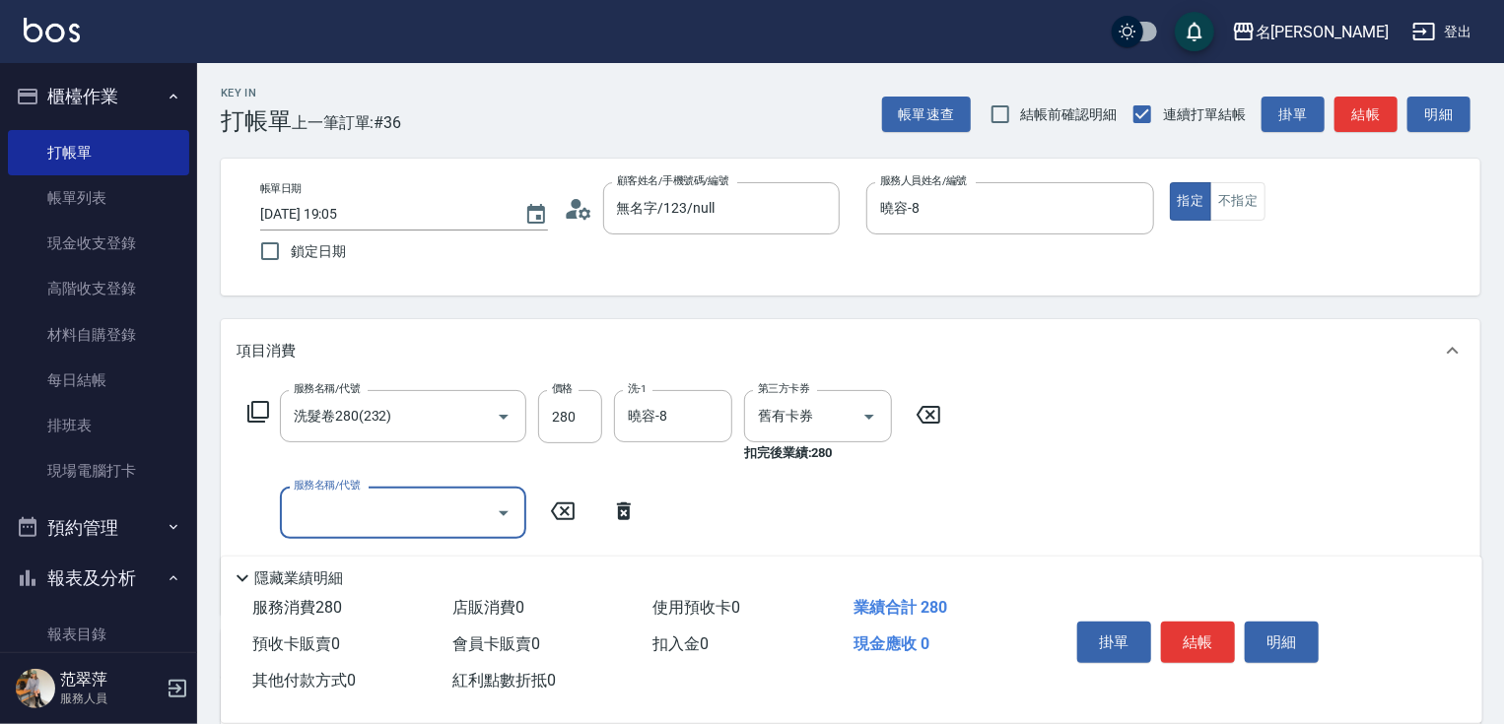
click at [323, 504] on input "服務名稱/代號" at bounding box center [388, 513] width 199 height 34
type input "潤絲20(801)"
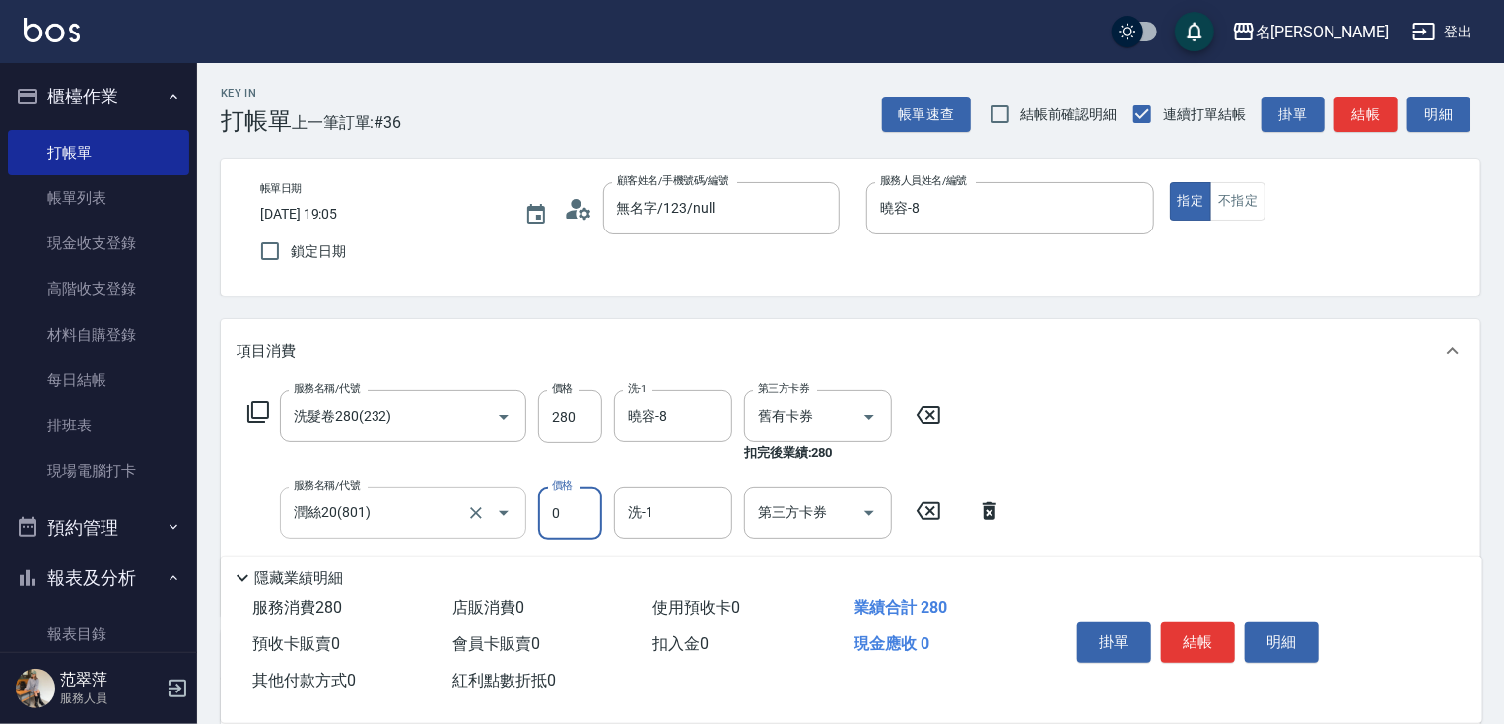
type input "0"
type input "曉容-8"
click at [1198, 643] on button "結帳" at bounding box center [1198, 642] width 74 height 41
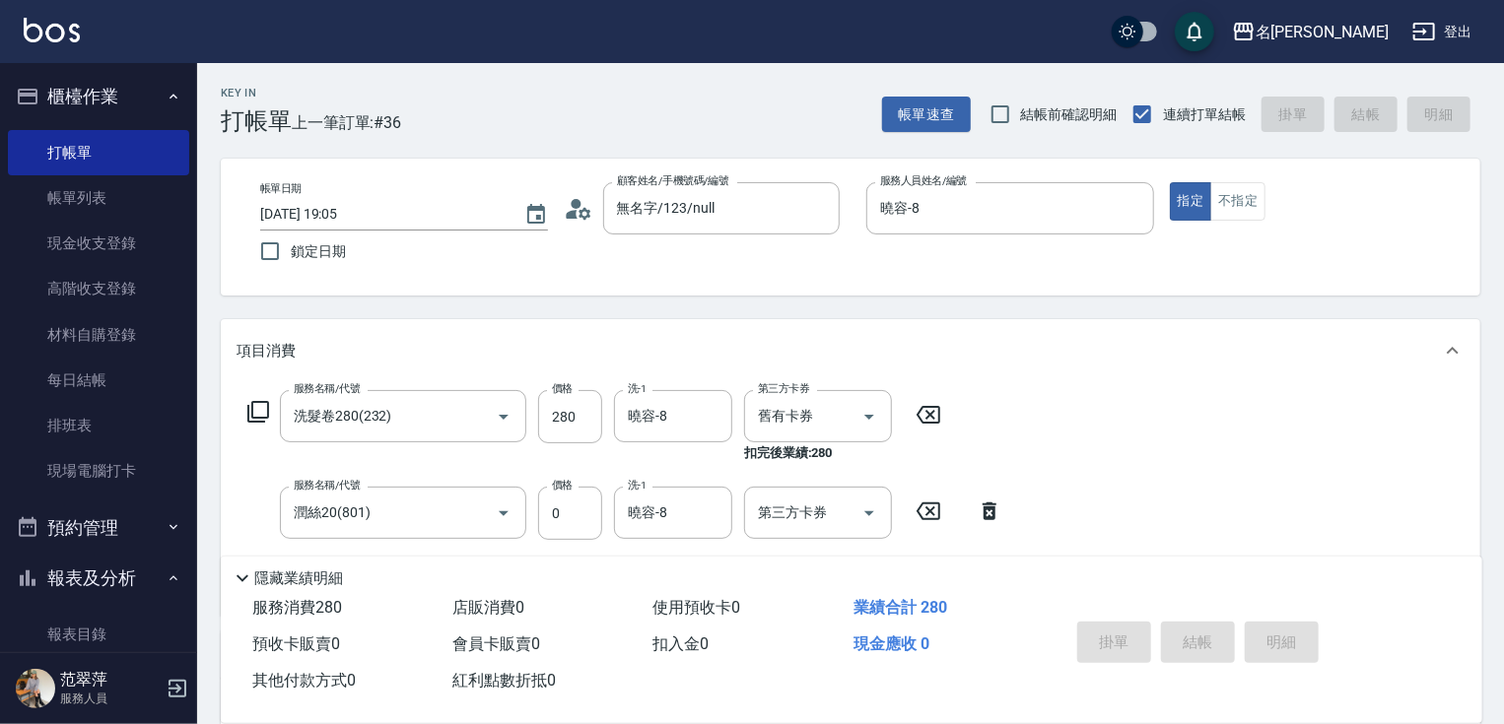
type input "2025/08/15 19:14"
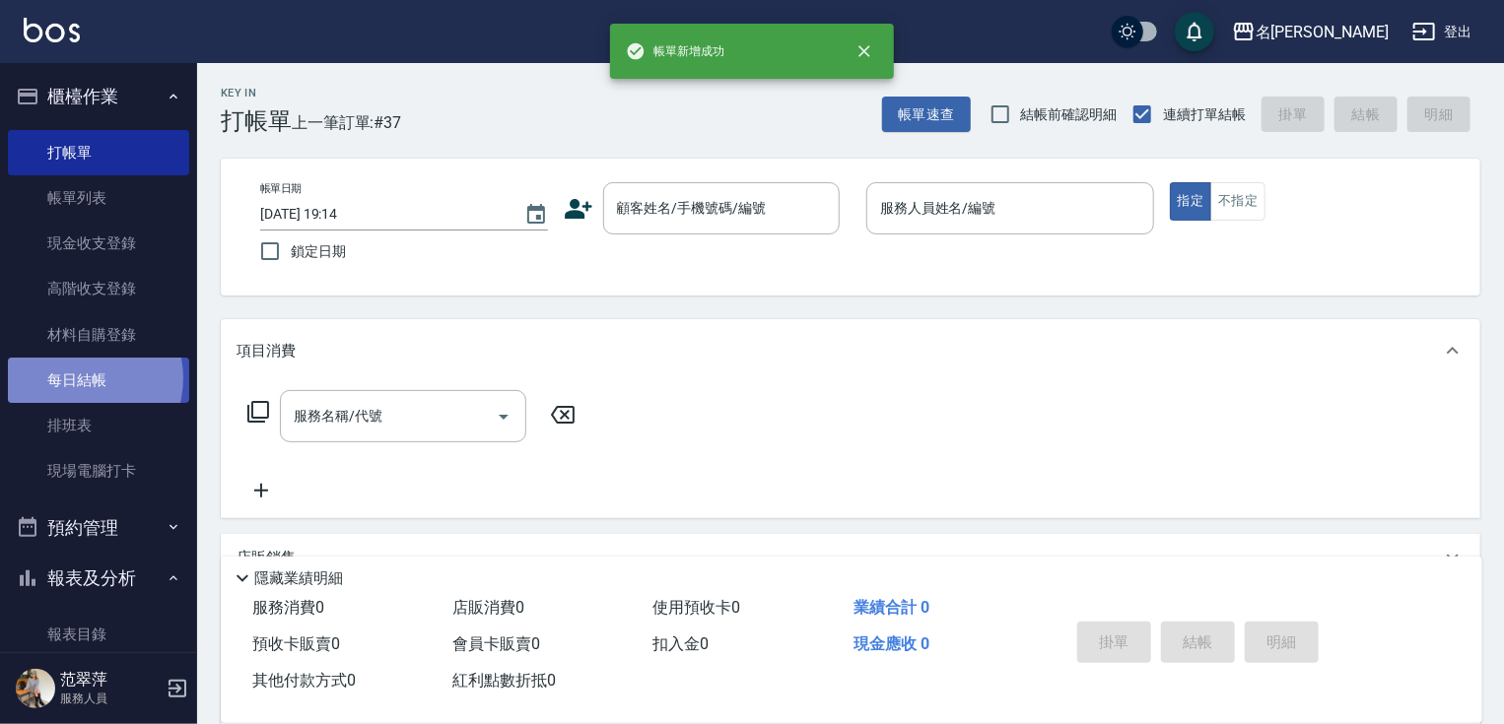
click at [79, 378] on link "每日結帳" at bounding box center [98, 380] width 181 height 45
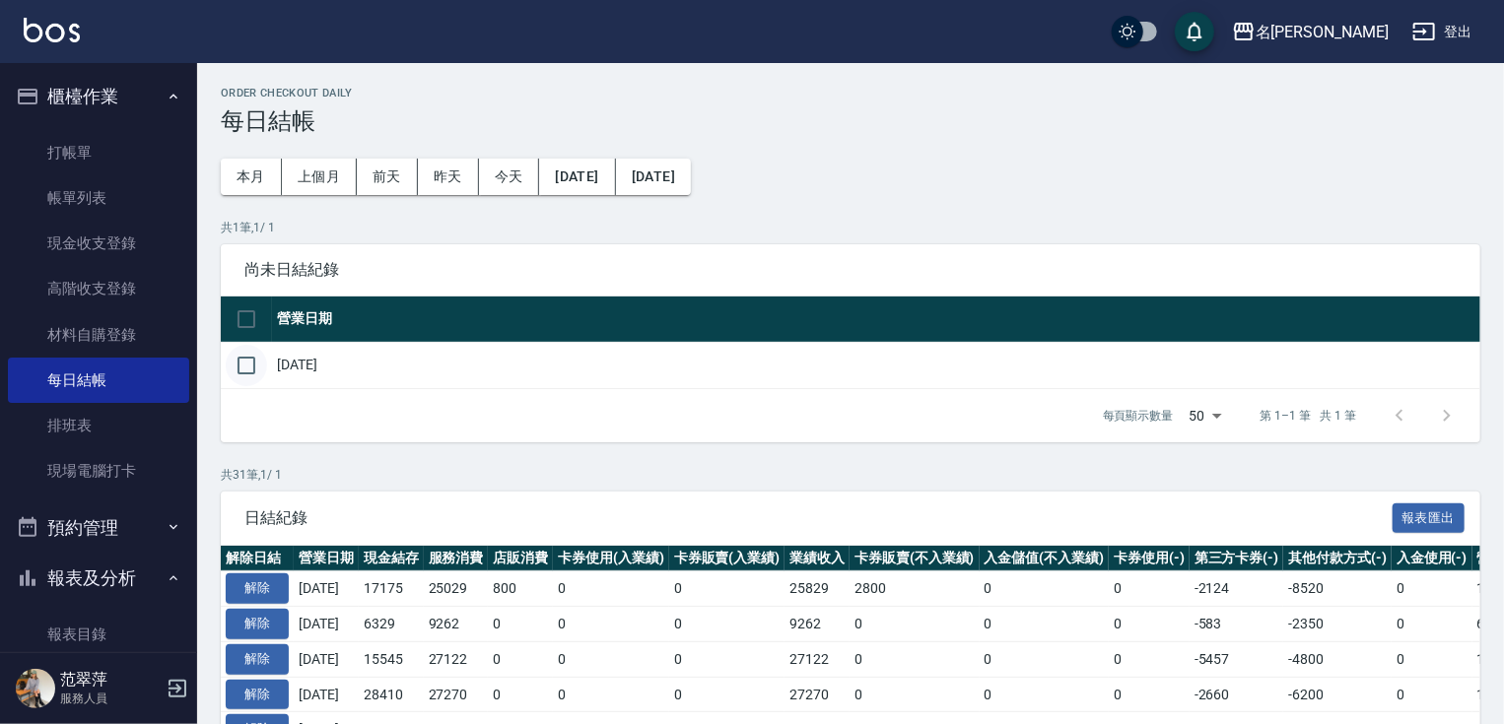
click at [240, 364] on input "checkbox" at bounding box center [246, 365] width 41 height 41
checkbox input "true"
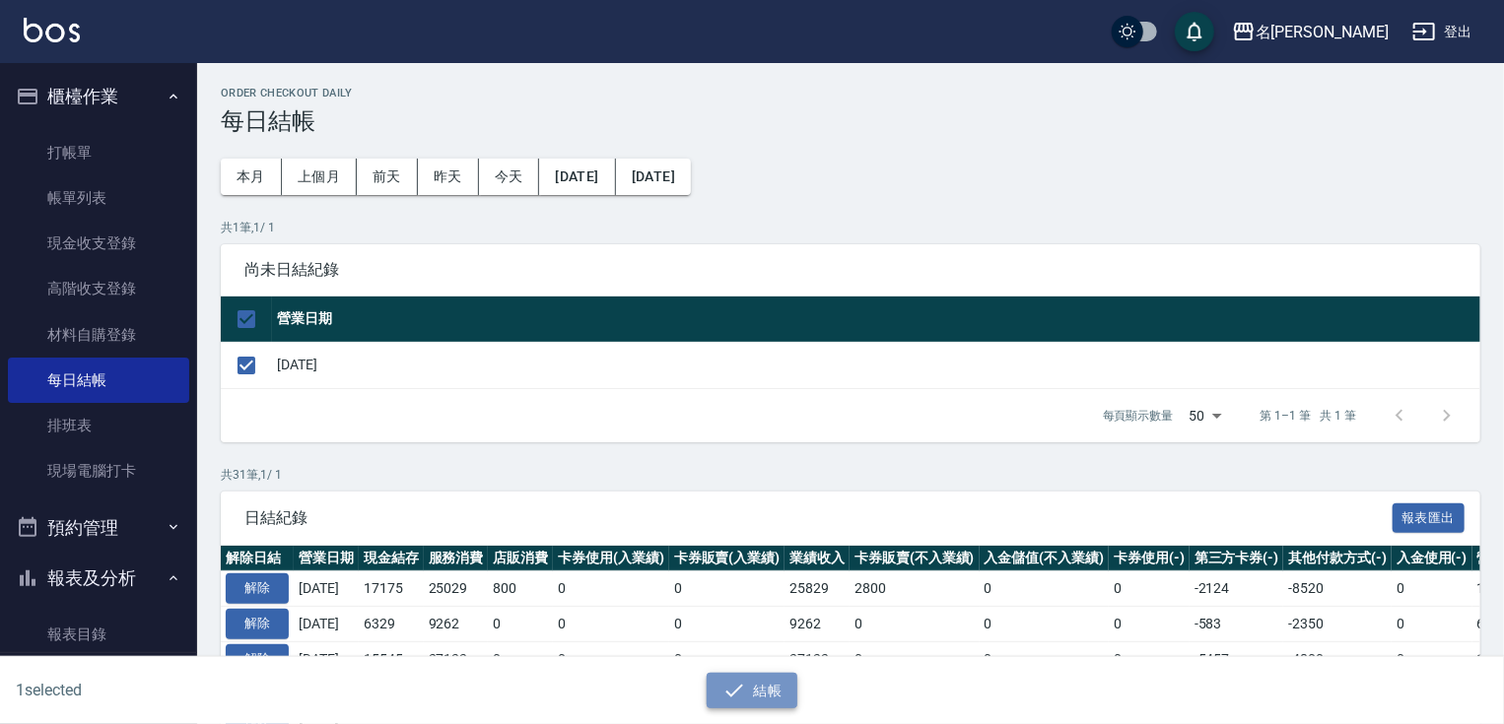
click at [752, 686] on button "結帳" at bounding box center [753, 691] width 92 height 36
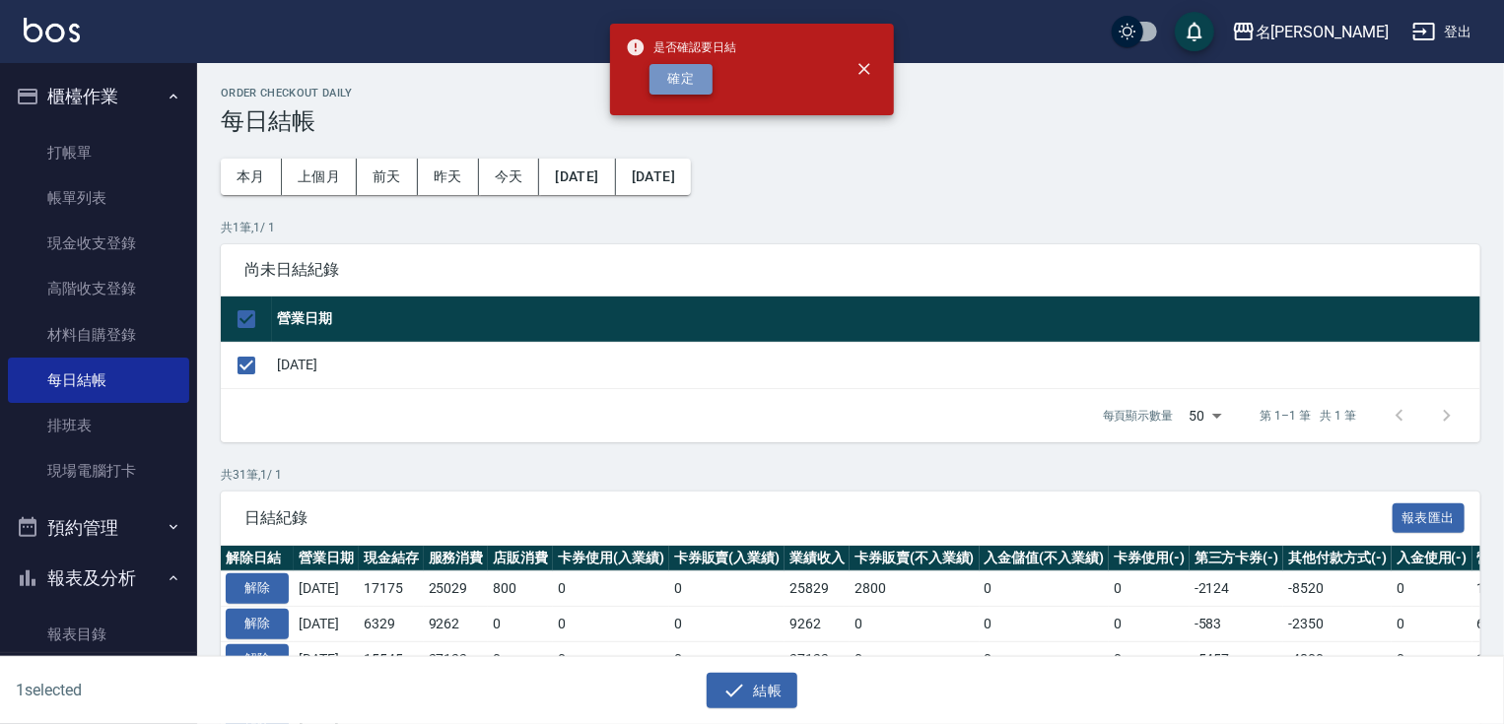
click at [682, 67] on button "確定" at bounding box center [680, 79] width 63 height 31
checkbox input "false"
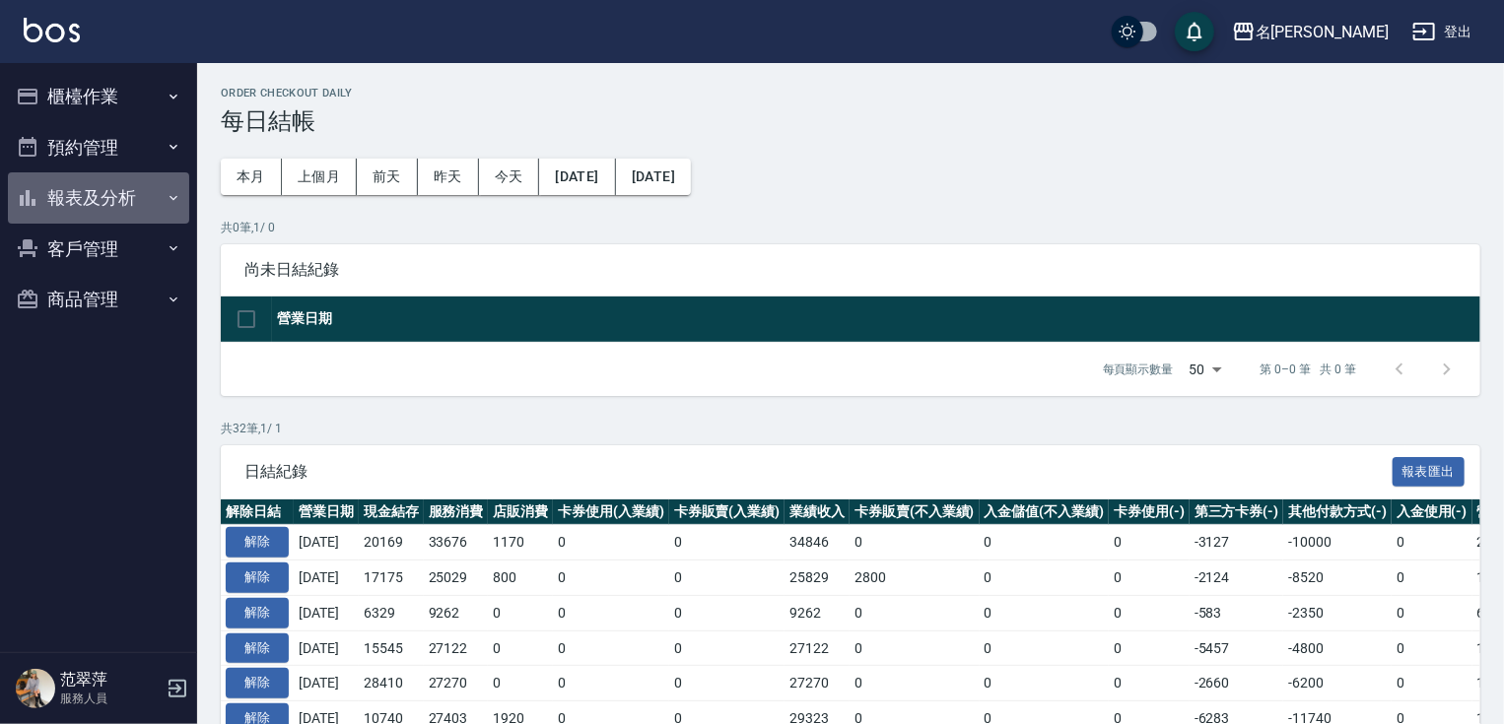
click at [106, 203] on button "報表及分析" at bounding box center [98, 197] width 181 height 51
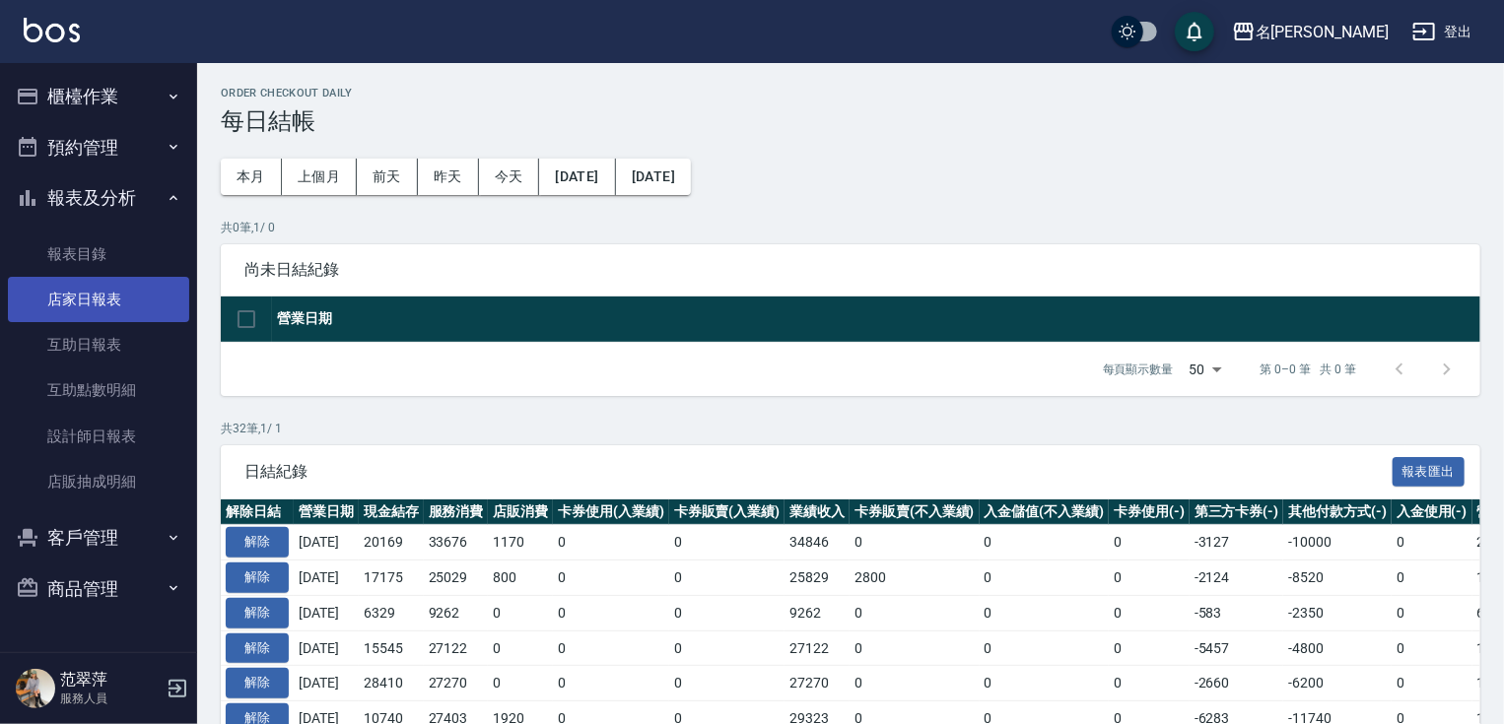
click at [111, 298] on link "店家日報表" at bounding box center [98, 299] width 181 height 45
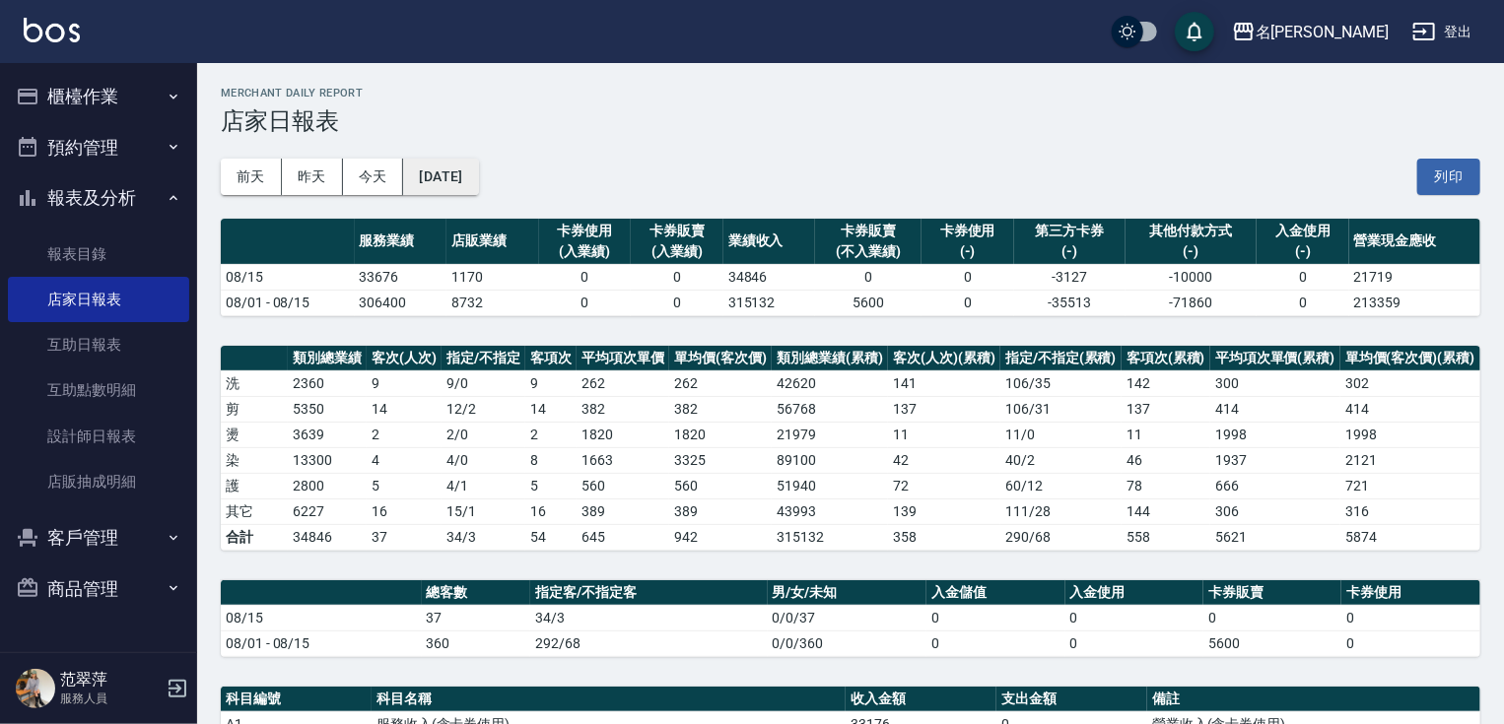
click at [478, 185] on button "[DATE]" at bounding box center [440, 177] width 75 height 36
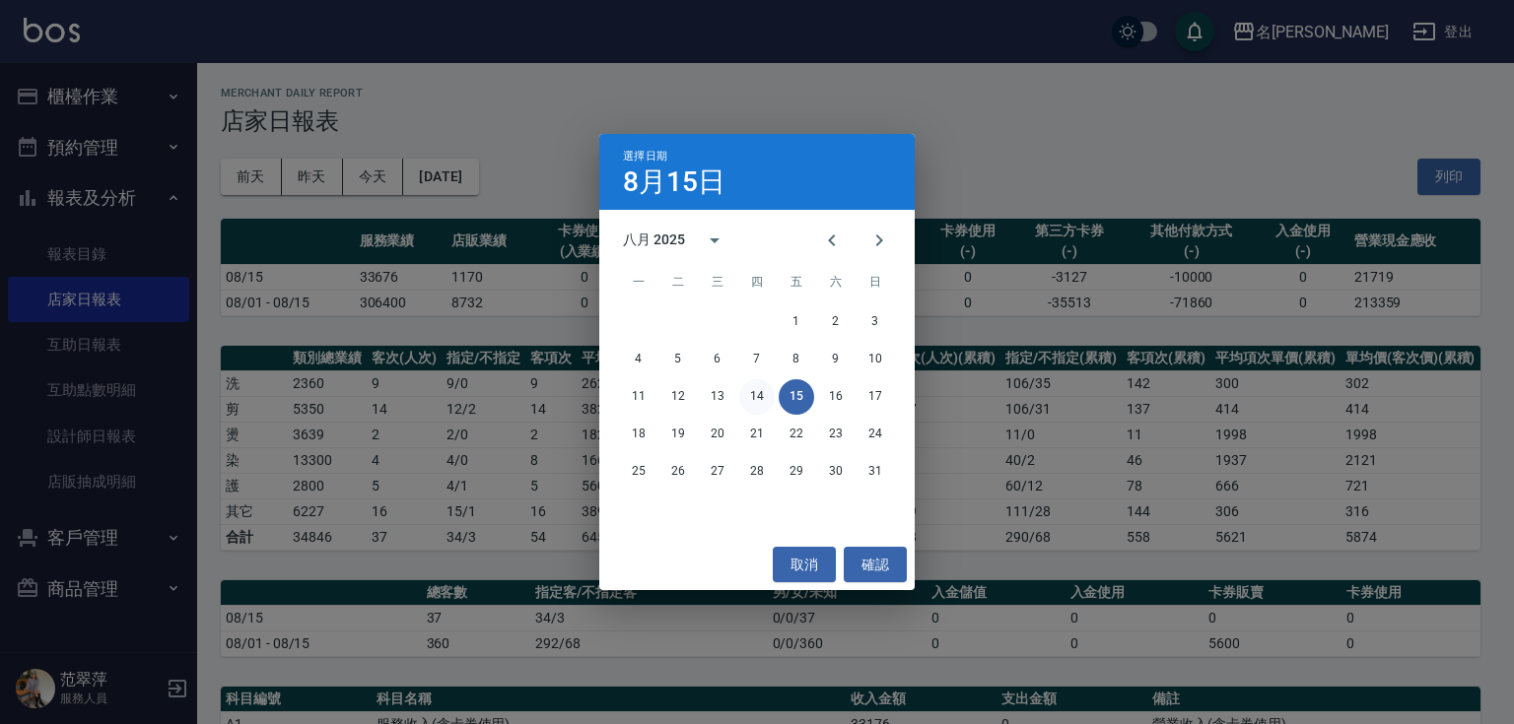
click at [752, 397] on button "14" at bounding box center [756, 396] width 35 height 35
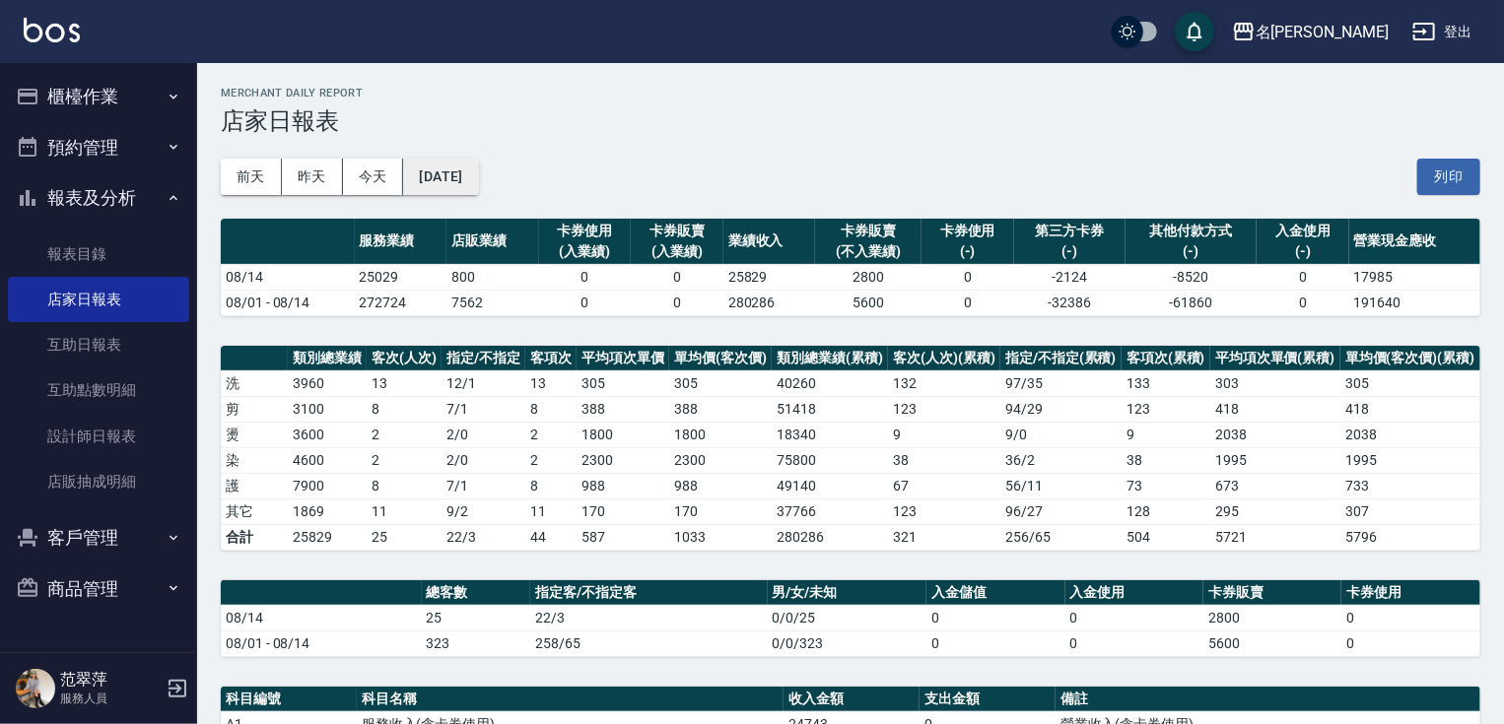
click at [478, 181] on button "[DATE]" at bounding box center [440, 177] width 75 height 36
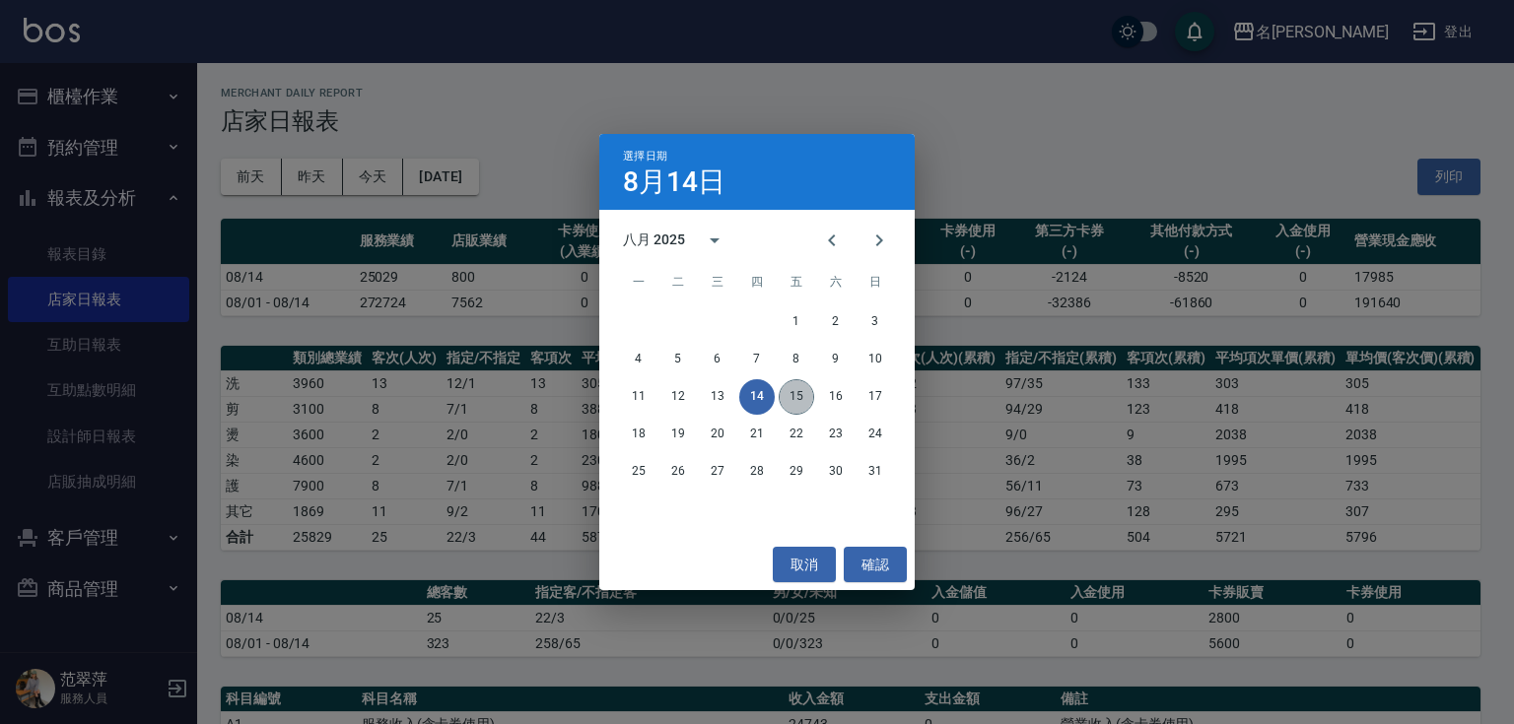
click at [796, 388] on button "15" at bounding box center [795, 396] width 35 height 35
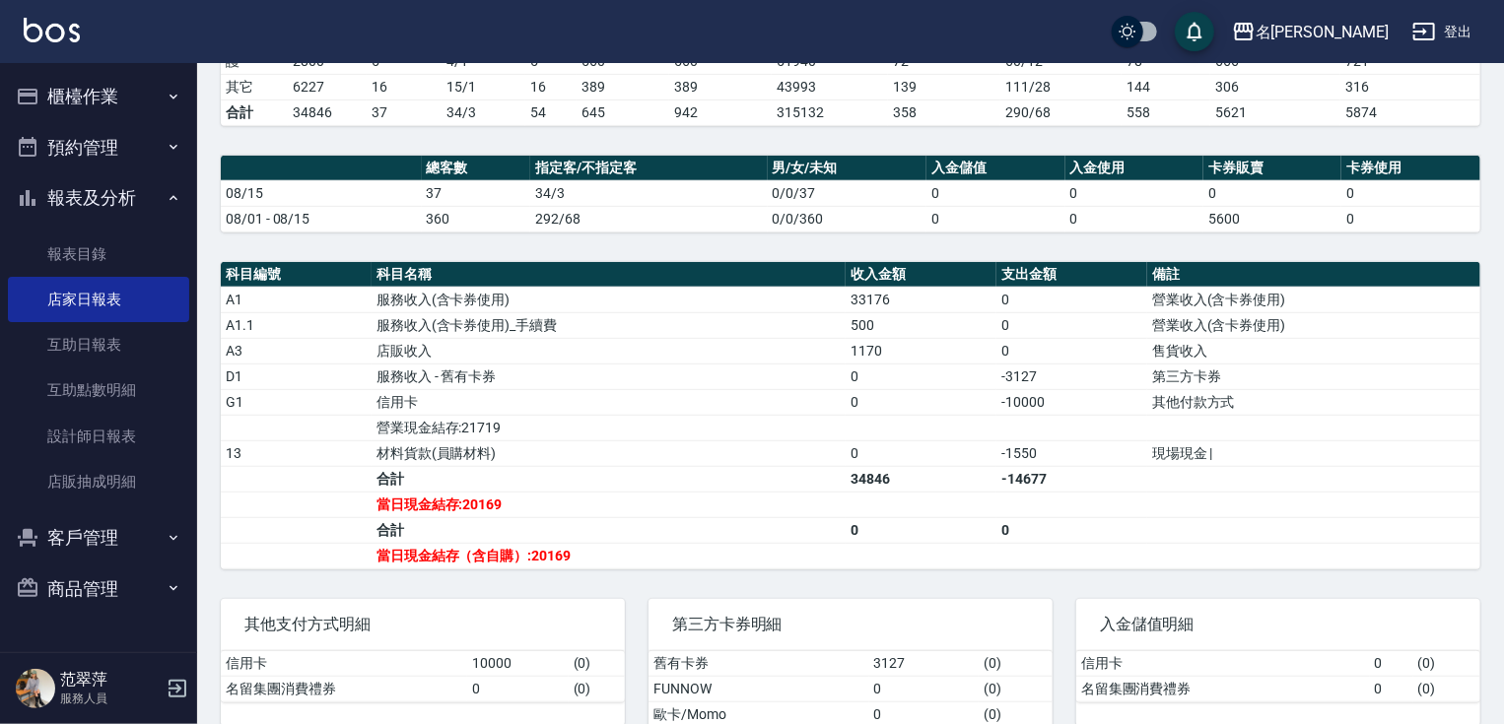
scroll to position [421, 0]
